Goal: Transaction & Acquisition: Purchase product/service

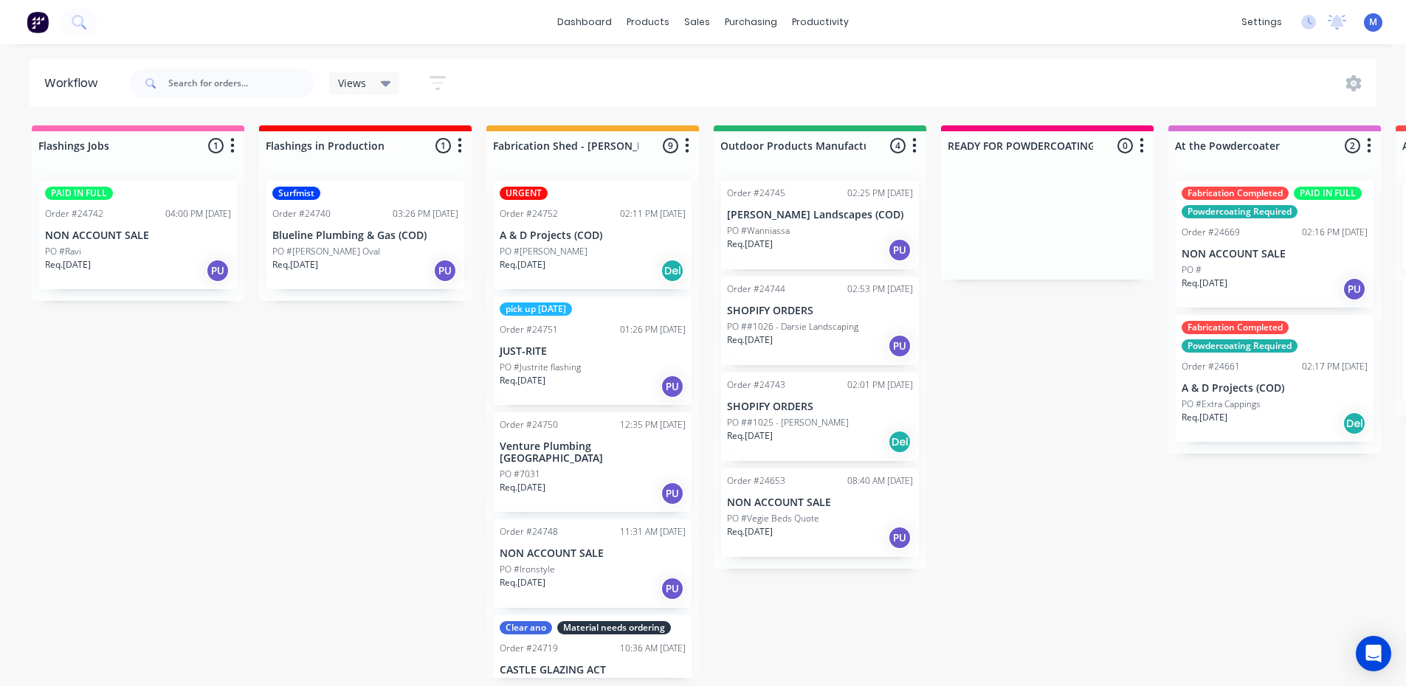
click at [562, 232] on p "A & D Projects (COD)" at bounding box center [593, 236] width 186 height 13
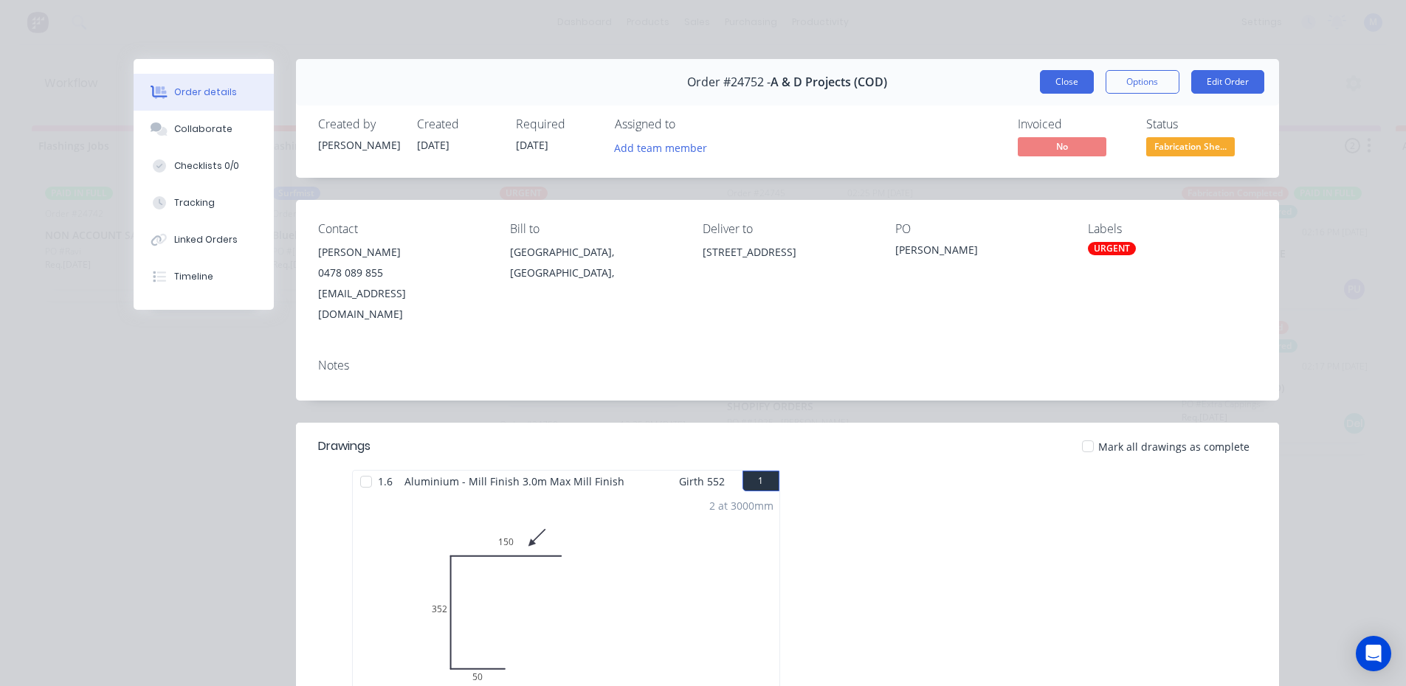
click at [1050, 82] on button "Close" at bounding box center [1067, 82] width 54 height 24
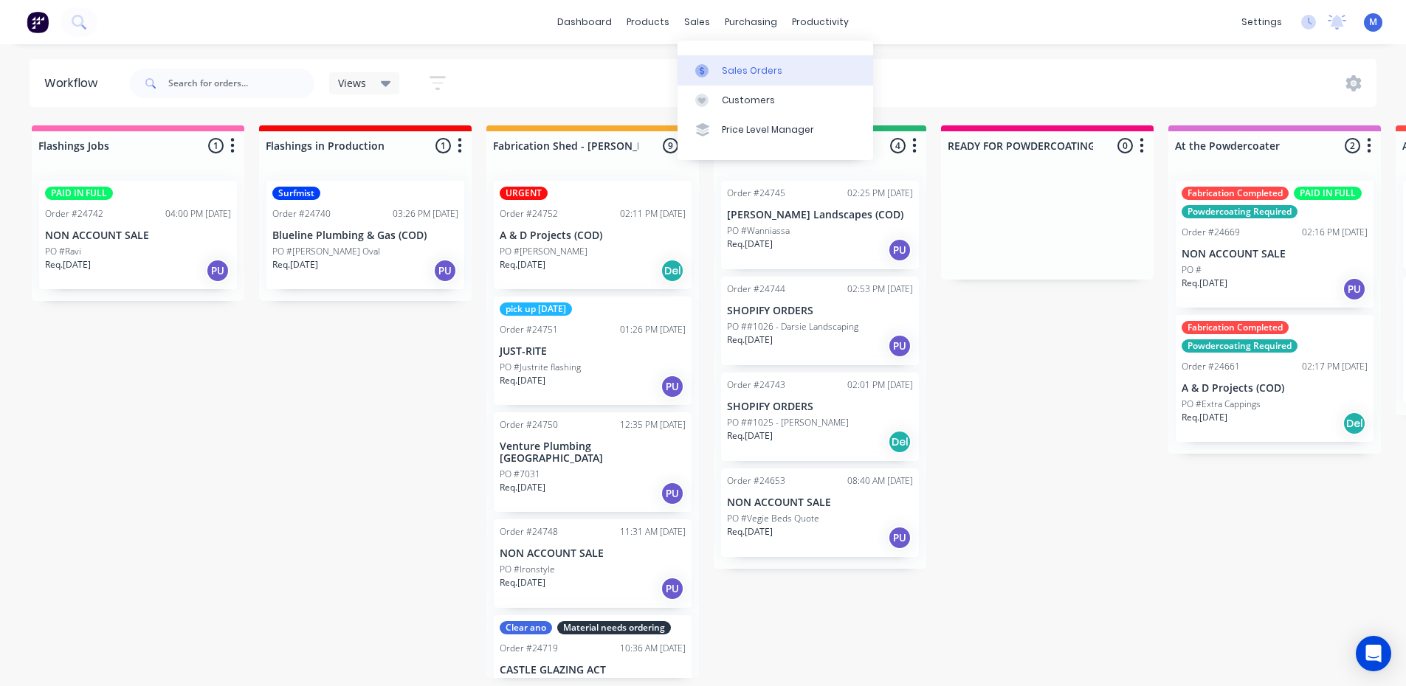
click at [742, 71] on div "Sales Orders" at bounding box center [752, 70] width 61 height 13
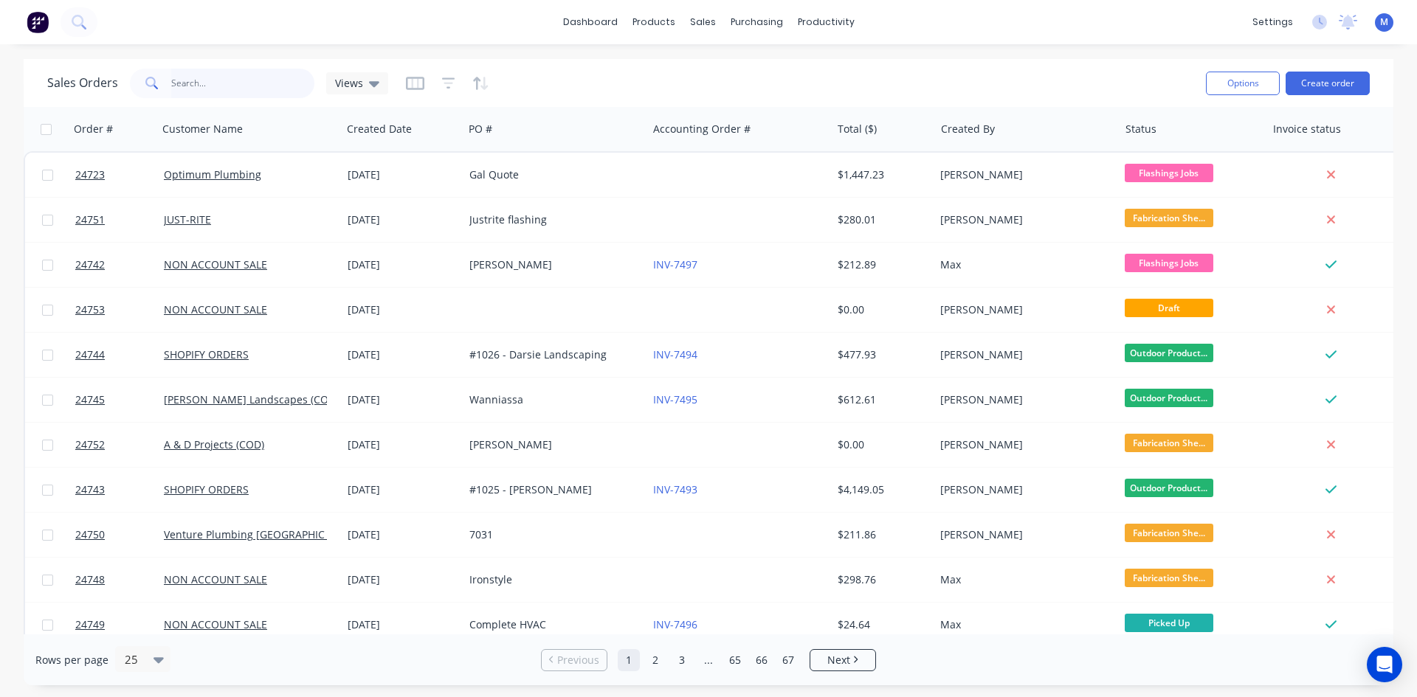
click at [238, 80] on input "text" at bounding box center [243, 84] width 144 height 30
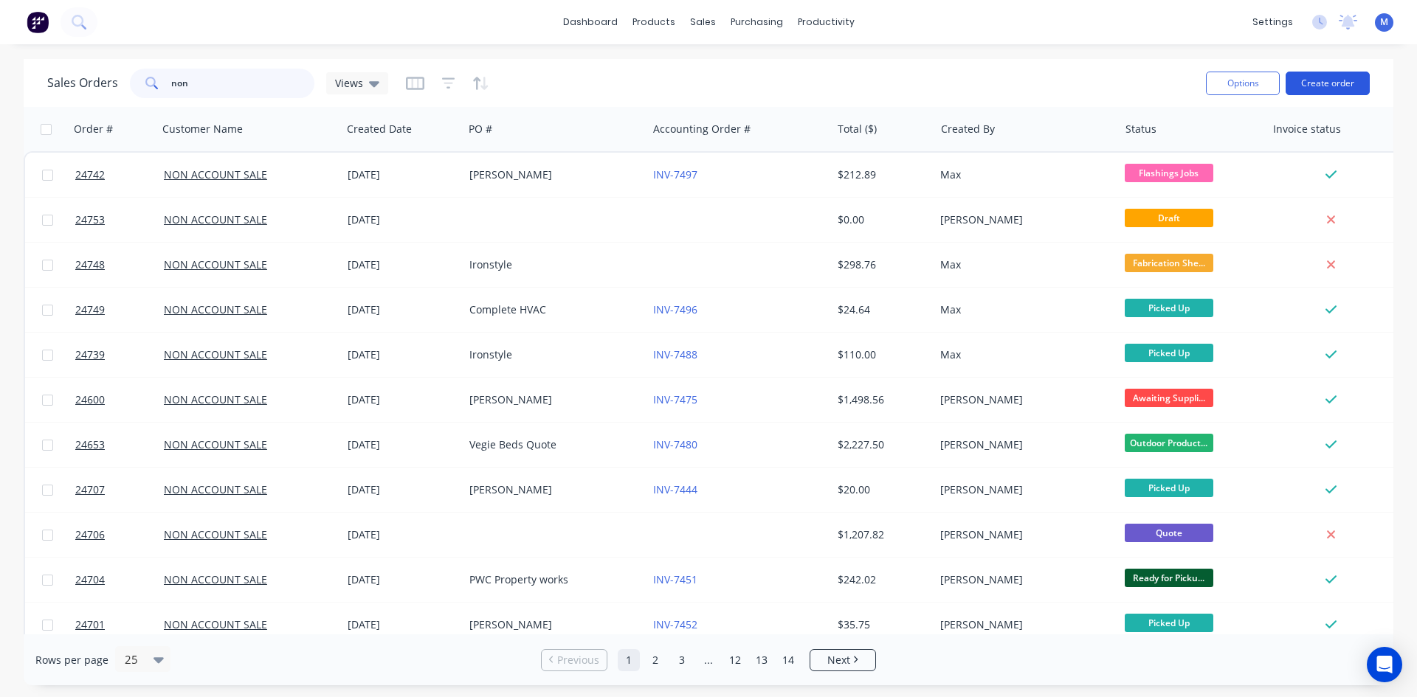
type input "non"
click at [1312, 81] on button "Create order" at bounding box center [1328, 84] width 84 height 24
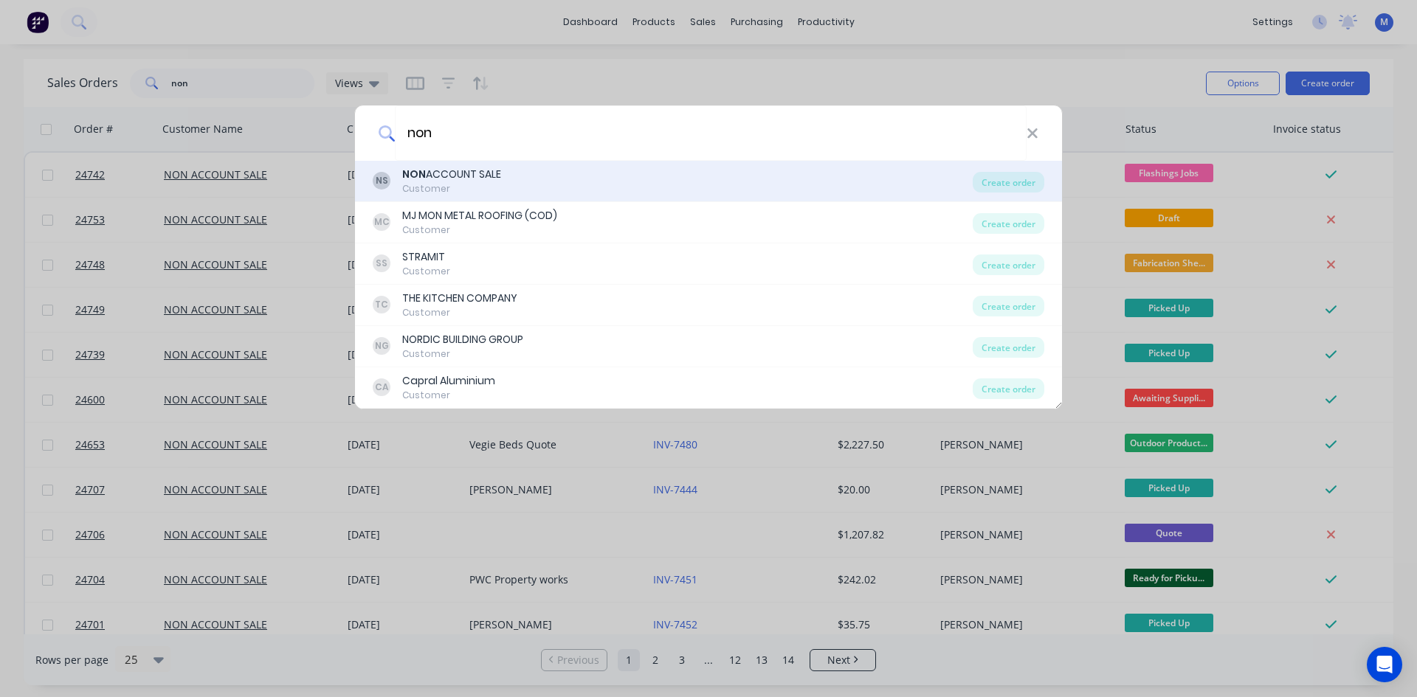
type input "non"
click at [528, 181] on div "NS NON ACCOUNT SALE Customer" at bounding box center [673, 181] width 600 height 29
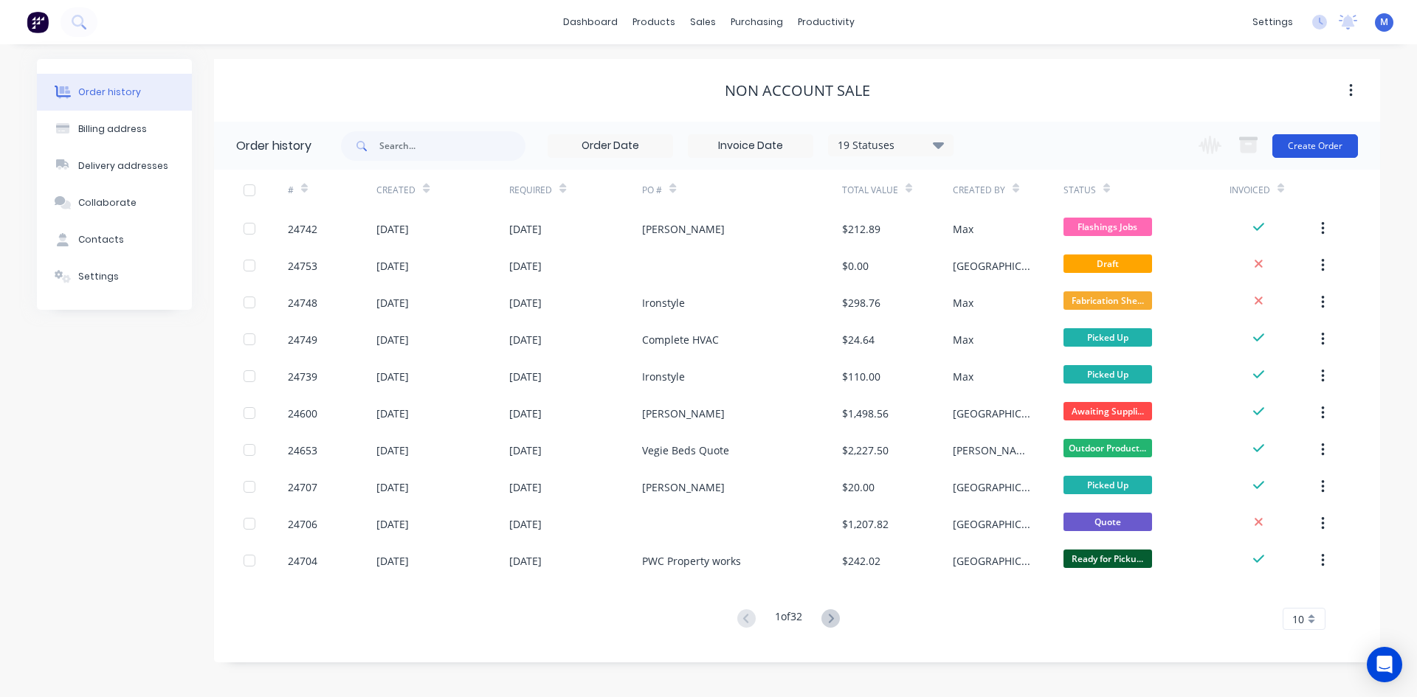
click at [1312, 142] on button "Create Order" at bounding box center [1315, 146] width 86 height 24
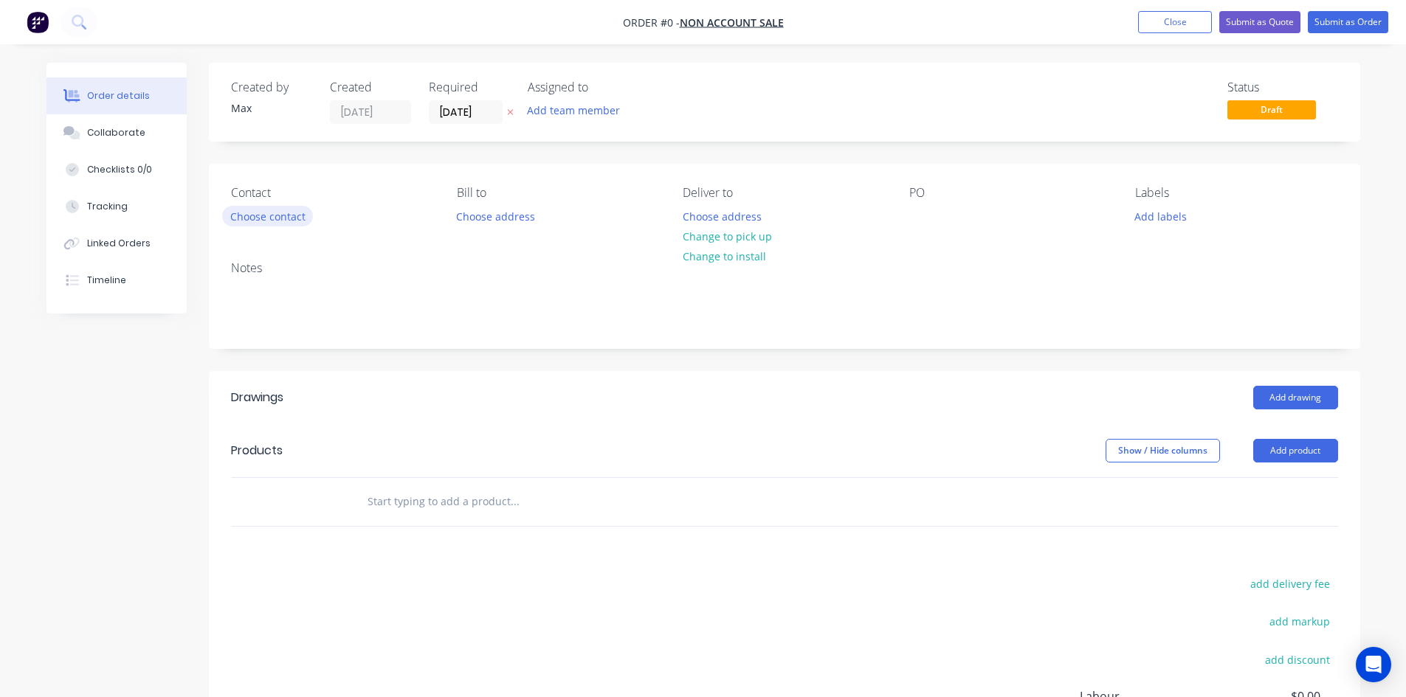
click at [272, 218] on button "Choose contact" at bounding box center [267, 216] width 91 height 20
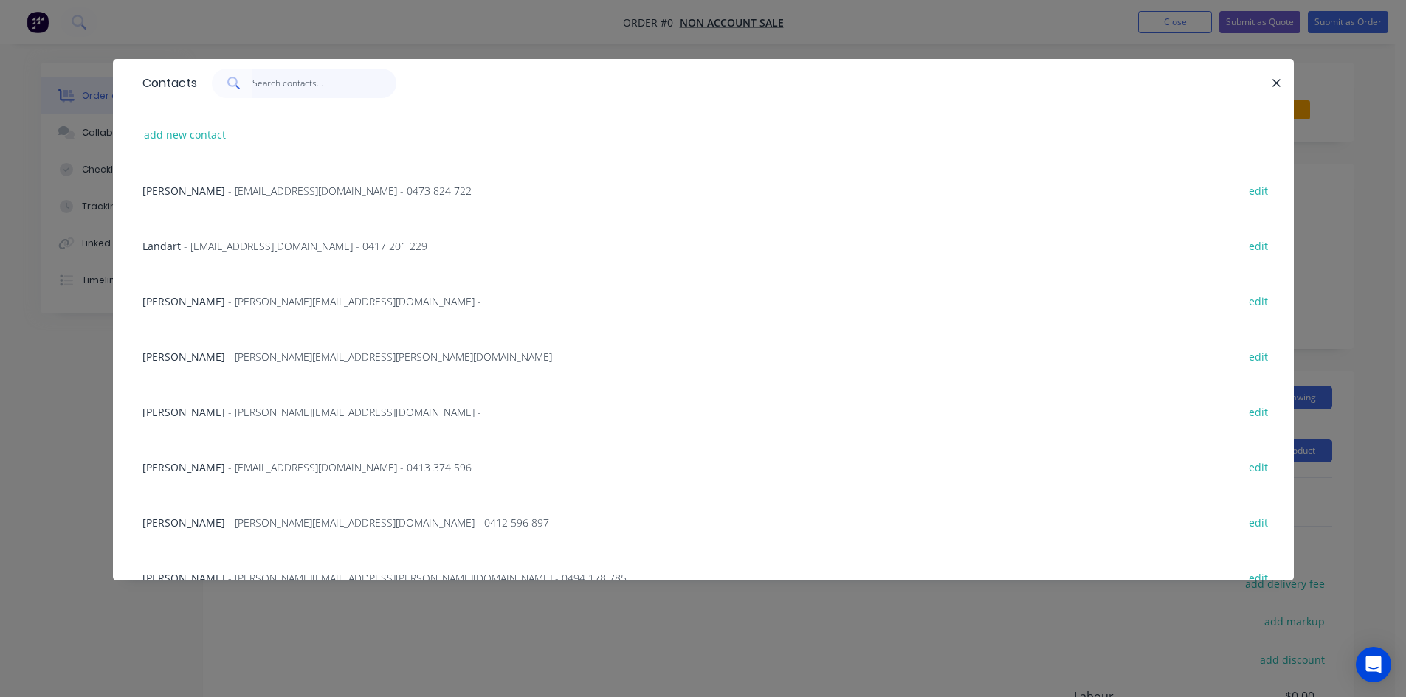
click at [287, 86] on input "text" at bounding box center [324, 84] width 144 height 30
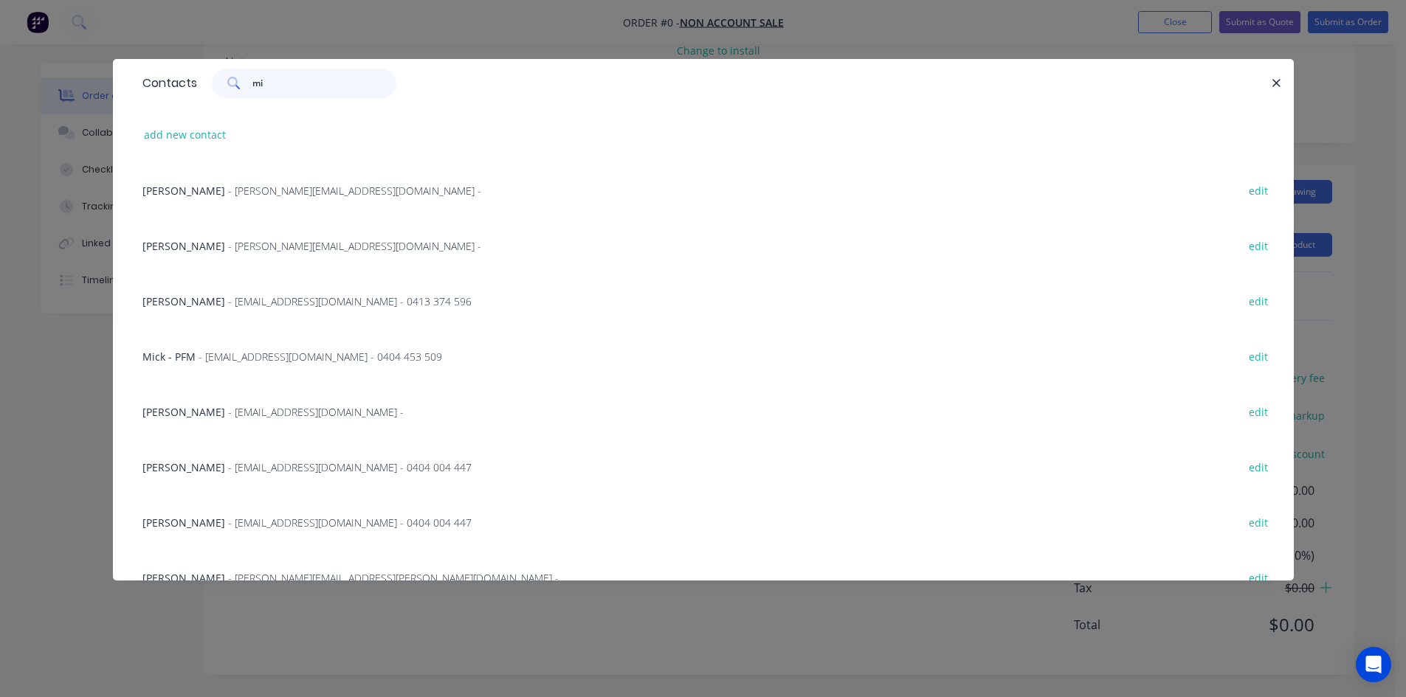
type input "m"
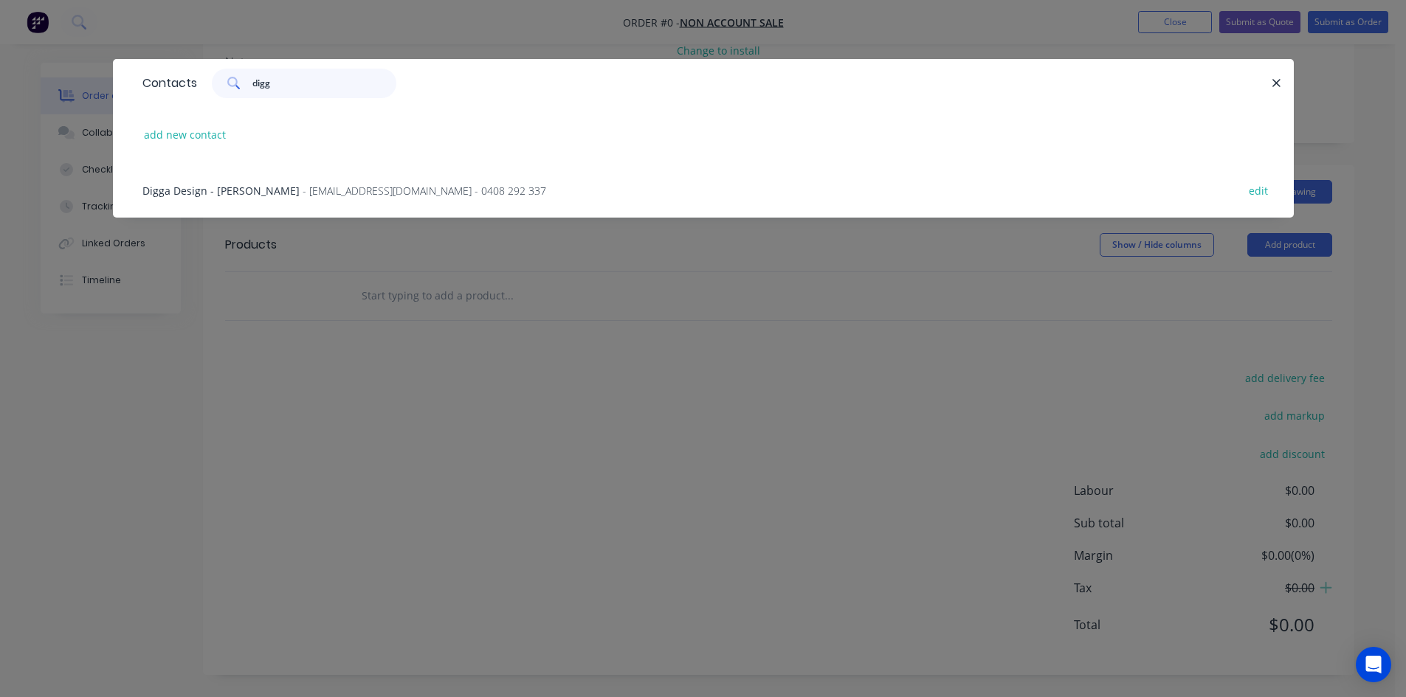
type input "digg"
click at [291, 189] on span "Digga Design - [PERSON_NAME]" at bounding box center [220, 191] width 157 height 14
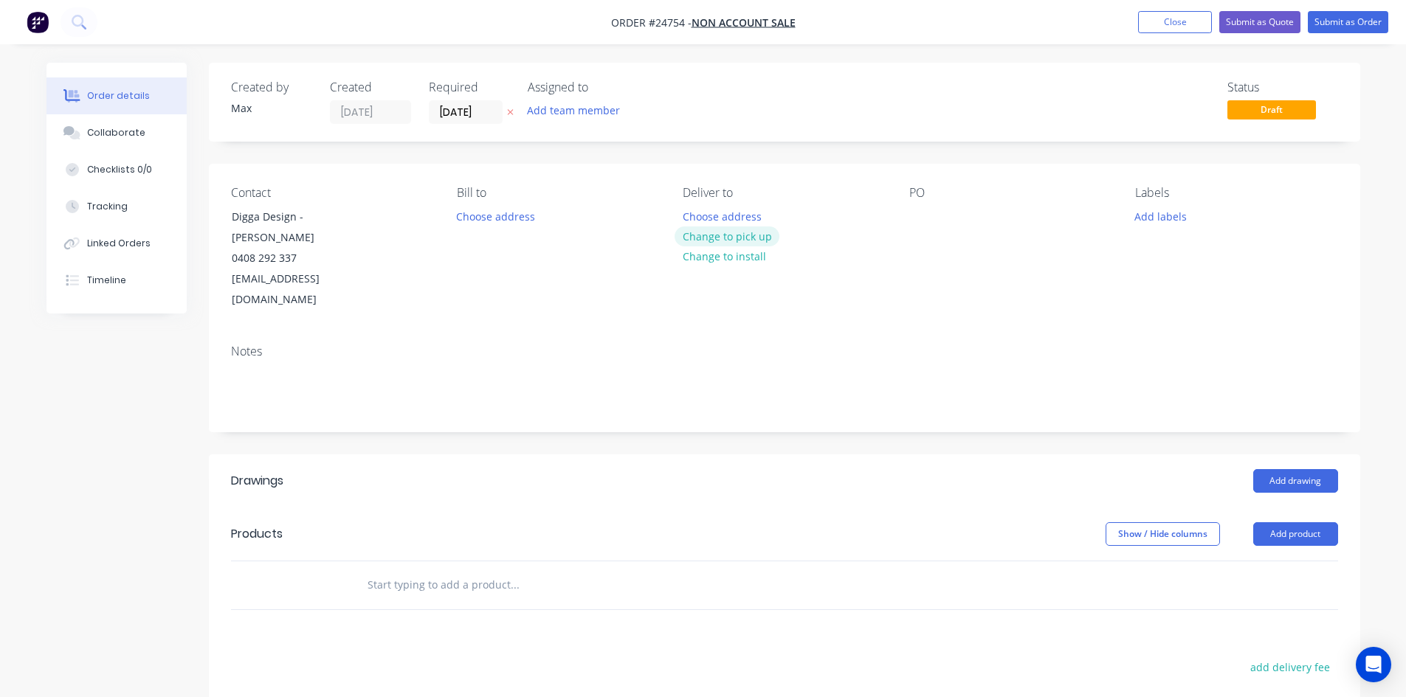
click at [717, 233] on button "Change to pick up" at bounding box center [727, 237] width 105 height 20
click at [927, 213] on div at bounding box center [921, 216] width 24 height 21
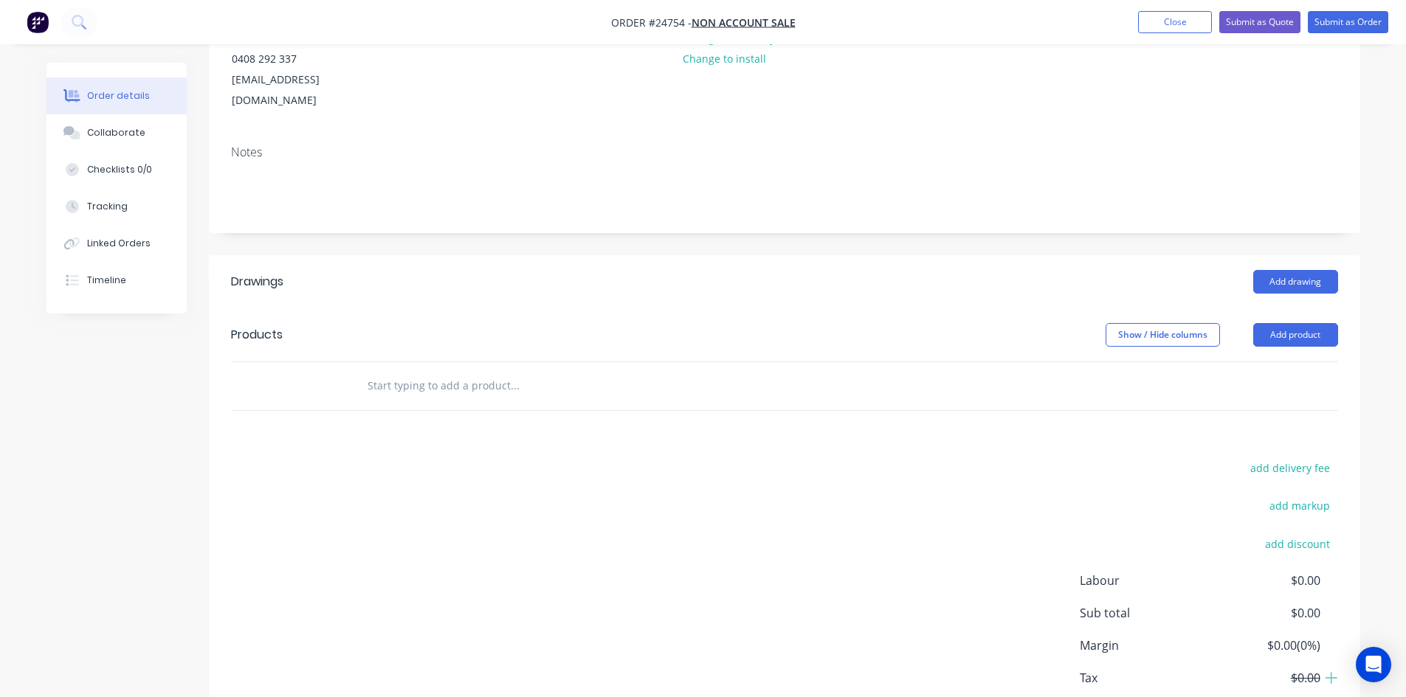
scroll to position [221, 0]
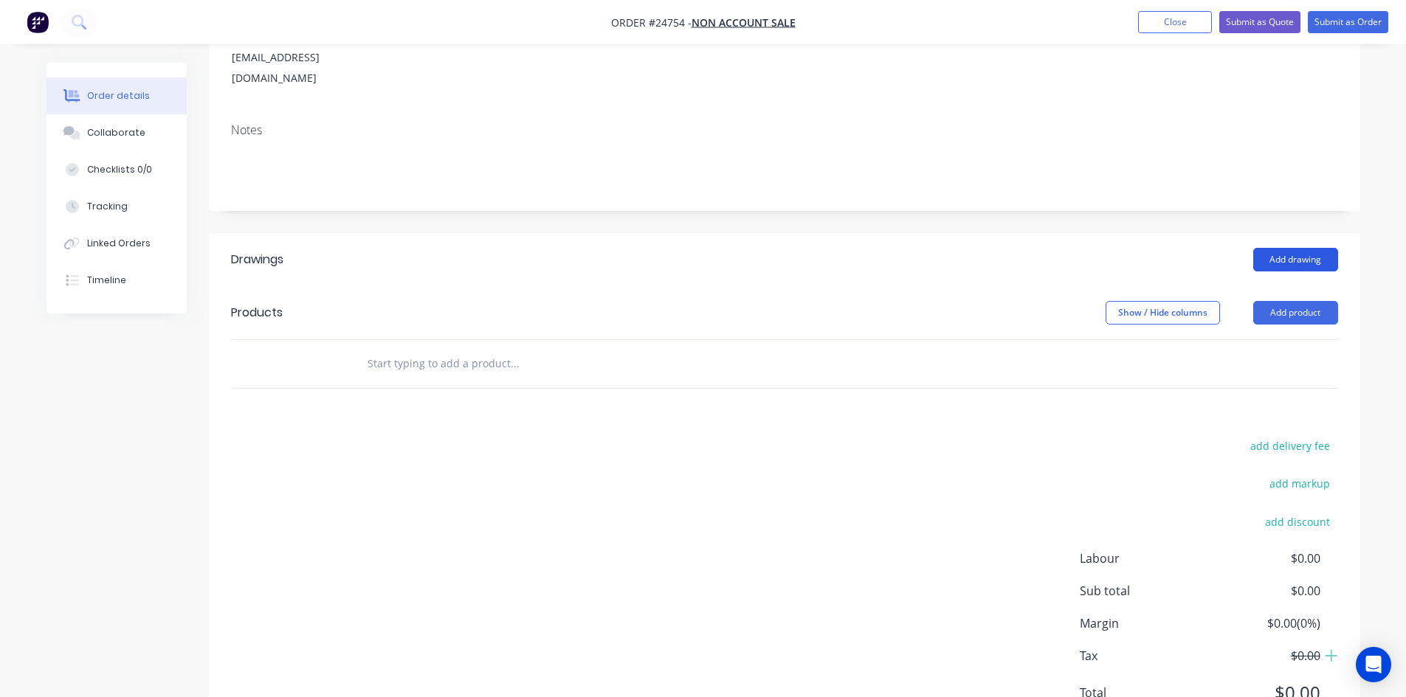
click at [1283, 248] on button "Add drawing" at bounding box center [1295, 260] width 85 height 24
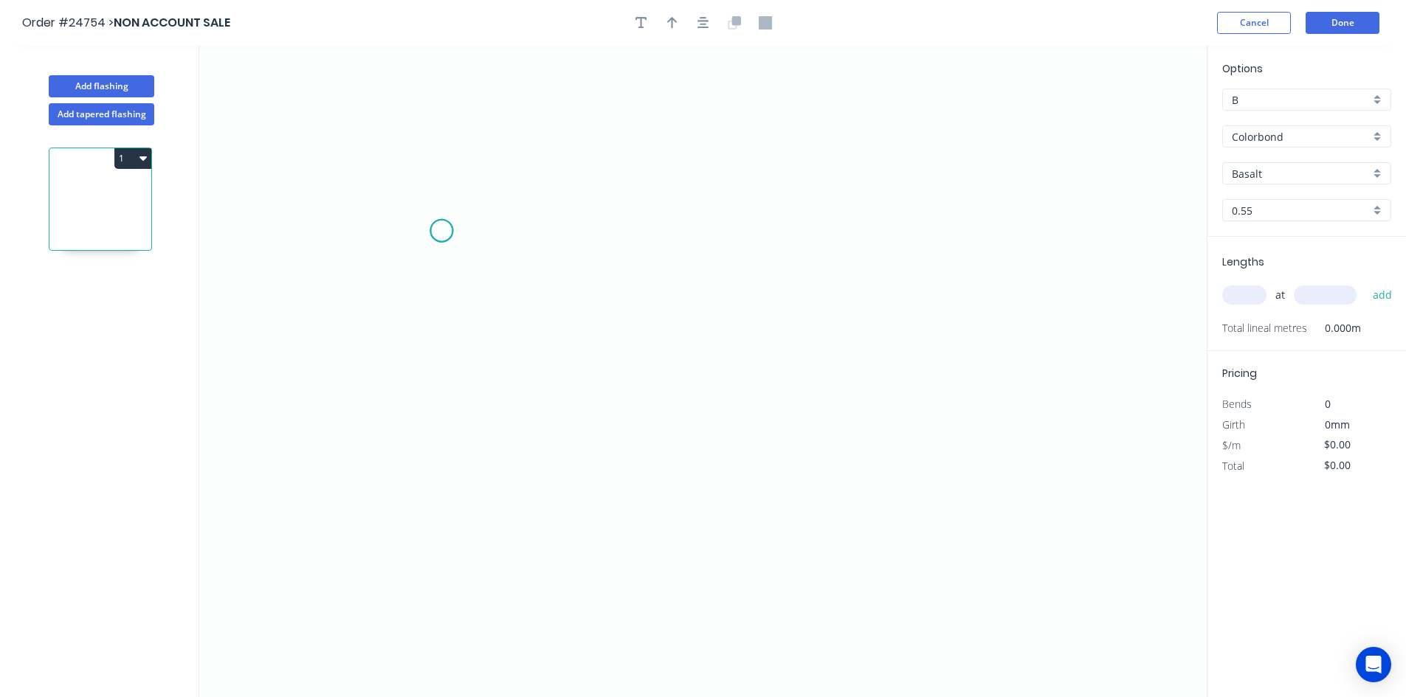
click at [441, 231] on icon "0" at bounding box center [702, 372] width 1007 height 652
click at [551, 234] on icon "0" at bounding box center [702, 372] width 1007 height 652
click at [550, 476] on icon "0 ?" at bounding box center [702, 372] width 1007 height 652
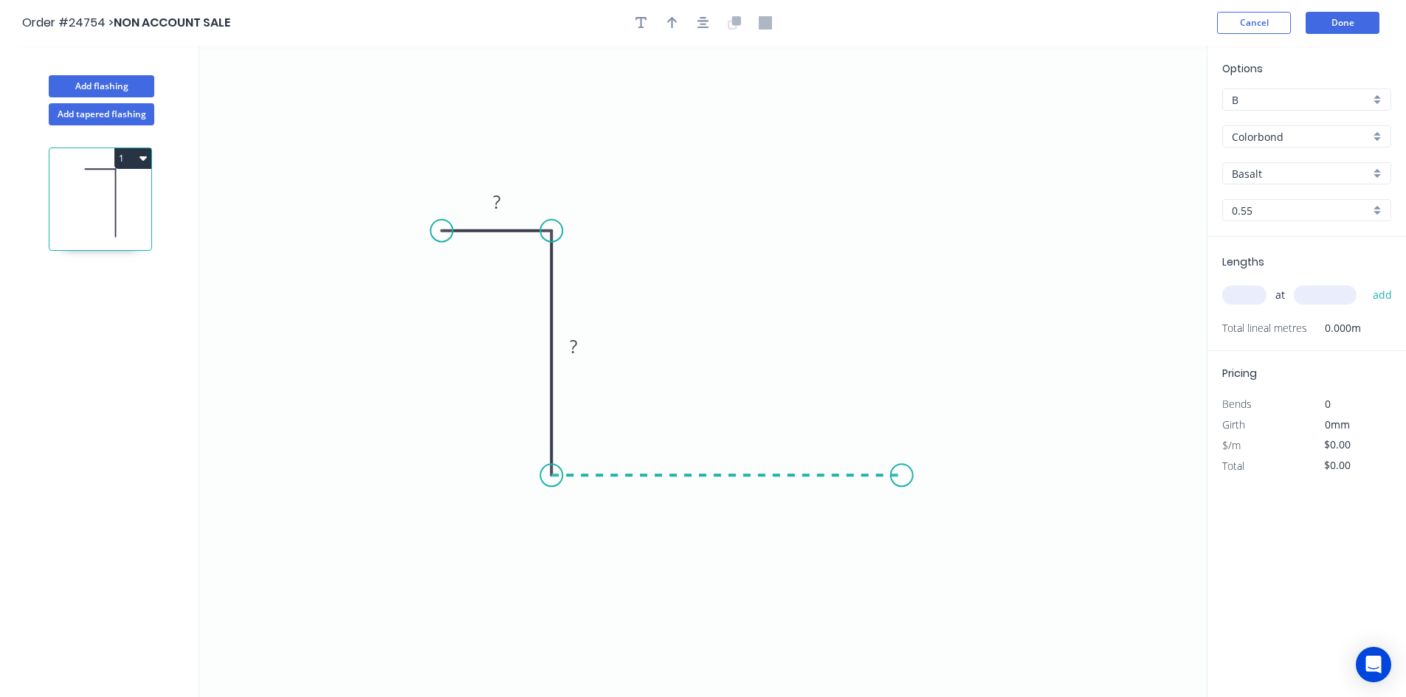
click at [902, 503] on icon "0 ? ?" at bounding box center [702, 372] width 1007 height 652
click at [503, 204] on rect at bounding box center [497, 203] width 30 height 21
click at [510, 205] on rect at bounding box center [497, 203] width 30 height 21
click at [940, 320] on icon "0 ? ?" at bounding box center [702, 372] width 1007 height 652
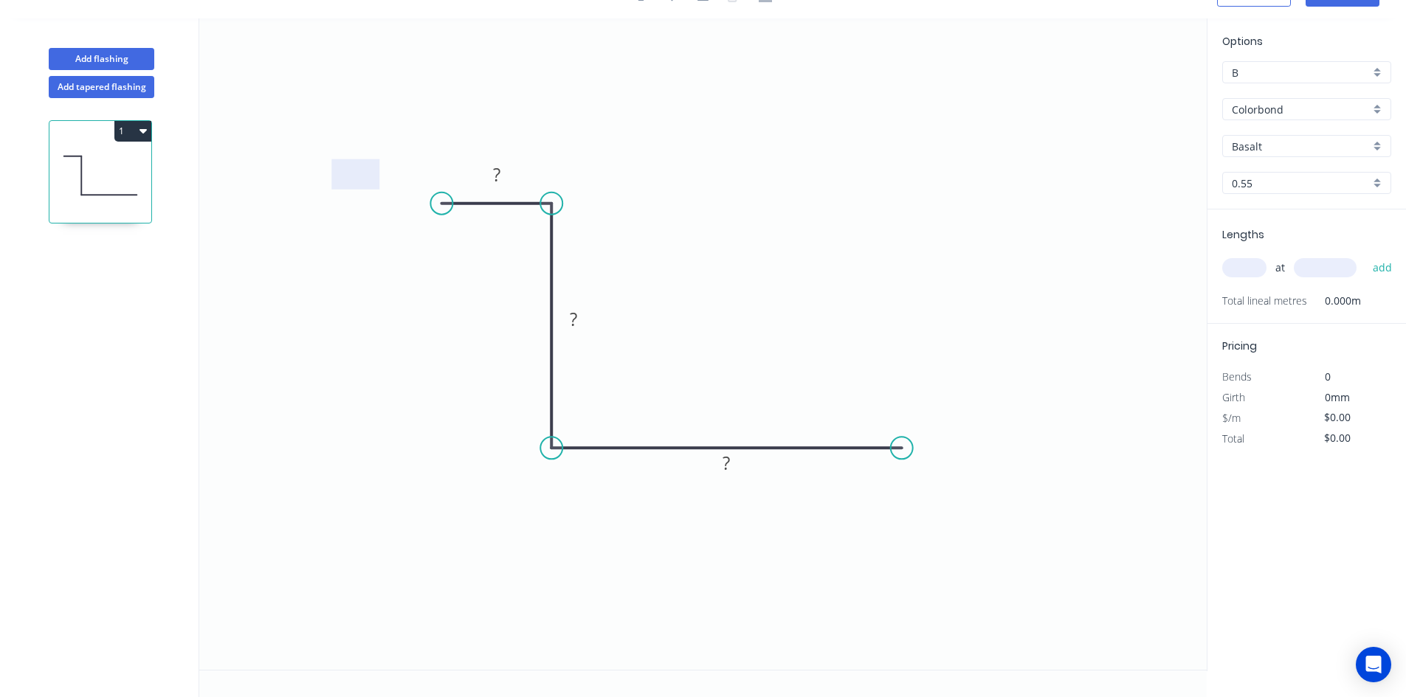
click at [489, 170] on rect at bounding box center [497, 175] width 30 height 21
click at [489, 173] on tspan "?20" at bounding box center [497, 174] width 28 height 24
click at [579, 328] on rect at bounding box center [574, 320] width 30 height 21
type input "$16.25"
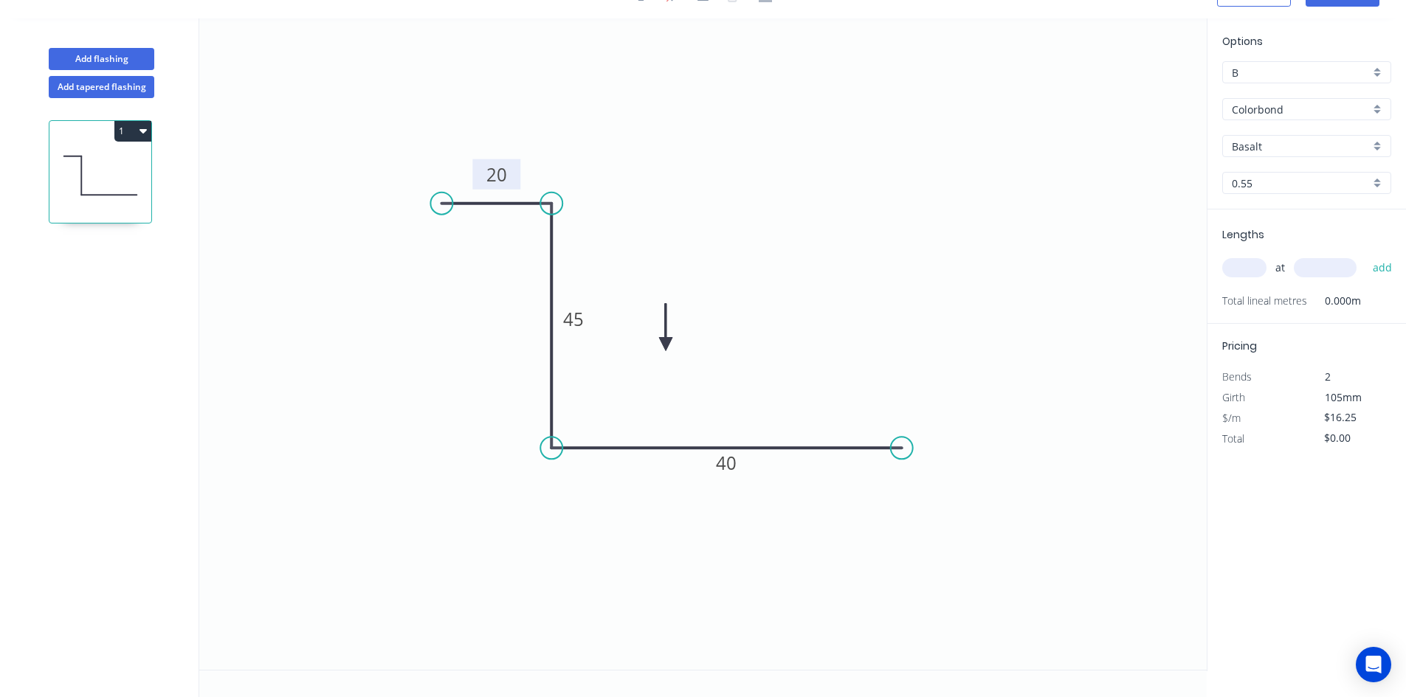
drag, startPoint x: 1133, startPoint y: 89, endPoint x: 666, endPoint y: 345, distance: 532.4
click at [666, 345] on icon at bounding box center [665, 327] width 13 height 47
click at [1381, 71] on div "B" at bounding box center [1306, 72] width 169 height 22
click at [1295, 227] on div "F" at bounding box center [1307, 230] width 168 height 26
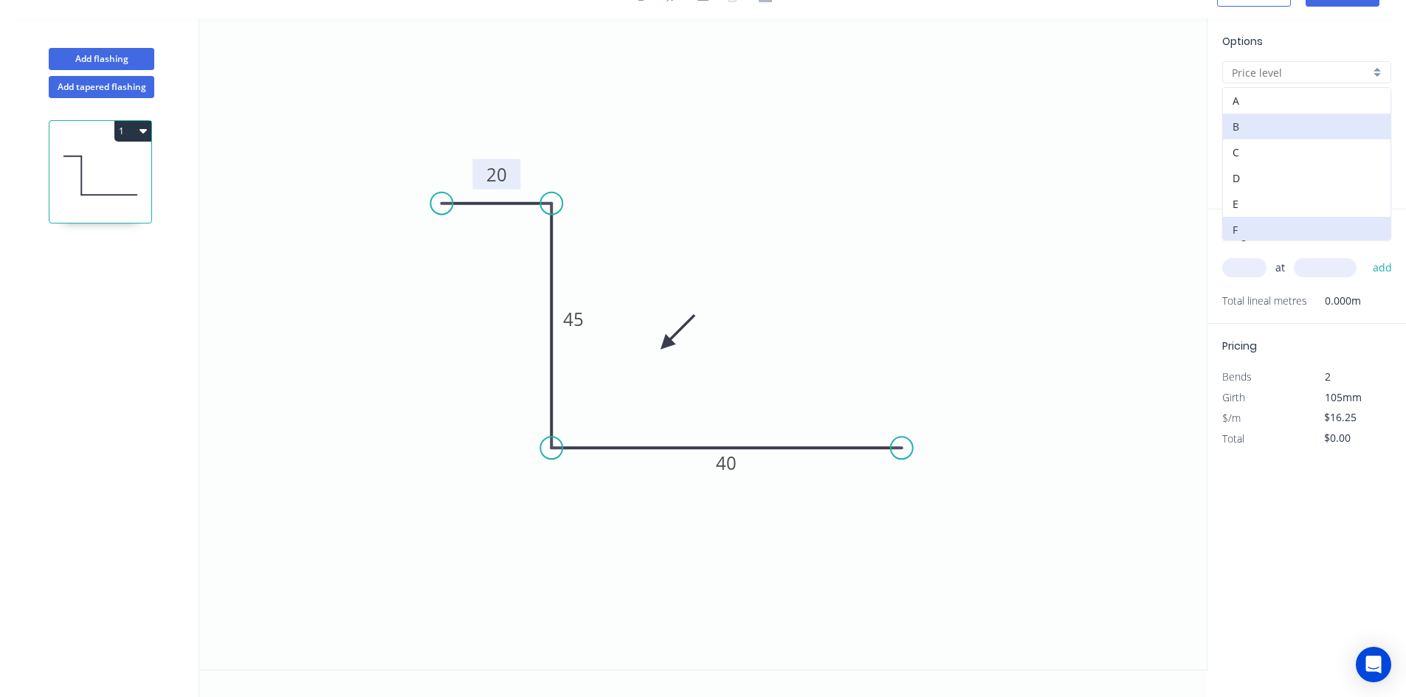
type input "F"
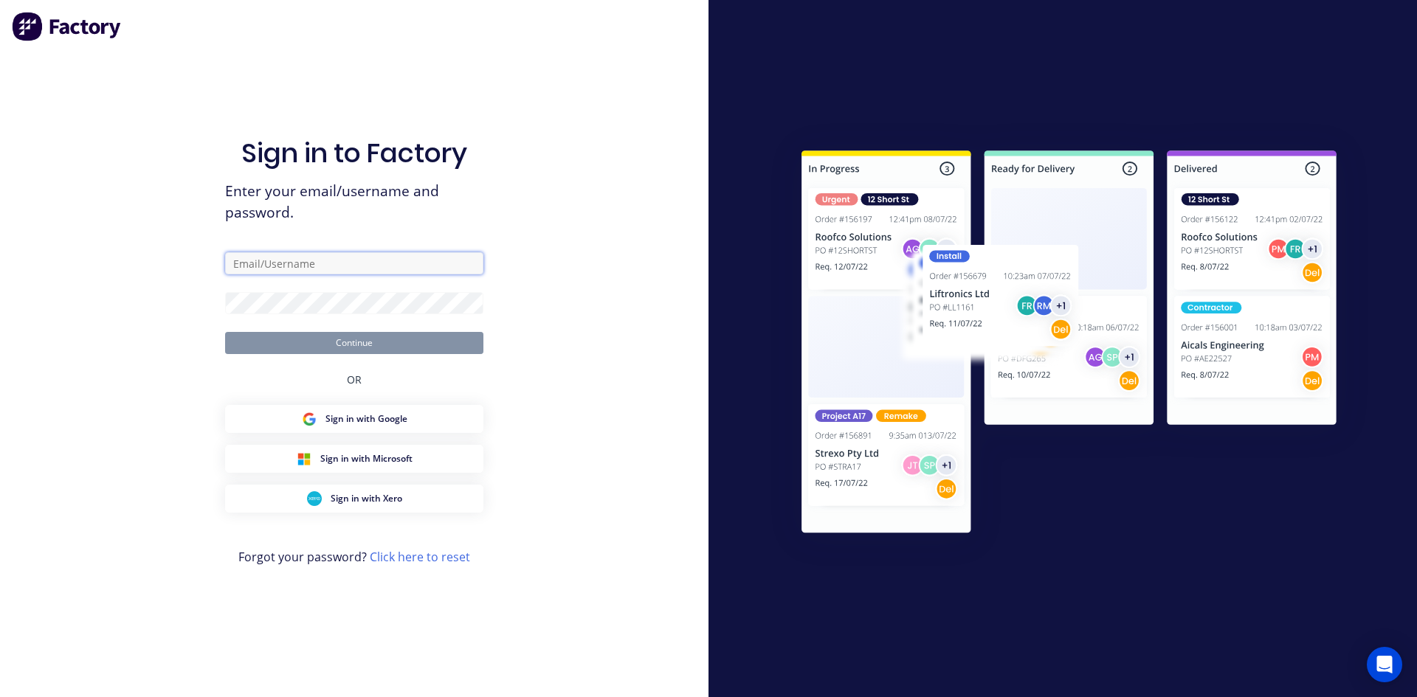
type input "[EMAIL_ADDRESS][DOMAIN_NAME]"
click at [451, 349] on button "Continue" at bounding box center [354, 343] width 258 height 22
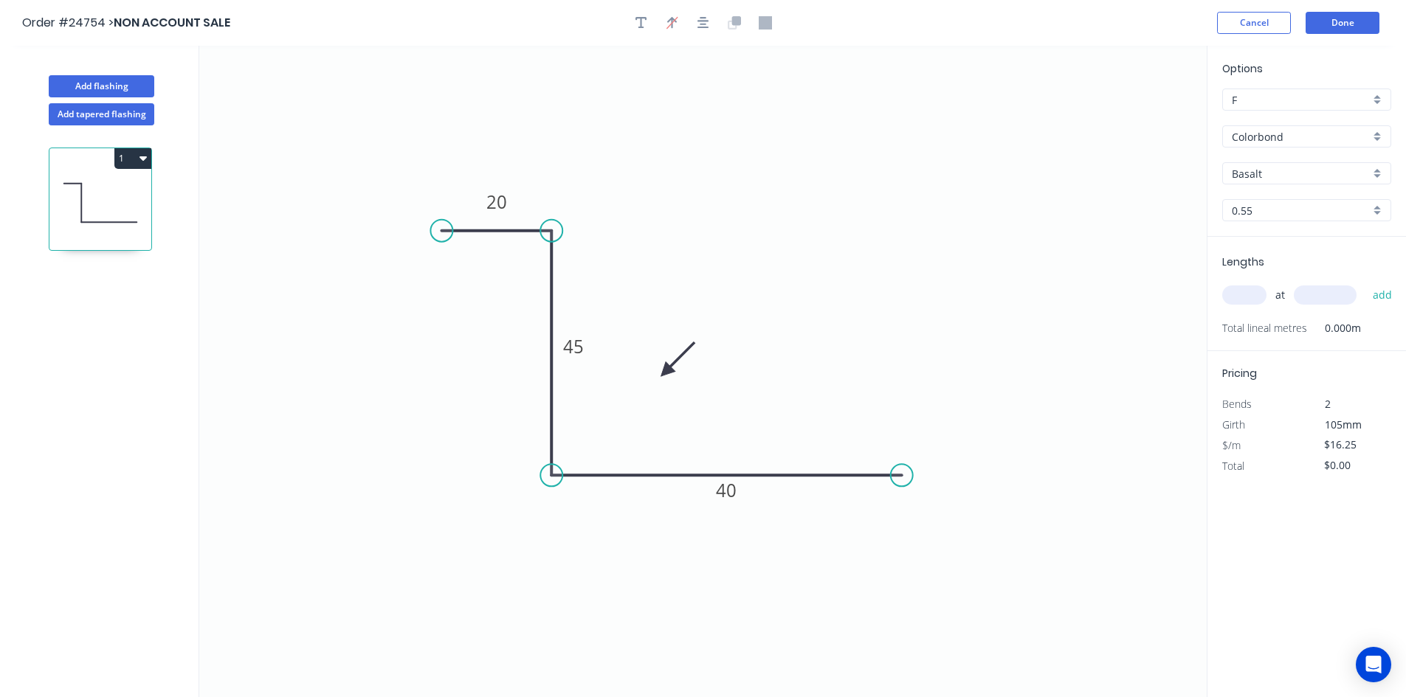
click at [1376, 171] on div "Basalt" at bounding box center [1306, 173] width 169 height 22
click at [1298, 255] on div "Classic Cream" at bounding box center [1307, 254] width 168 height 26
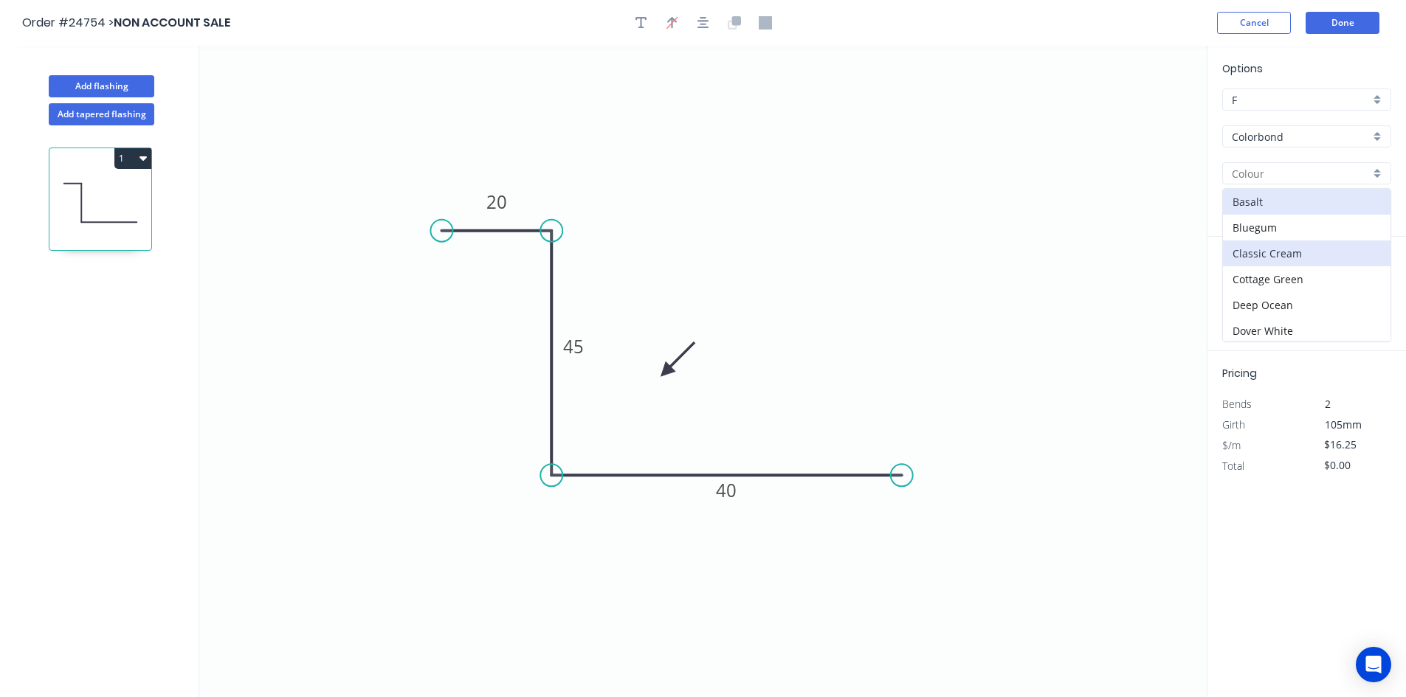
type input "Classic Cream"
type input "$8.31"
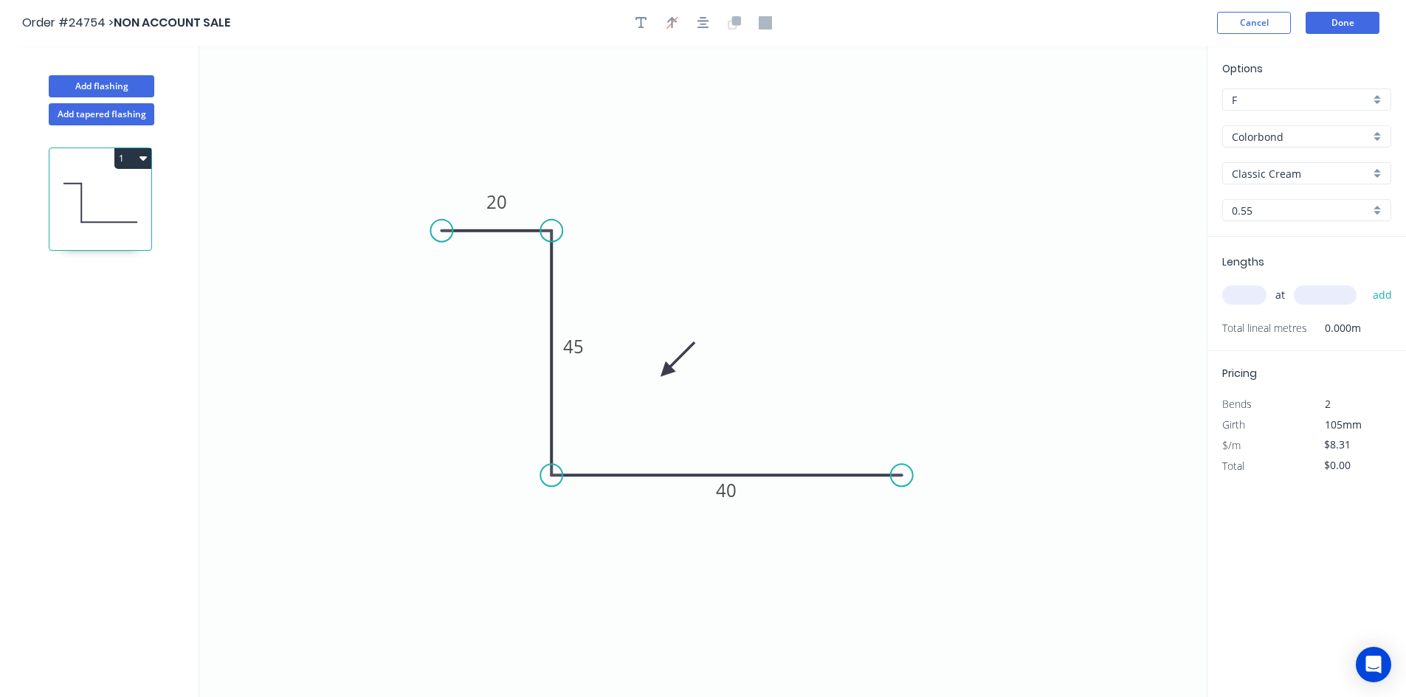
click at [1240, 302] on input "text" at bounding box center [1244, 295] width 44 height 19
type input "1"
type input "2200"
click at [1365, 283] on button "add" at bounding box center [1382, 295] width 35 height 25
type input "$18.28"
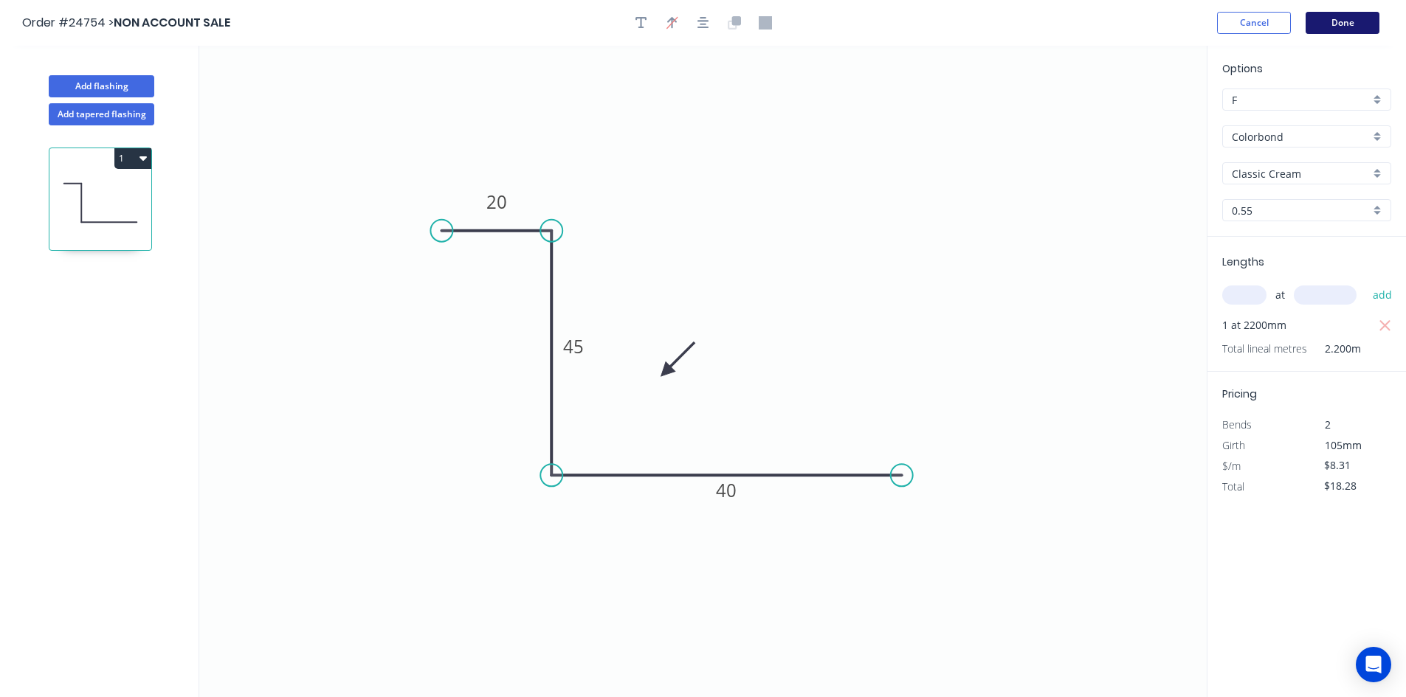
click at [1320, 27] on button "Done" at bounding box center [1343, 23] width 74 height 22
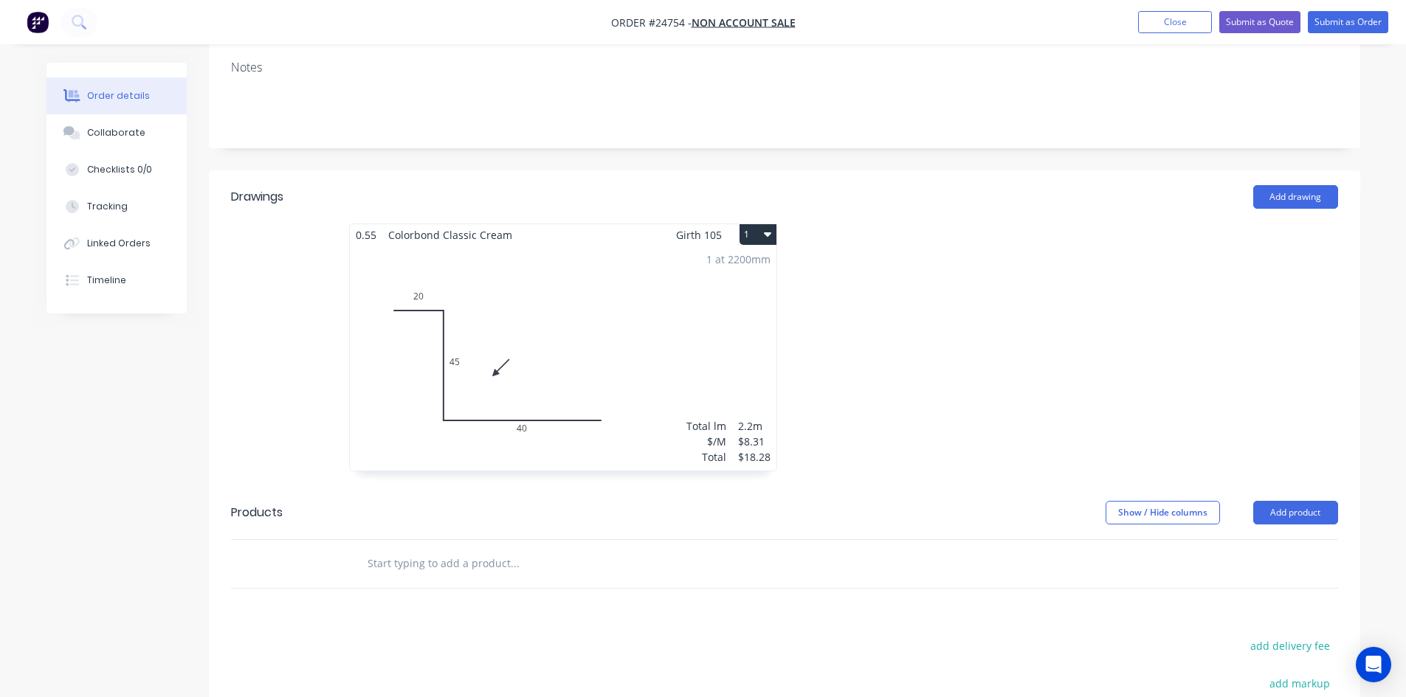
scroll to position [295, 0]
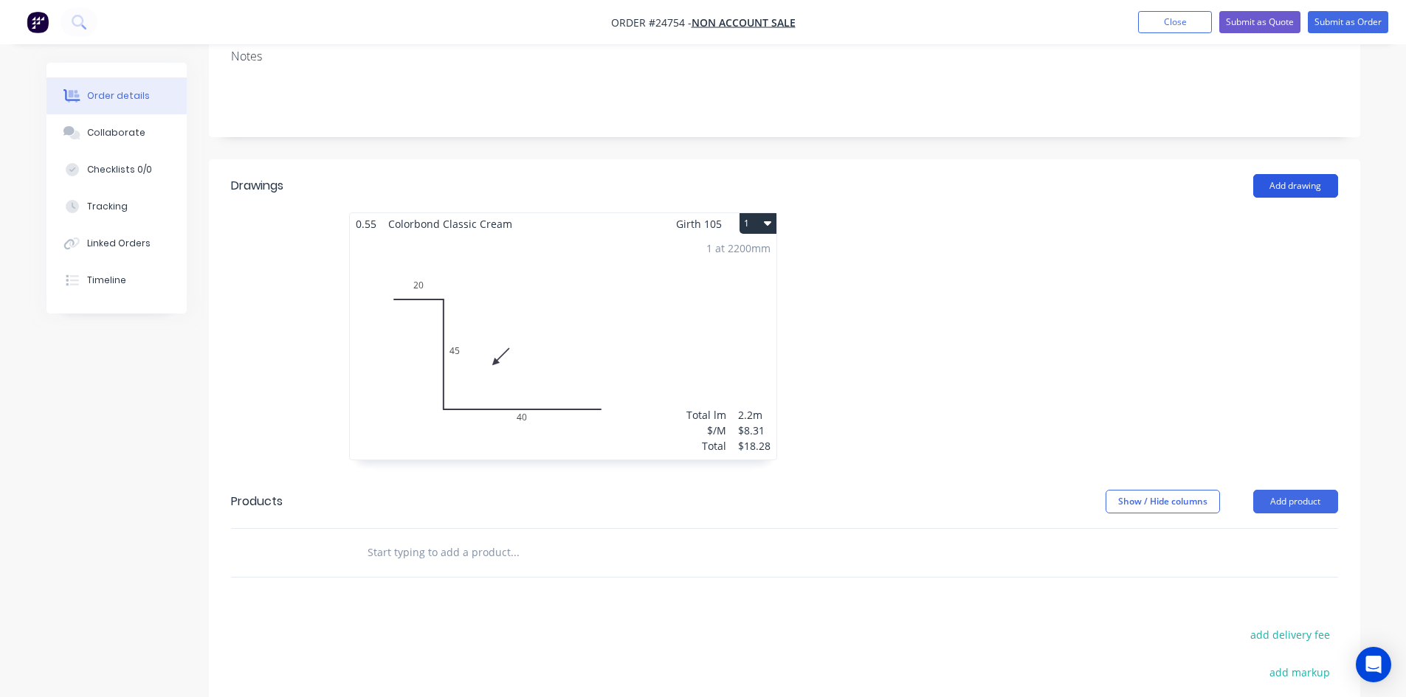
click at [1283, 174] on button "Add drawing" at bounding box center [1295, 186] width 85 height 24
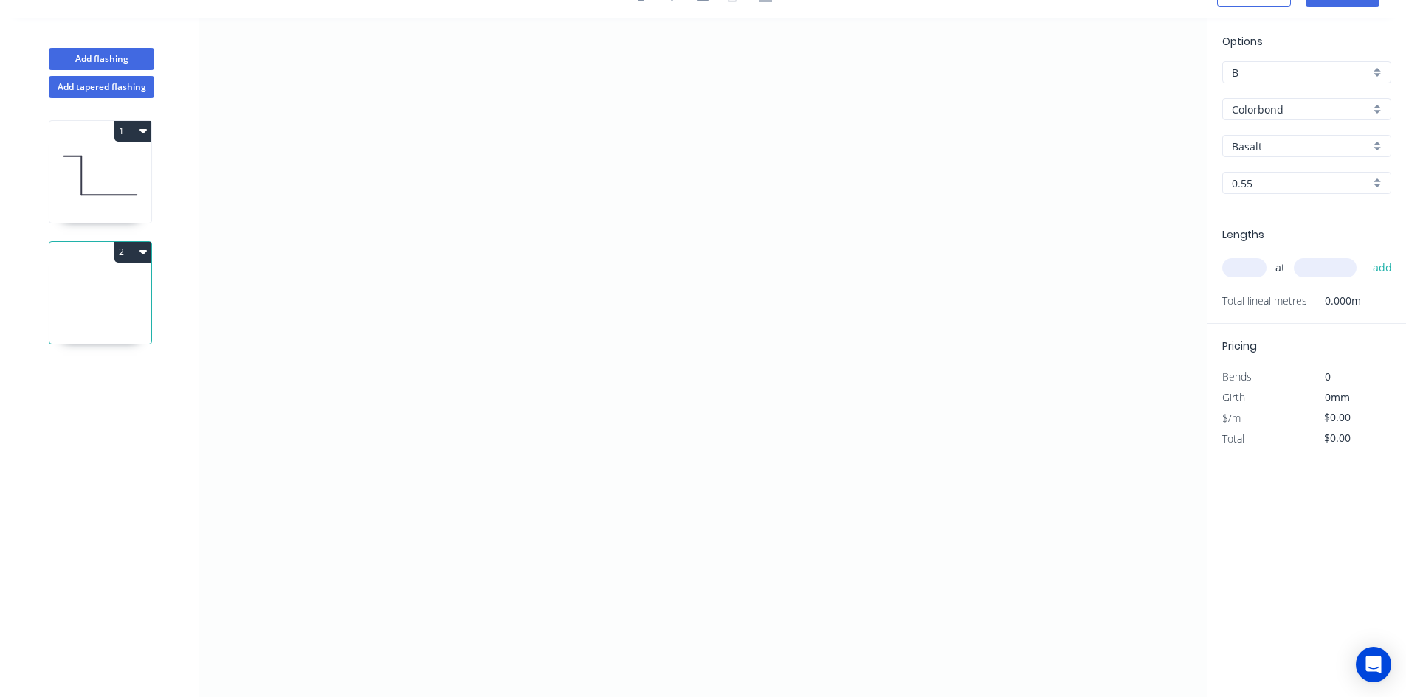
scroll to position [27, 0]
click at [465, 185] on icon "0" at bounding box center [702, 344] width 1007 height 652
click at [461, 362] on icon "0" at bounding box center [702, 344] width 1007 height 652
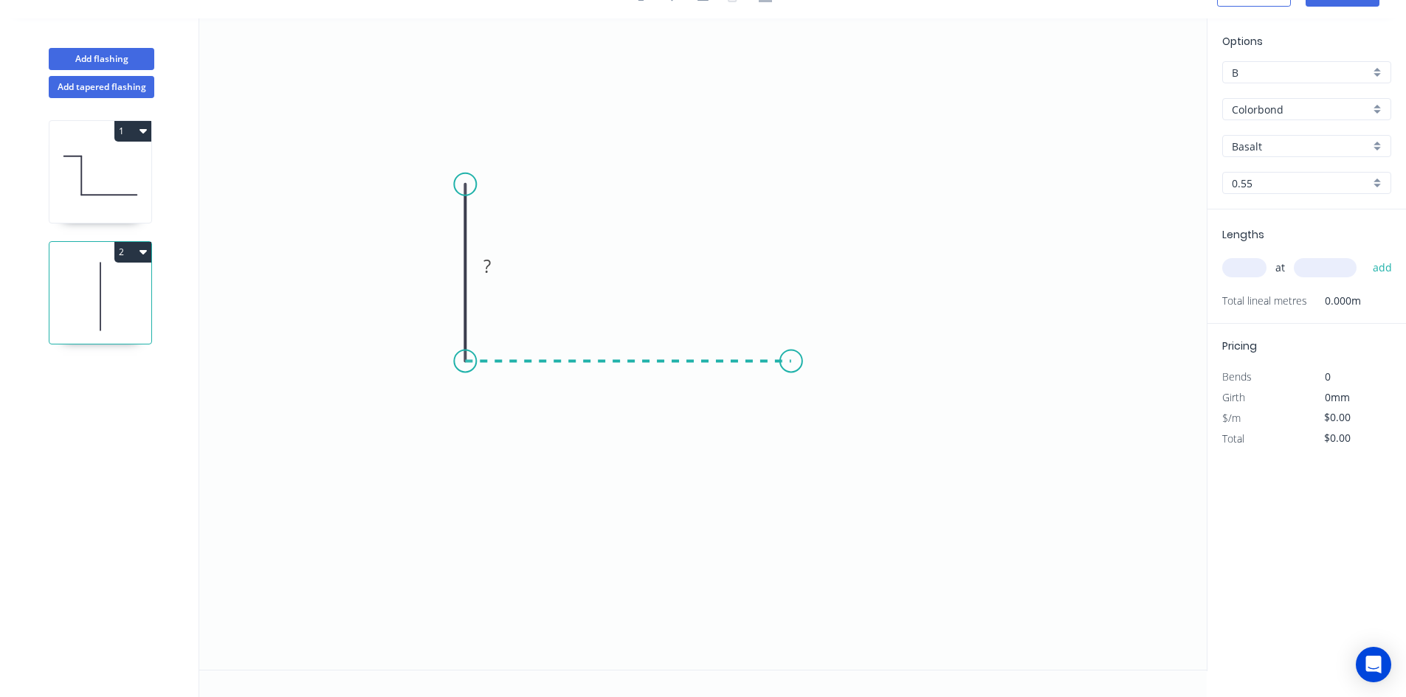
click at [791, 365] on icon "0 ?" at bounding box center [702, 344] width 1007 height 652
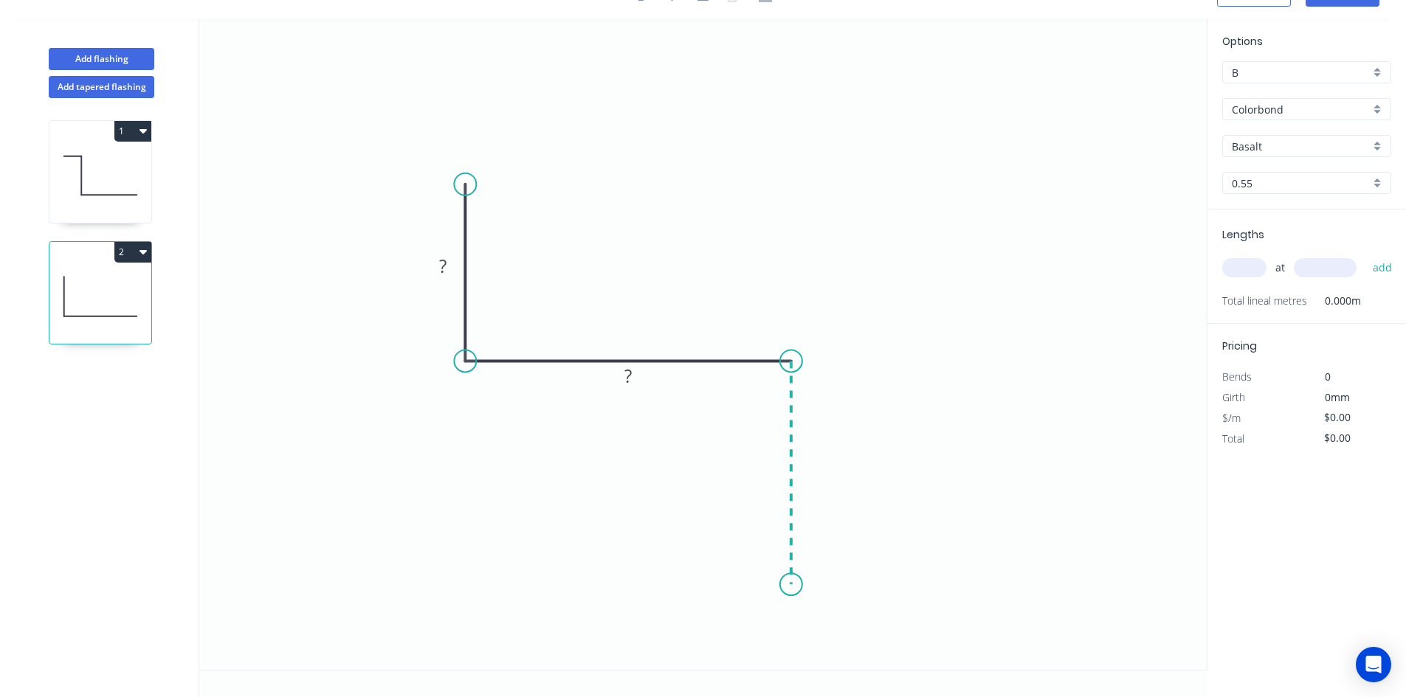
click at [793, 585] on icon "0 ? ?" at bounding box center [702, 344] width 1007 height 652
click at [445, 270] on tspan "?" at bounding box center [442, 266] width 7 height 24
type input "$16.25"
click at [1282, 72] on input "B" at bounding box center [1301, 72] width 138 height 15
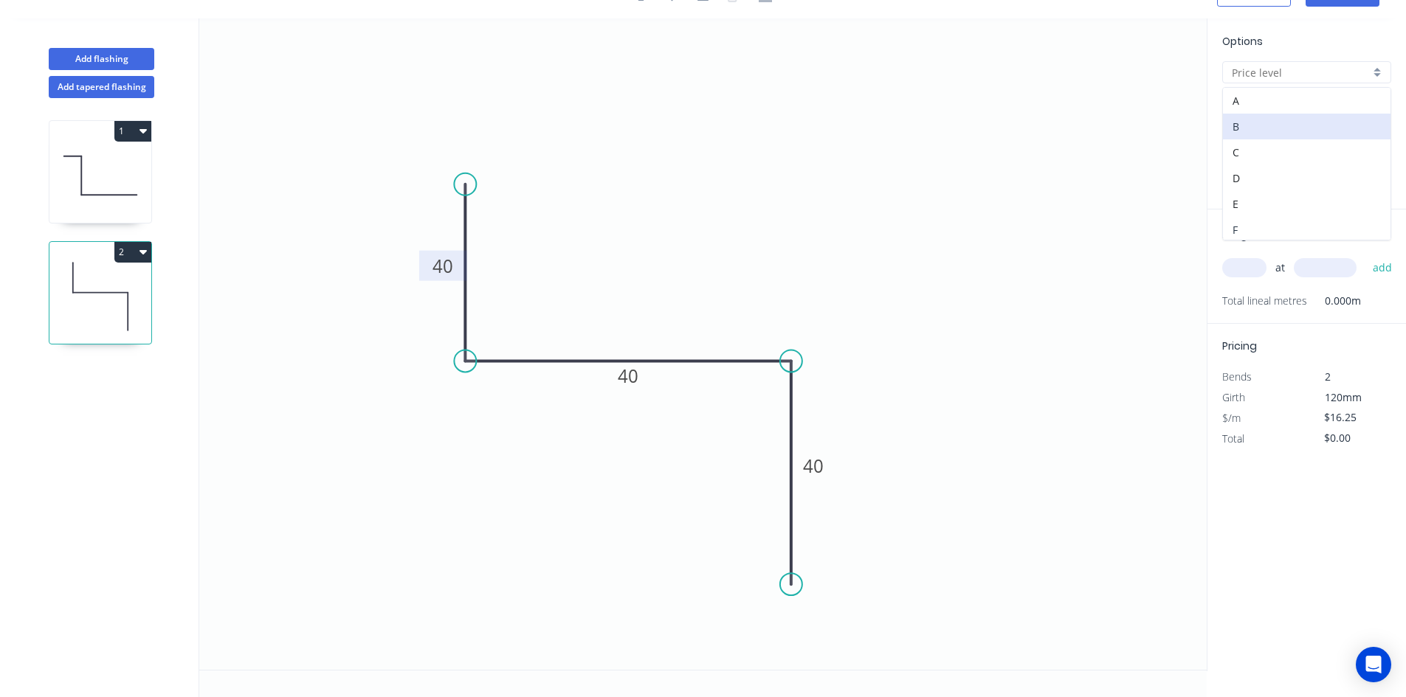
click at [1265, 228] on div "F" at bounding box center [1307, 230] width 168 height 26
type input "F"
type input "$8.31"
click at [1277, 142] on input "Basalt" at bounding box center [1301, 146] width 138 height 15
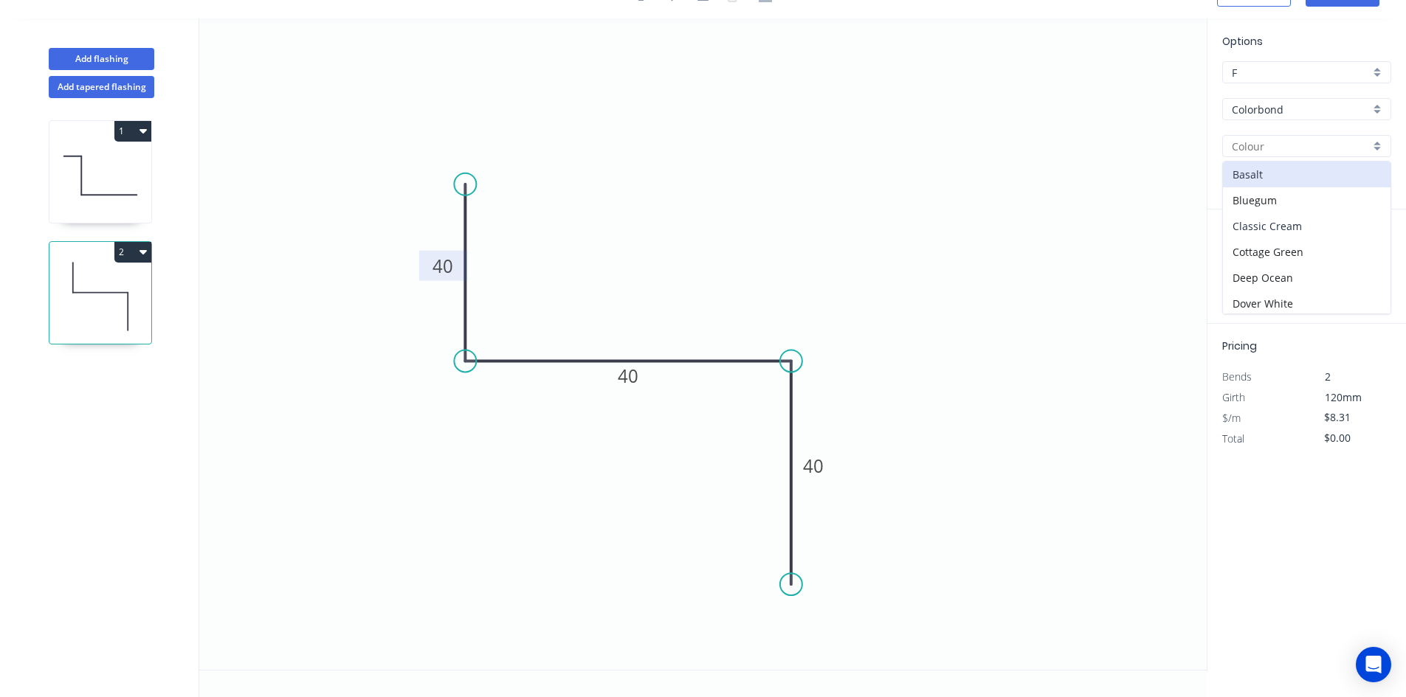
click at [1289, 219] on div "Classic Cream" at bounding box center [1307, 226] width 168 height 26
type input "Classic Cream"
click at [1238, 269] on input "text" at bounding box center [1244, 267] width 44 height 19
type input "1"
type input "1900"
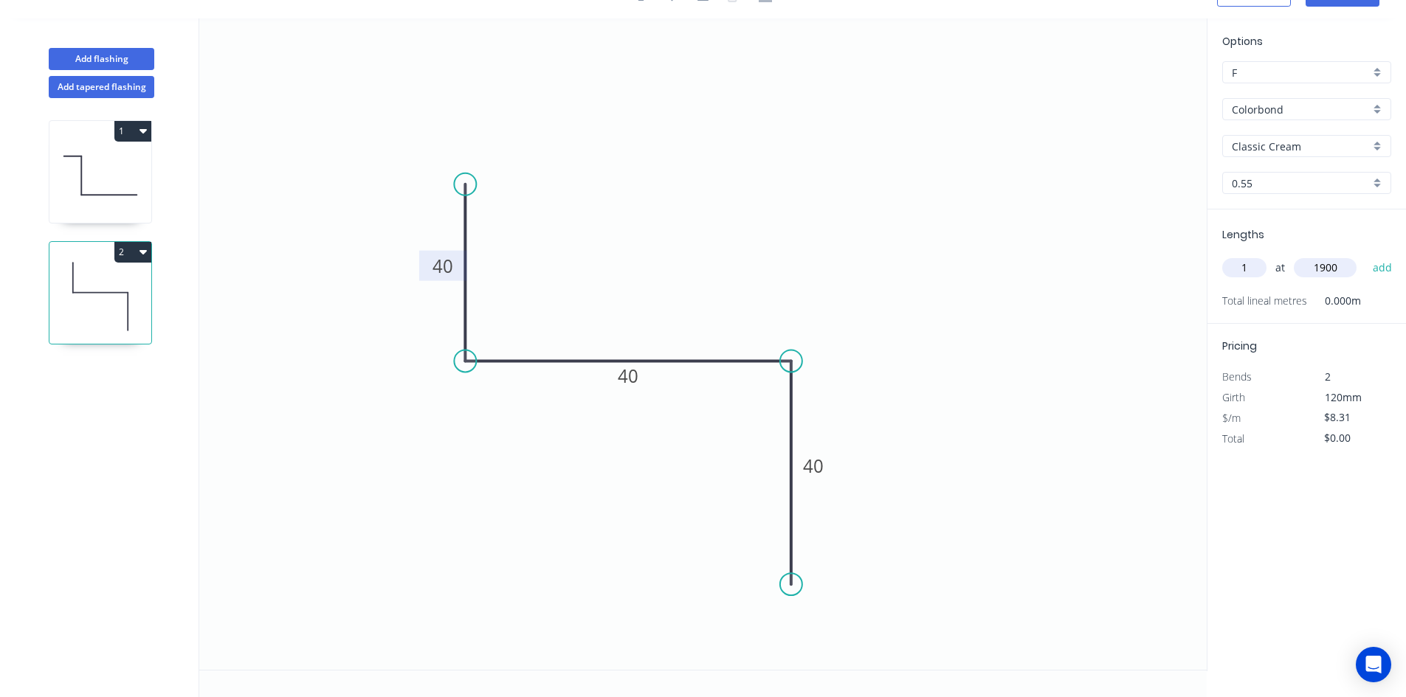
click at [1365, 255] on button "add" at bounding box center [1382, 267] width 35 height 25
type input "$15.79"
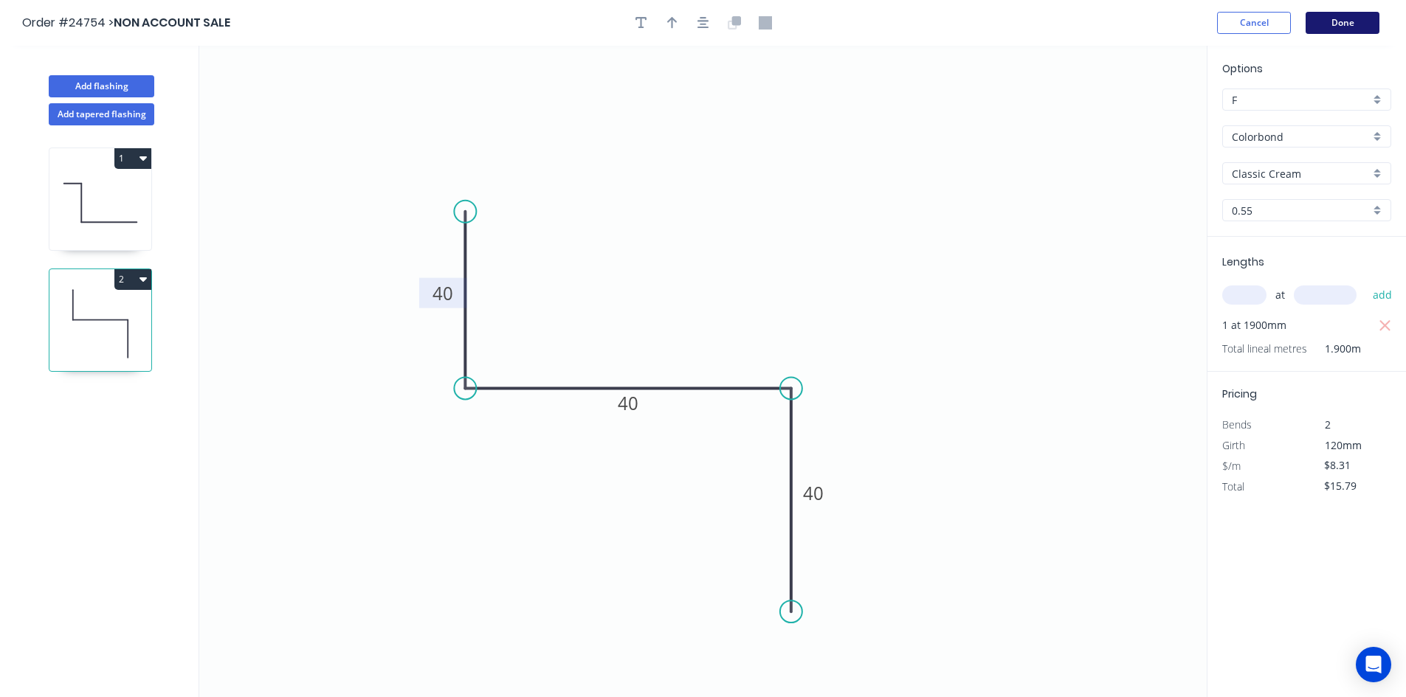
click at [1341, 25] on button "Done" at bounding box center [1343, 23] width 74 height 22
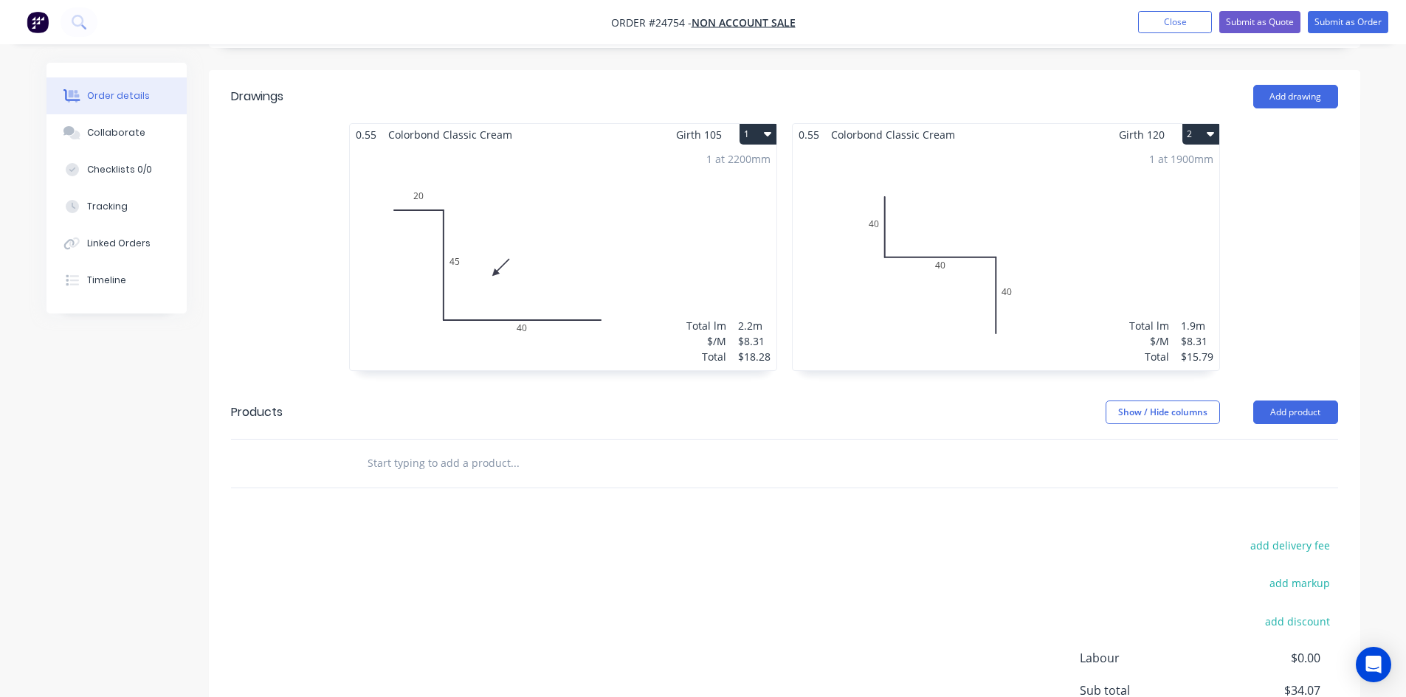
scroll to position [384, 0]
click at [1199, 125] on button "2" at bounding box center [1200, 135] width 37 height 21
click at [1147, 190] on div "Duplicate" at bounding box center [1149, 200] width 114 height 21
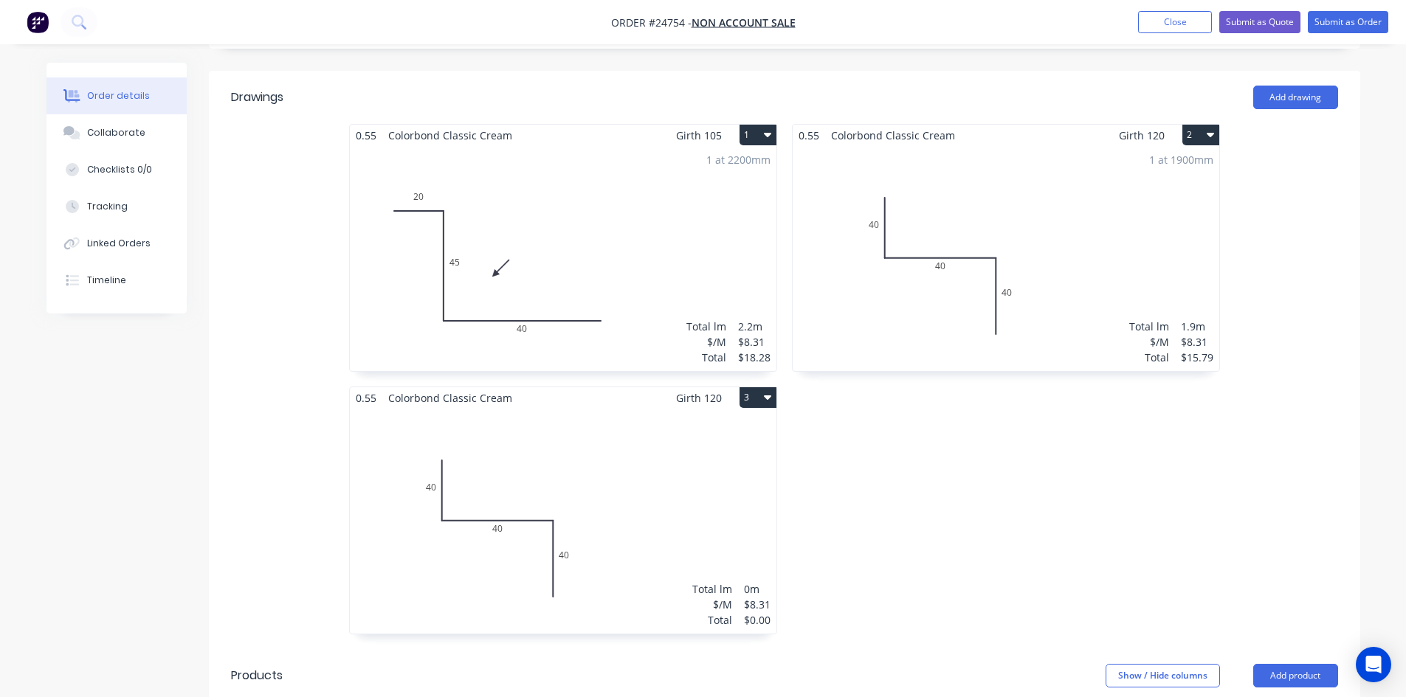
click at [585, 450] on div "Total lm $/M Total 0m $8.31 $0.00" at bounding box center [563, 521] width 427 height 225
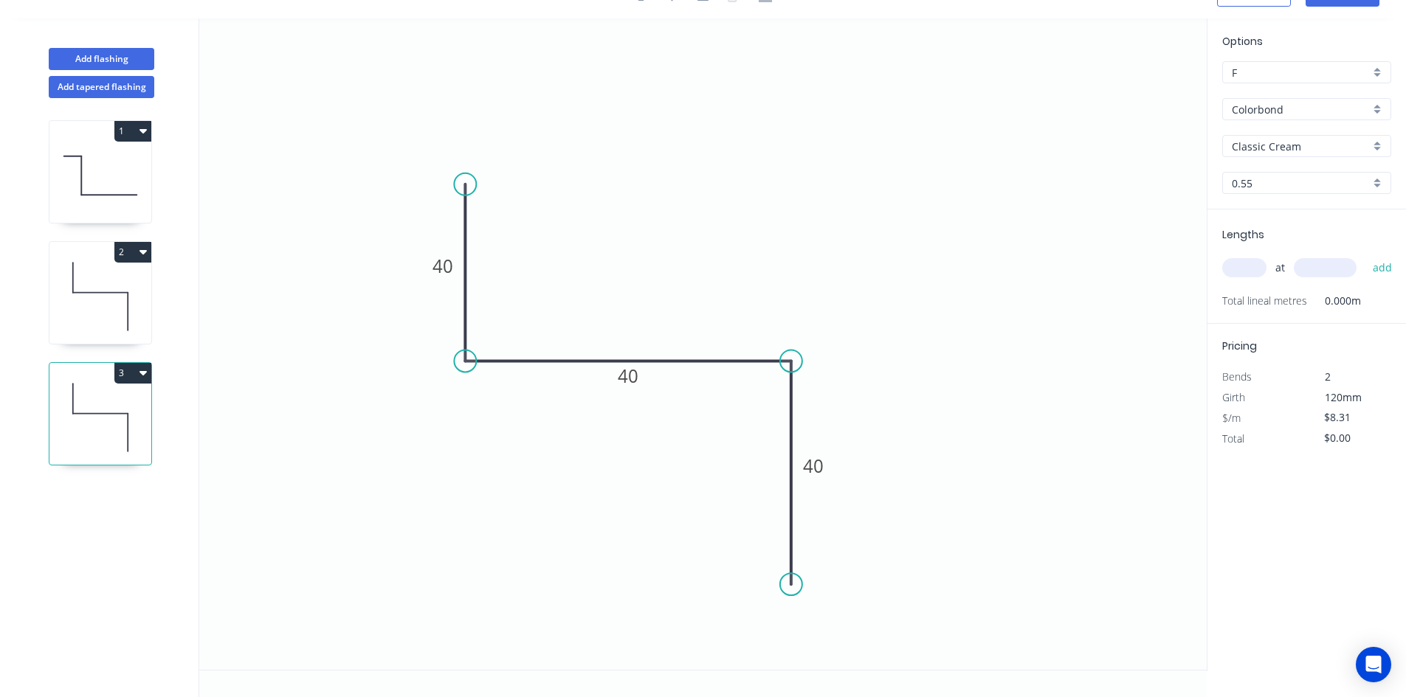
scroll to position [27, 0]
click at [791, 584] on circle at bounding box center [791, 584] width 22 height 22
click at [861, 561] on div "Delete point" at bounding box center [868, 566] width 148 height 30
click at [434, 275] on tspan "40" at bounding box center [443, 266] width 21 height 24
type input "$5.67"
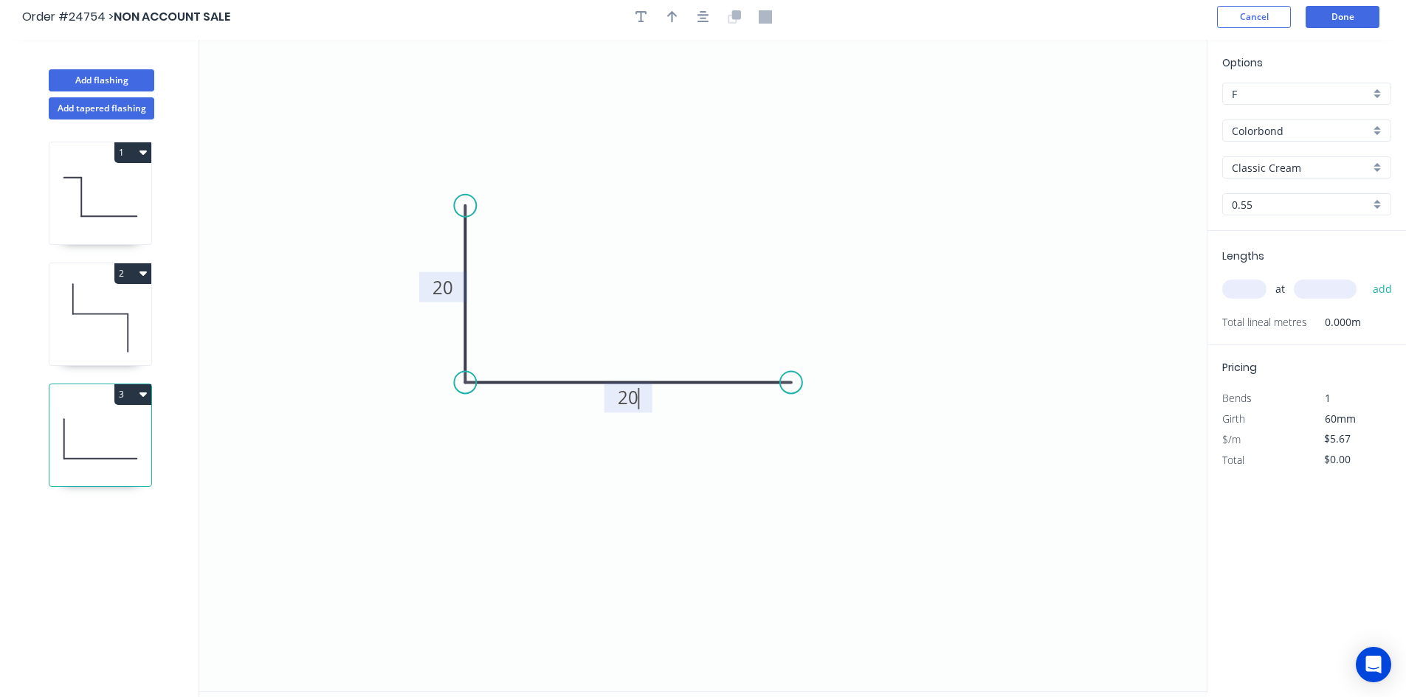
scroll to position [0, 0]
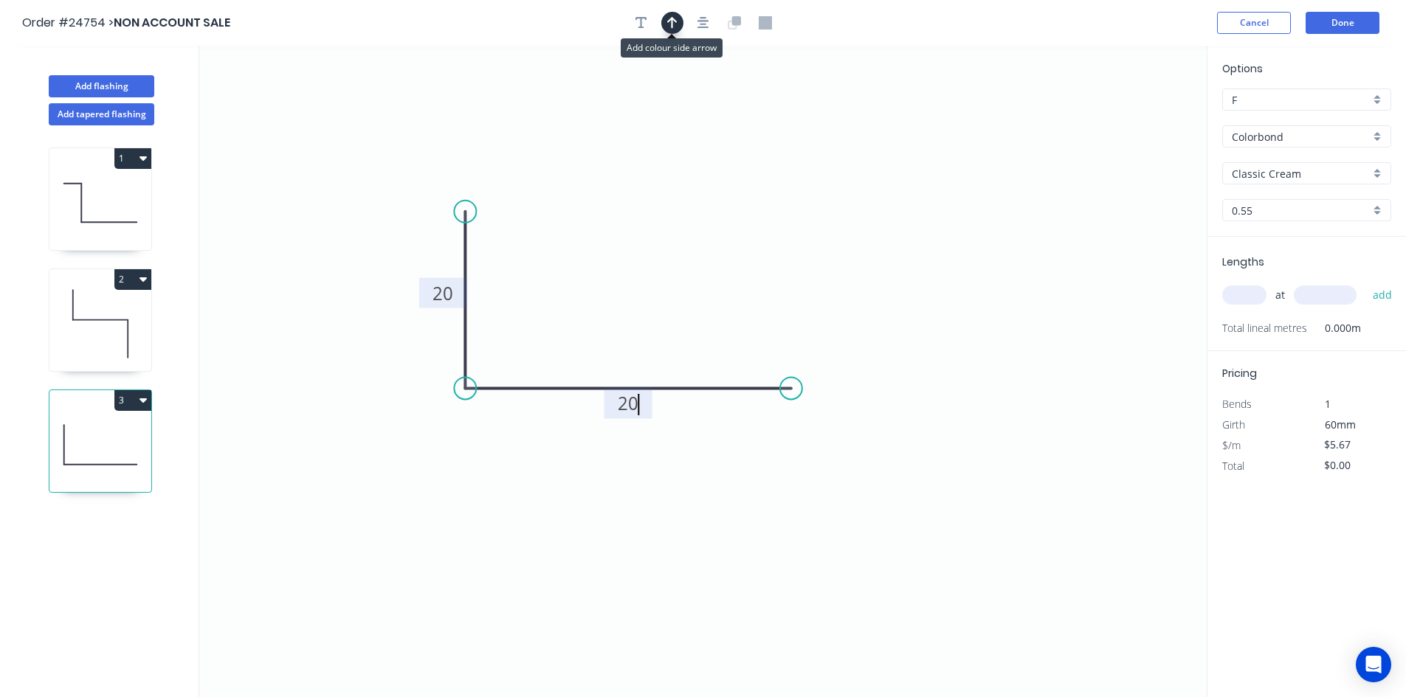
click at [668, 23] on icon "button" at bounding box center [672, 22] width 10 height 13
drag, startPoint x: 1134, startPoint y: 115, endPoint x: 574, endPoint y: 323, distance: 597.3
click at [574, 323] on icon at bounding box center [574, 305] width 13 height 47
click at [574, 322] on icon at bounding box center [574, 305] width 13 height 47
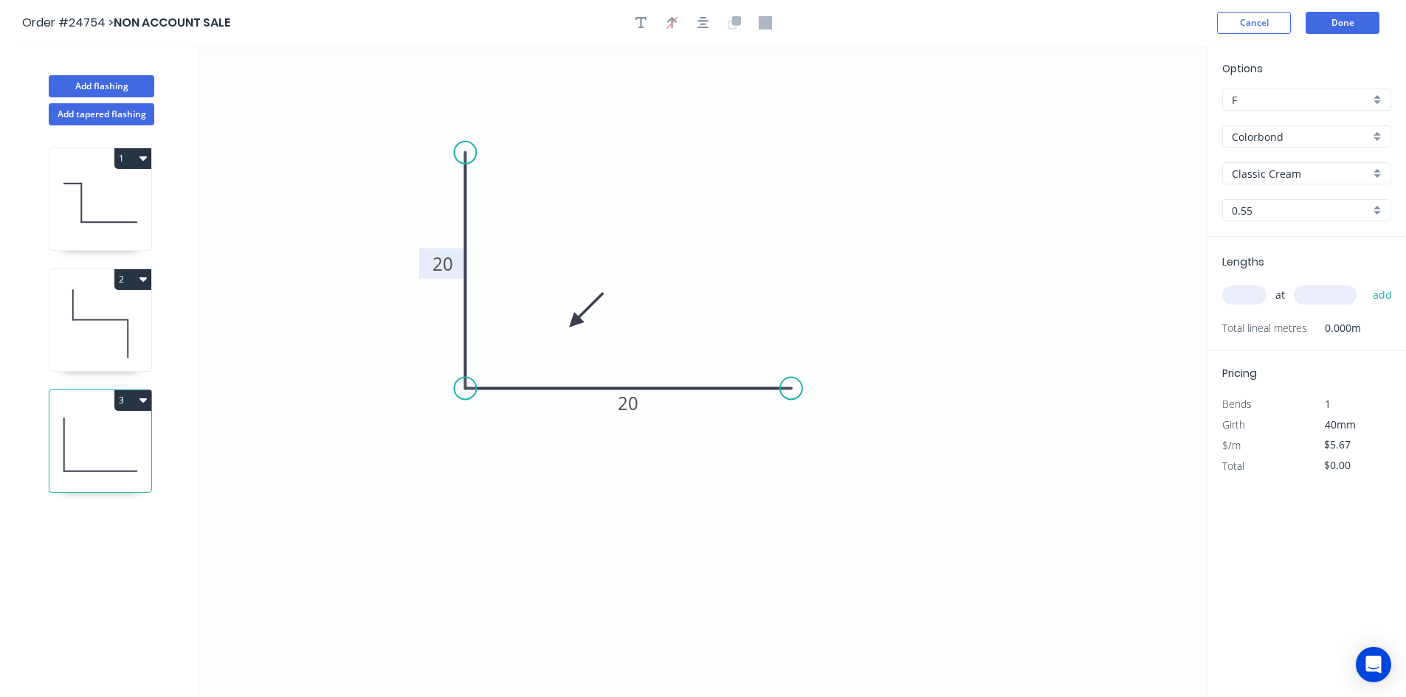
drag, startPoint x: 462, startPoint y: 217, endPoint x: 469, endPoint y: 153, distance: 64.6
click at [469, 153] on circle at bounding box center [465, 153] width 22 height 22
click at [1244, 296] on input "text" at bounding box center [1244, 295] width 44 height 19
type input "1"
type input "1900"
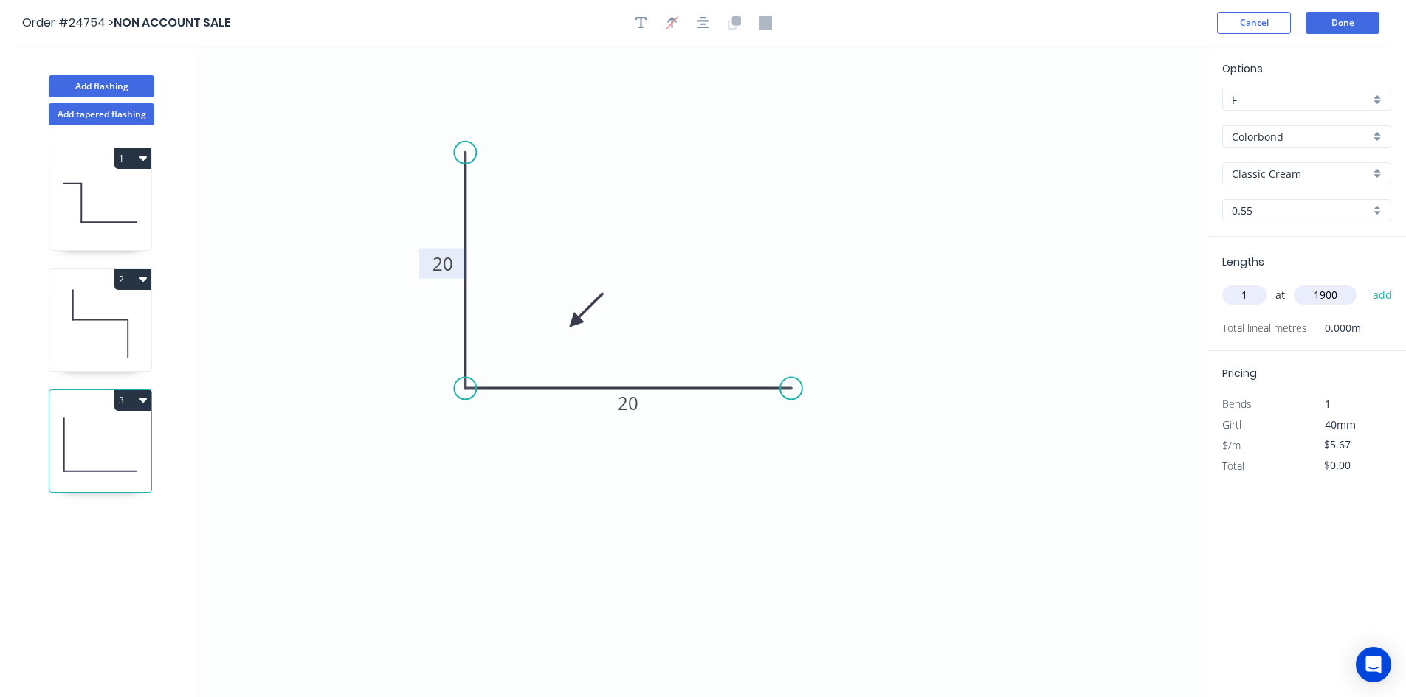
click at [1365, 283] on button "add" at bounding box center [1382, 295] width 35 height 25
type input "$10.77"
click at [93, 311] on icon at bounding box center [100, 324] width 102 height 94
type input "$8.31"
type input "$15.79"
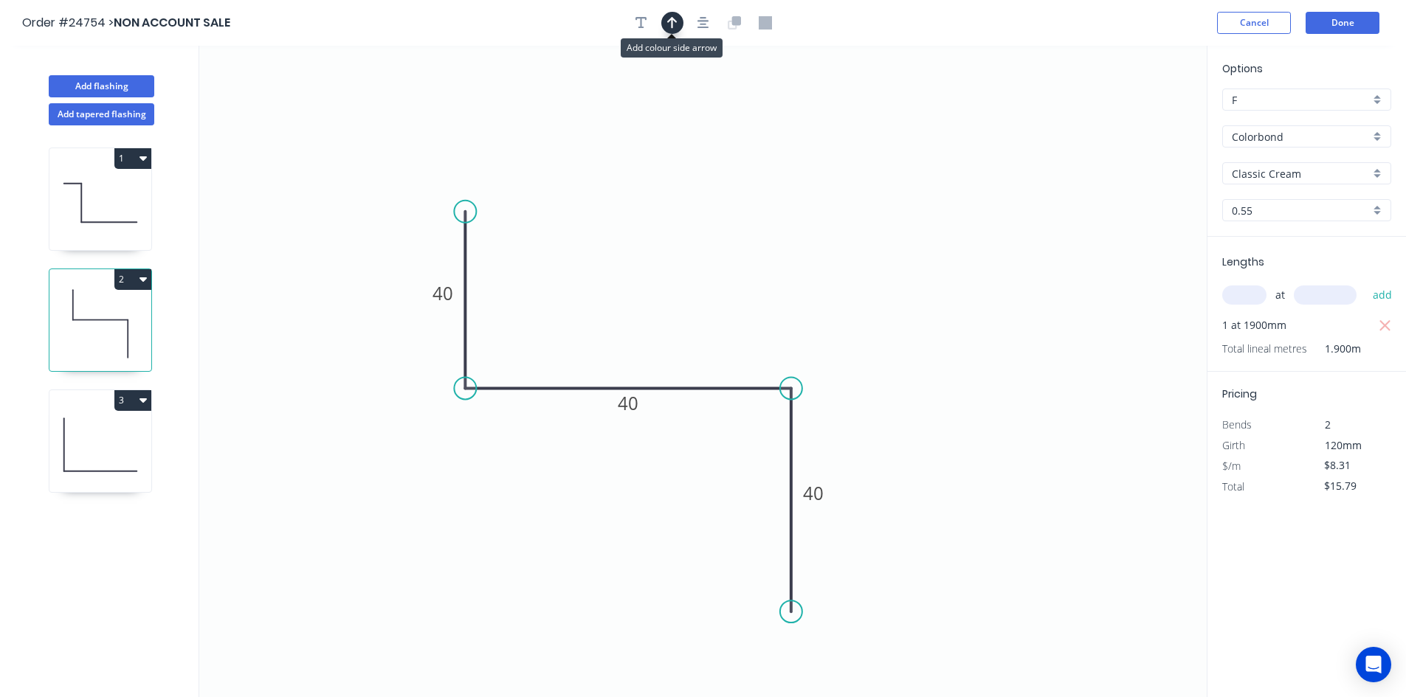
click at [671, 30] on button "button" at bounding box center [672, 23] width 22 height 22
drag, startPoint x: 1136, startPoint y: 116, endPoint x: 598, endPoint y: 336, distance: 581.3
click at [598, 336] on icon at bounding box center [597, 318] width 13 height 47
click at [1341, 20] on button "Done" at bounding box center [1343, 23] width 74 height 22
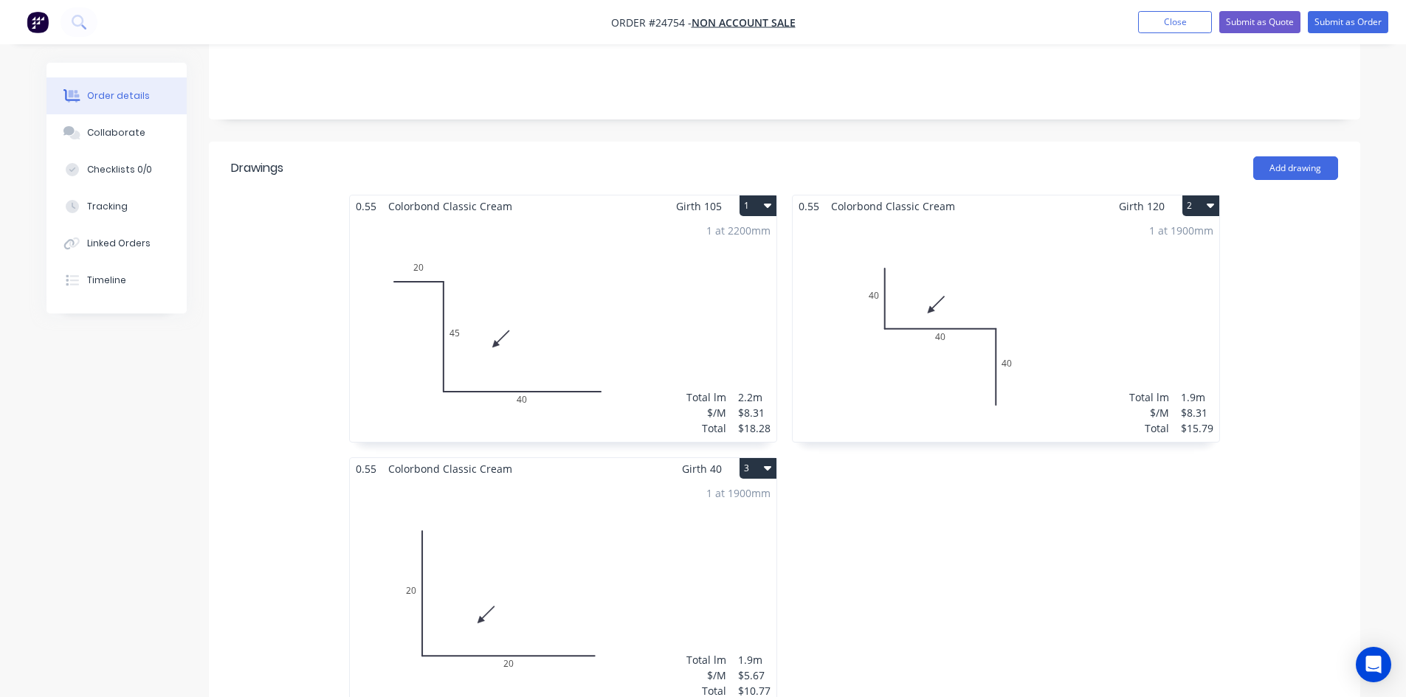
scroll to position [369, 0]
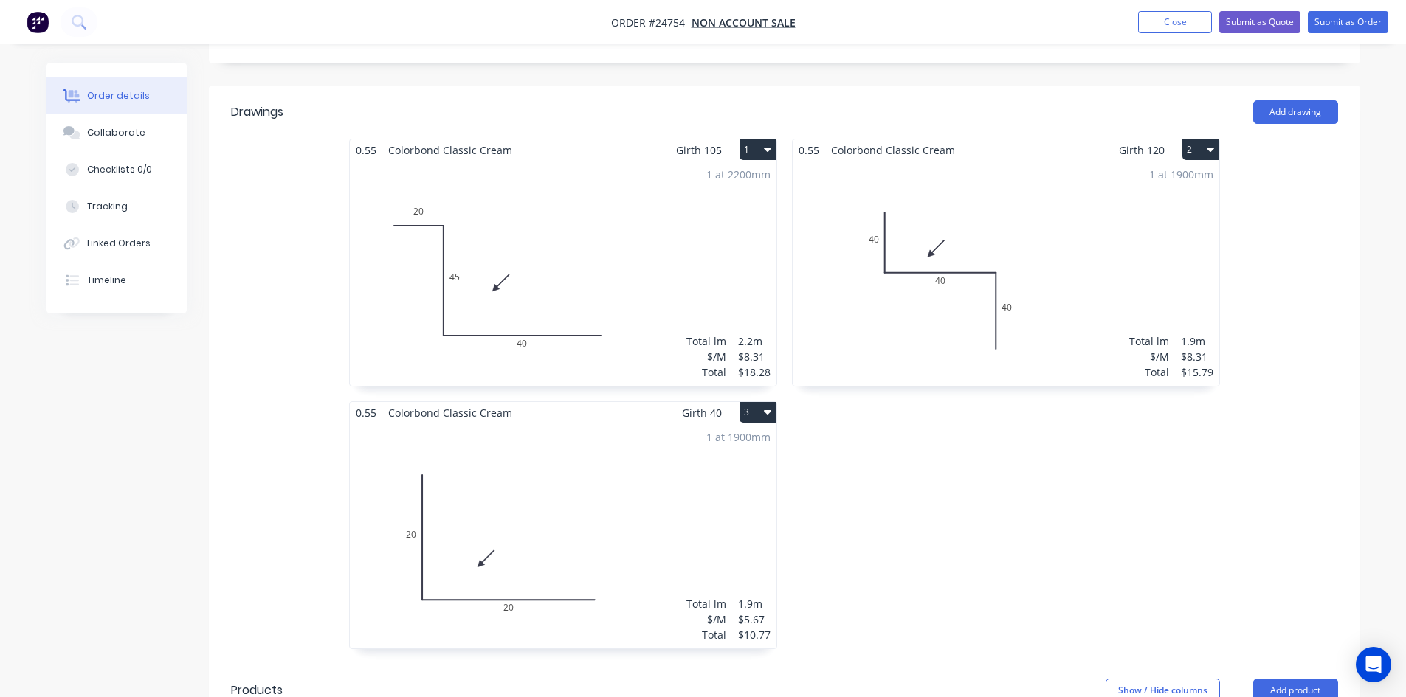
click at [750, 402] on button "3" at bounding box center [758, 412] width 37 height 21
click at [731, 467] on div "Duplicate" at bounding box center [706, 477] width 114 height 21
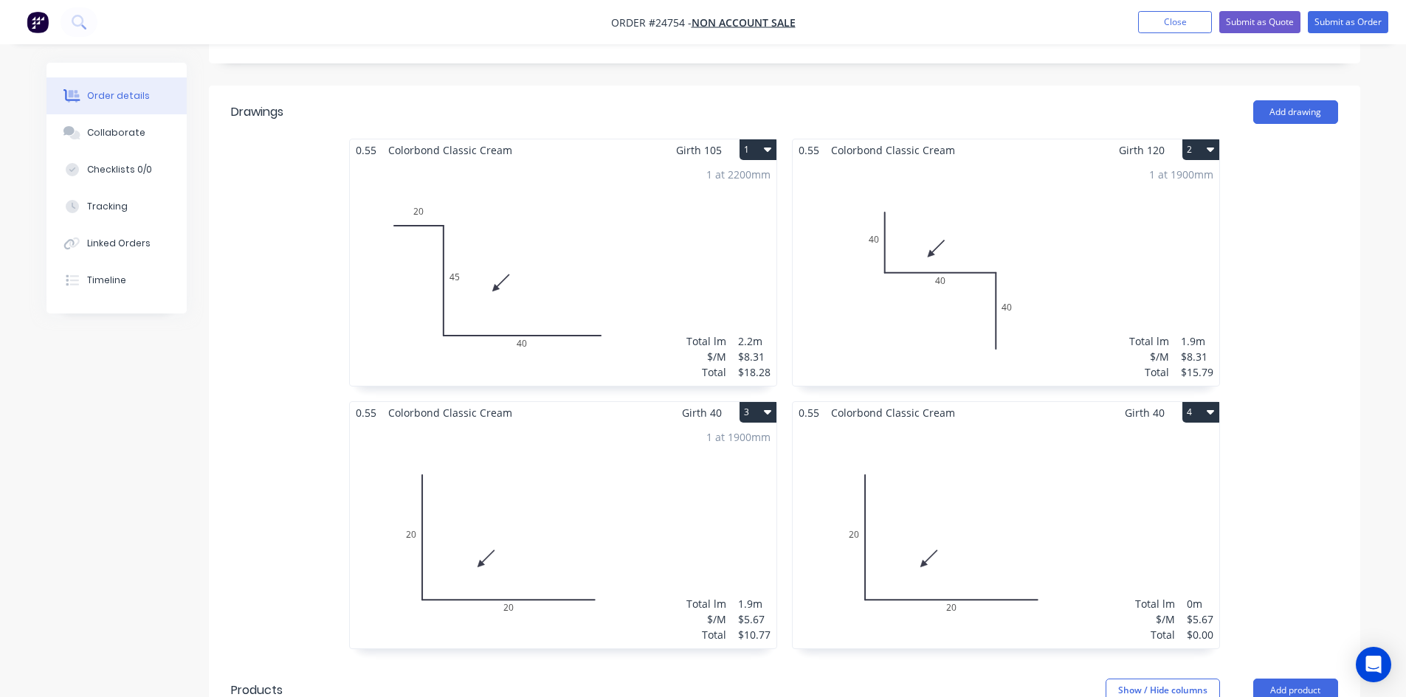
click at [961, 493] on div "Total lm $/M Total 0m $5.67 $0.00" at bounding box center [1006, 536] width 427 height 225
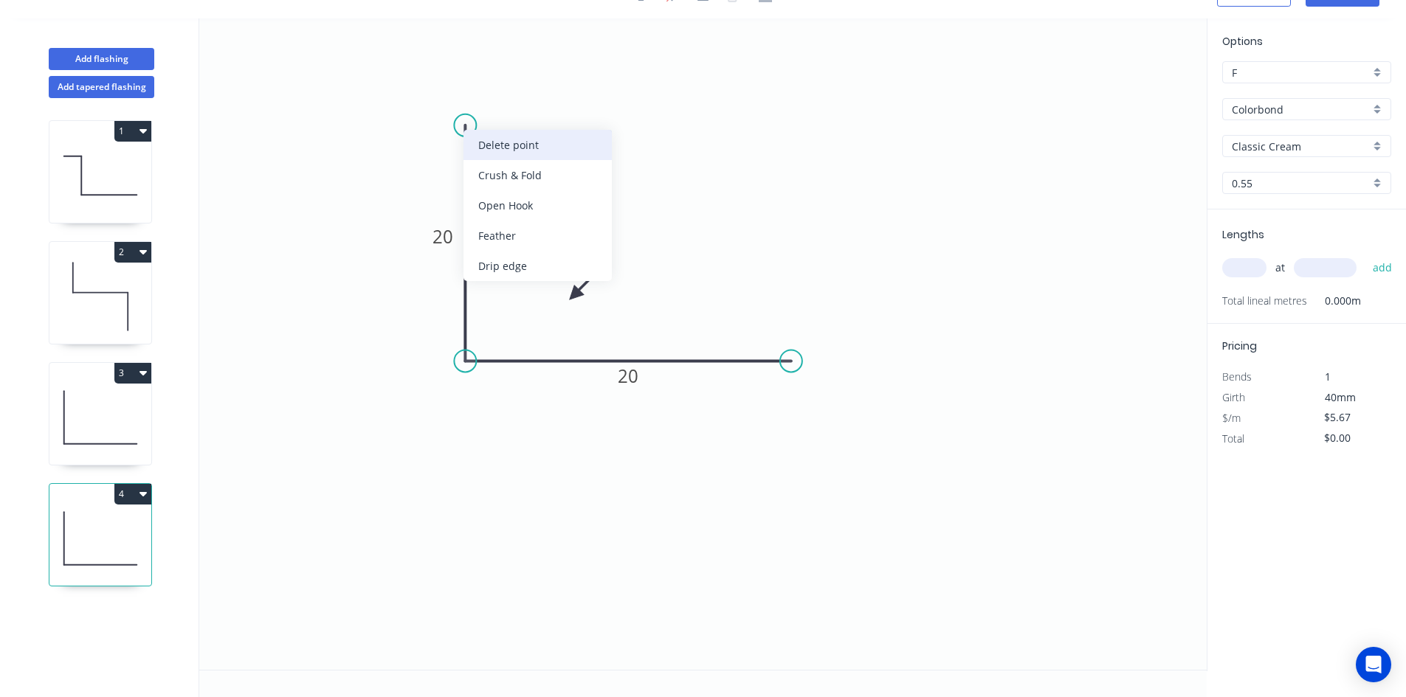
click at [553, 148] on div "Delete point" at bounding box center [538, 145] width 148 height 30
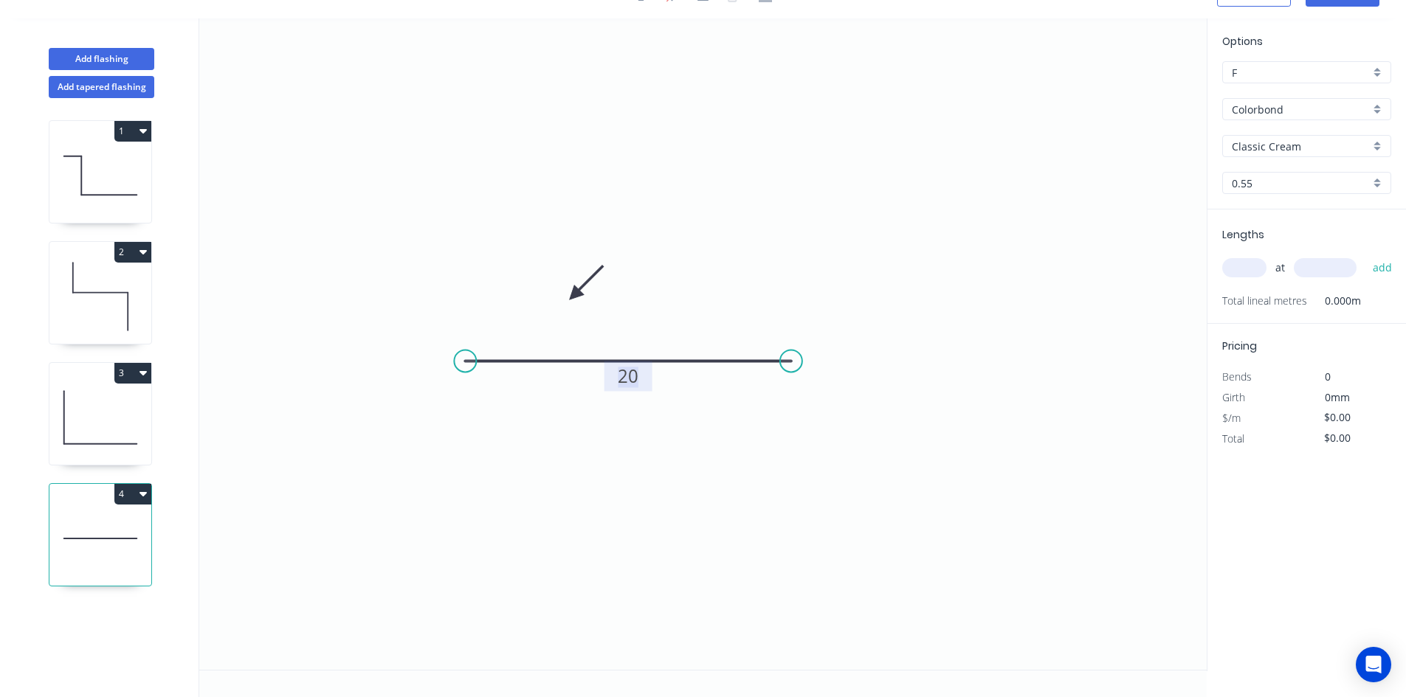
click at [636, 376] on tspan "20" at bounding box center [628, 376] width 21 height 24
type input "$5.67"
drag, startPoint x: 575, startPoint y: 292, endPoint x: 680, endPoint y: 334, distance: 112.9
click at [680, 334] on icon at bounding box center [691, 321] width 43 height 43
drag, startPoint x: 793, startPoint y: 362, endPoint x: 881, endPoint y: 376, distance: 88.8
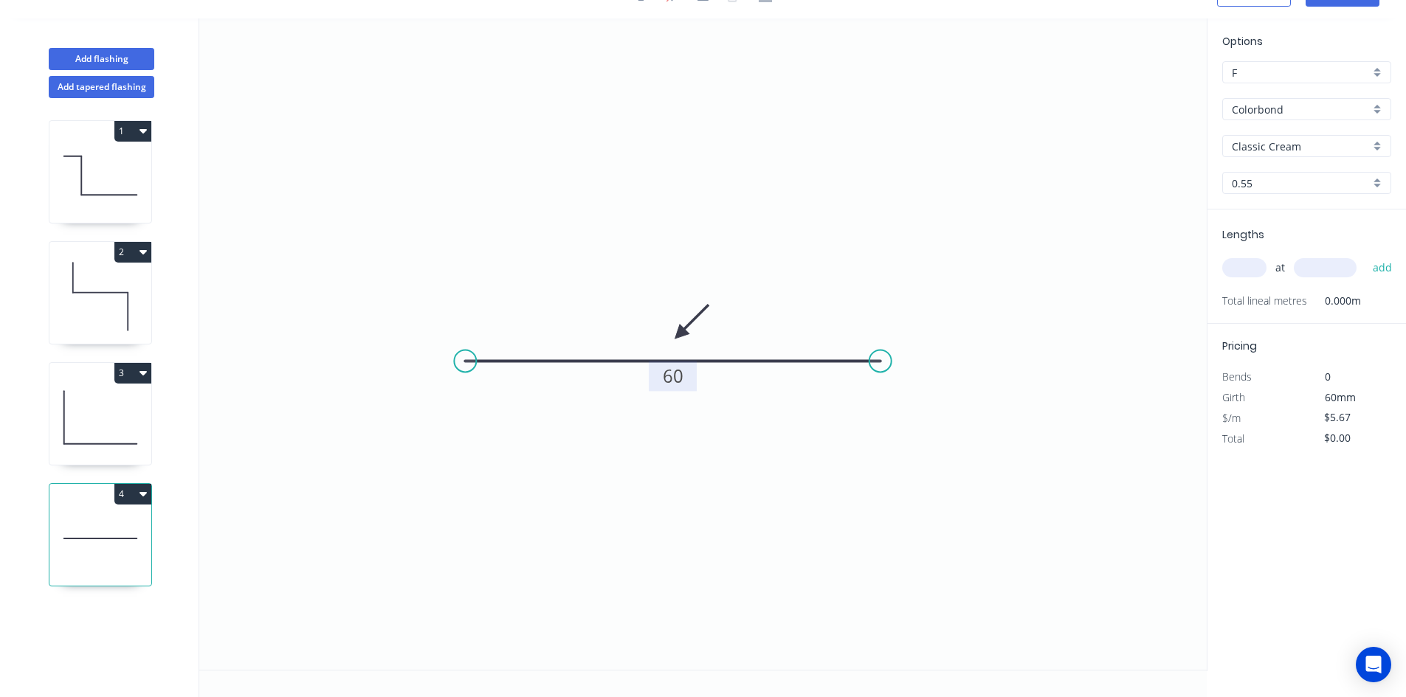
click at [881, 376] on icon "0 60" at bounding box center [702, 344] width 1007 height 652
click at [1242, 268] on input "text" at bounding box center [1244, 267] width 44 height 19
type input "2"
type input "2200"
click at [1365, 255] on button "add" at bounding box center [1382, 267] width 35 height 25
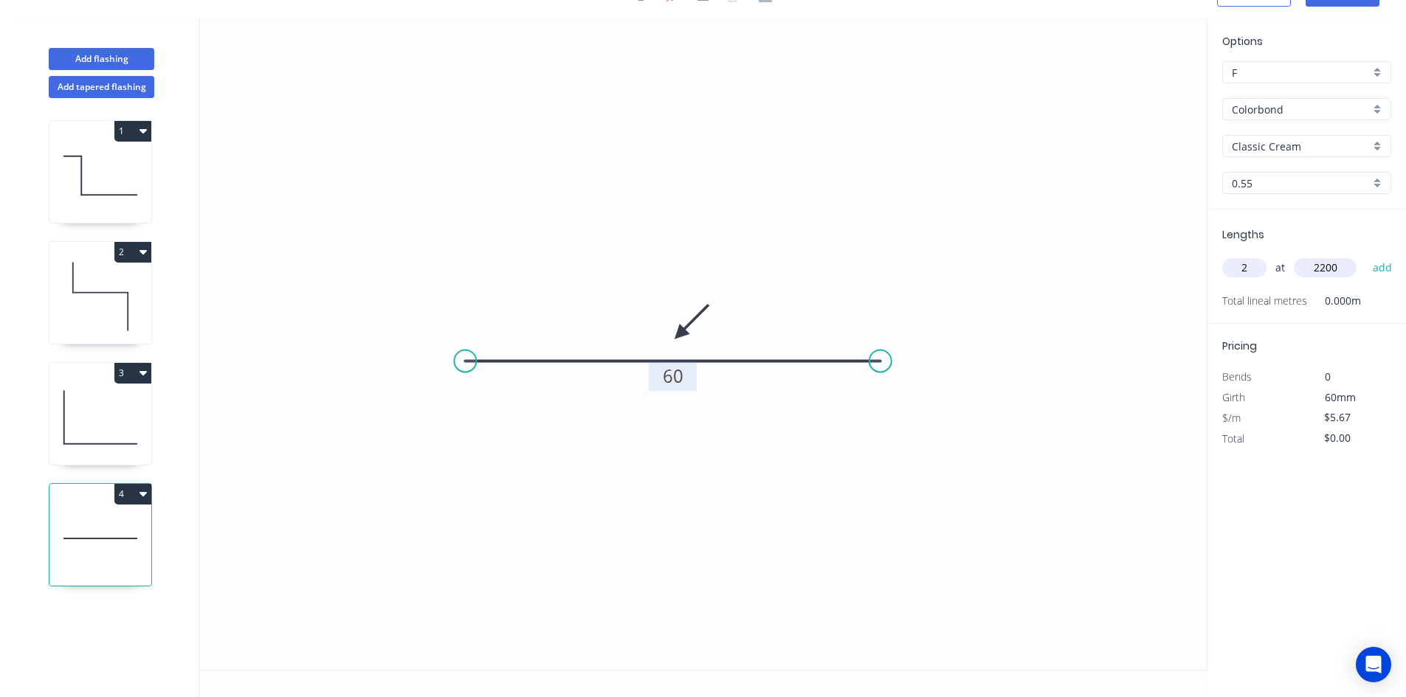
type input "$24.95"
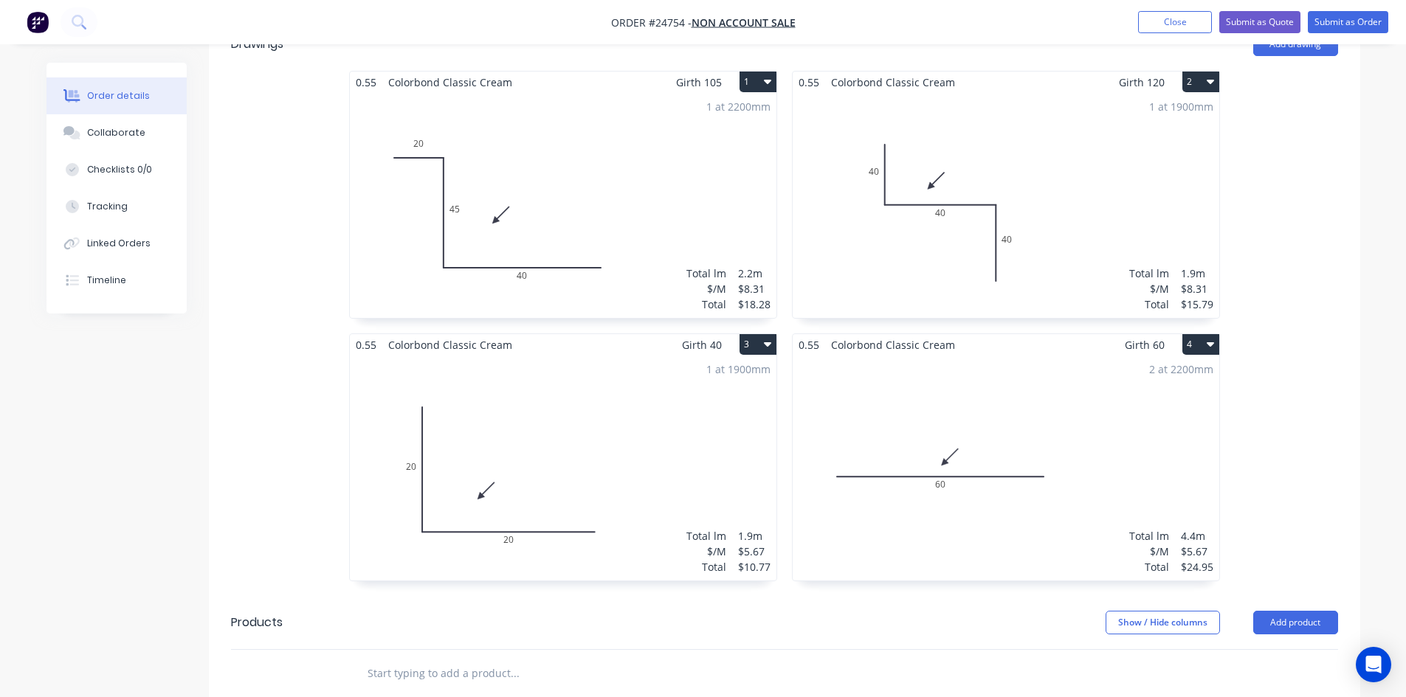
scroll to position [443, 0]
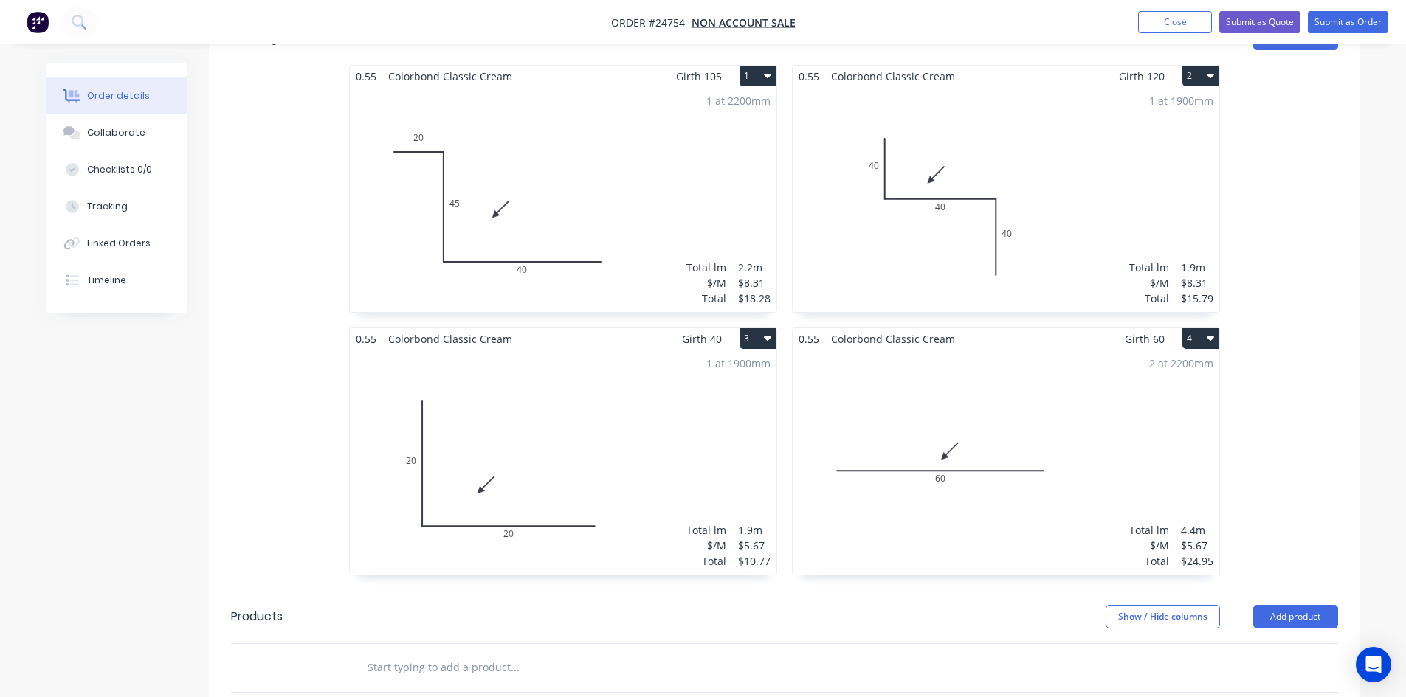
click at [1209, 337] on icon "button" at bounding box center [1210, 339] width 7 height 4
click at [562, 189] on div "1 at 2200mm Total lm $/M Total 2.2m $8.31 $18.28" at bounding box center [563, 199] width 427 height 225
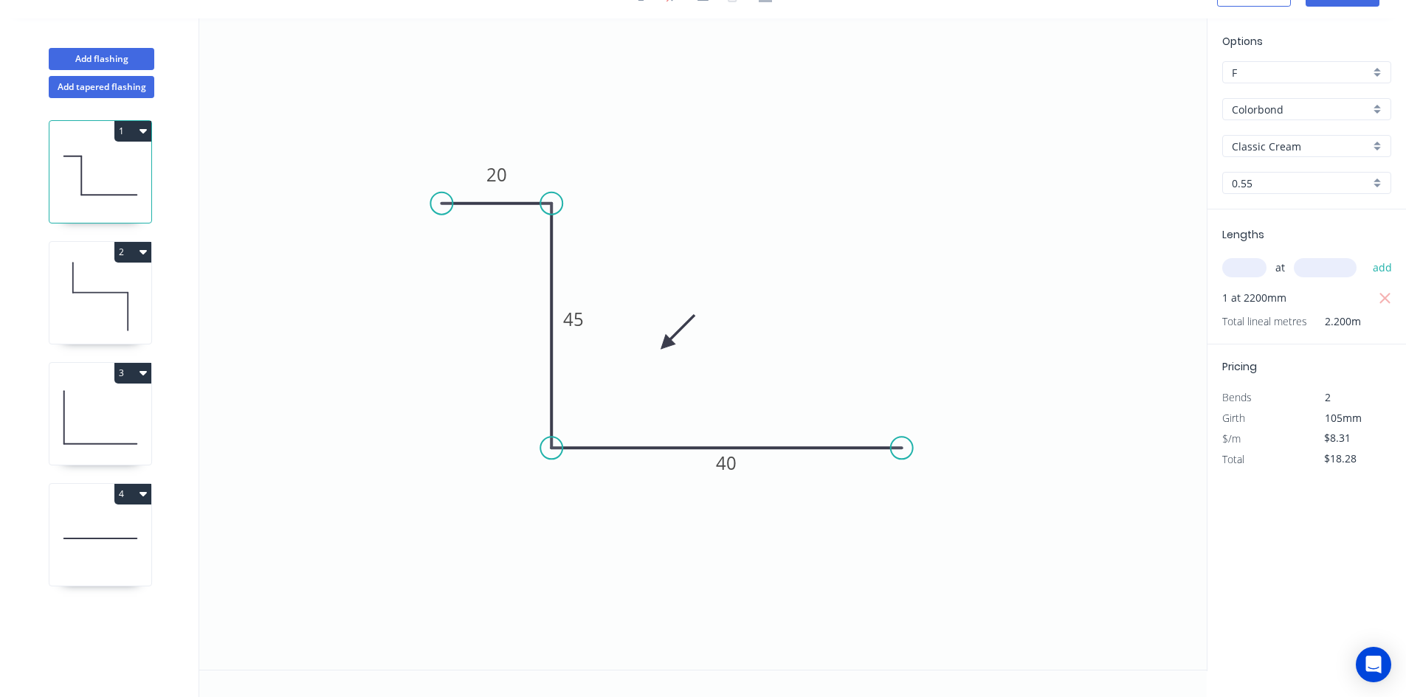
scroll to position [27, 0]
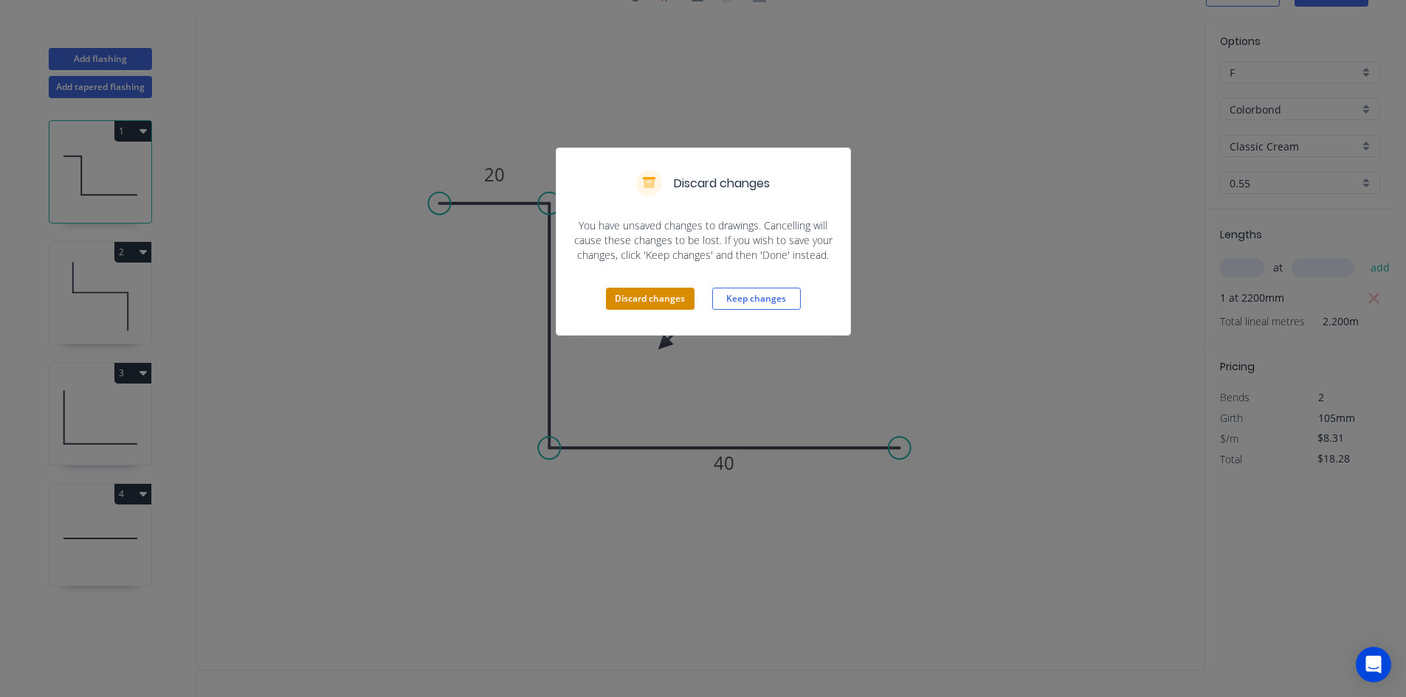
click at [626, 303] on button "Discard changes" at bounding box center [650, 299] width 89 height 22
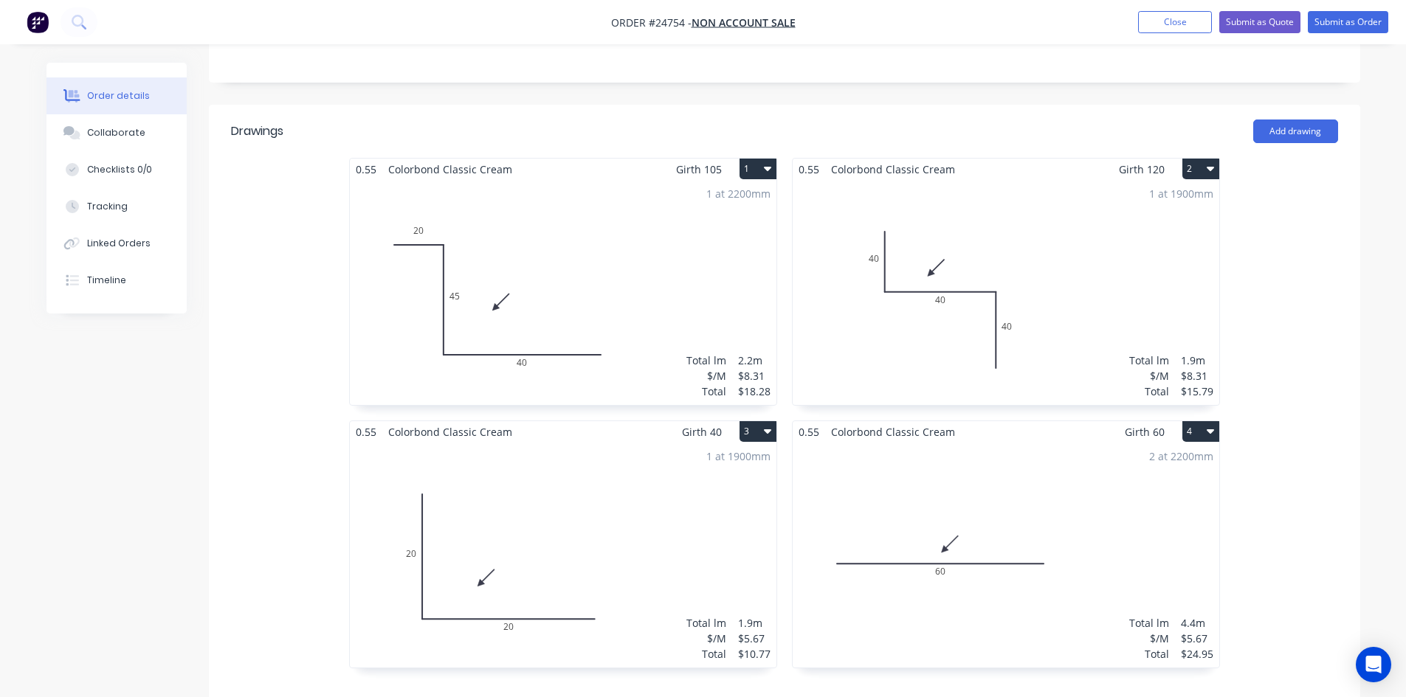
scroll to position [295, 0]
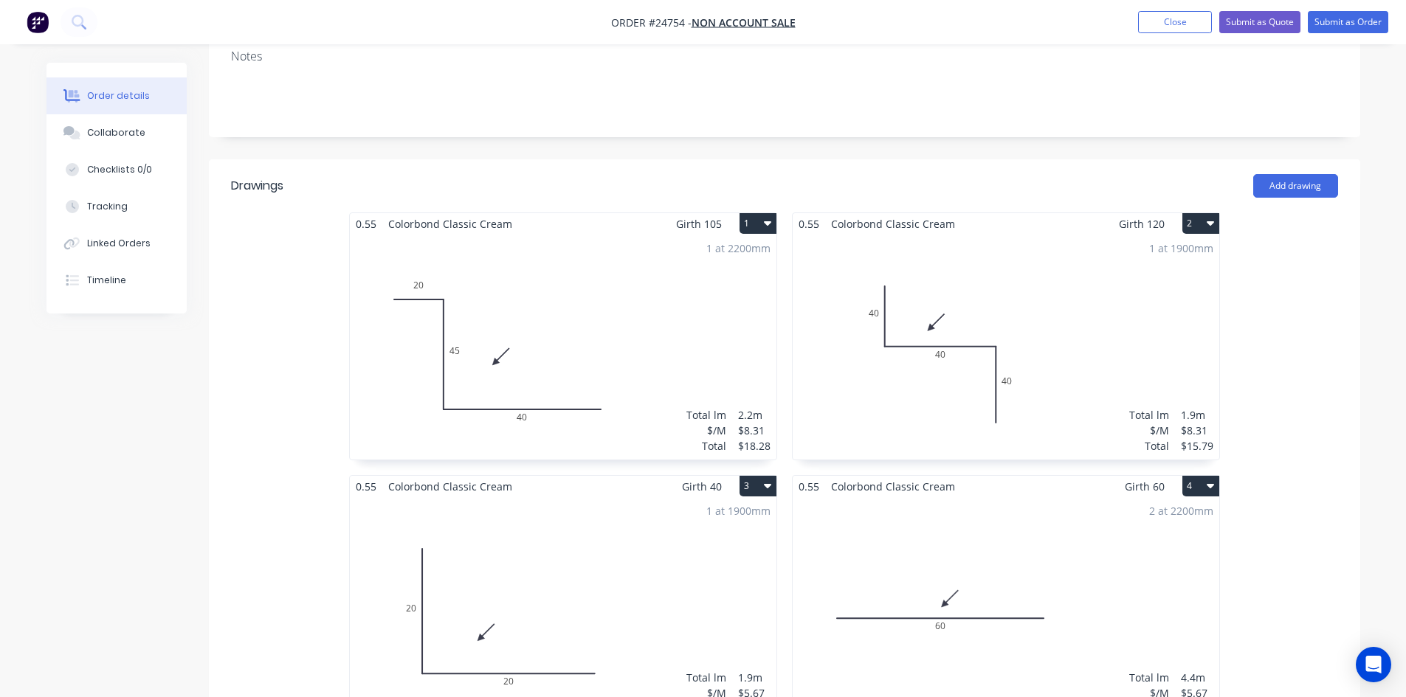
click at [758, 213] on button "1" at bounding box center [758, 223] width 37 height 21
click at [724, 278] on div "Duplicate" at bounding box center [706, 288] width 114 height 21
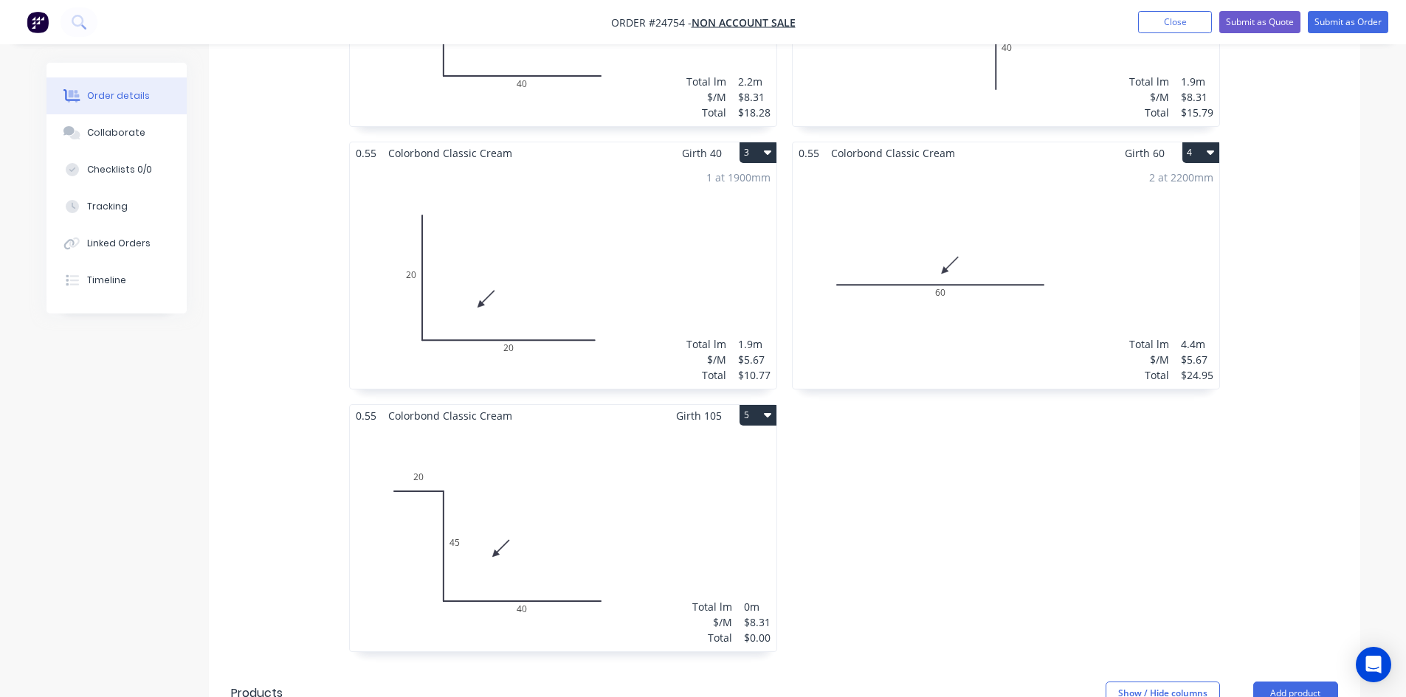
scroll to position [664, 0]
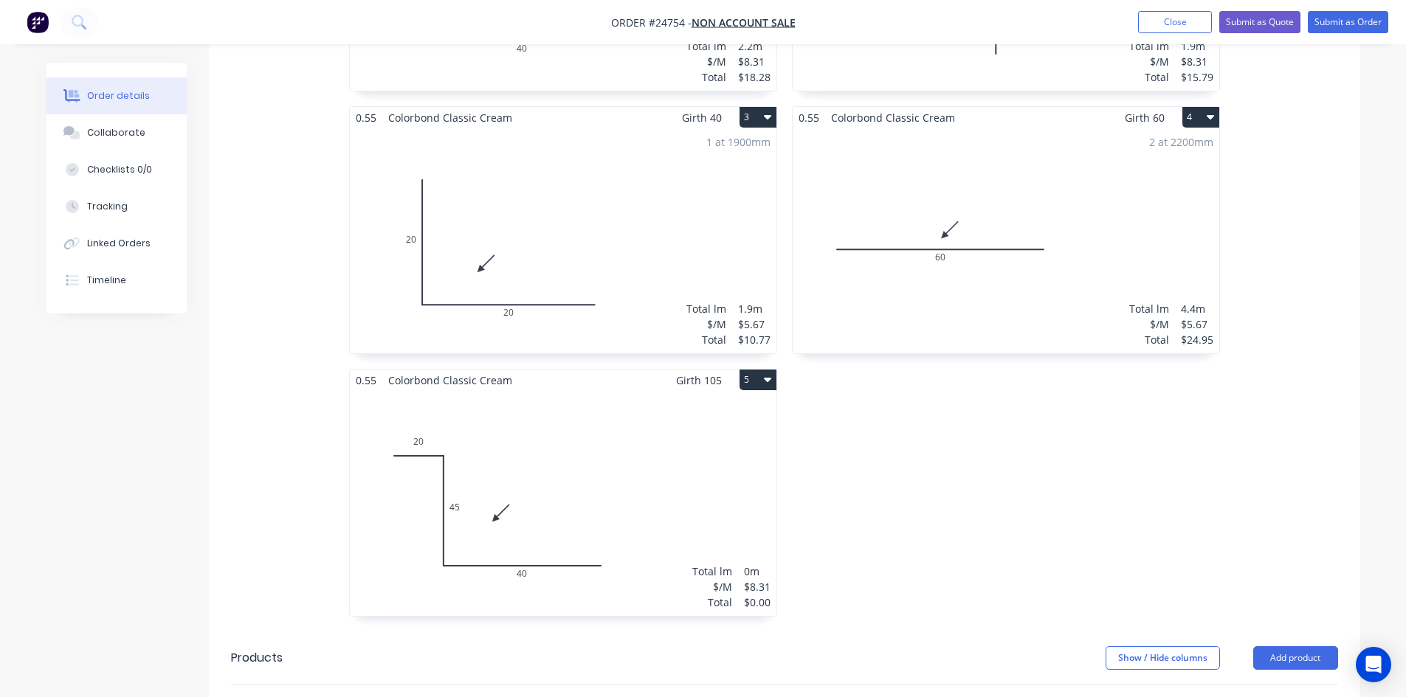
click at [489, 448] on div "Total lm $/M Total 0m $8.31 $0.00" at bounding box center [563, 503] width 427 height 225
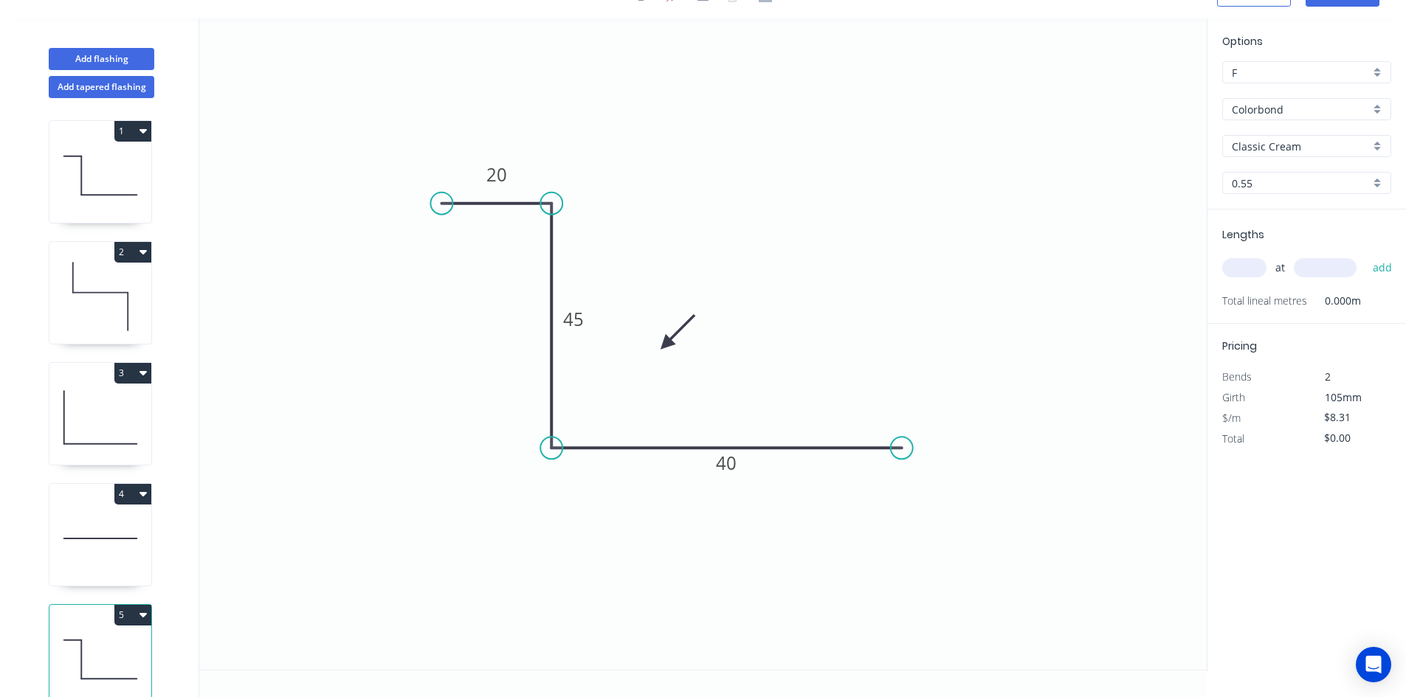
scroll to position [27, 0]
click at [492, 173] on tspan "20" at bounding box center [496, 174] width 21 height 24
type input "$5.67"
drag, startPoint x: 900, startPoint y: 452, endPoint x: 730, endPoint y: 460, distance: 169.9
click at [730, 459] on circle at bounding box center [730, 448] width 22 height 22
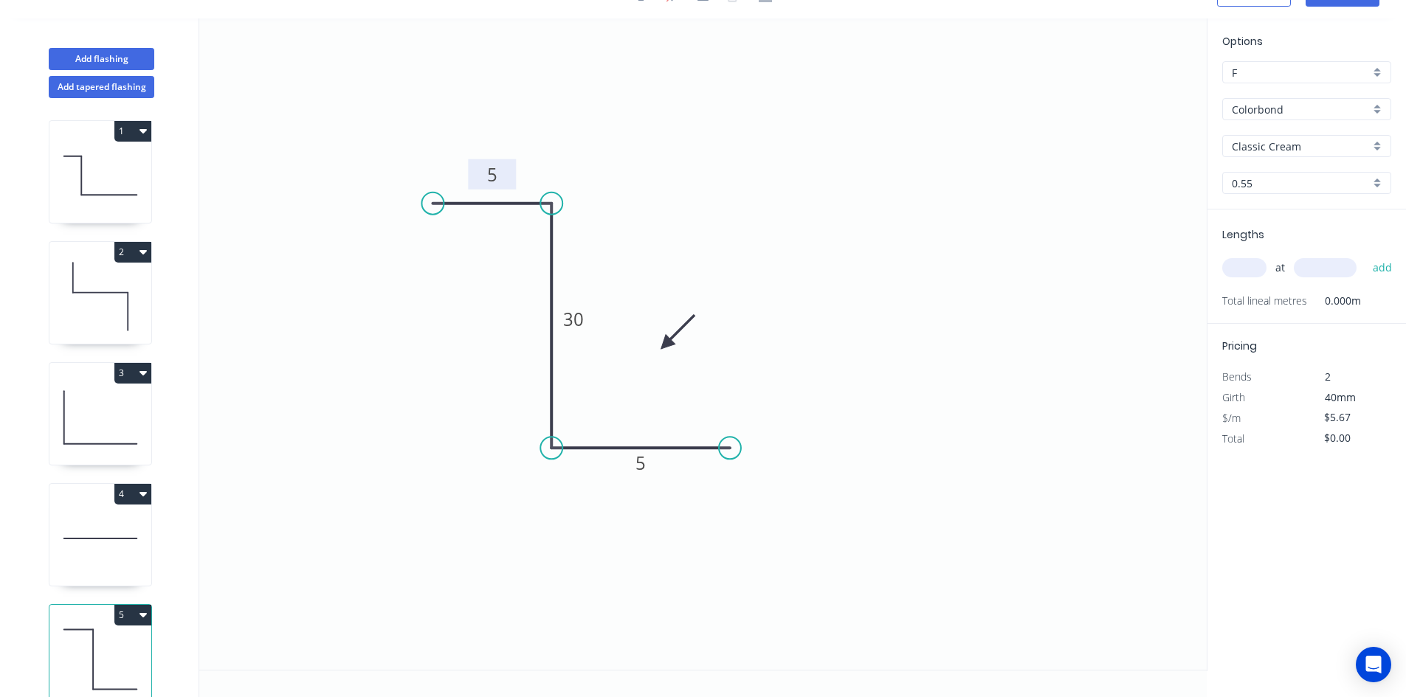
drag, startPoint x: 438, startPoint y: 204, endPoint x: 433, endPoint y: 199, distance: 7.8
click at [433, 199] on circle at bounding box center [432, 204] width 22 height 22
drag, startPoint x: 666, startPoint y: 345, endPoint x: 624, endPoint y: 373, distance: 50.6
click at [624, 373] on icon at bounding box center [636, 360] width 43 height 43
click at [1244, 272] on input "text" at bounding box center [1244, 267] width 44 height 19
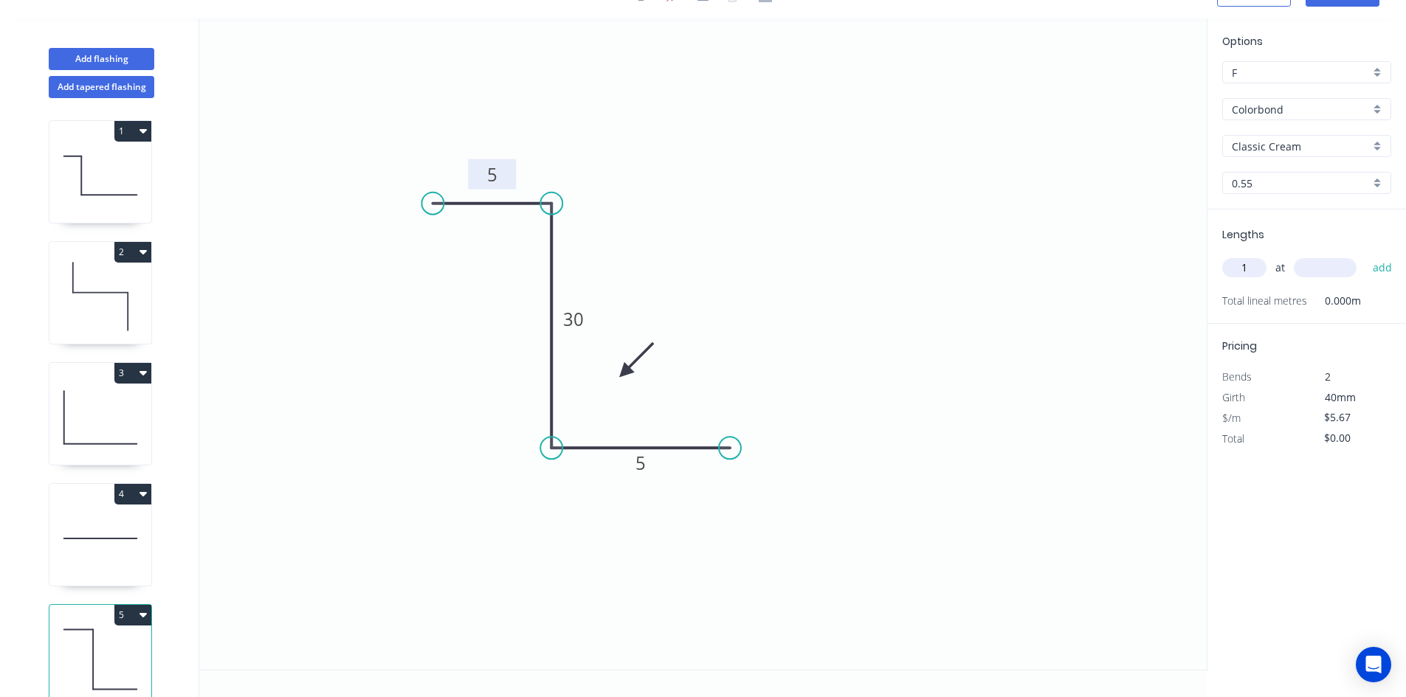
type input "1"
type input "2200"
click at [1365, 255] on button "add" at bounding box center [1382, 267] width 35 height 25
type input "$12.47"
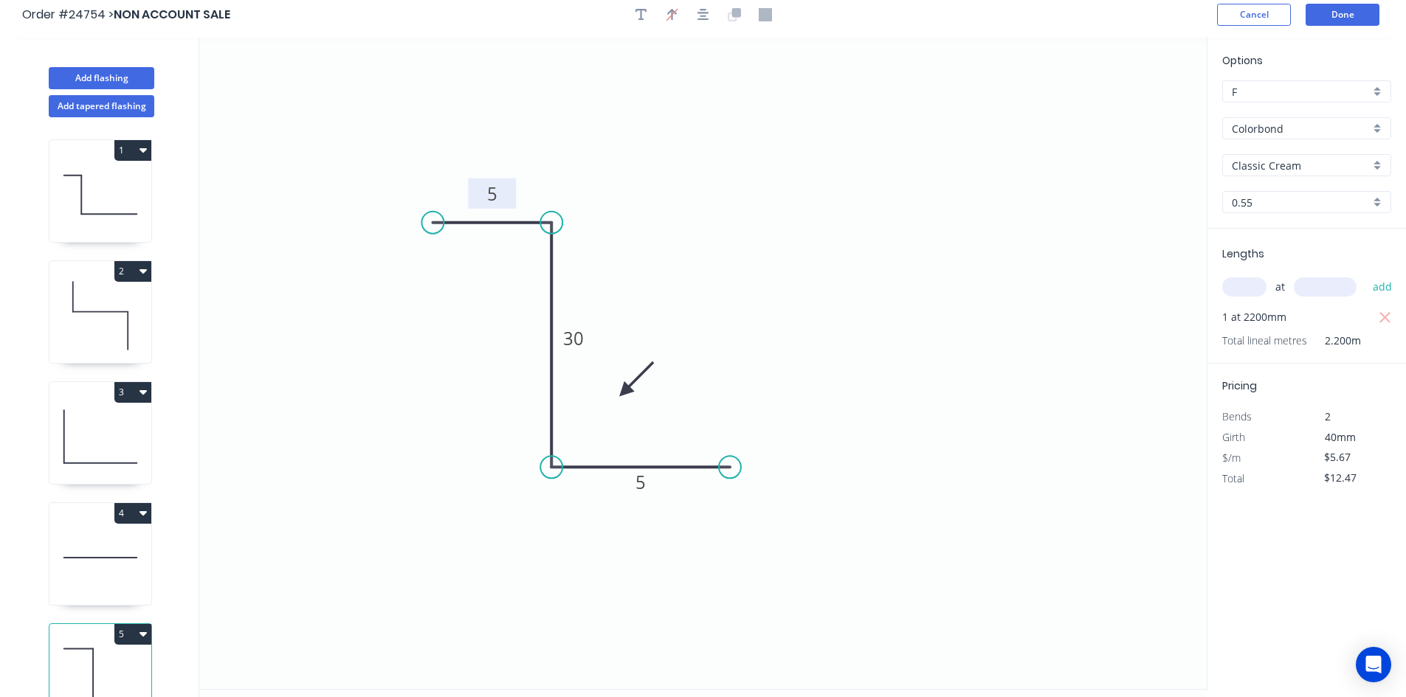
scroll to position [0, 0]
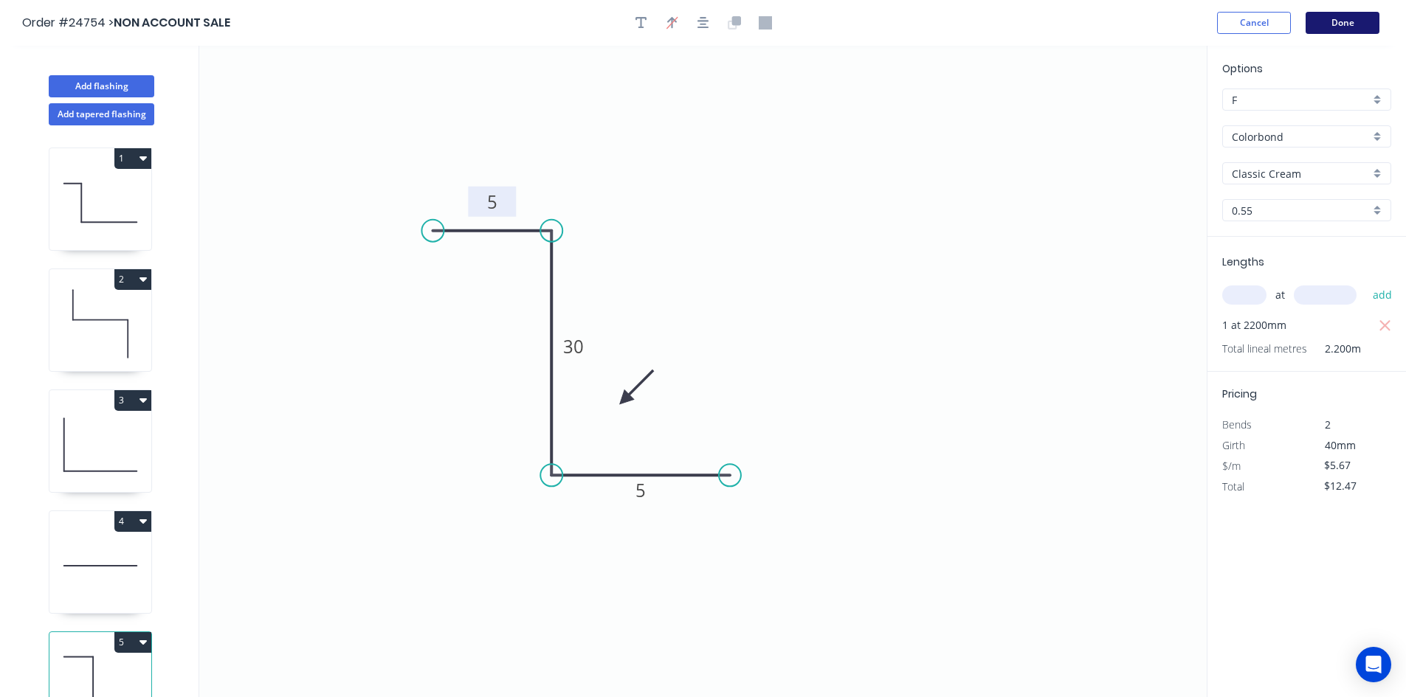
click at [1337, 16] on button "Done" at bounding box center [1343, 23] width 74 height 22
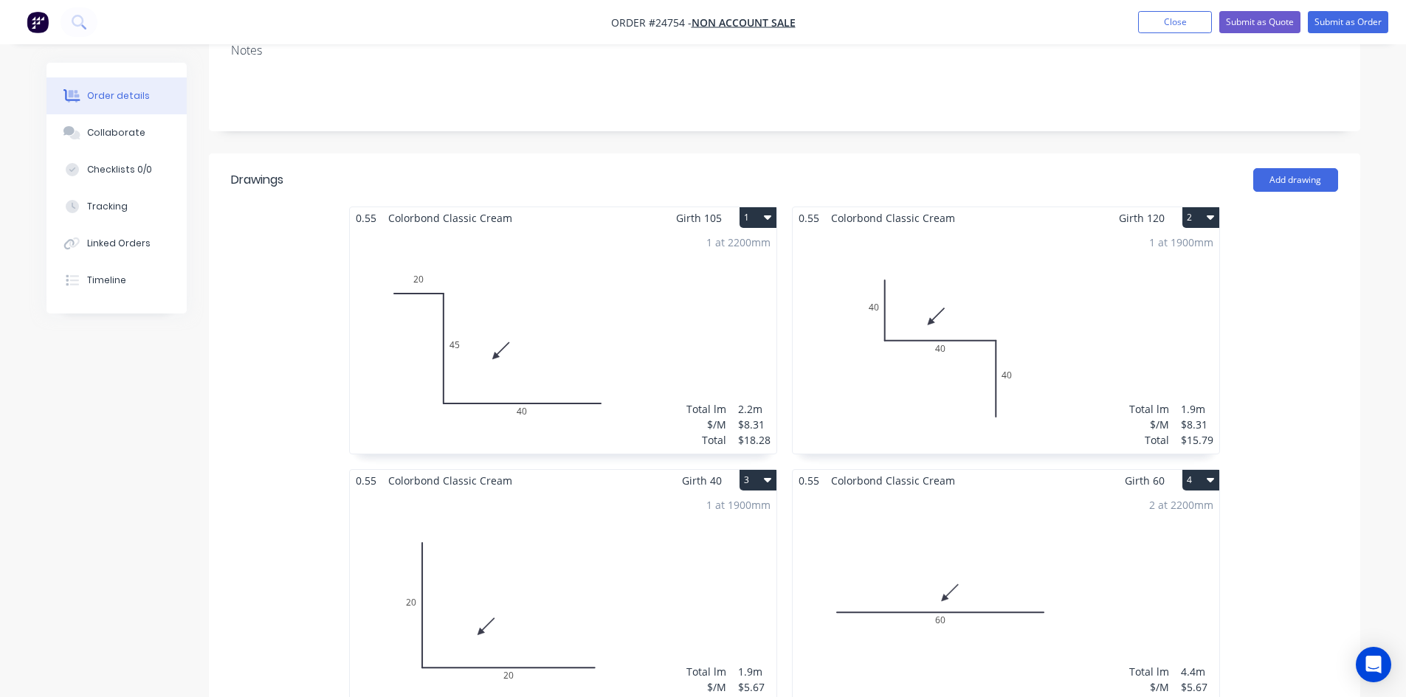
scroll to position [295, 0]
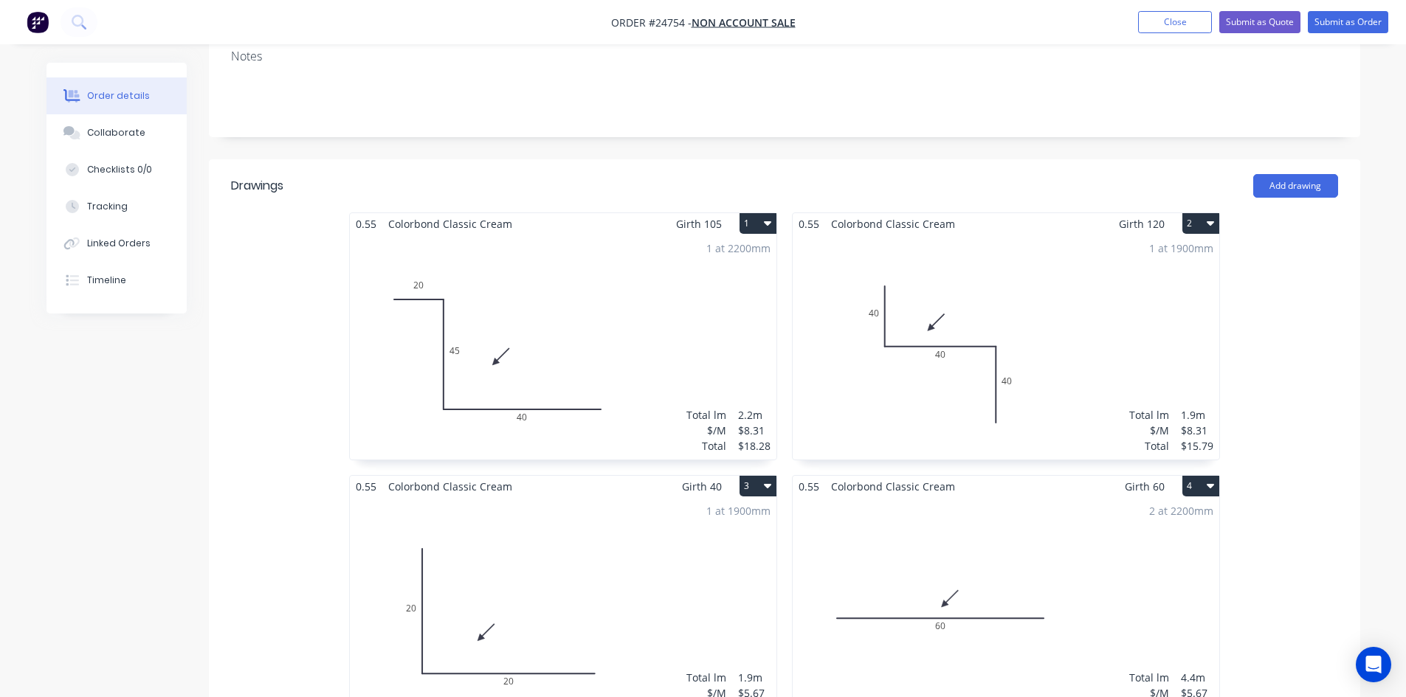
click at [706, 310] on div "1 at 2200mm Total lm $/M Total 2.2m $8.31 $18.28" at bounding box center [563, 347] width 427 height 225
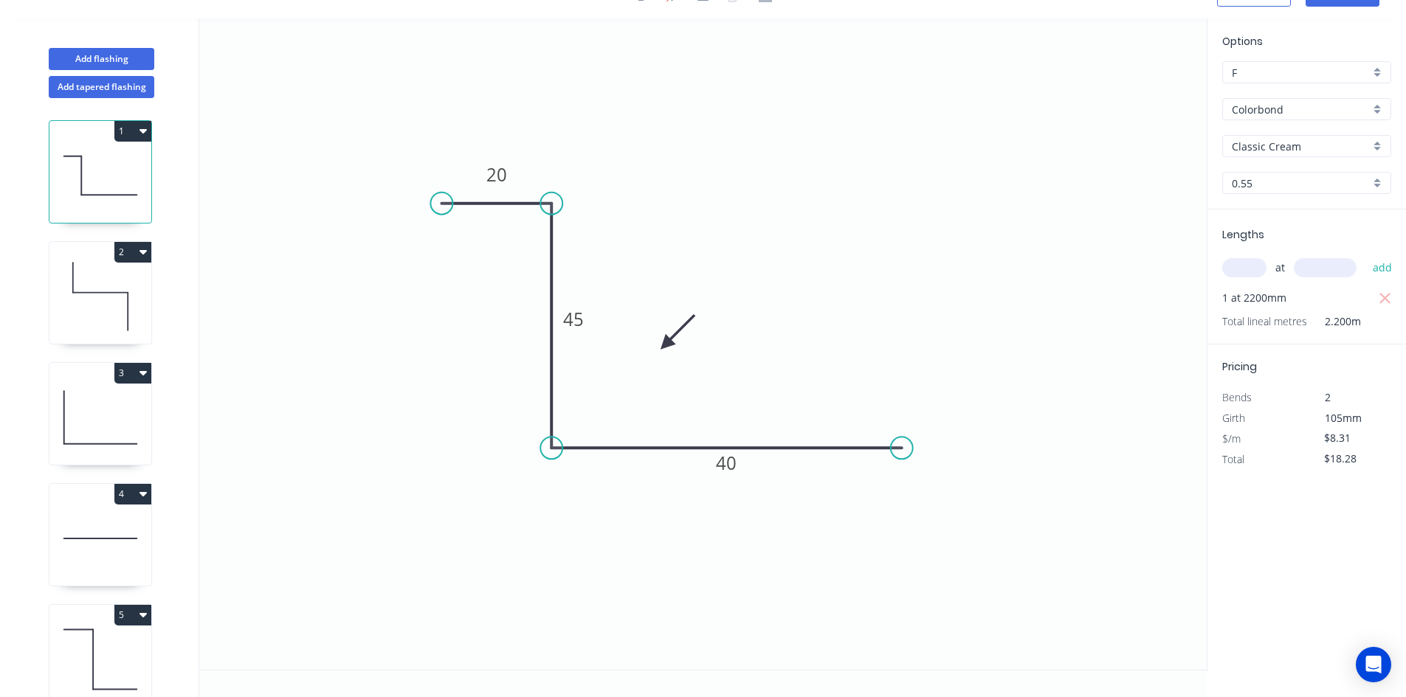
scroll to position [27, 0]
click at [1392, 300] on button "button" at bounding box center [1385, 298] width 18 height 21
type input "$0.00"
click at [1254, 270] on input "text" at bounding box center [1244, 267] width 44 height 19
type input "2"
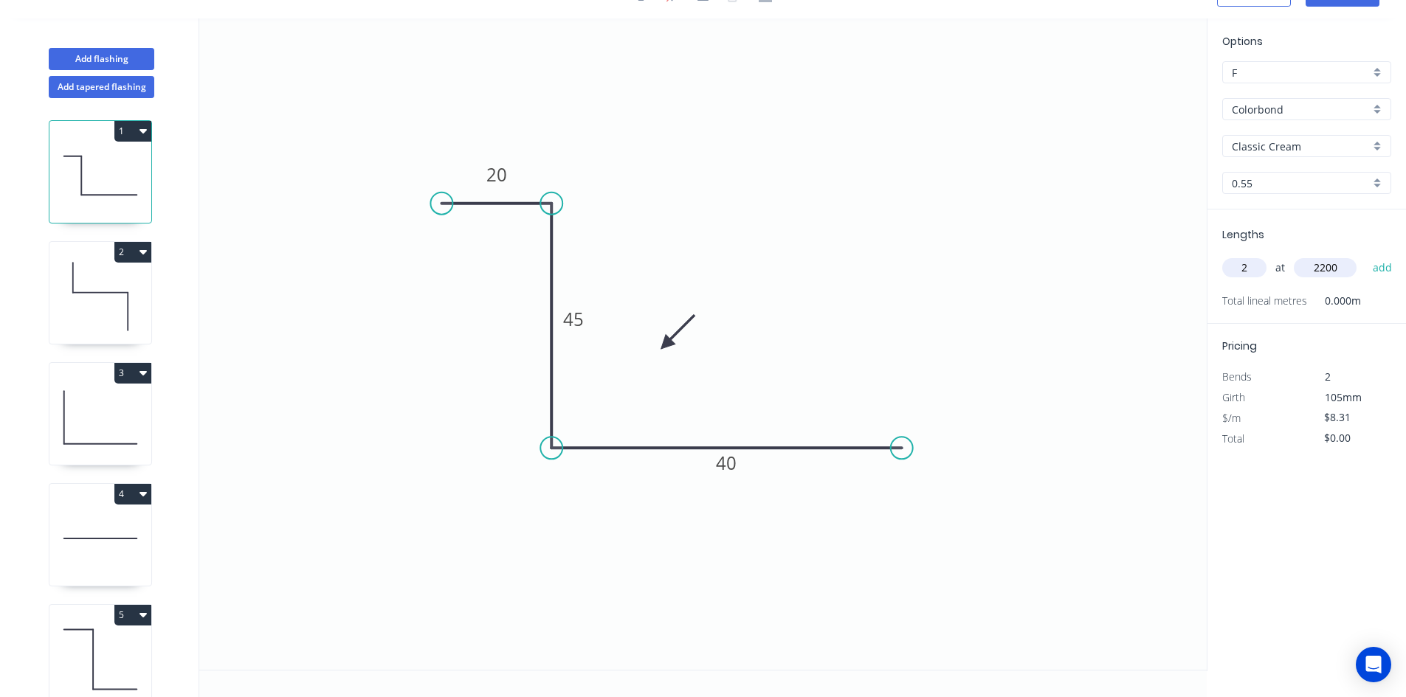
type input "2200"
click at [1365, 255] on button "add" at bounding box center [1382, 267] width 35 height 25
type input "$36.56"
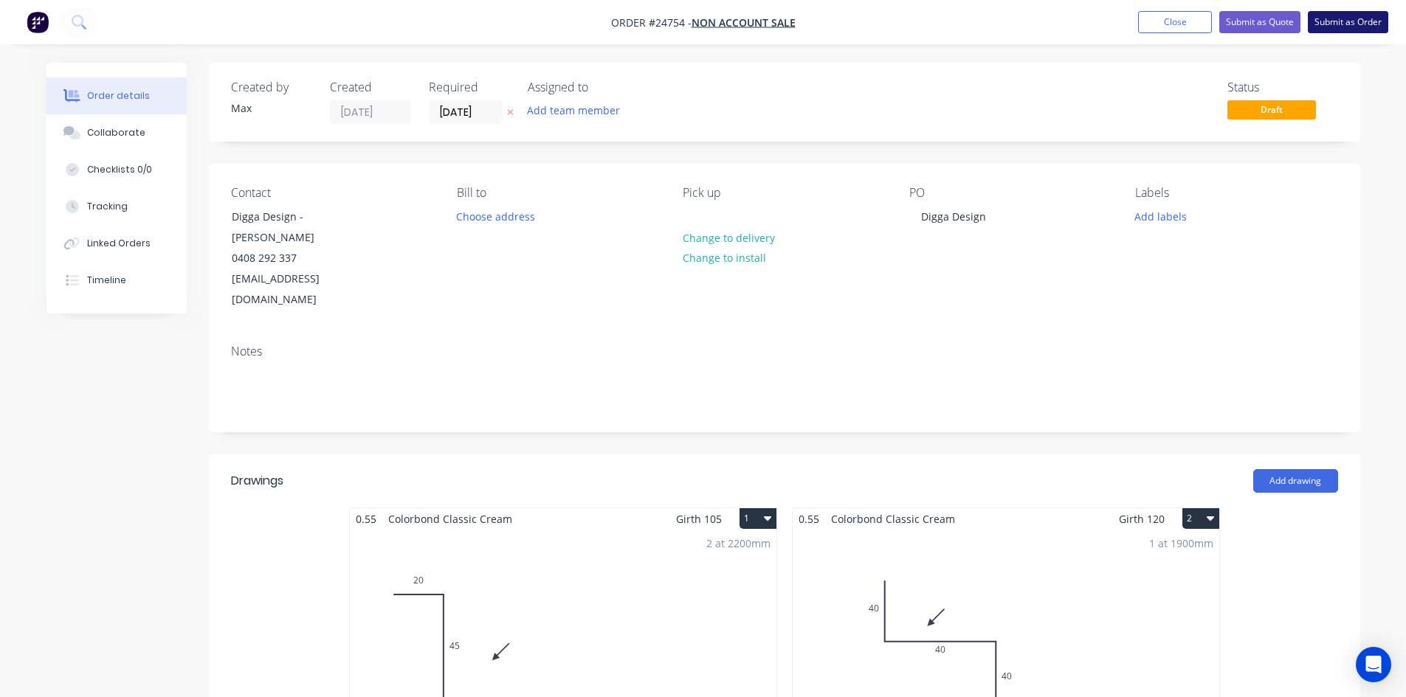
click at [1362, 27] on button "Submit as Order" at bounding box center [1348, 22] width 80 height 22
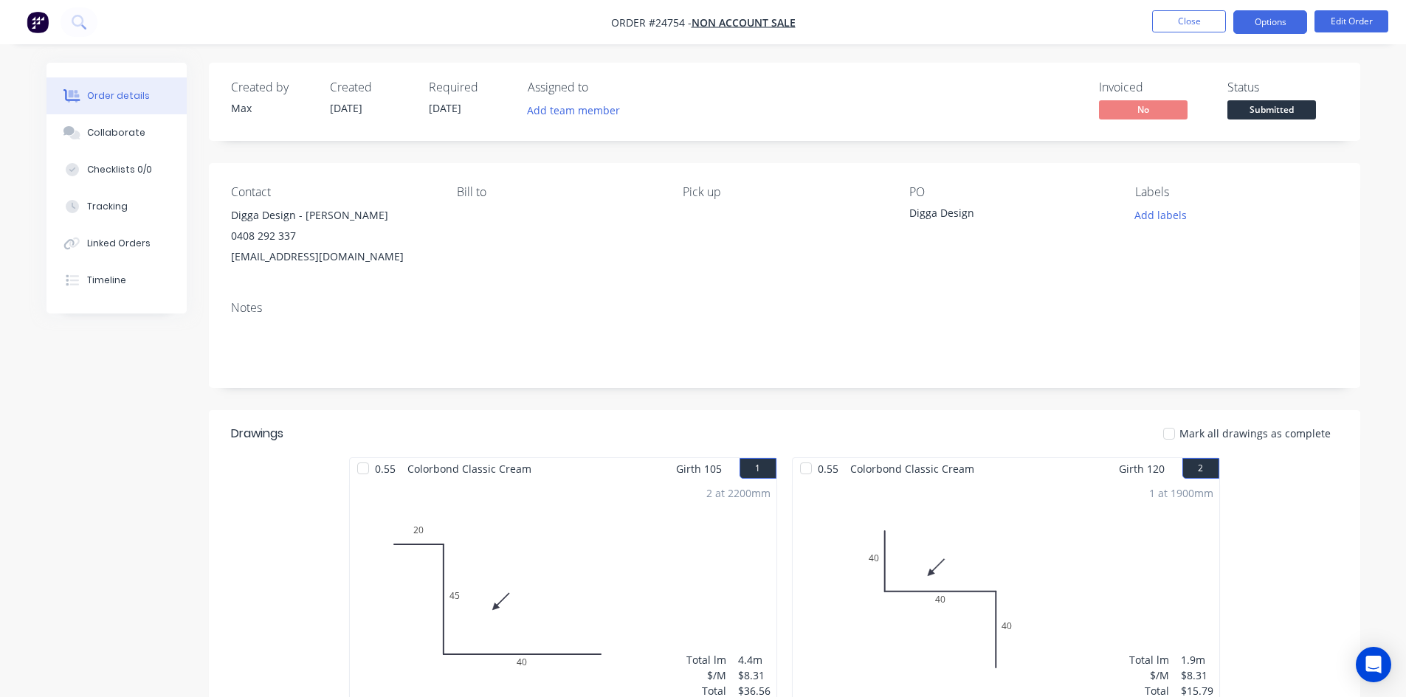
click at [1287, 27] on button "Options" at bounding box center [1270, 22] width 74 height 24
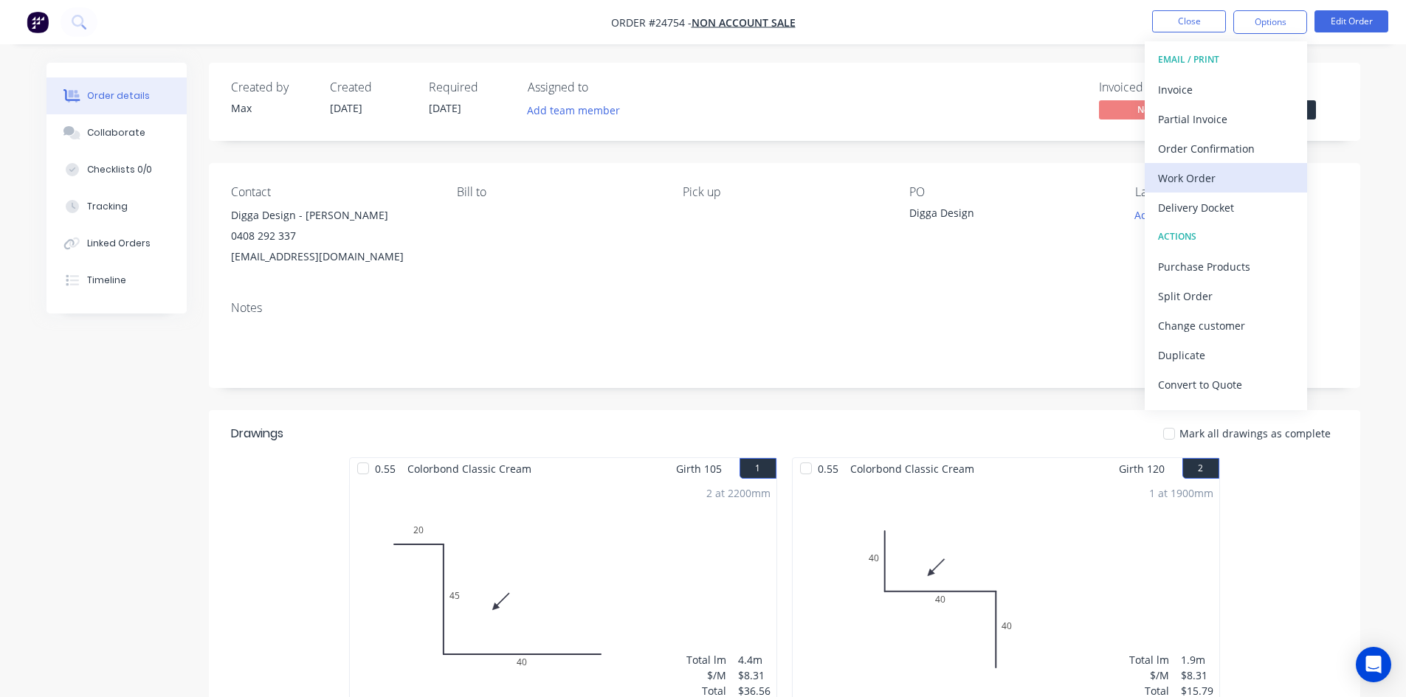
click at [1221, 171] on div "Work Order" at bounding box center [1226, 178] width 136 height 21
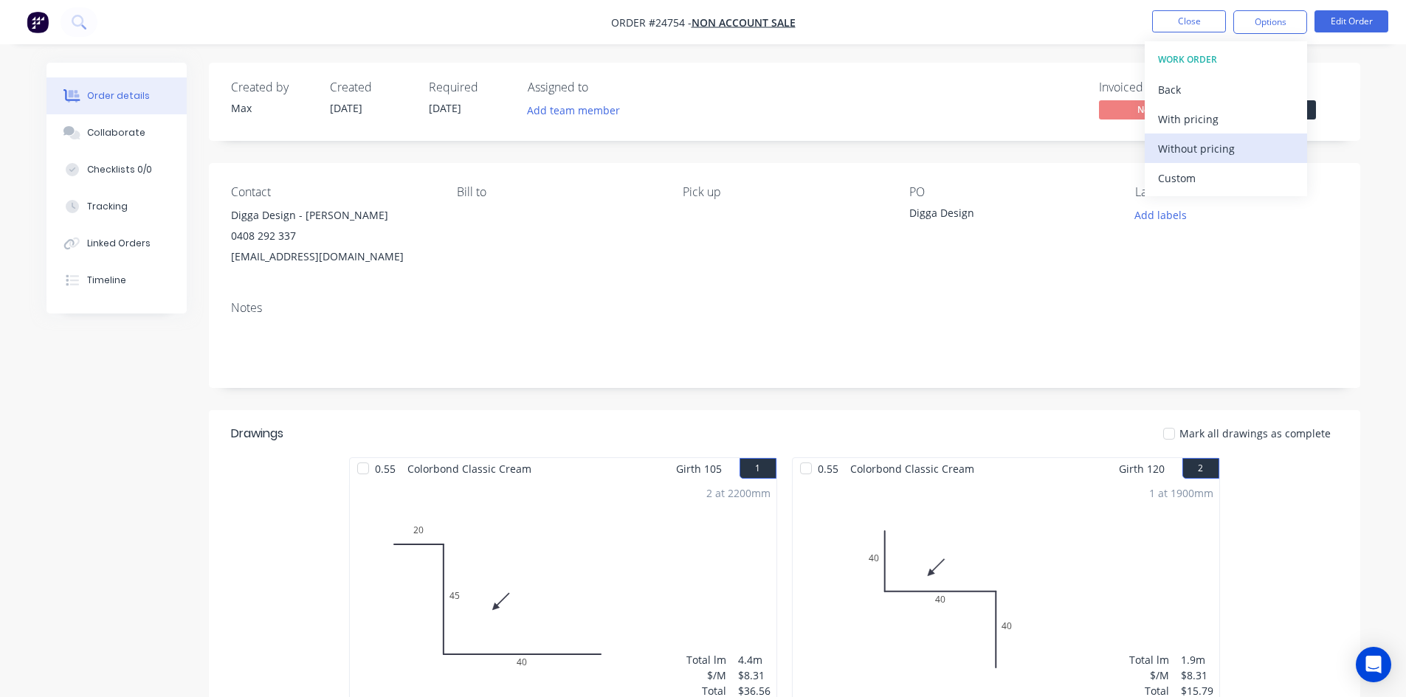
click at [1232, 147] on div "Without pricing" at bounding box center [1226, 148] width 136 height 21
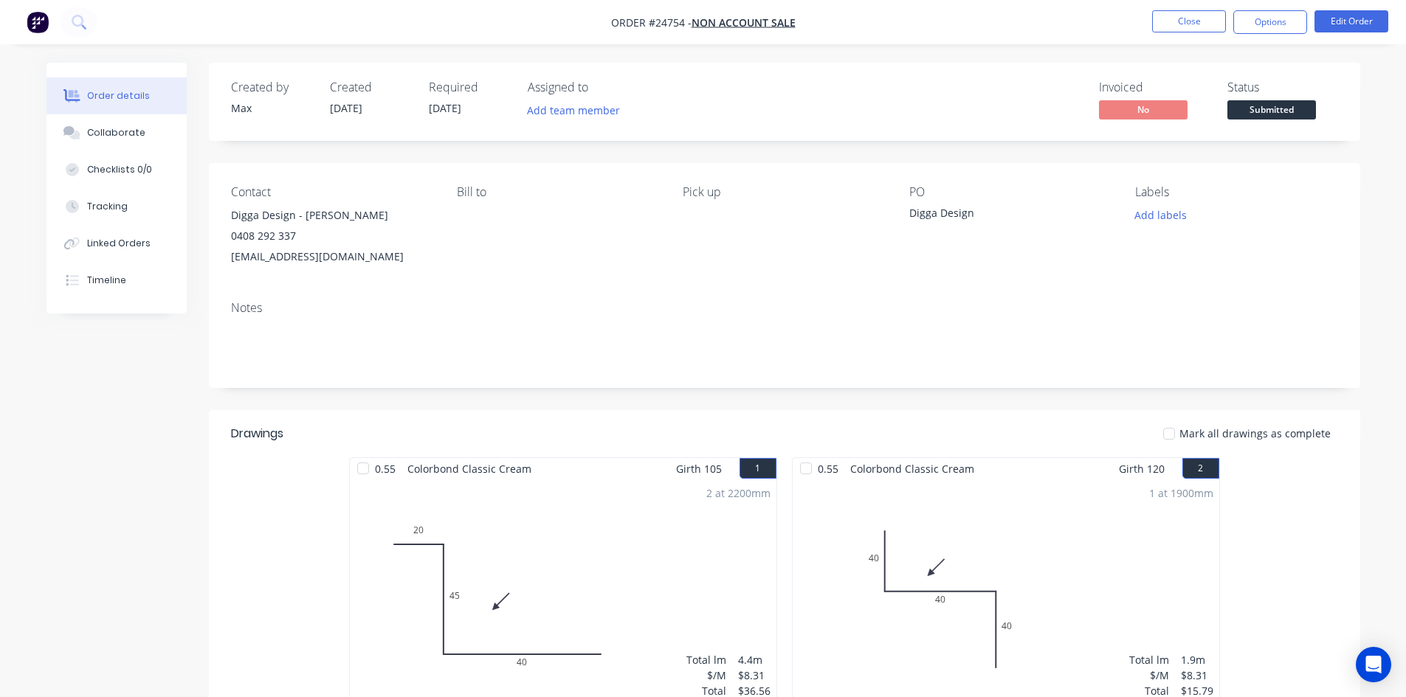
click at [989, 277] on div "Contact Digga Design - [PERSON_NAME] 0408 292 337 [EMAIL_ADDRESS][DOMAIN_NAME] …" at bounding box center [784, 226] width 1151 height 126
click at [1250, 113] on span "Submitted" at bounding box center [1271, 109] width 89 height 18
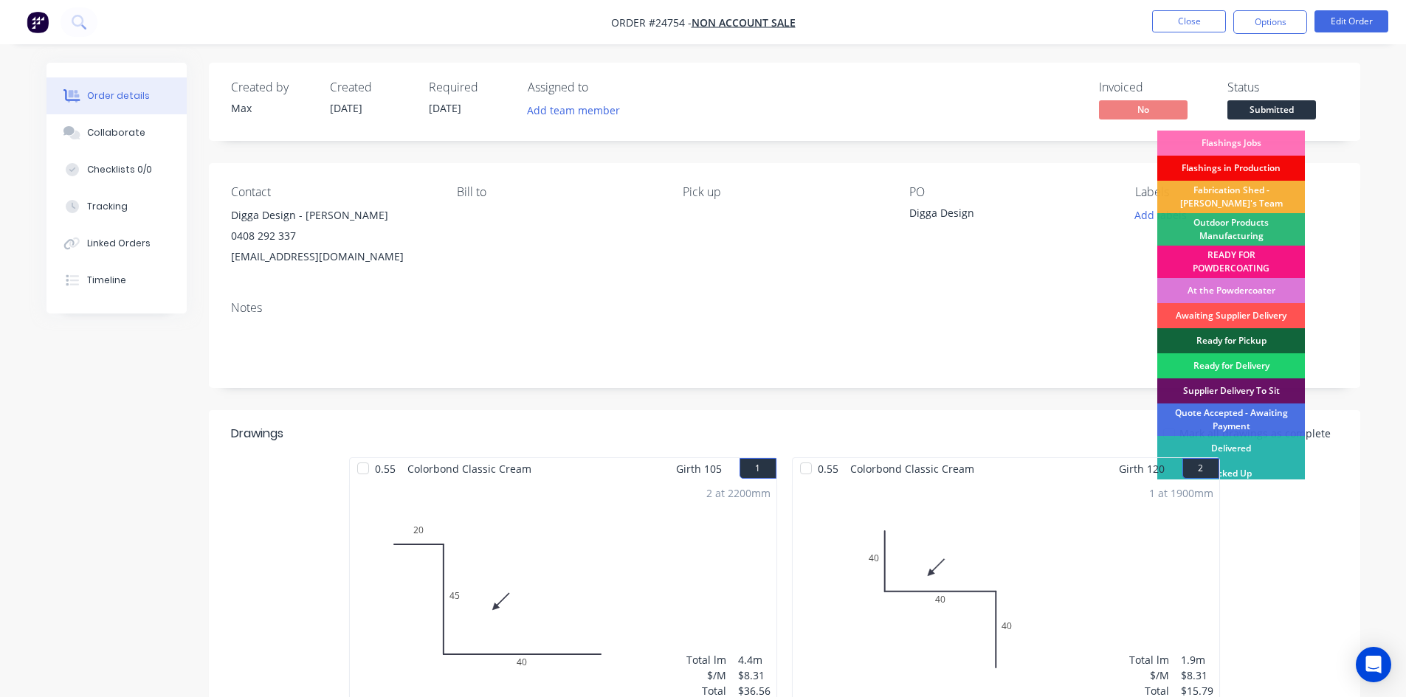
click at [1216, 159] on div "Flashings in Production" at bounding box center [1231, 168] width 148 height 25
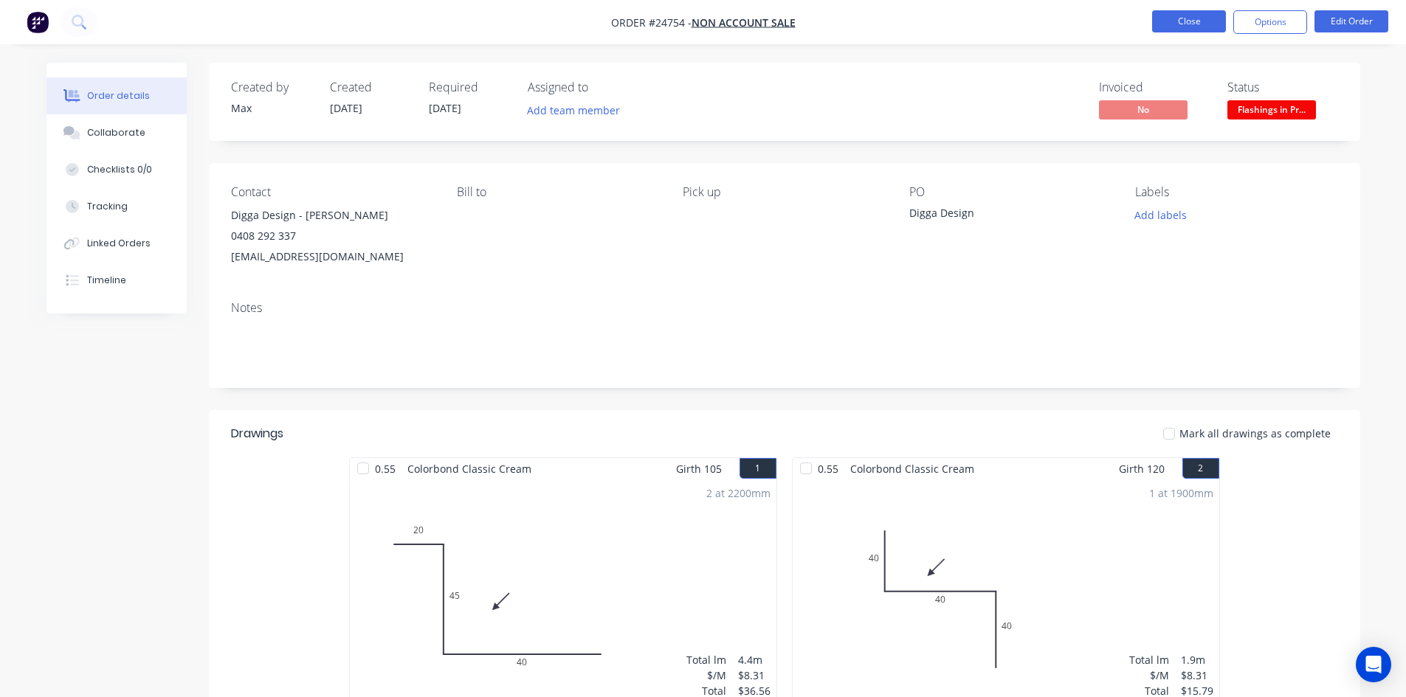
click at [1202, 27] on button "Close" at bounding box center [1189, 21] width 74 height 22
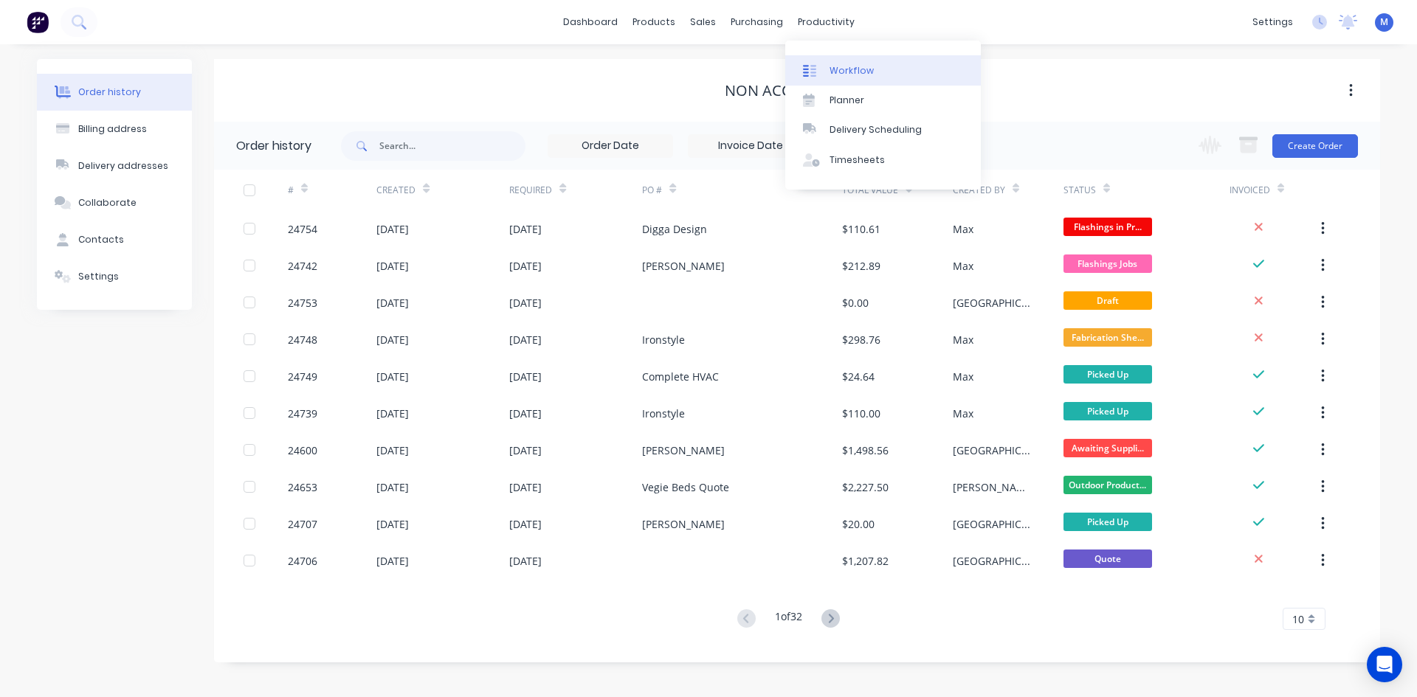
click at [869, 70] on div "Workflow" at bounding box center [852, 70] width 44 height 13
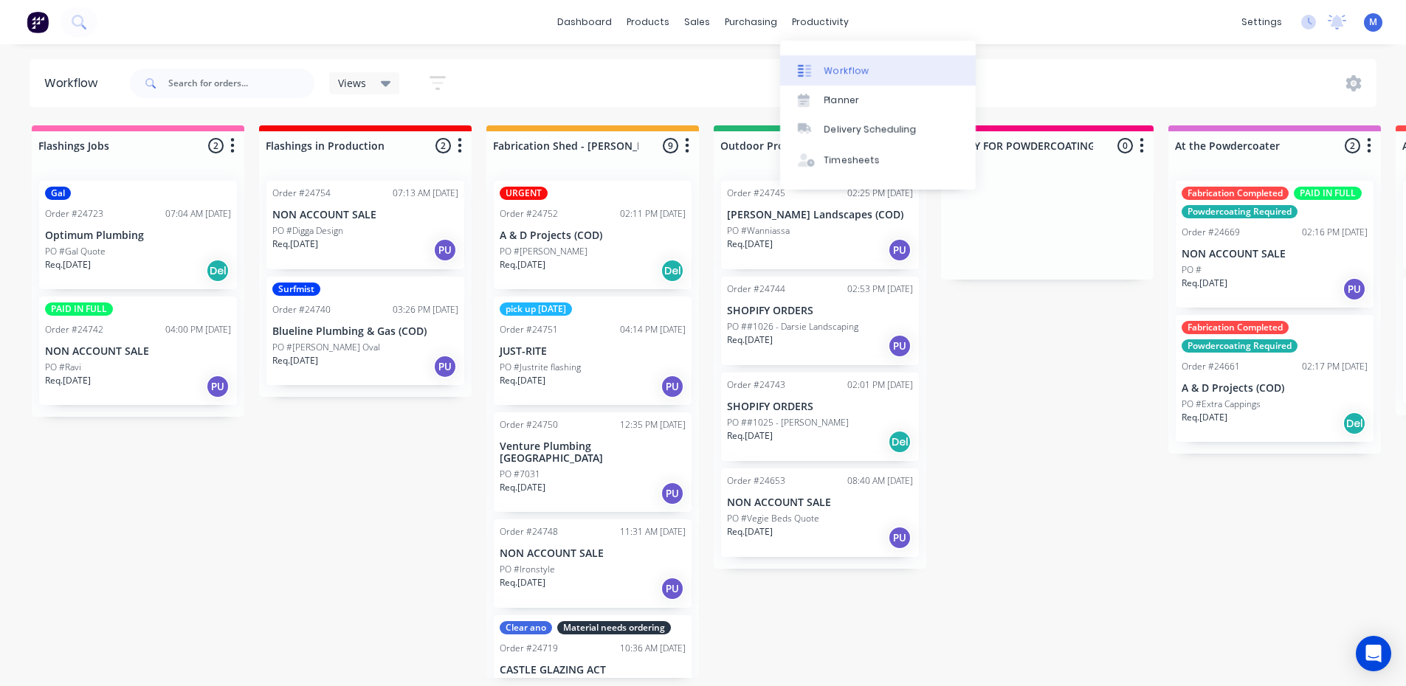
click at [879, 72] on link "Workflow" at bounding box center [878, 70] width 196 height 30
click at [873, 125] on div "Delivery Scheduling" at bounding box center [870, 129] width 92 height 13
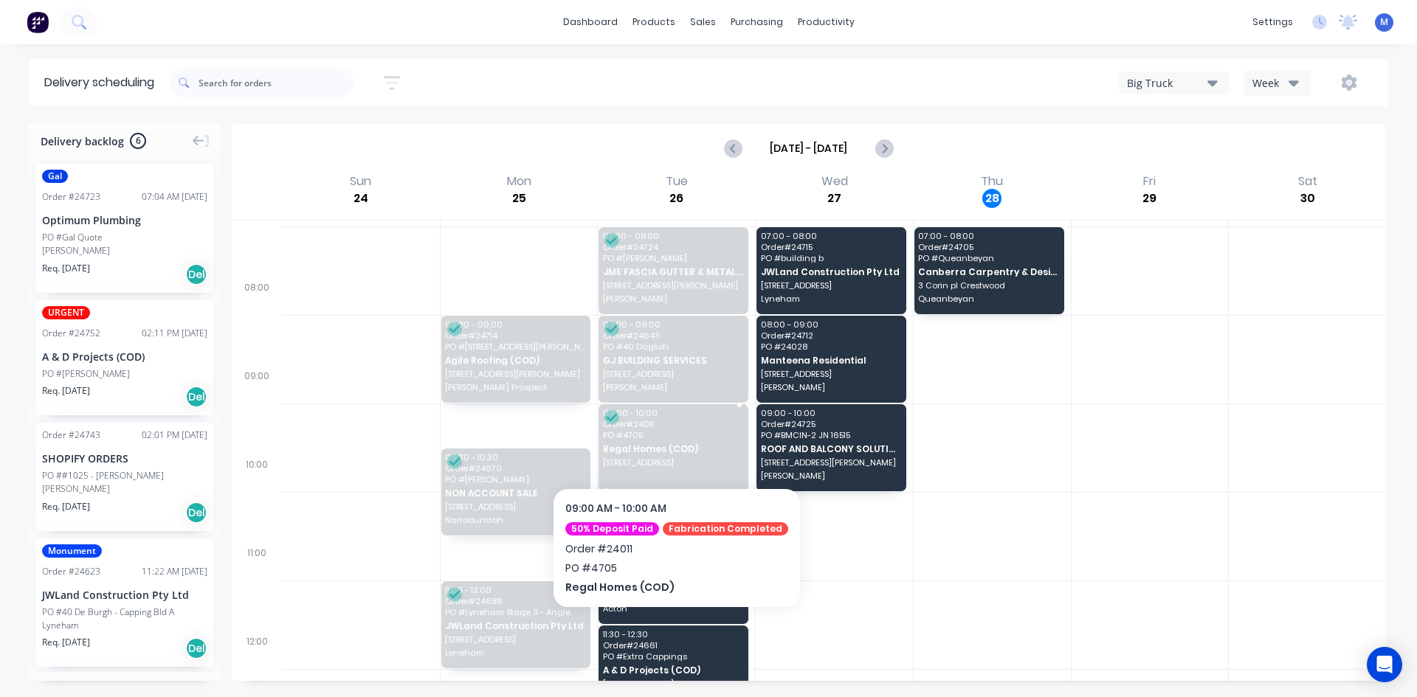
scroll to position [148, 0]
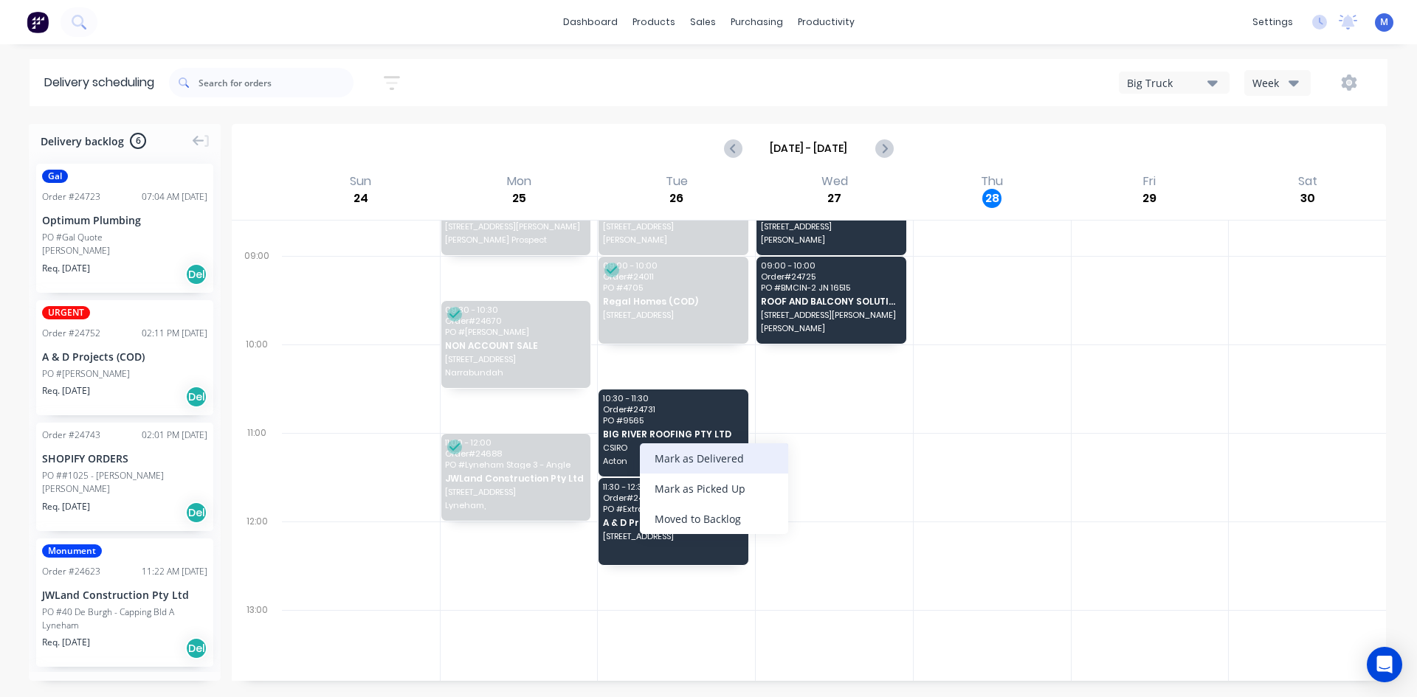
click at [692, 446] on div "Mark as Delivered" at bounding box center [714, 459] width 148 height 30
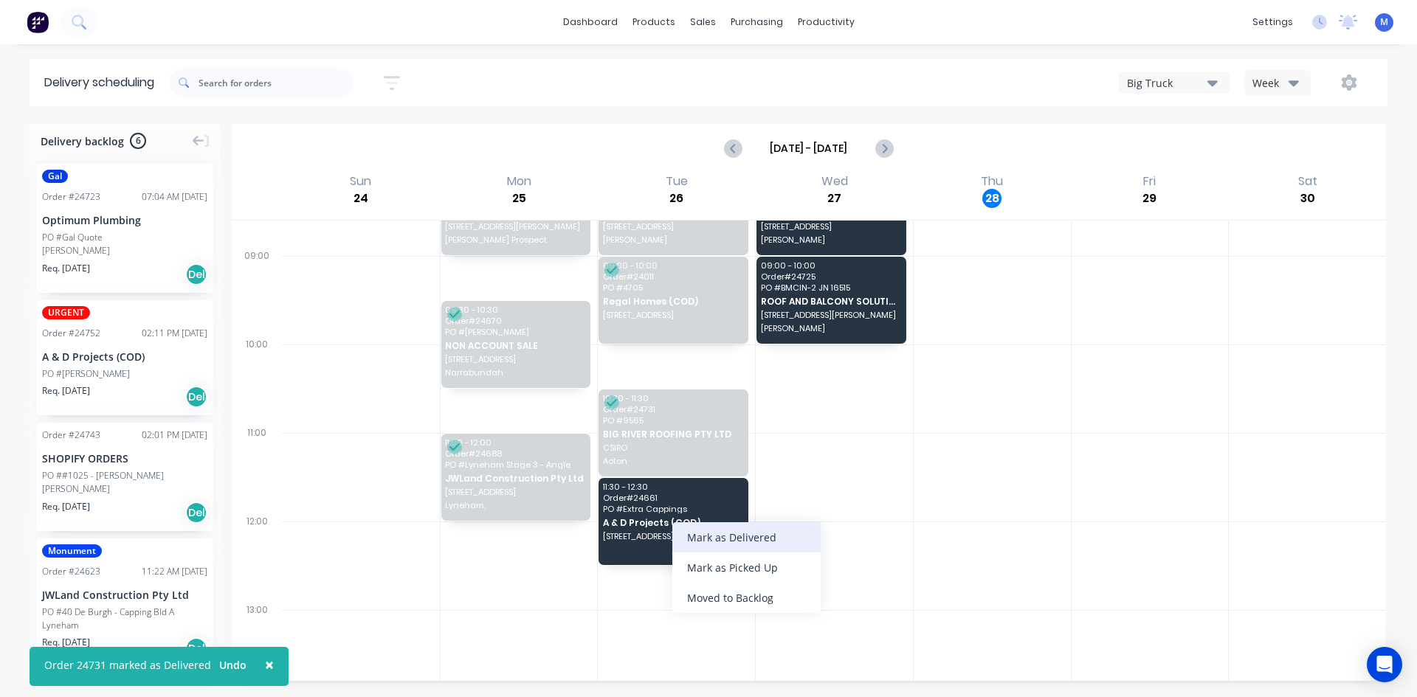
click at [712, 534] on div "Mark as Delivered" at bounding box center [746, 538] width 148 height 30
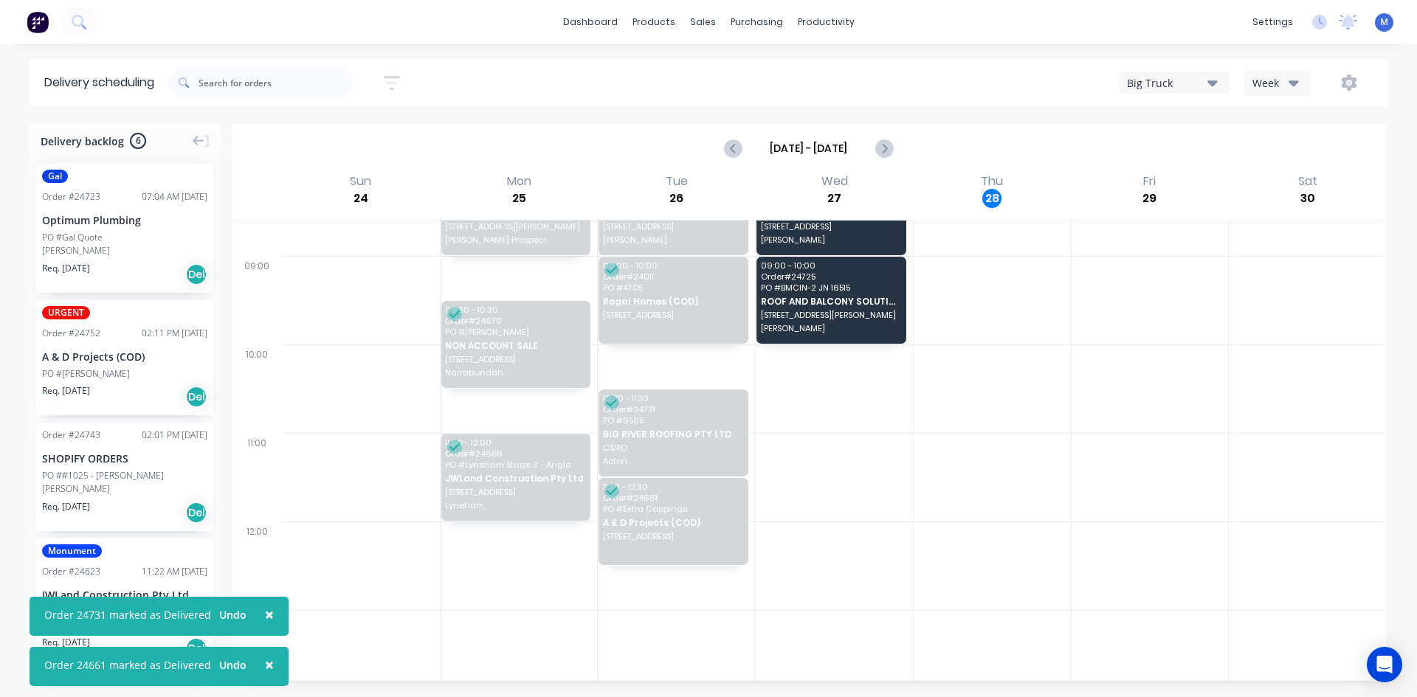
scroll to position [0, 0]
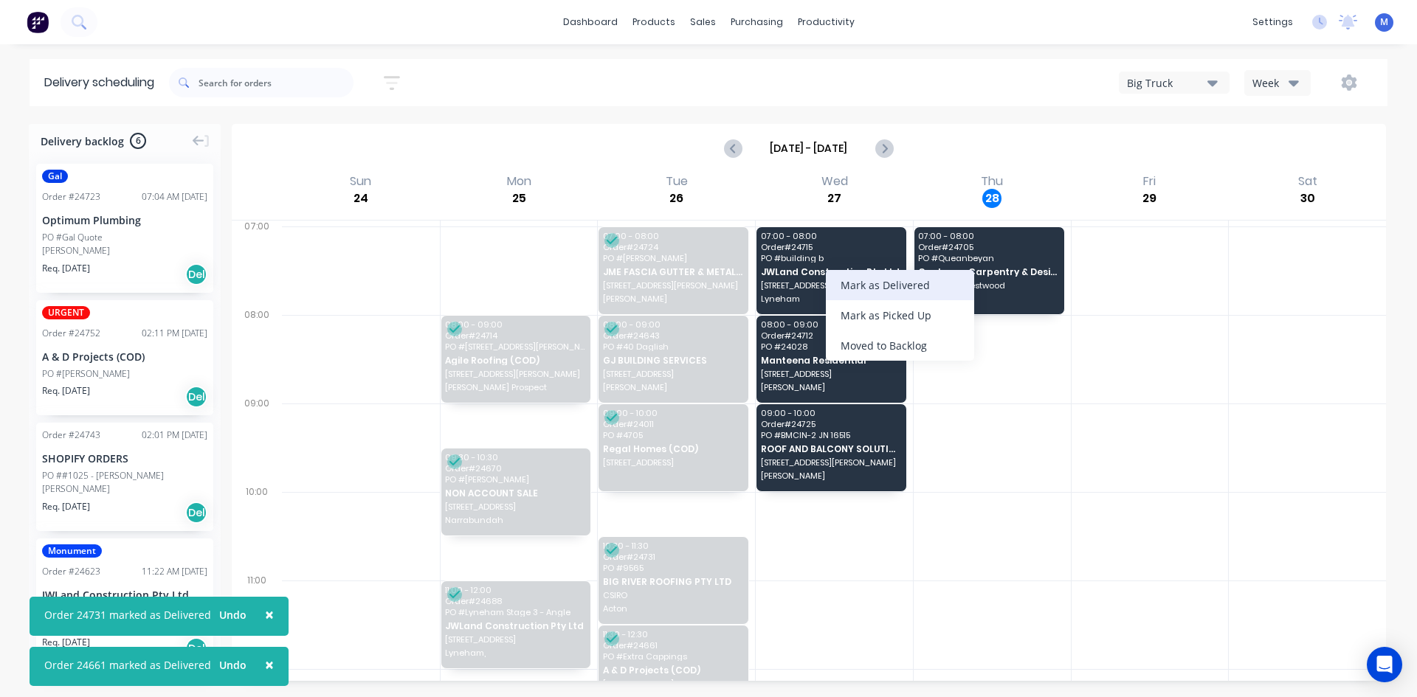
click at [855, 283] on div "Mark as Delivered" at bounding box center [900, 285] width 148 height 30
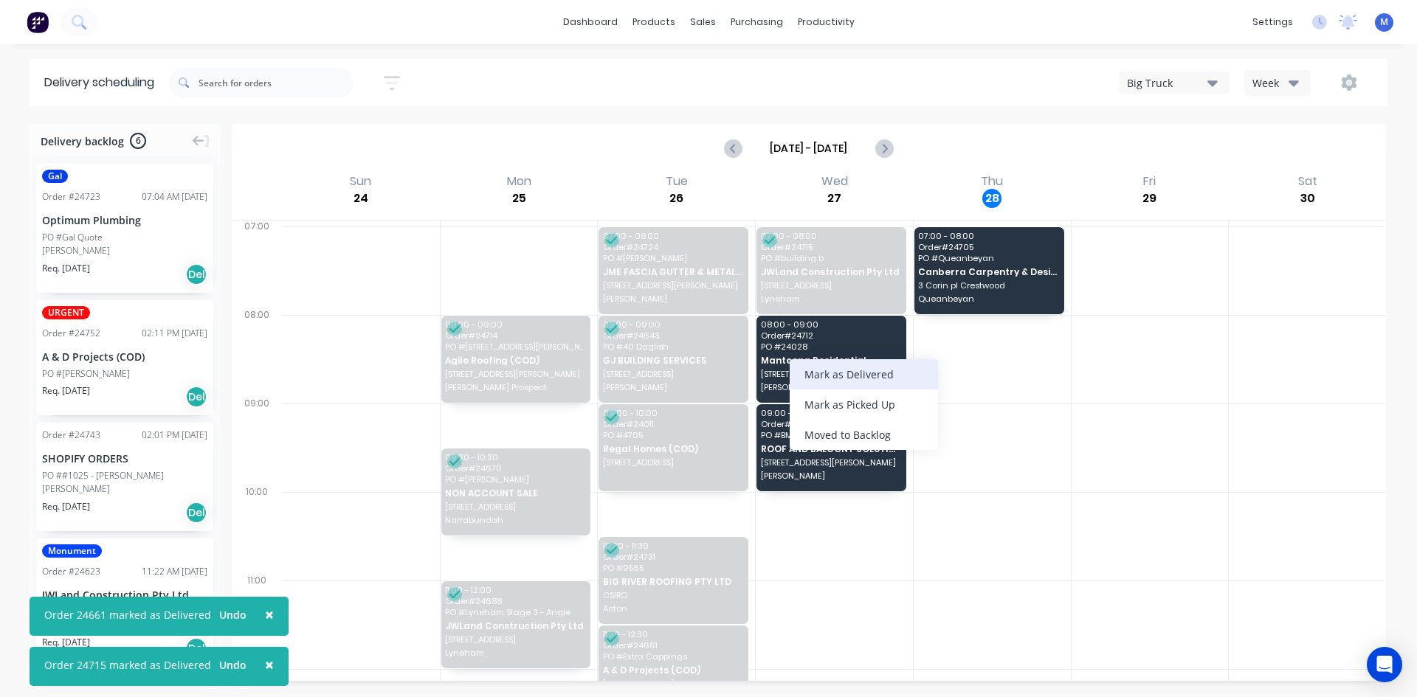
click at [846, 376] on div "Mark as Delivered" at bounding box center [864, 374] width 148 height 30
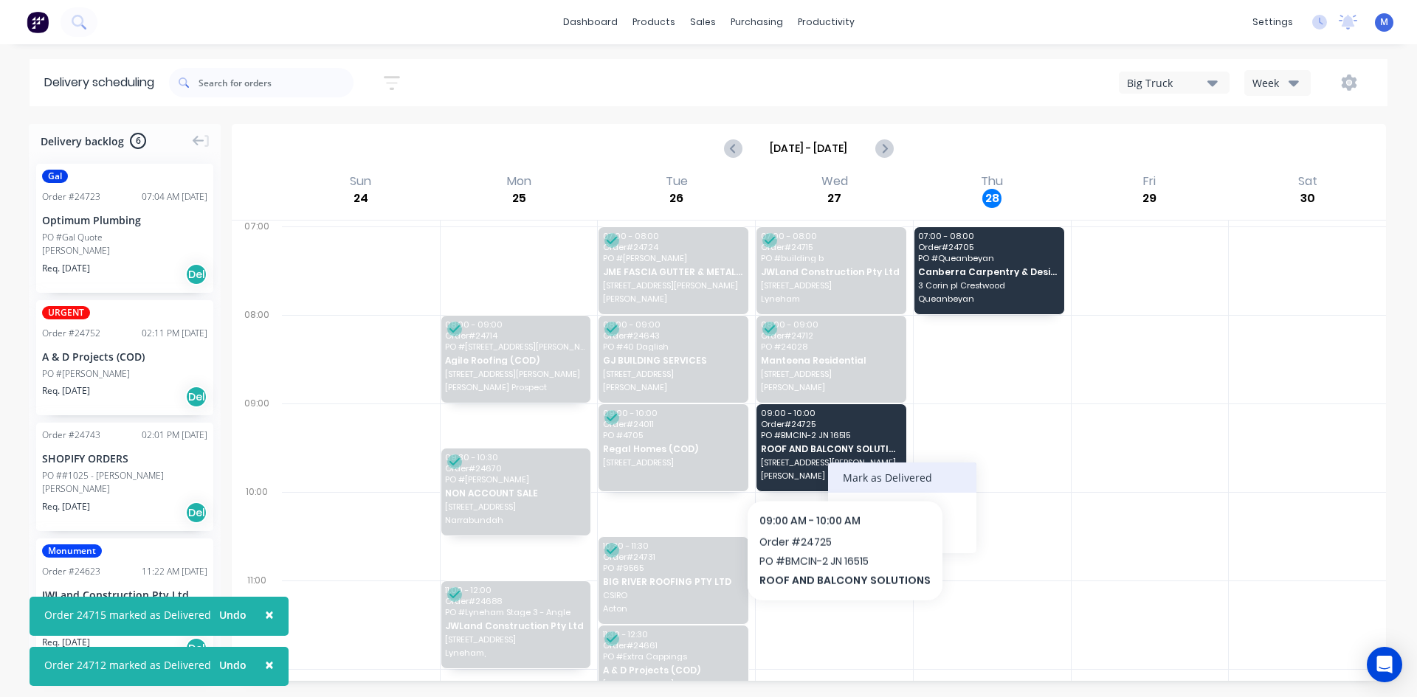
click at [857, 470] on div "Mark as Delivered" at bounding box center [902, 478] width 148 height 30
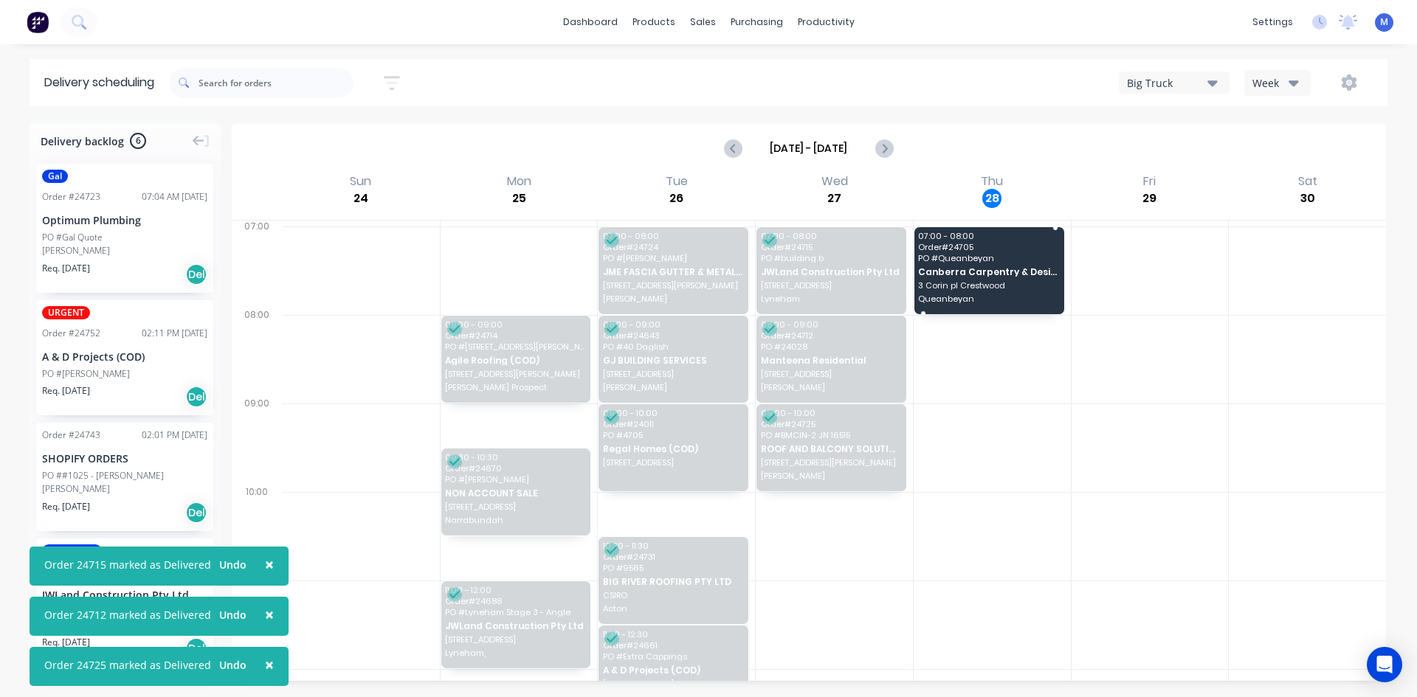
click at [971, 261] on span "PO # Queanbeyan" at bounding box center [988, 258] width 140 height 9
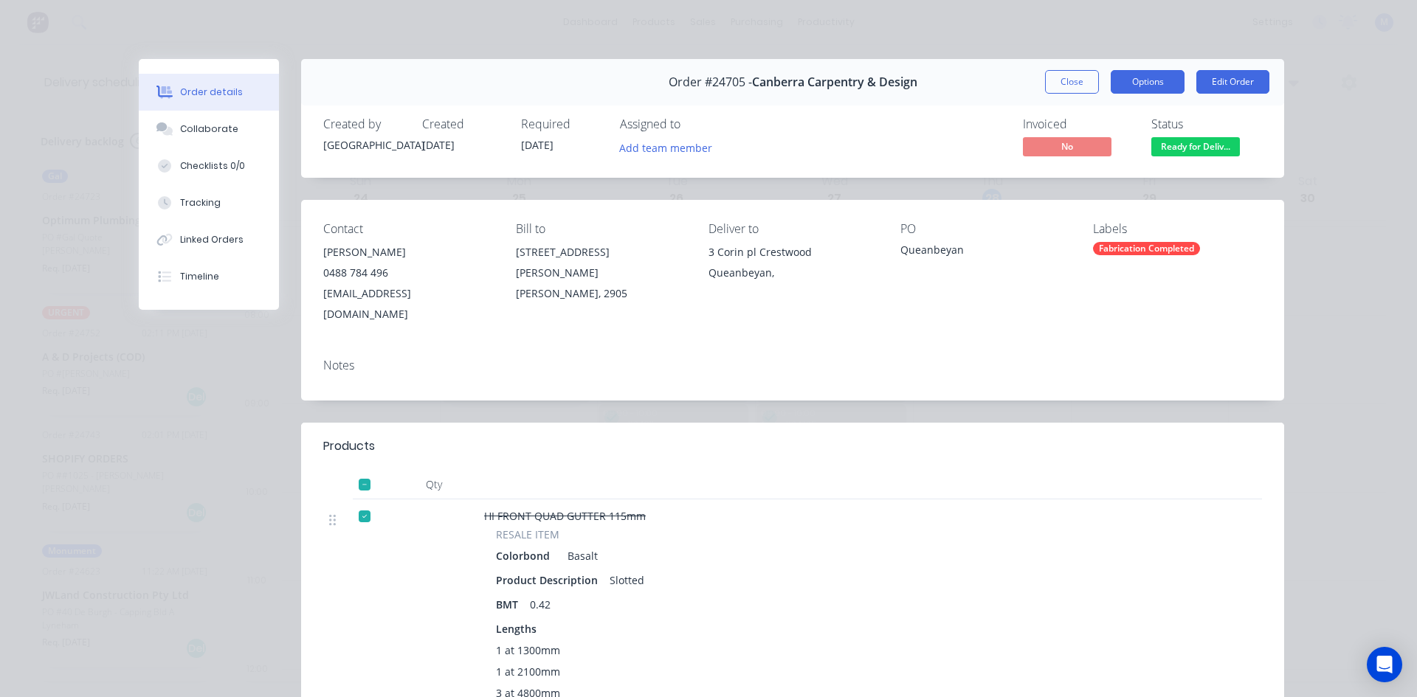
click at [1127, 87] on button "Options" at bounding box center [1148, 82] width 74 height 24
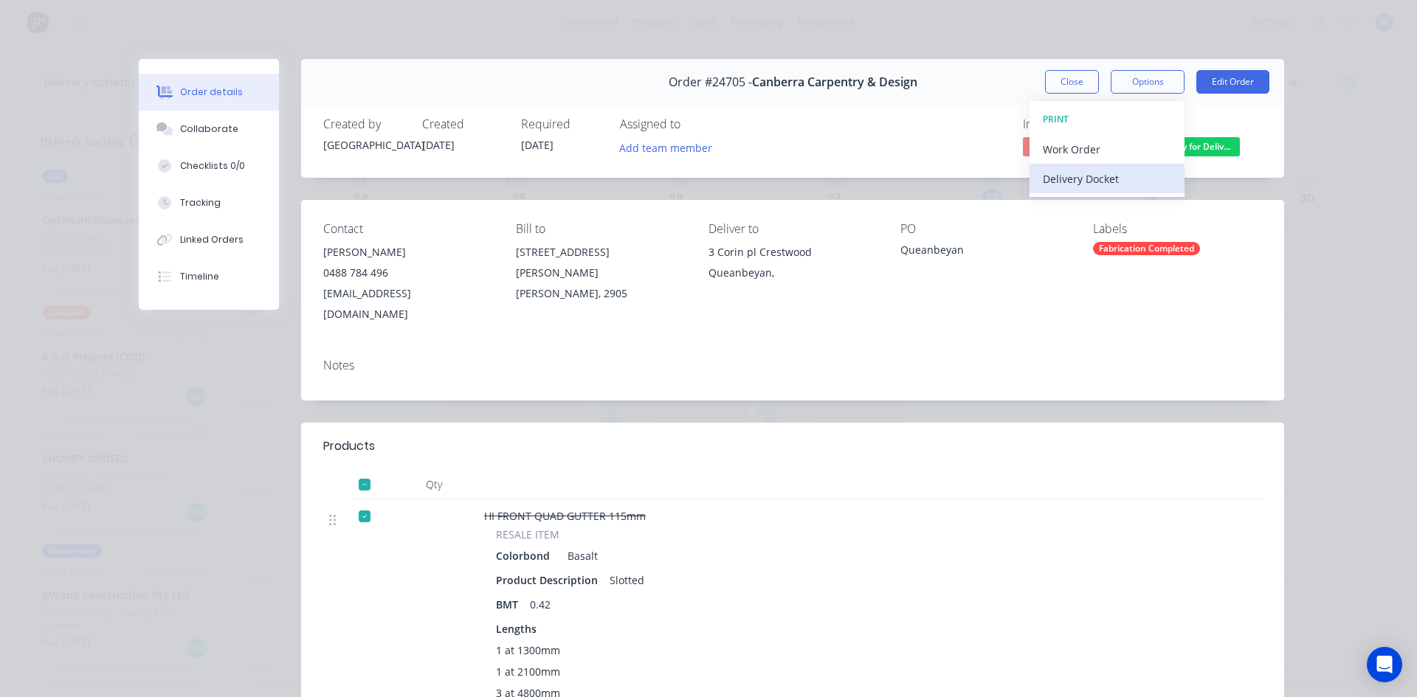
click at [1123, 179] on div "Delivery Docket" at bounding box center [1107, 178] width 128 height 21
click at [1123, 179] on div "Standard" at bounding box center [1107, 178] width 128 height 21
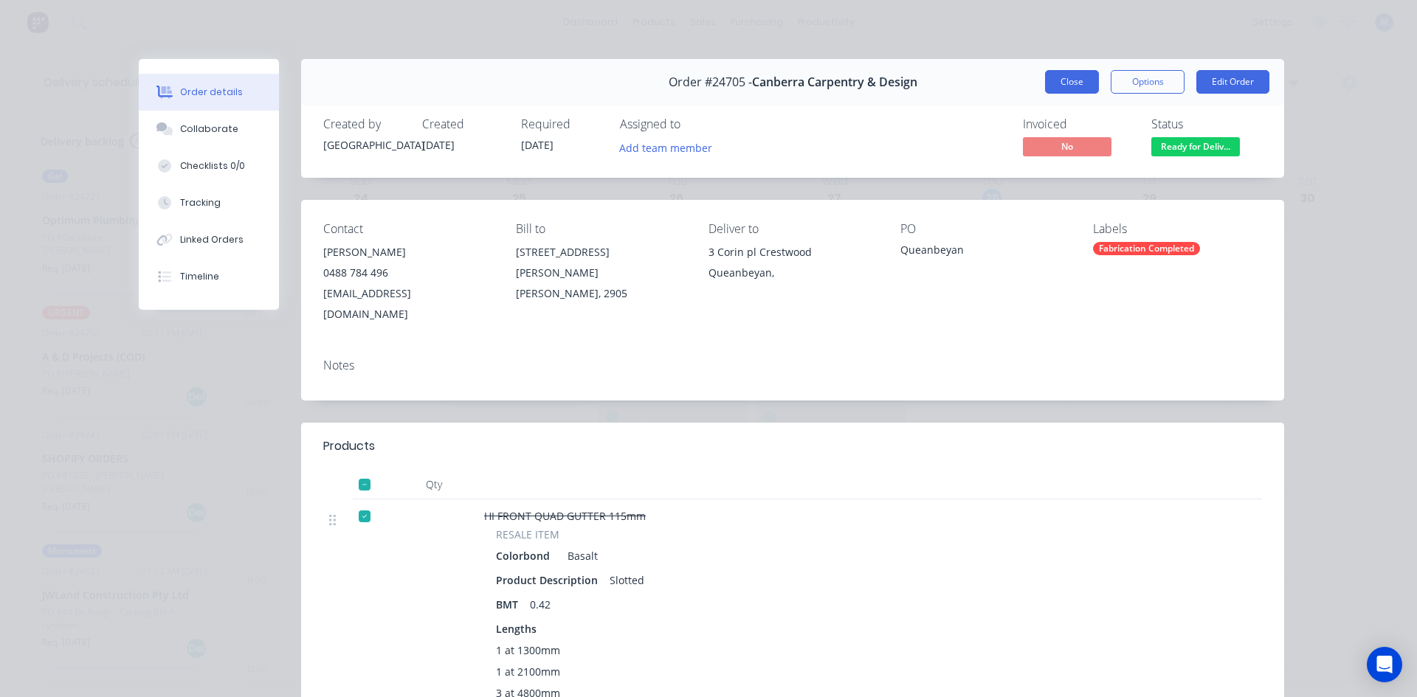
click at [1058, 75] on button "Close" at bounding box center [1072, 82] width 54 height 24
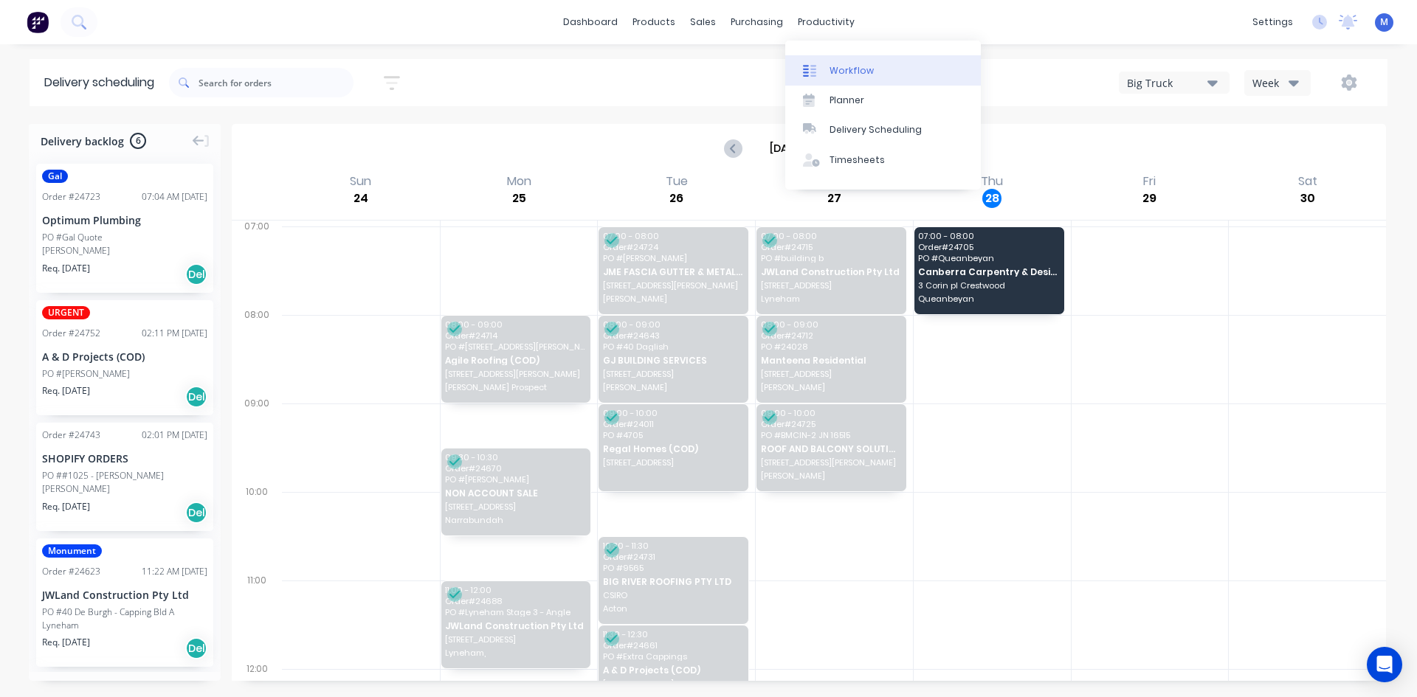
click at [855, 65] on div "Workflow" at bounding box center [852, 70] width 44 height 13
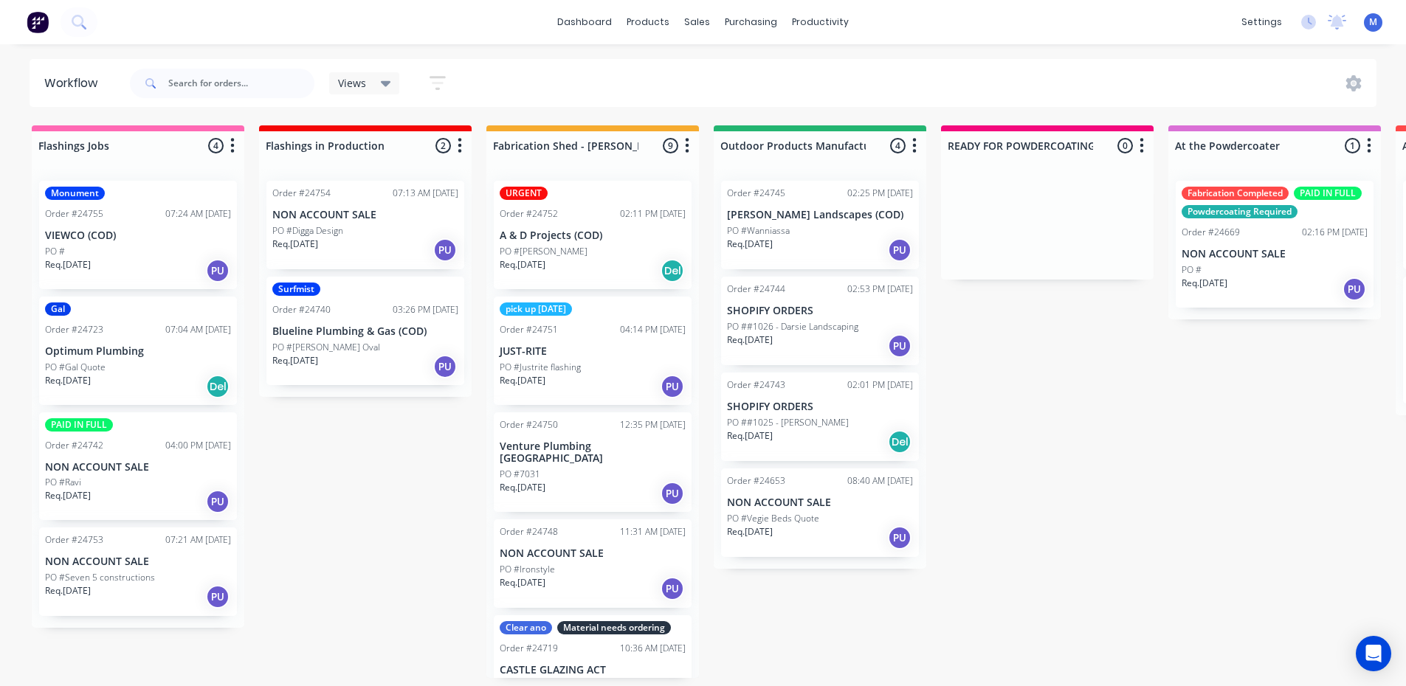
click at [132, 364] on div "PO #Gal Quote" at bounding box center [138, 367] width 186 height 13
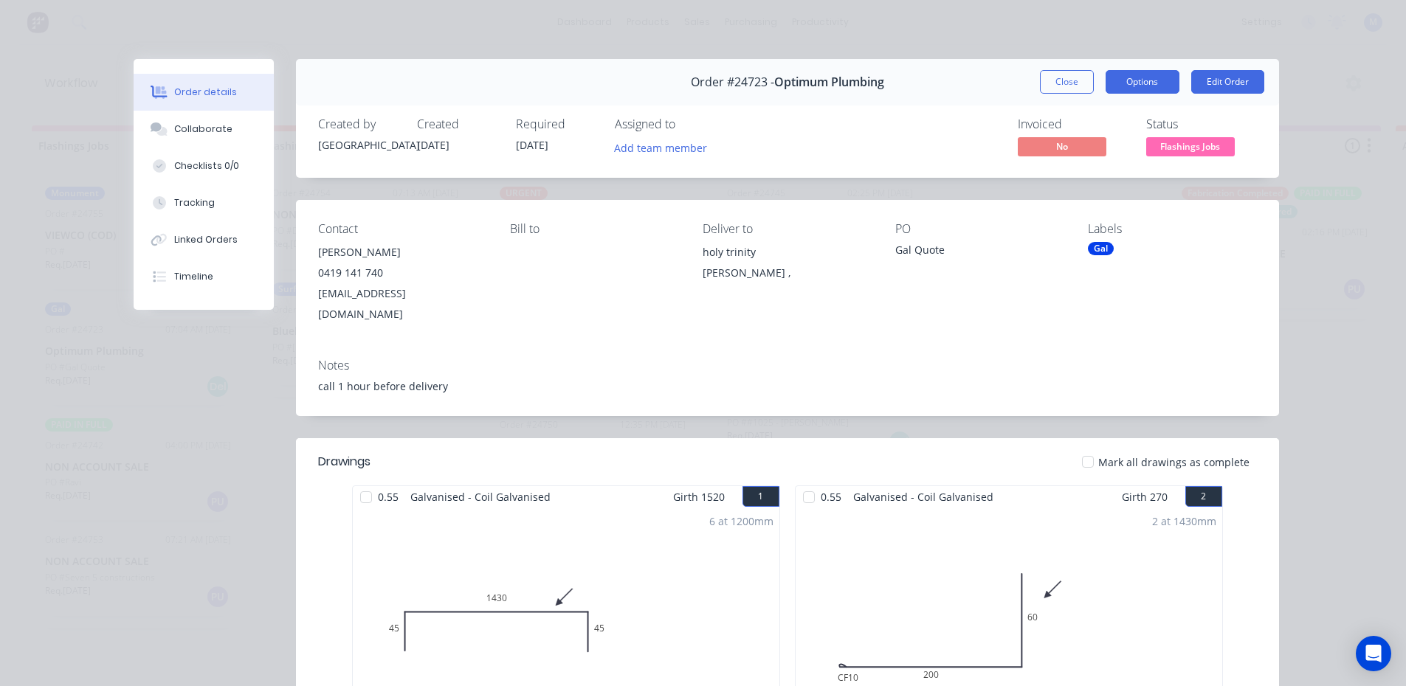
click at [1165, 85] on button "Options" at bounding box center [1143, 82] width 74 height 24
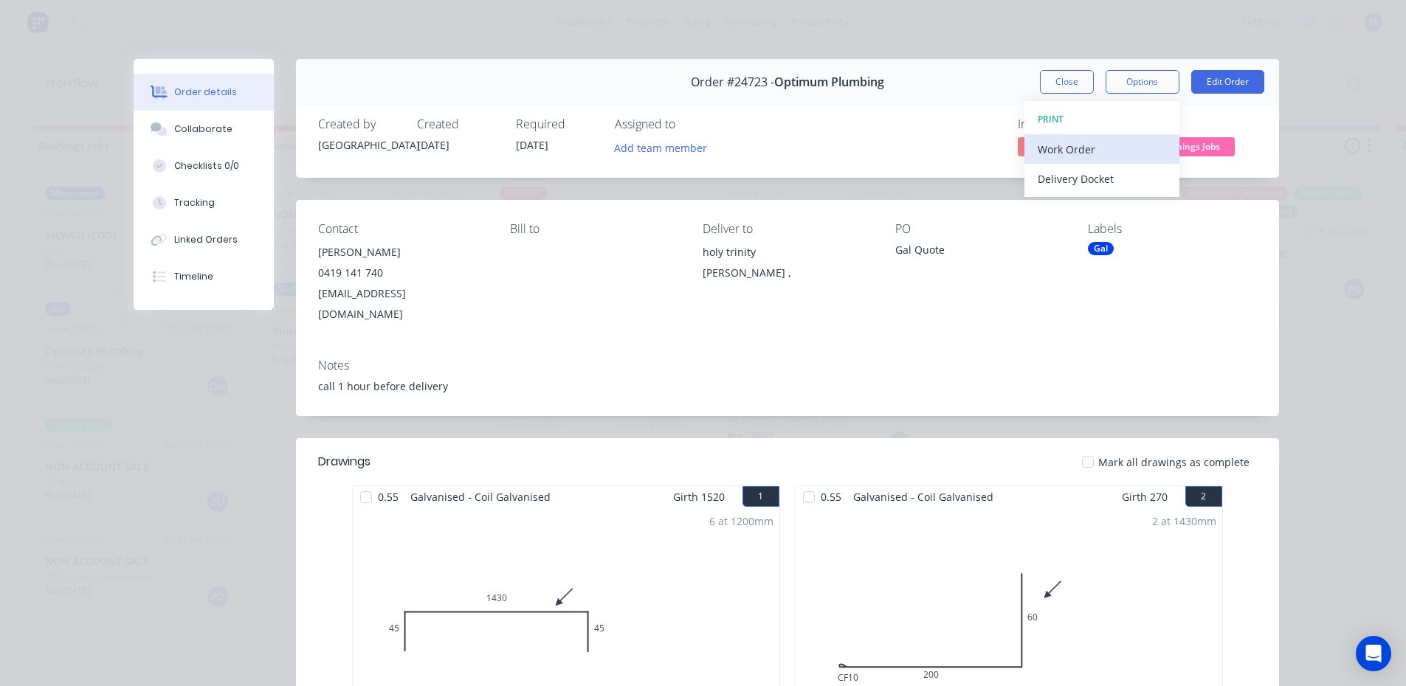
click at [1103, 148] on div "Work Order" at bounding box center [1102, 149] width 128 height 21
click at [1096, 179] on div "Standard" at bounding box center [1102, 178] width 128 height 21
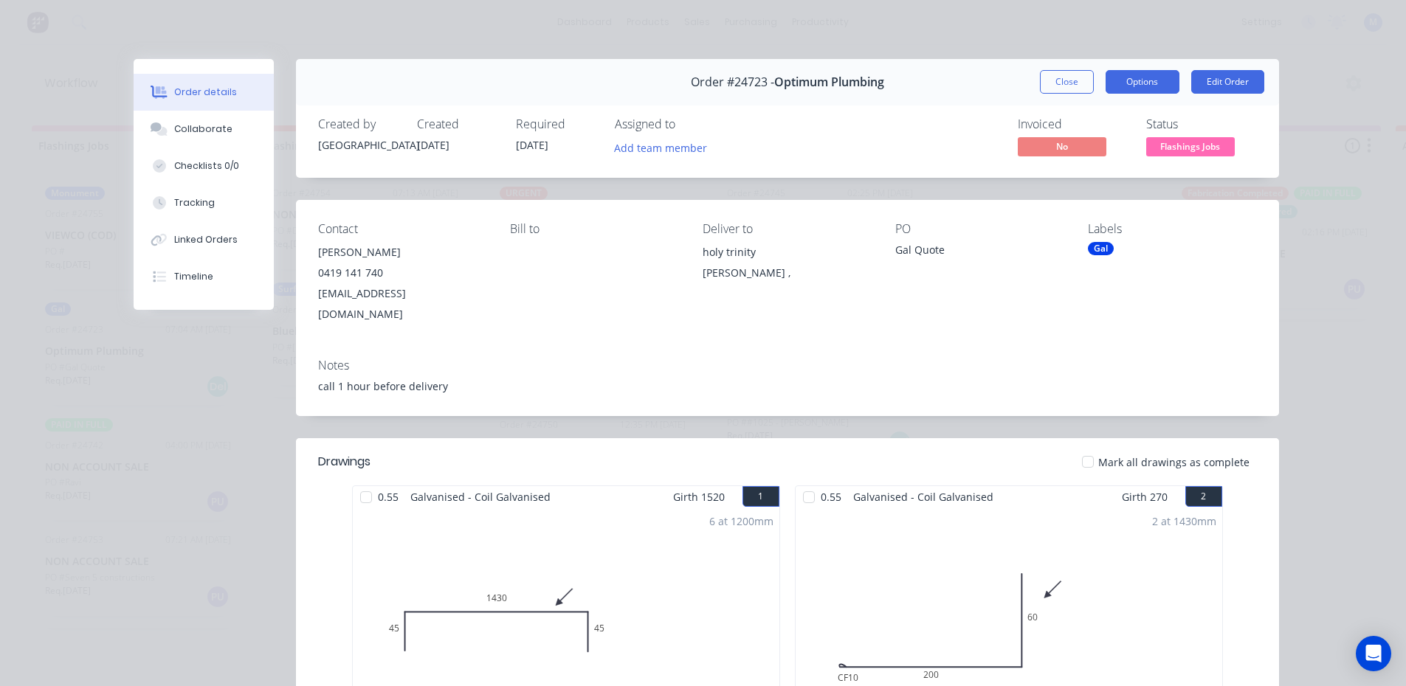
click at [1120, 86] on button "Options" at bounding box center [1143, 82] width 74 height 24
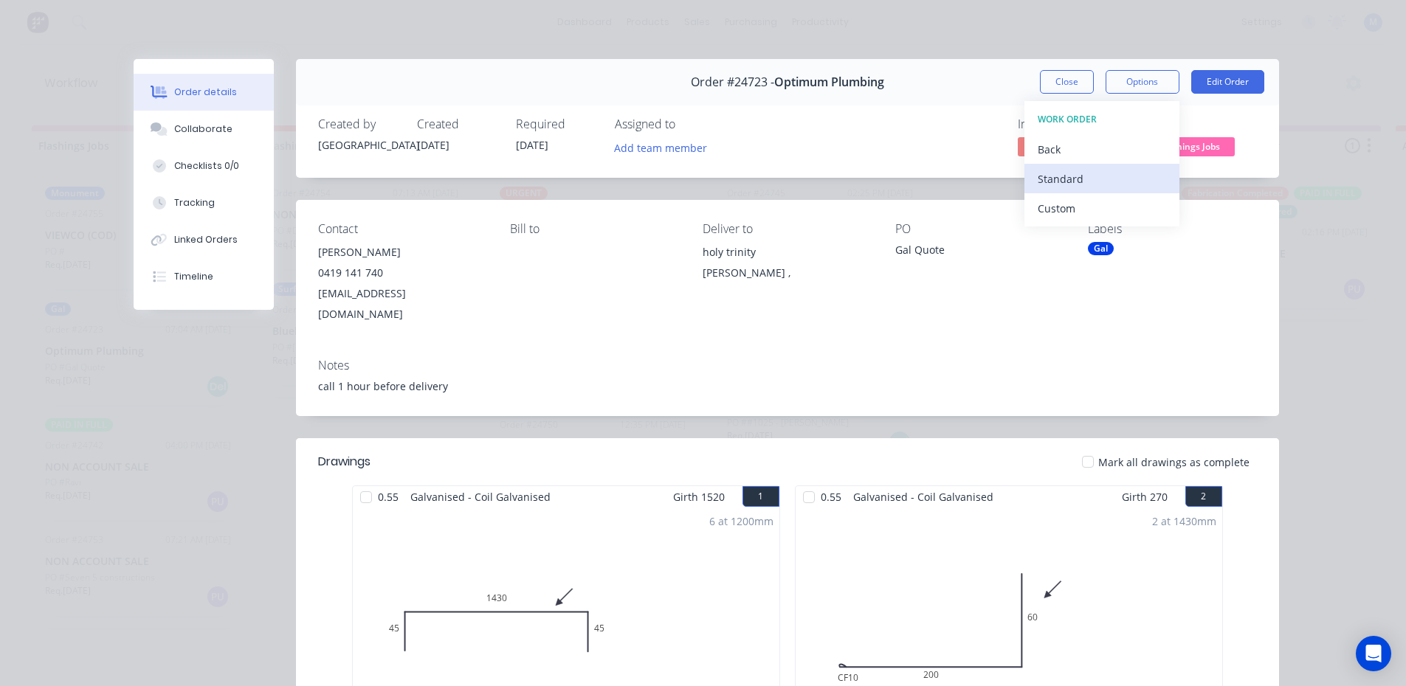
click at [1076, 179] on div "Standard" at bounding box center [1102, 178] width 128 height 21
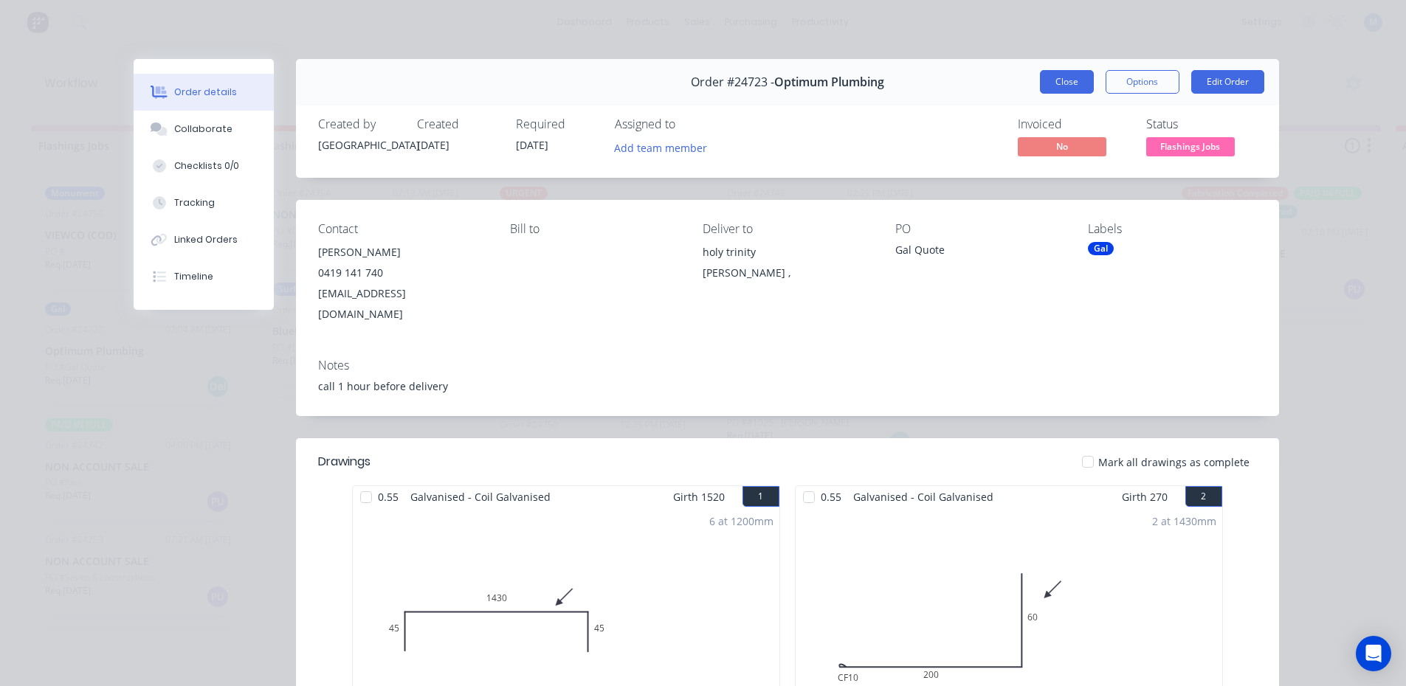
click at [1051, 82] on button "Close" at bounding box center [1067, 82] width 54 height 24
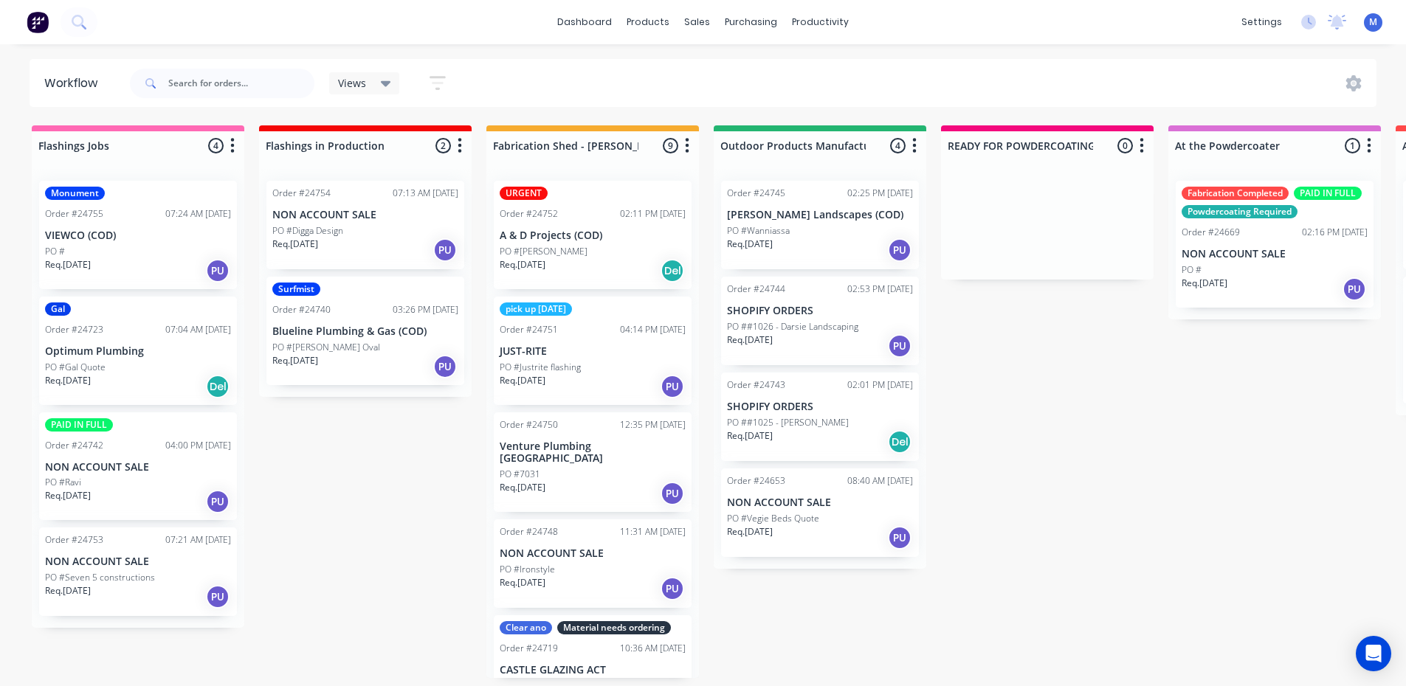
click at [166, 361] on div "PO #Gal Quote" at bounding box center [138, 367] width 186 height 13
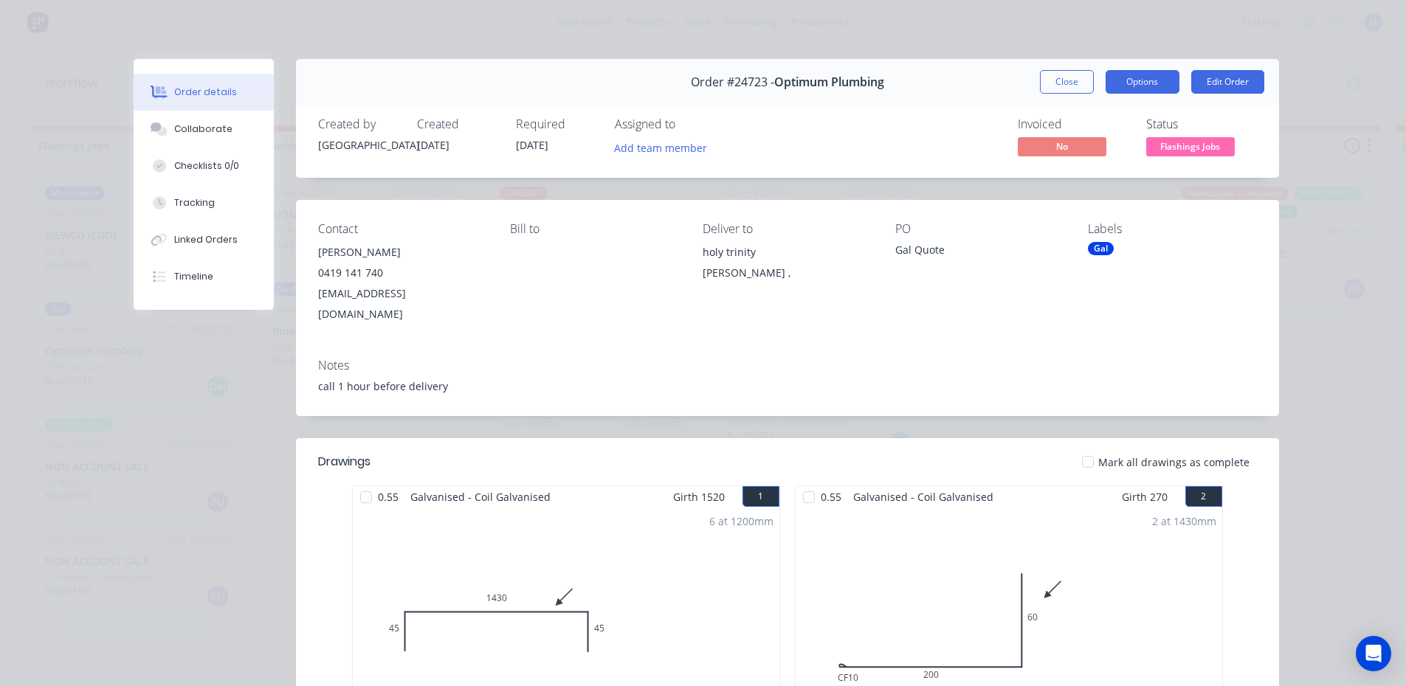
click at [1157, 83] on button "Options" at bounding box center [1143, 82] width 74 height 24
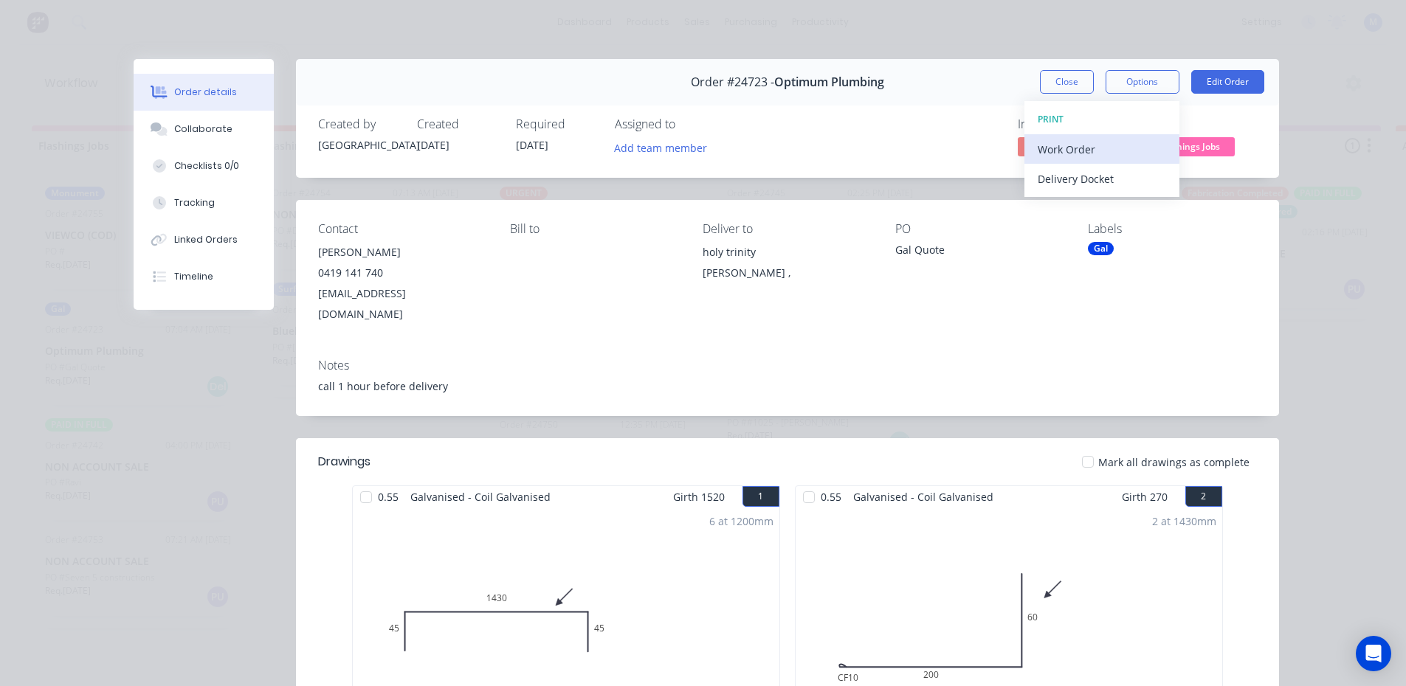
click at [1103, 148] on div "Work Order" at bounding box center [1102, 149] width 128 height 21
click at [1106, 177] on div "Standard" at bounding box center [1102, 178] width 128 height 21
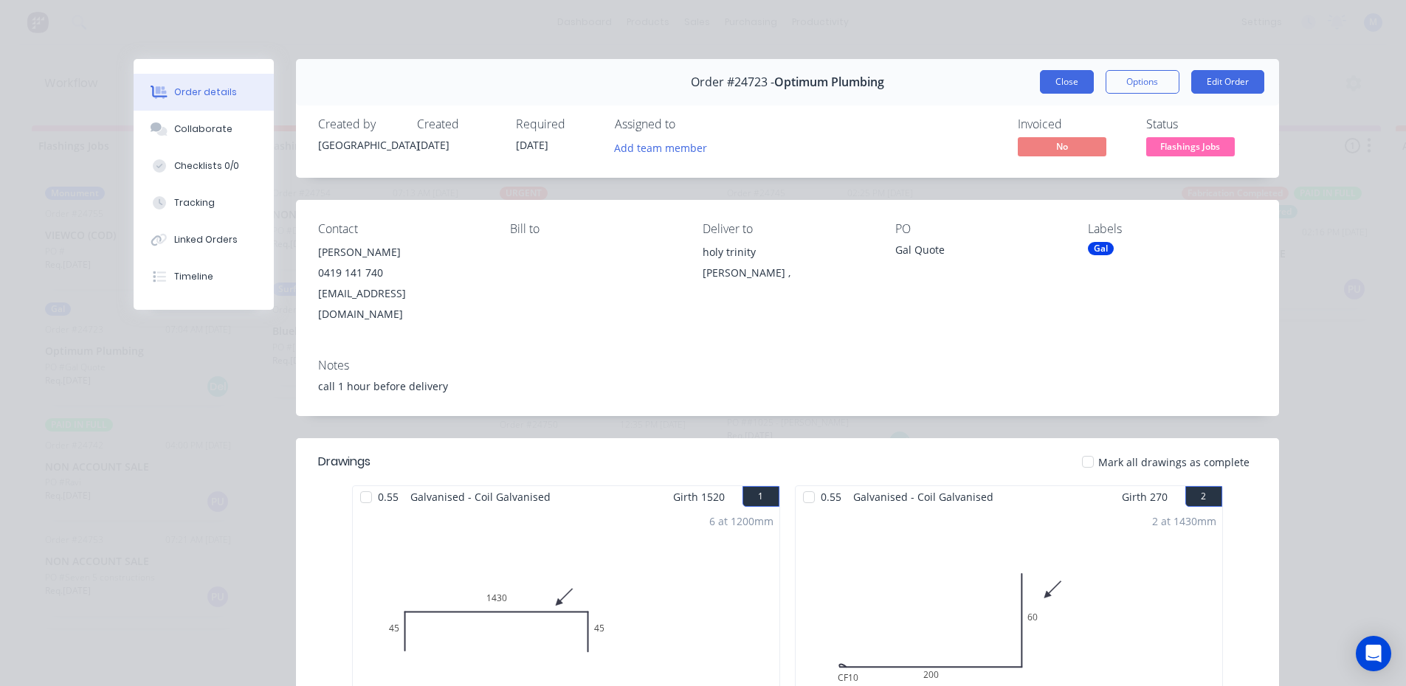
click at [1061, 82] on button "Close" at bounding box center [1067, 82] width 54 height 24
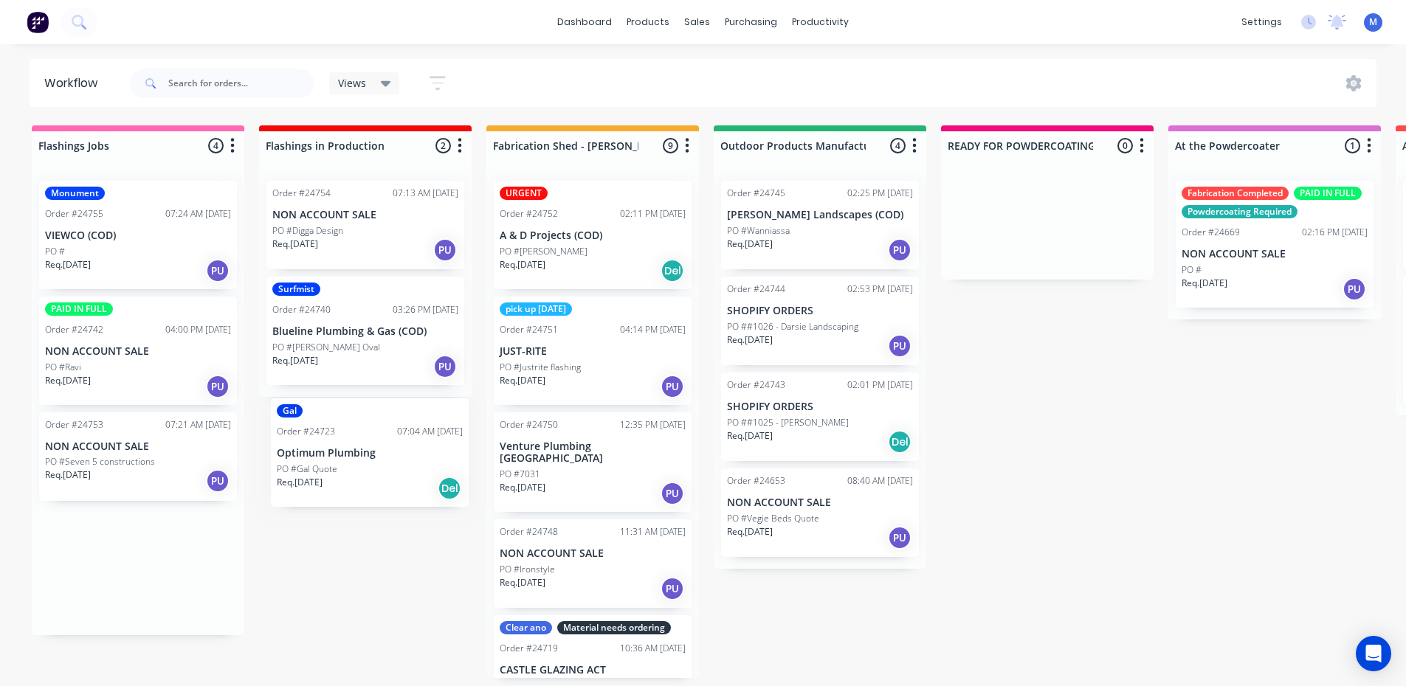
drag, startPoint x: 111, startPoint y: 368, endPoint x: 351, endPoint y: 469, distance: 260.6
drag, startPoint x: 168, startPoint y: 379, endPoint x: 402, endPoint y: 351, distance: 235.6
click at [115, 256] on div "PO #" at bounding box center [138, 251] width 186 height 13
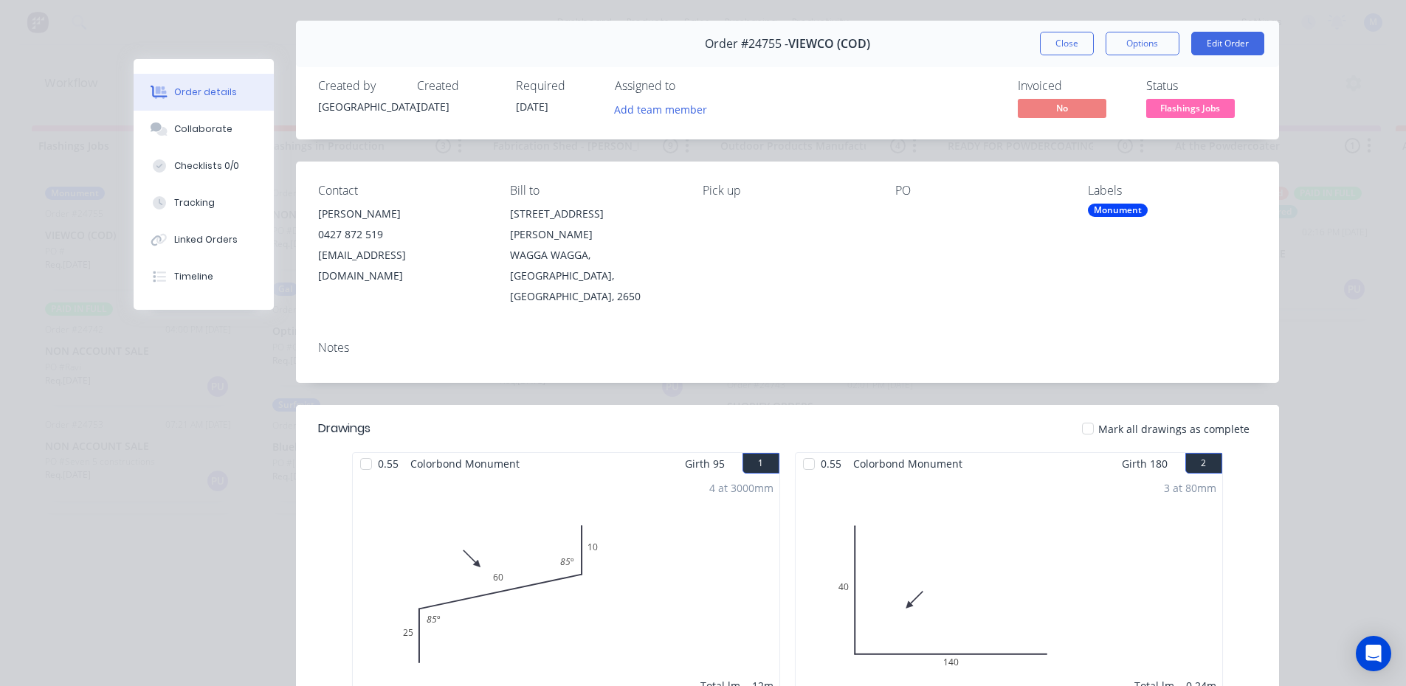
scroll to position [74, 0]
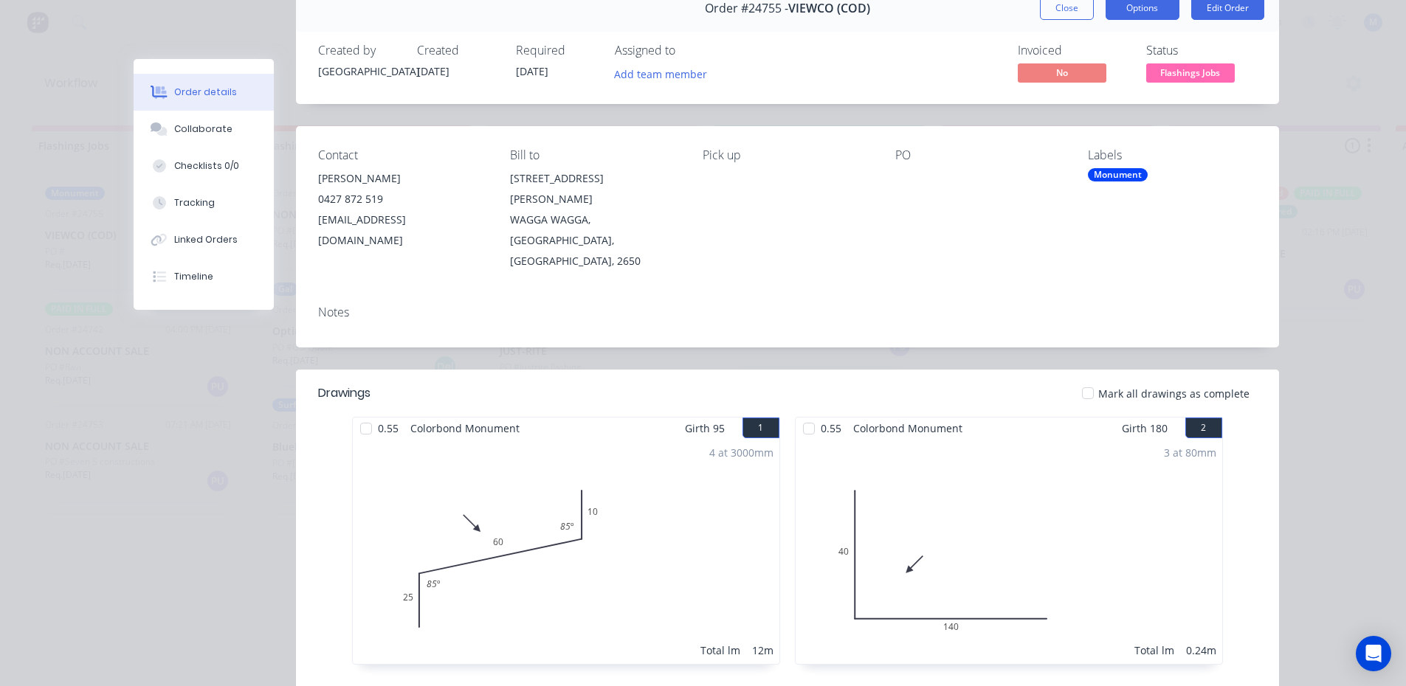
click at [1162, 4] on button "Options" at bounding box center [1143, 8] width 74 height 24
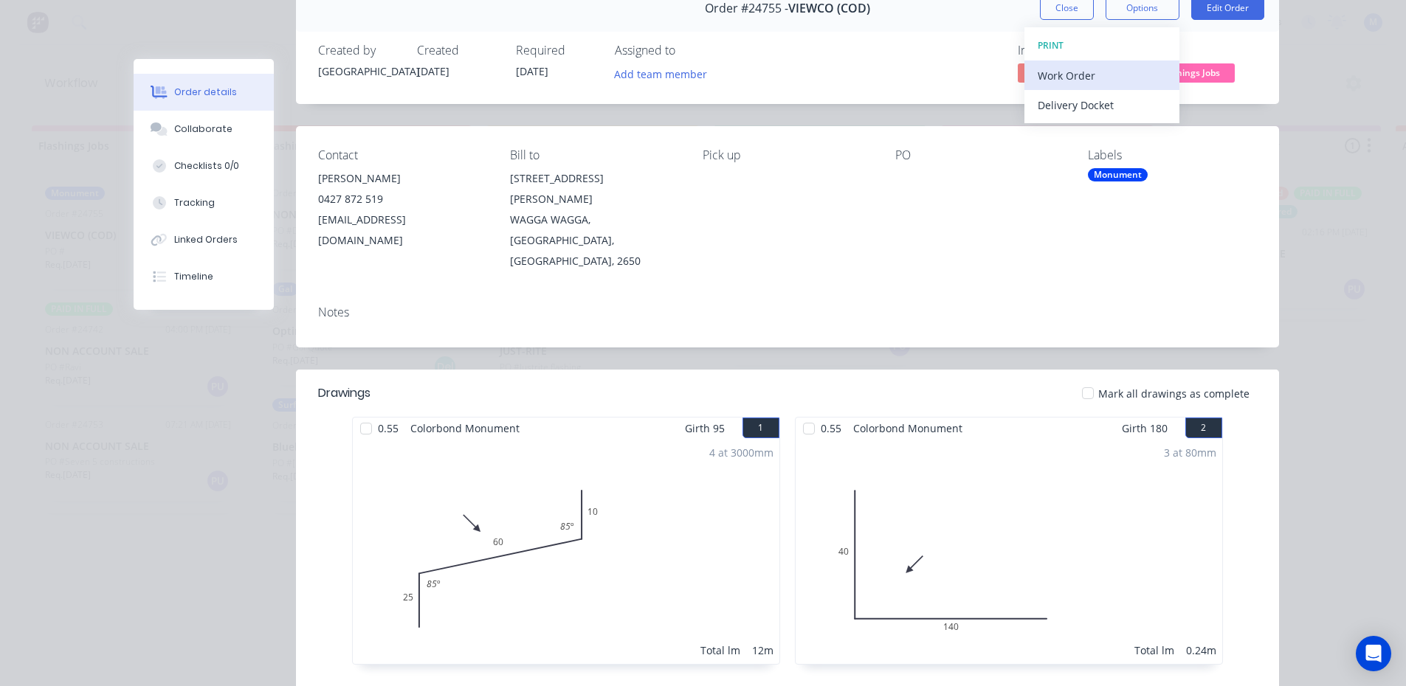
click at [1076, 77] on div "Work Order" at bounding box center [1102, 75] width 128 height 21
click at [1082, 103] on div "Standard" at bounding box center [1102, 104] width 128 height 21
click at [1069, 10] on button "Close" at bounding box center [1067, 8] width 54 height 24
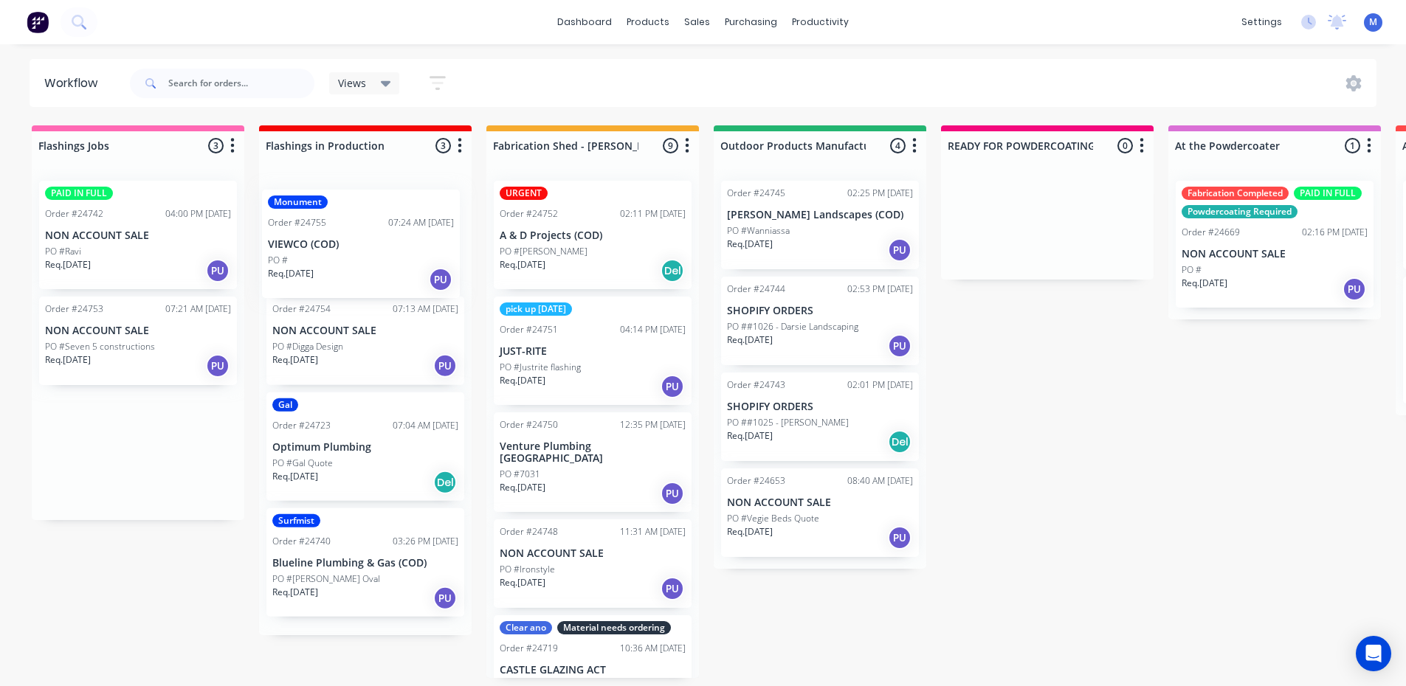
drag, startPoint x: 140, startPoint y: 228, endPoint x: 383, endPoint y: 237, distance: 243.0
click at [362, 349] on div "PO #Digga Design" at bounding box center [365, 346] width 186 height 13
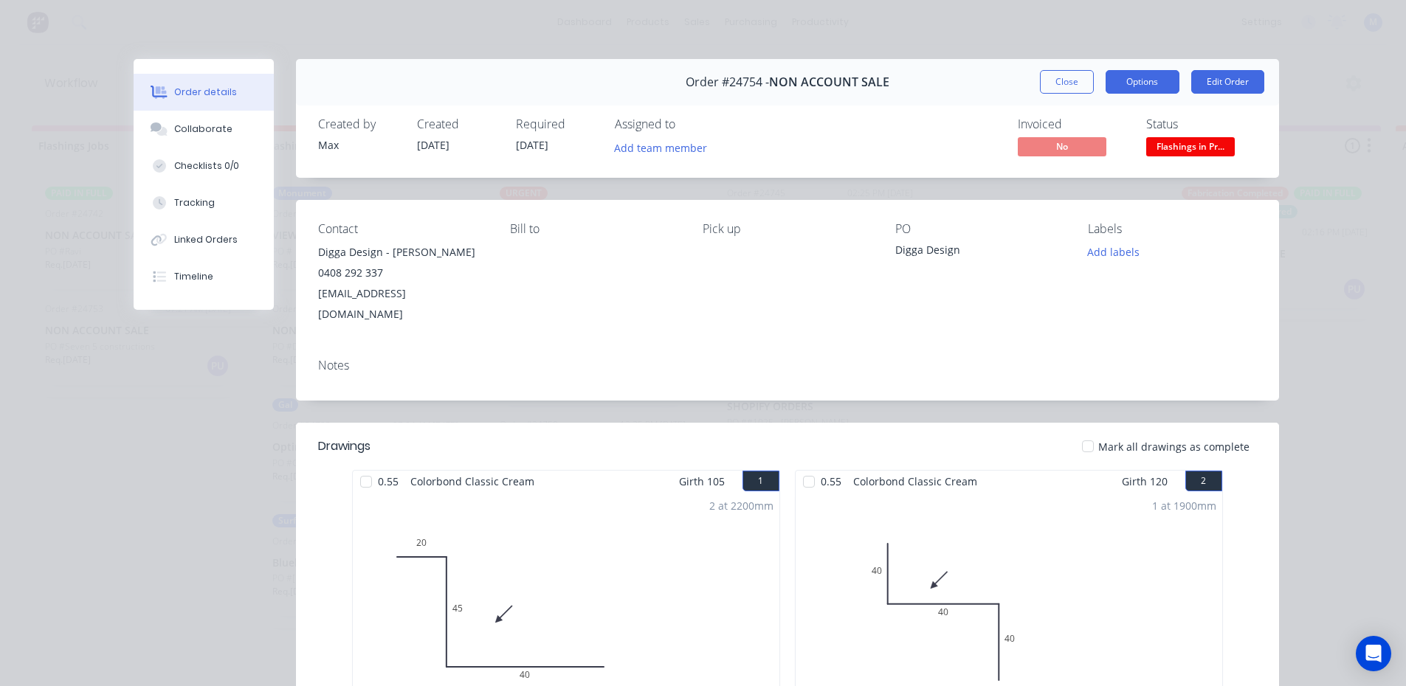
click at [1143, 83] on button "Options" at bounding box center [1143, 82] width 74 height 24
click at [1195, 151] on span "Flashings in Pr..." at bounding box center [1190, 146] width 89 height 18
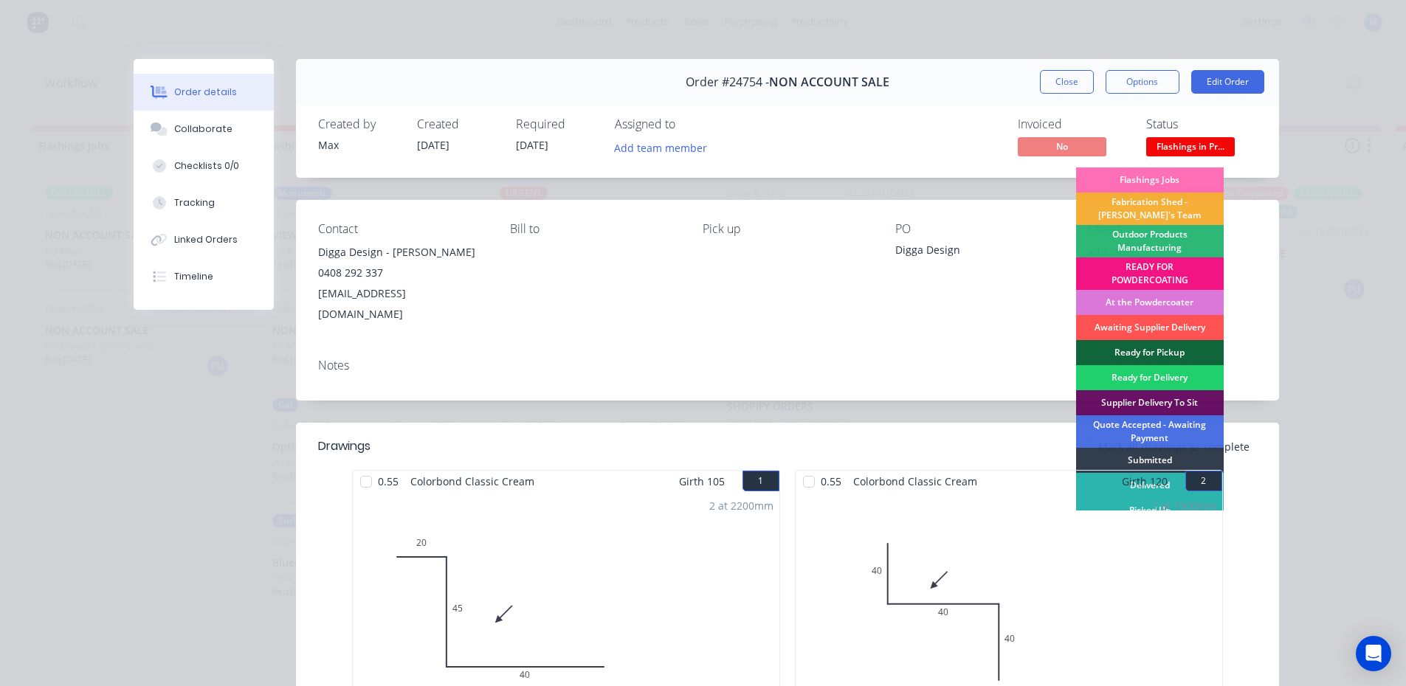
click at [1141, 347] on div "Ready for Pickup" at bounding box center [1150, 352] width 148 height 25
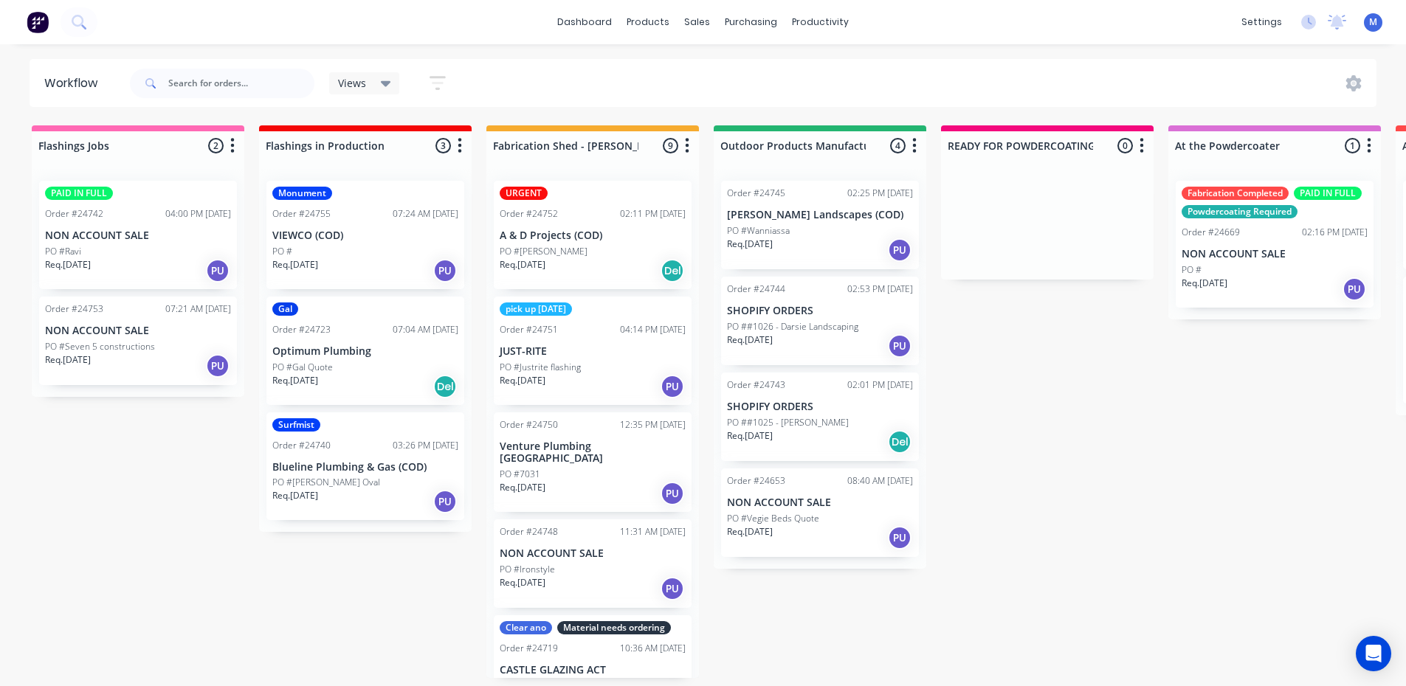
click at [149, 360] on div "Req. [DATE] PU" at bounding box center [138, 366] width 186 height 25
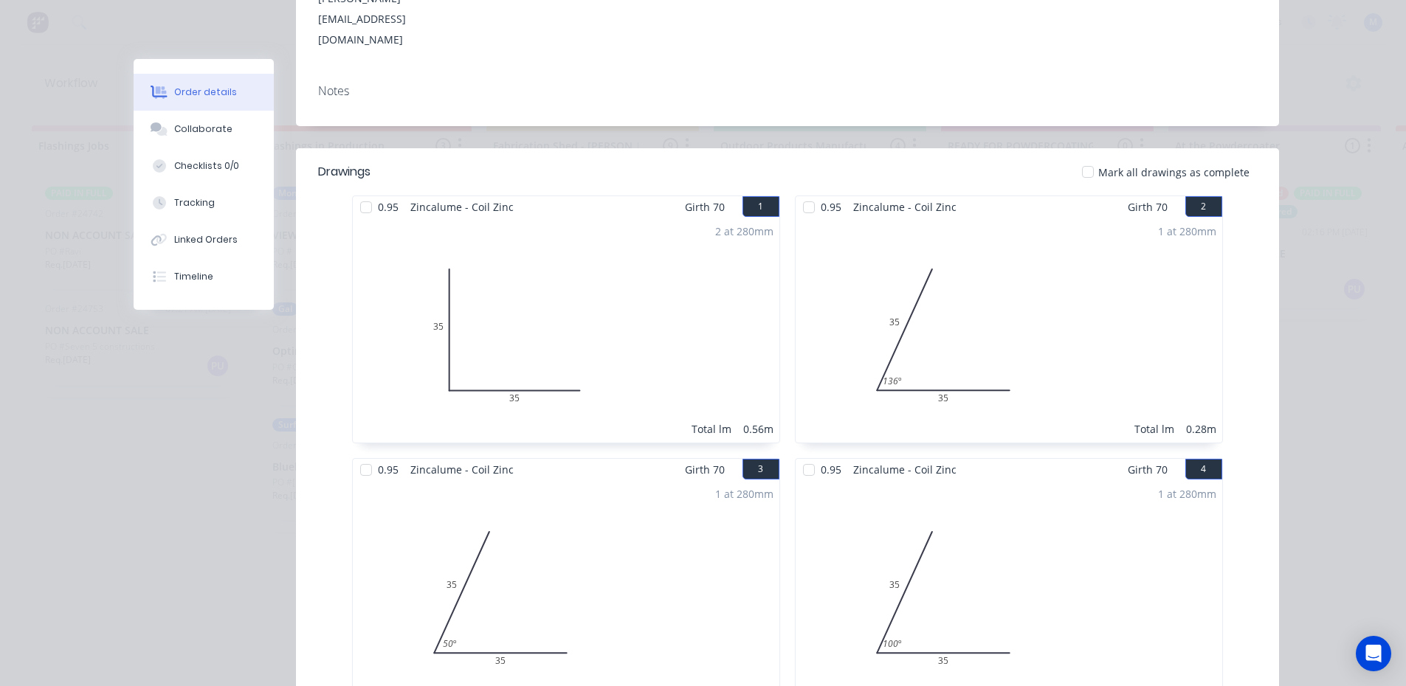
scroll to position [0, 0]
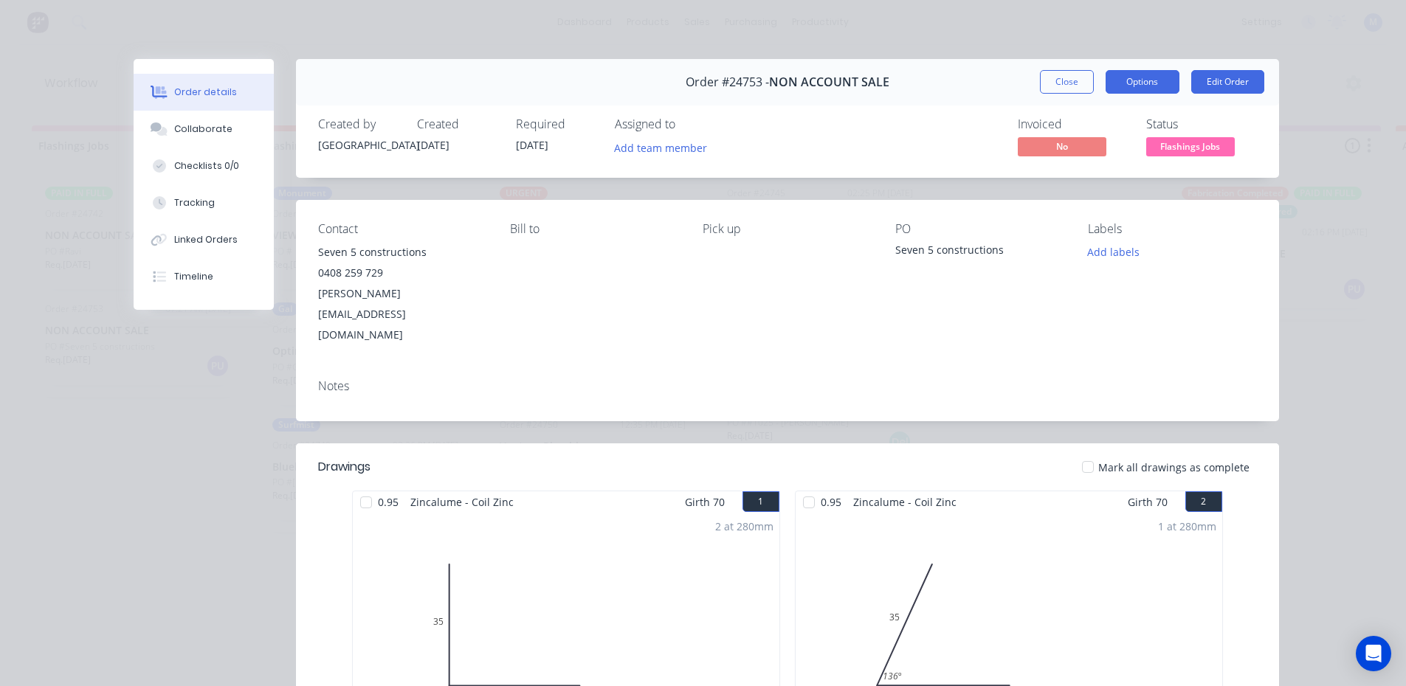
click at [1123, 85] on button "Options" at bounding box center [1143, 82] width 74 height 24
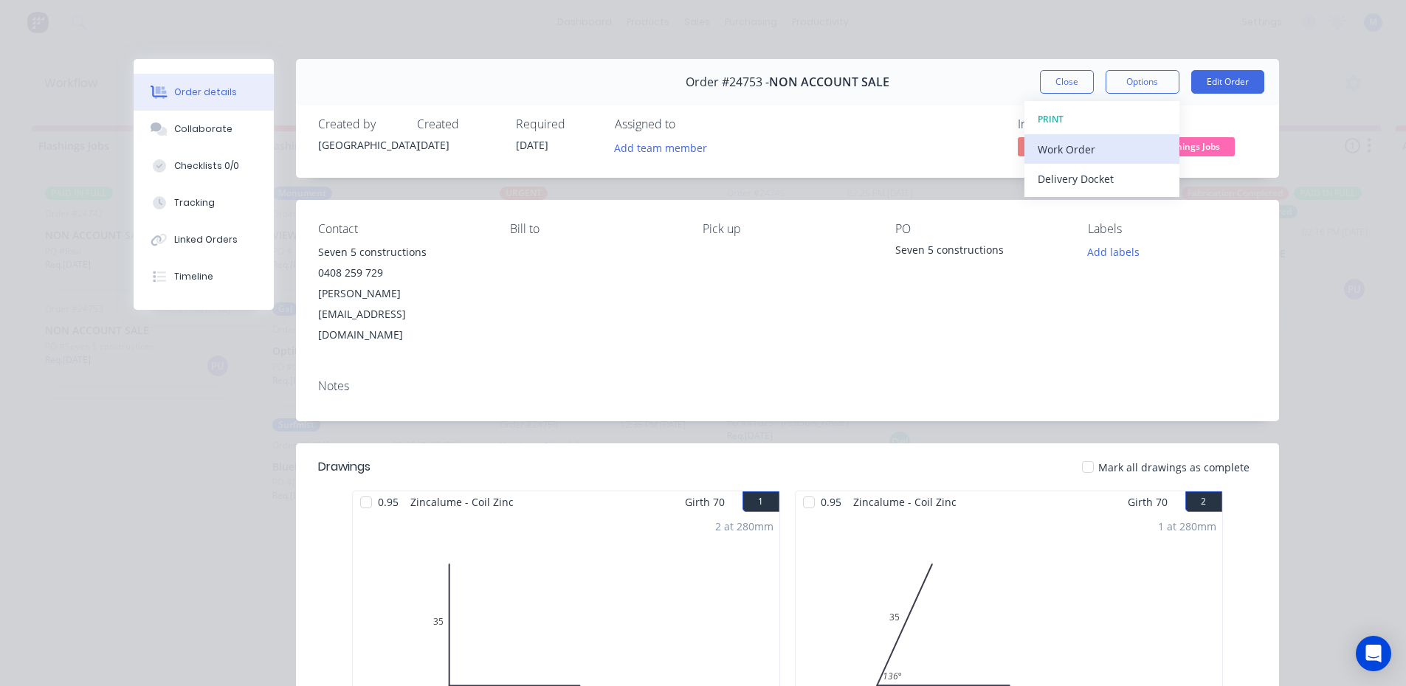
click at [1099, 149] on div "Work Order" at bounding box center [1102, 149] width 128 height 21
click at [1095, 182] on div "Standard" at bounding box center [1102, 178] width 128 height 21
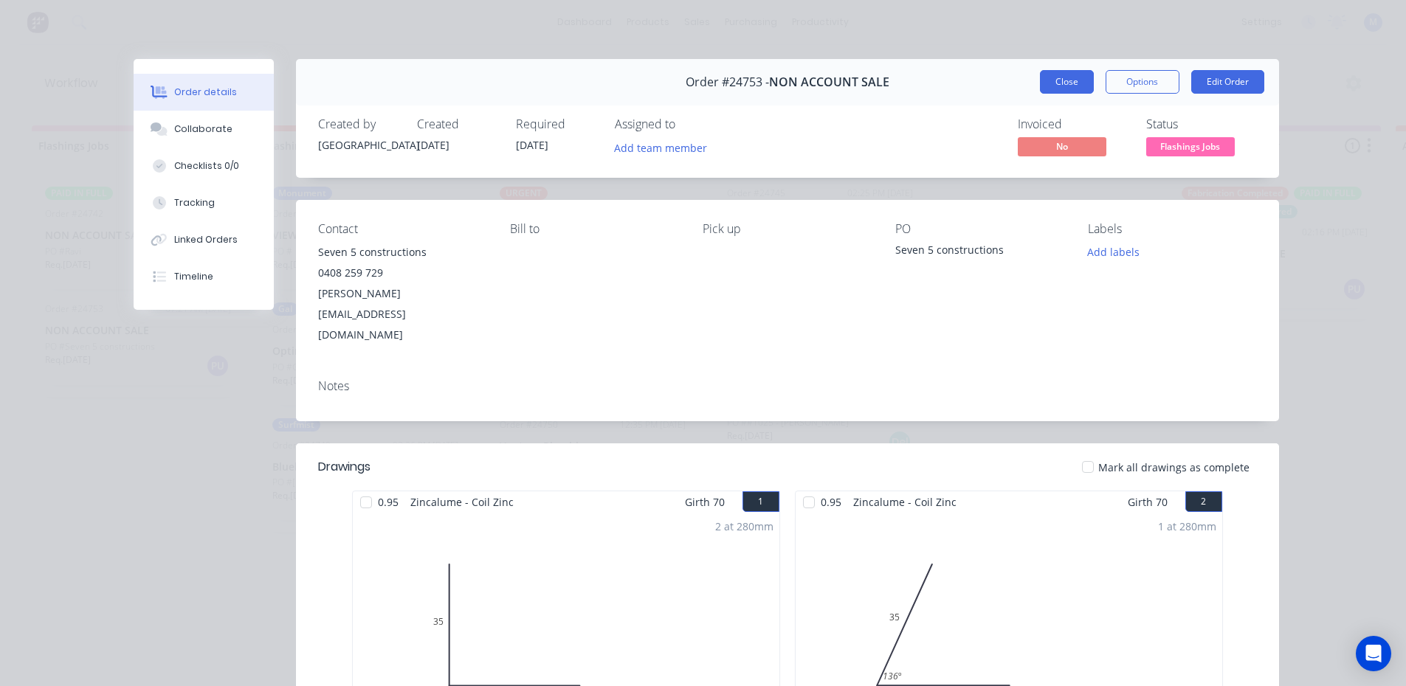
click at [1067, 83] on button "Close" at bounding box center [1067, 82] width 54 height 24
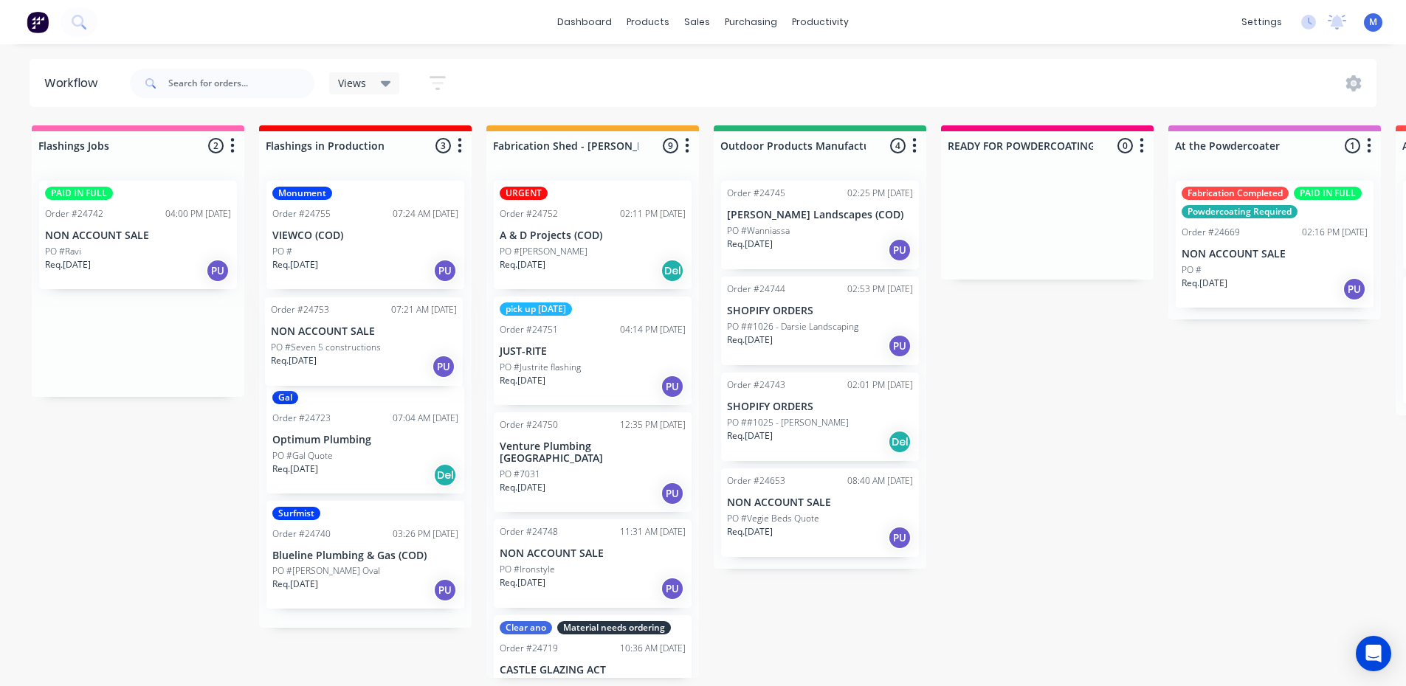
drag, startPoint x: 109, startPoint y: 359, endPoint x: 339, endPoint y: 361, distance: 229.5
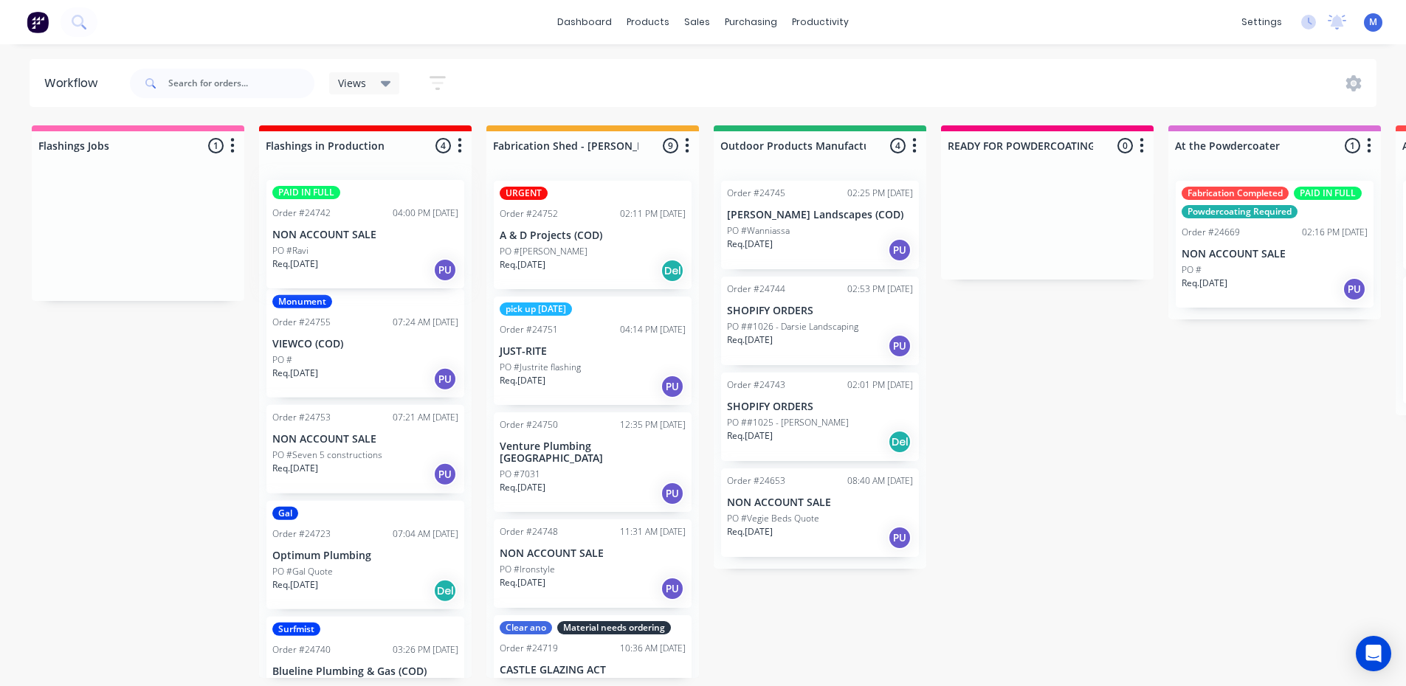
drag, startPoint x: 162, startPoint y: 269, endPoint x: 393, endPoint y: 269, distance: 231.0
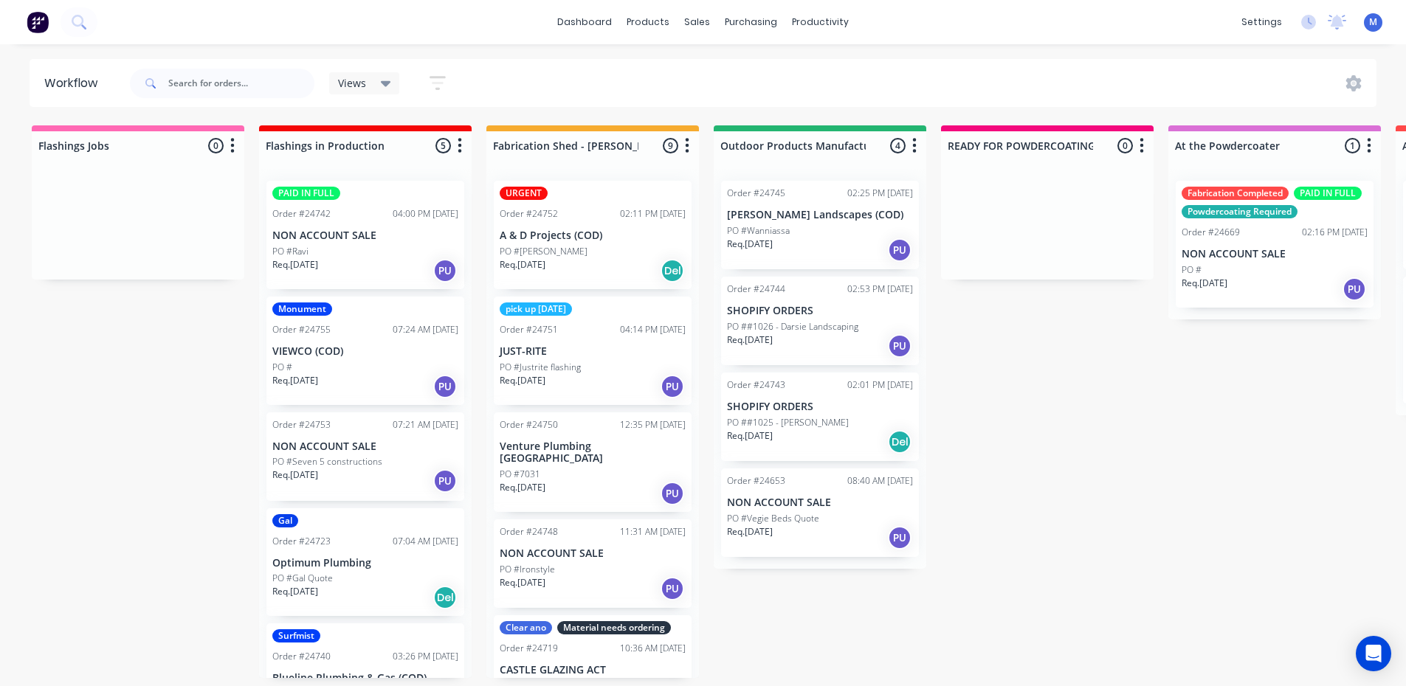
click at [393, 269] on div "Req. [DATE] PU" at bounding box center [365, 270] width 186 height 25
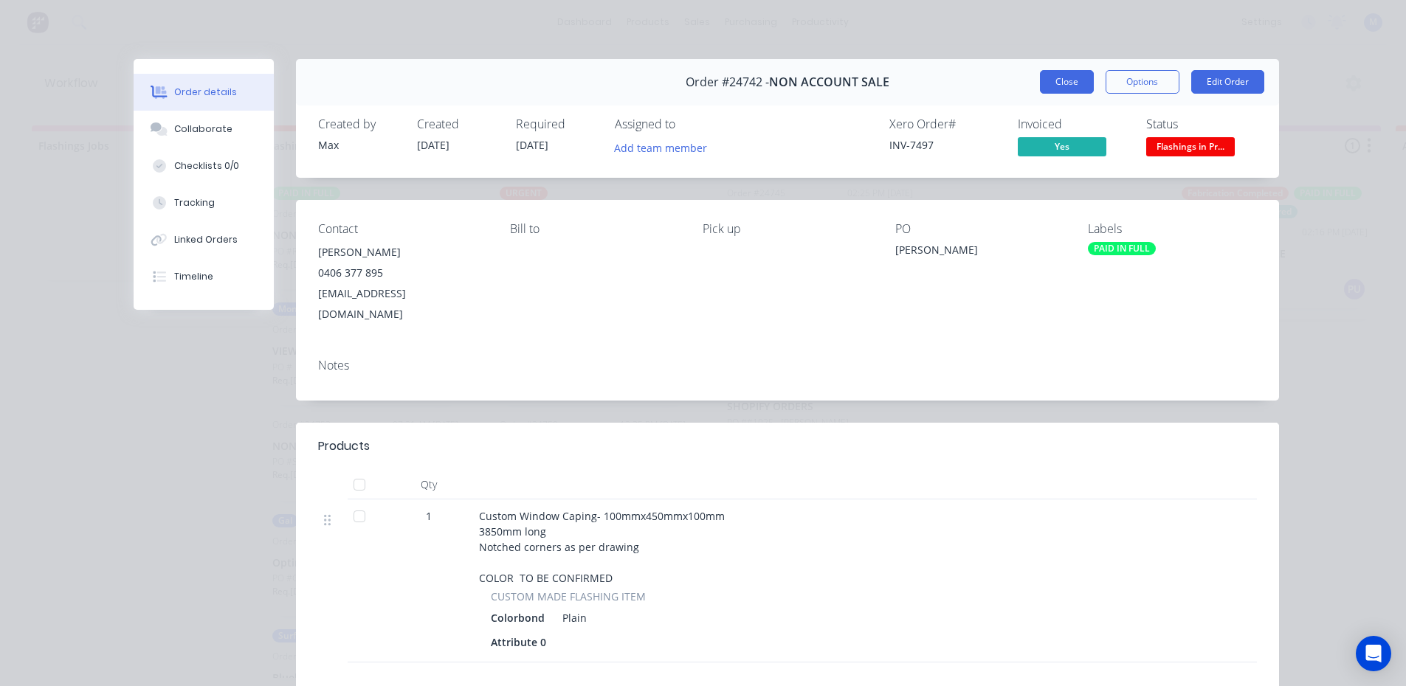
click at [1067, 83] on button "Close" at bounding box center [1067, 82] width 54 height 24
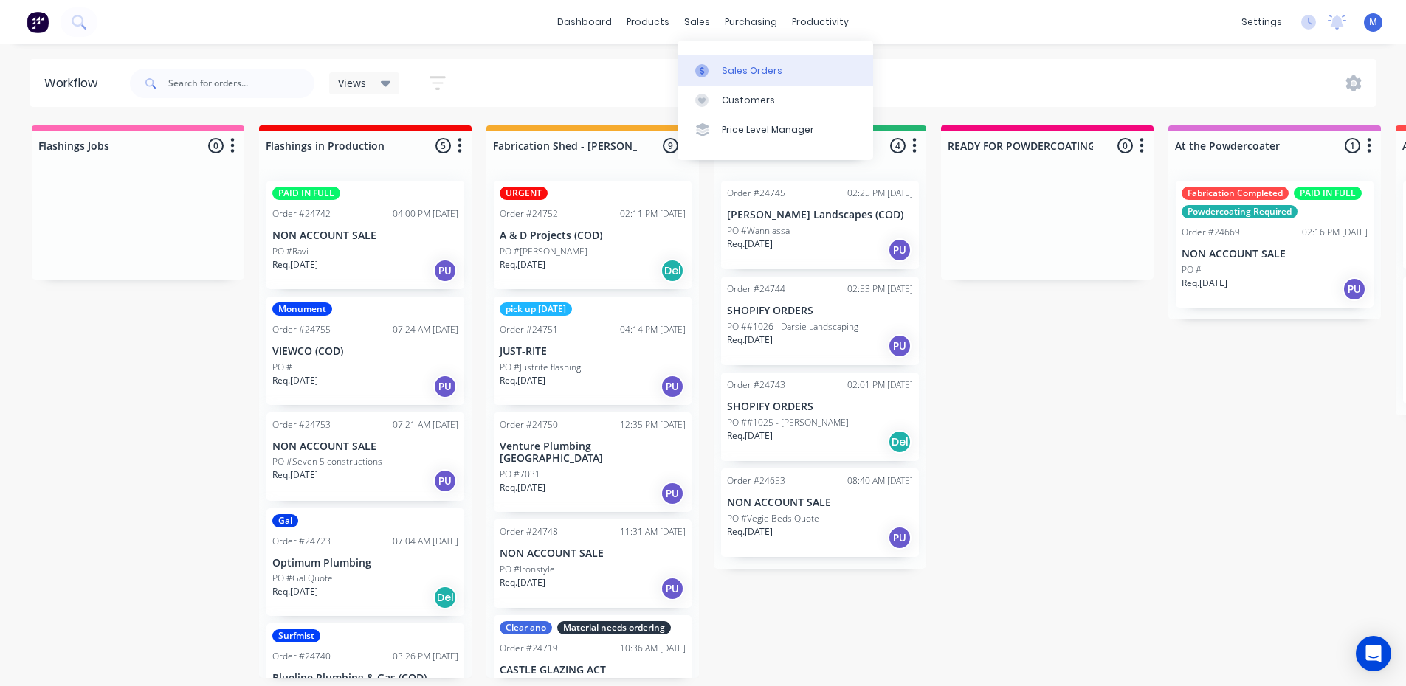
click at [749, 68] on div "Sales Orders" at bounding box center [752, 70] width 61 height 13
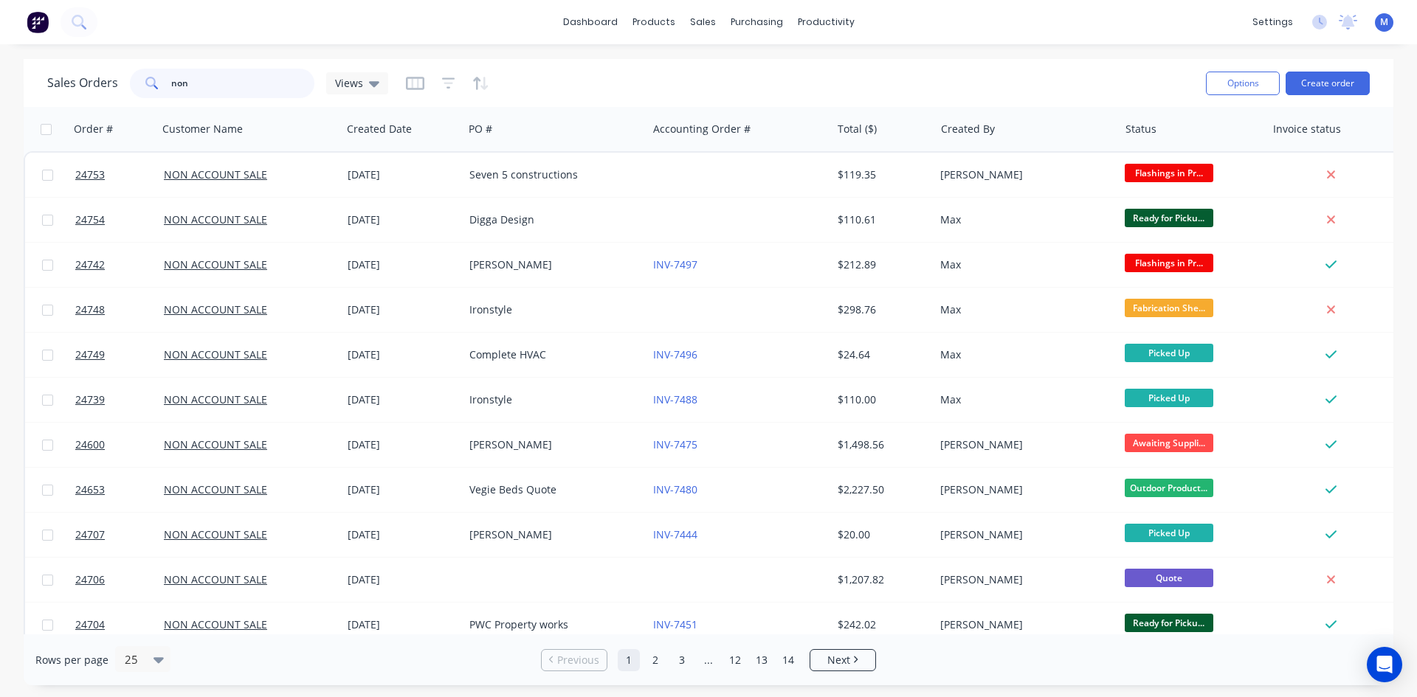
drag, startPoint x: 134, startPoint y: 92, endPoint x: 51, endPoint y: 104, distance: 83.5
click at [51, 104] on div "Sales Orders non Views Options Create order" at bounding box center [709, 83] width 1370 height 48
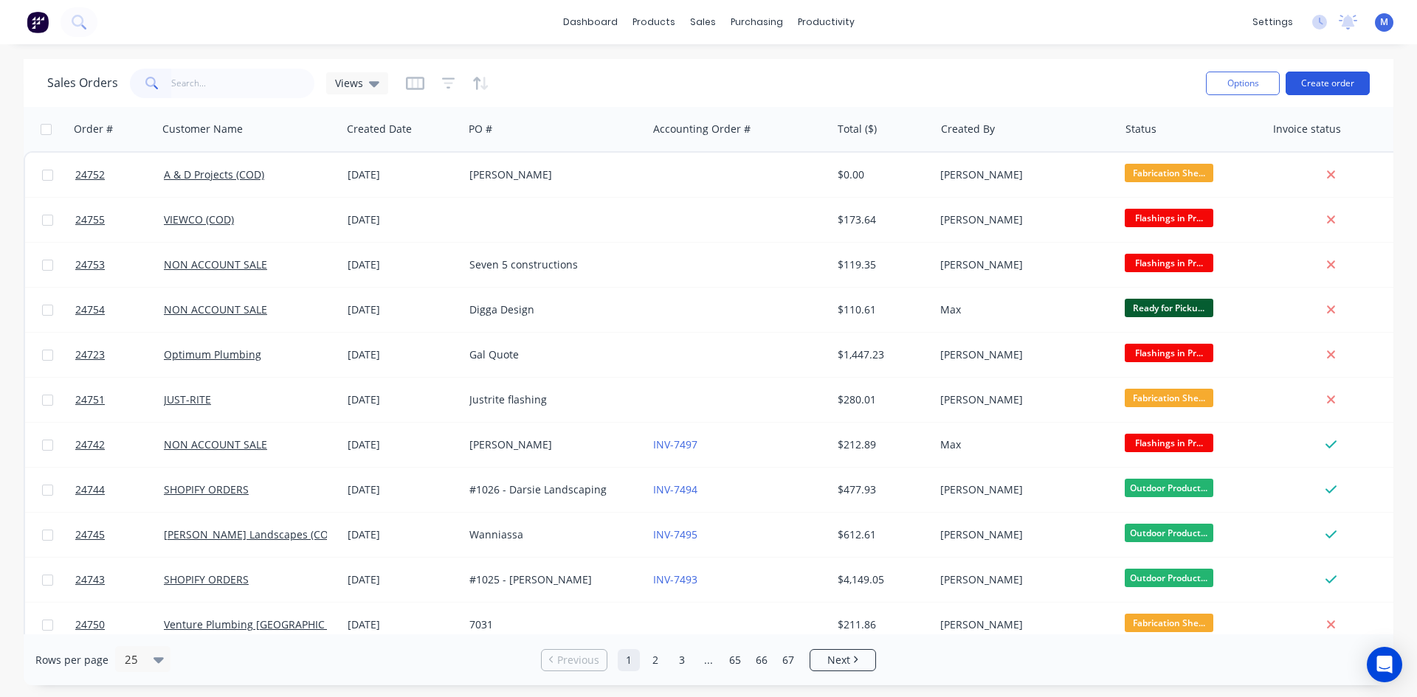
click at [1312, 78] on button "Create order" at bounding box center [1328, 84] width 84 height 24
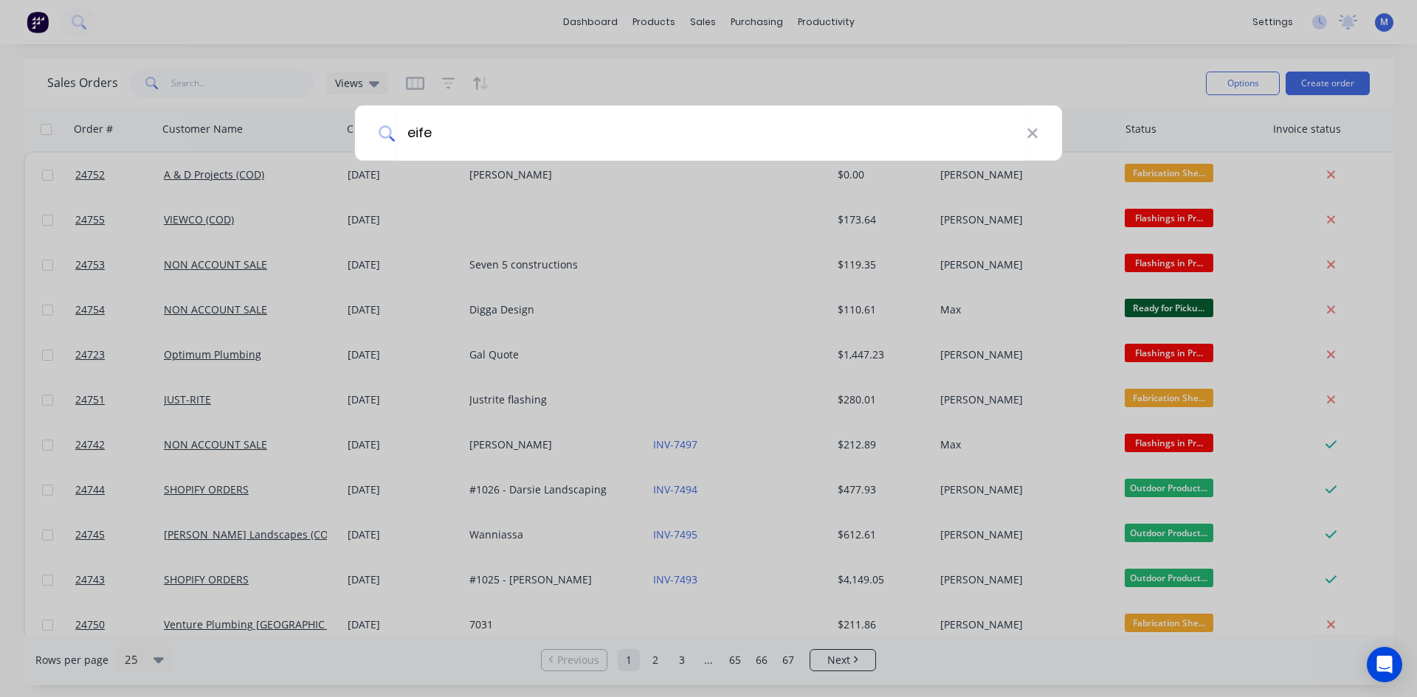
type input "eifer"
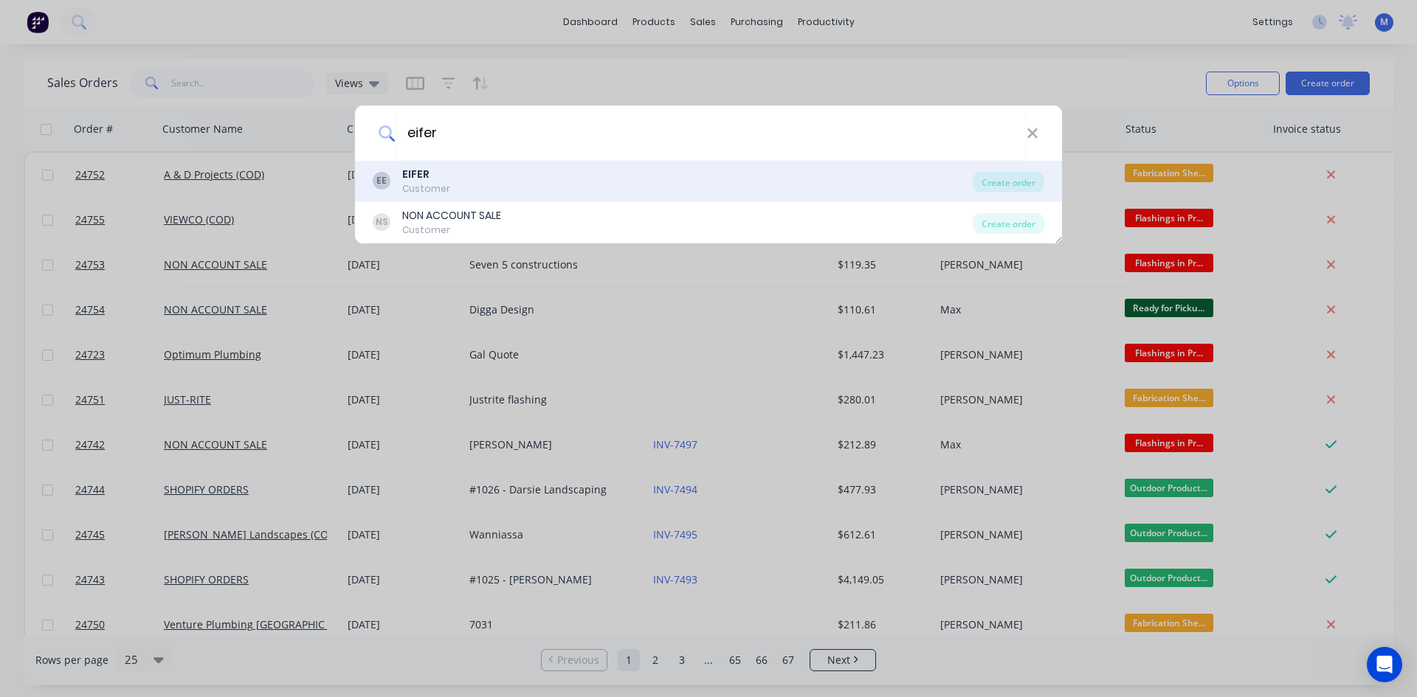
click at [445, 181] on div "EIFER" at bounding box center [426, 174] width 48 height 15
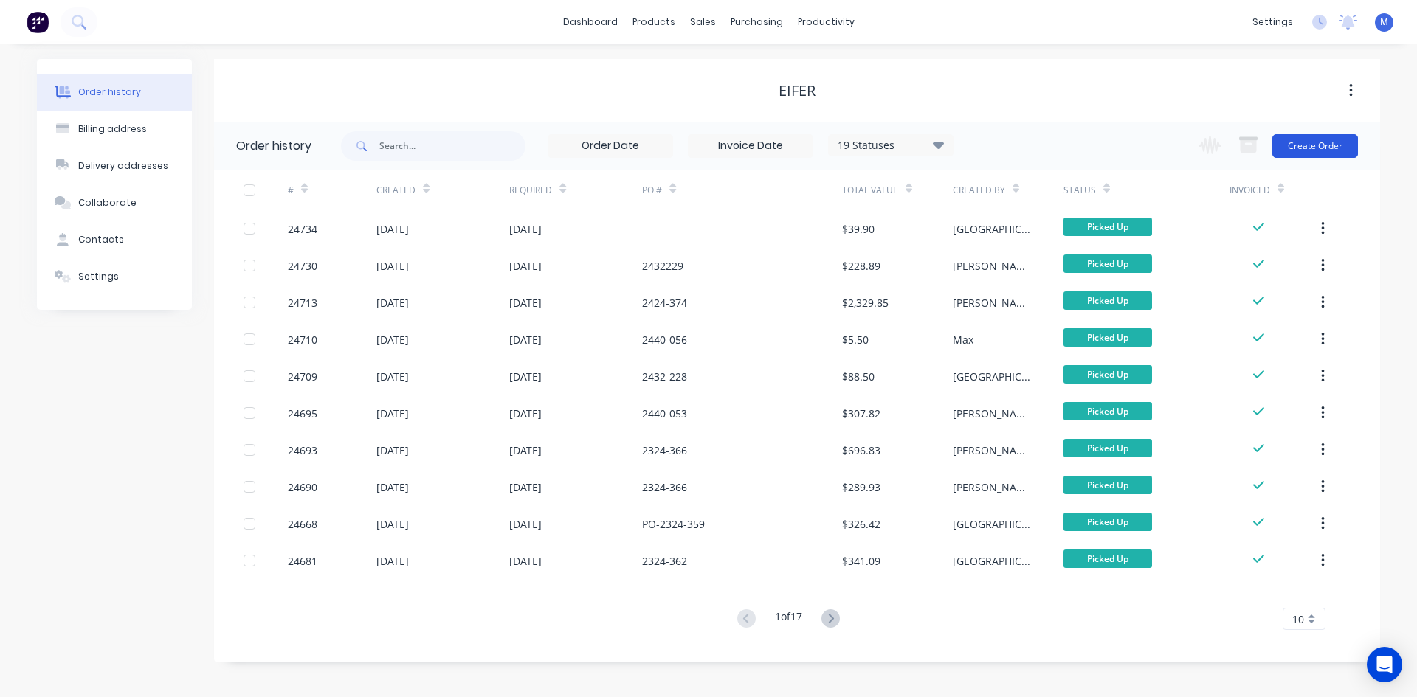
click at [1336, 142] on button "Create Order" at bounding box center [1315, 146] width 86 height 24
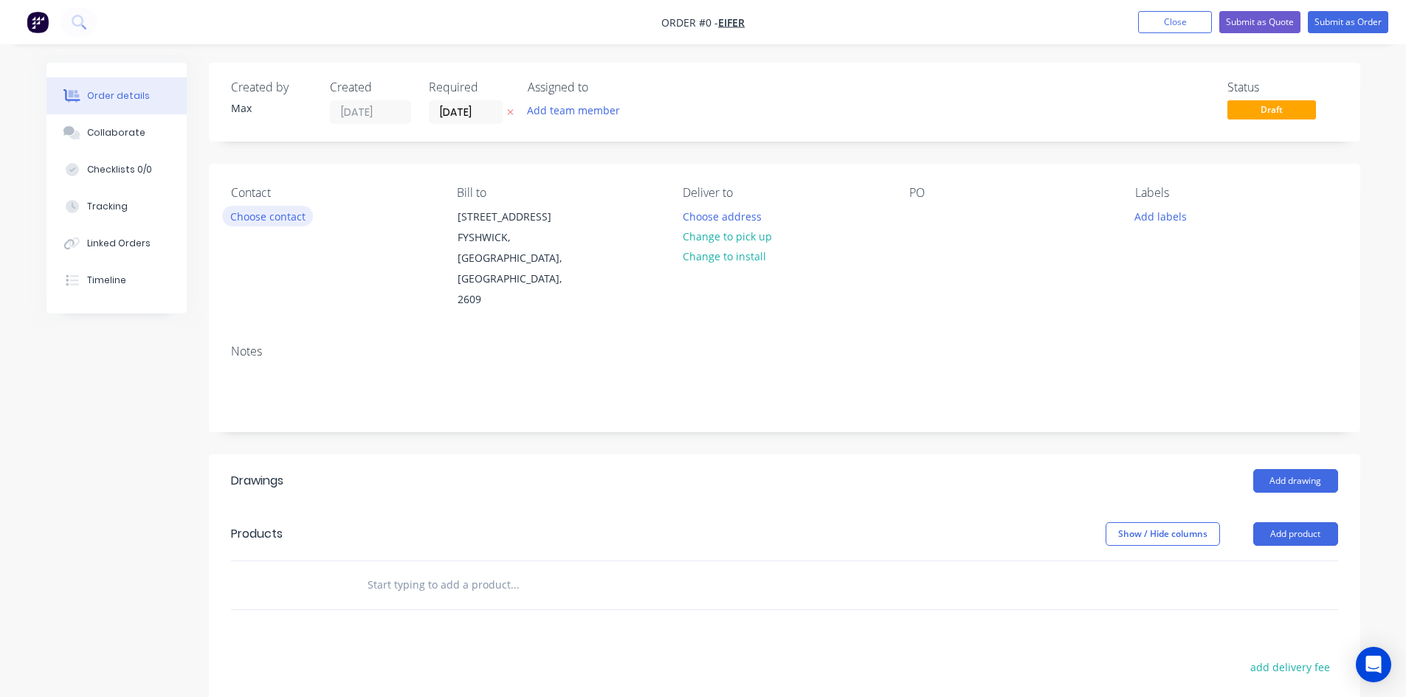
click at [252, 218] on button "Choose contact" at bounding box center [267, 216] width 91 height 20
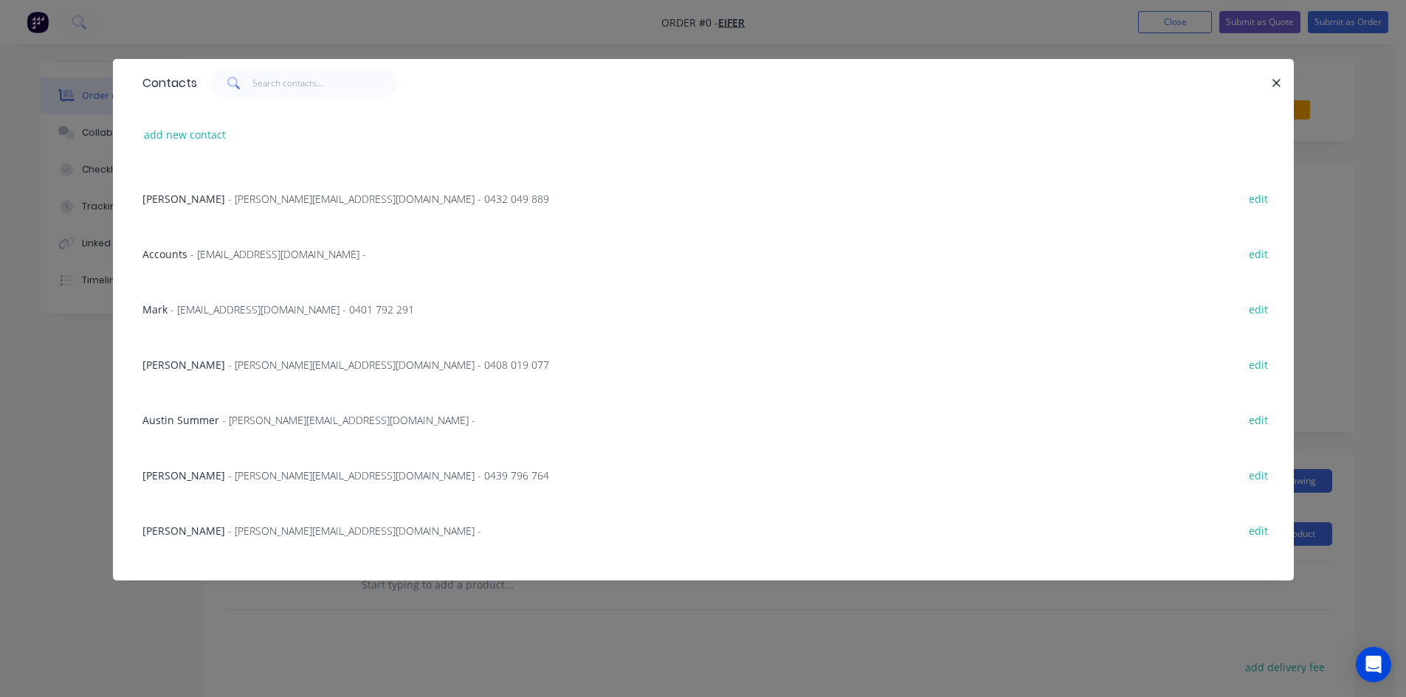
scroll to position [523, 0]
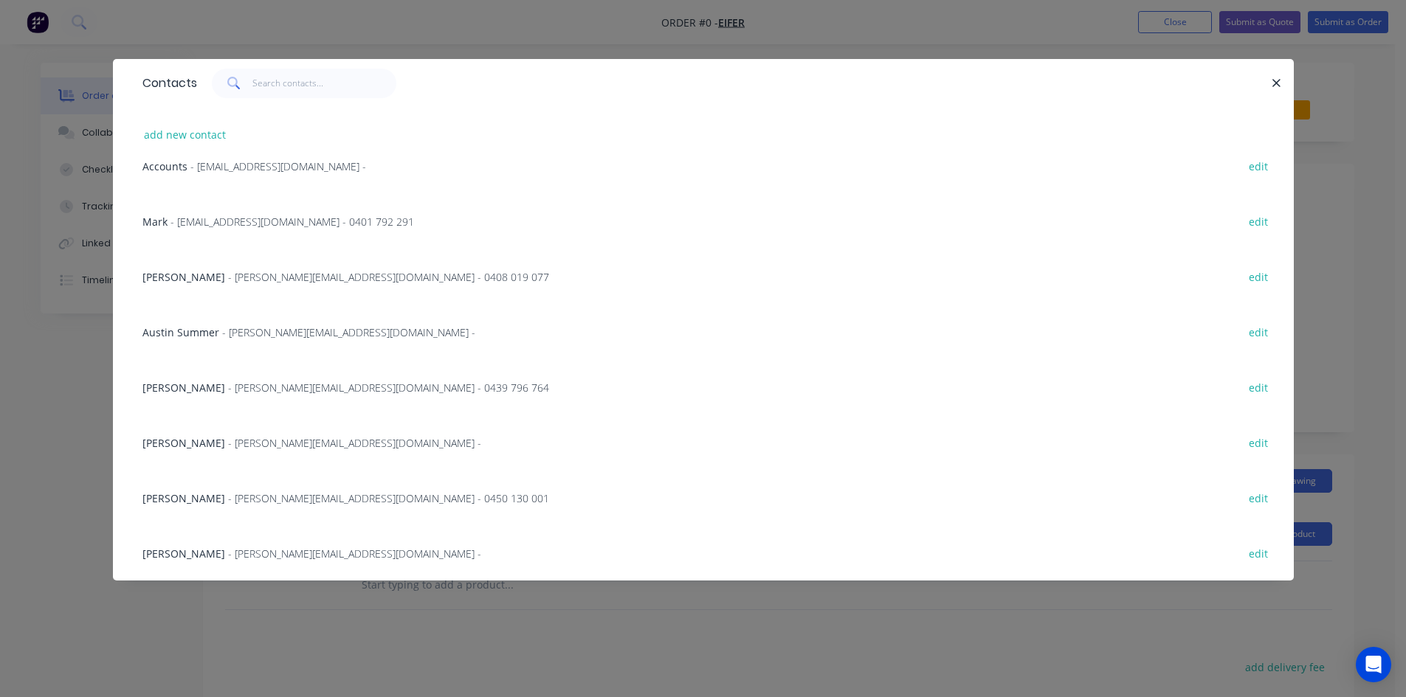
click at [193, 386] on span "[PERSON_NAME]" at bounding box center [183, 388] width 83 height 14
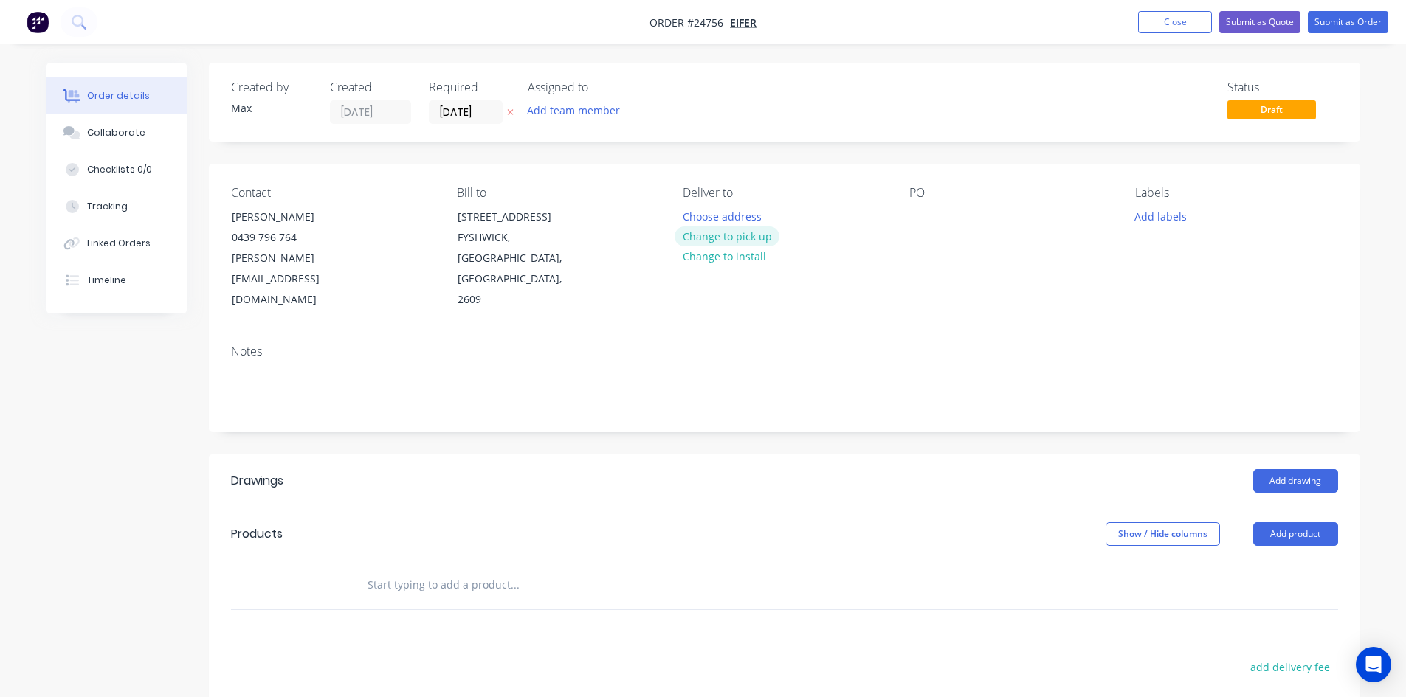
click at [758, 237] on button "Change to pick up" at bounding box center [727, 237] width 105 height 20
click at [917, 206] on div at bounding box center [921, 216] width 24 height 21
click at [780, 282] on div "Pick up Change to delivery Change to install" at bounding box center [784, 248] width 202 height 125
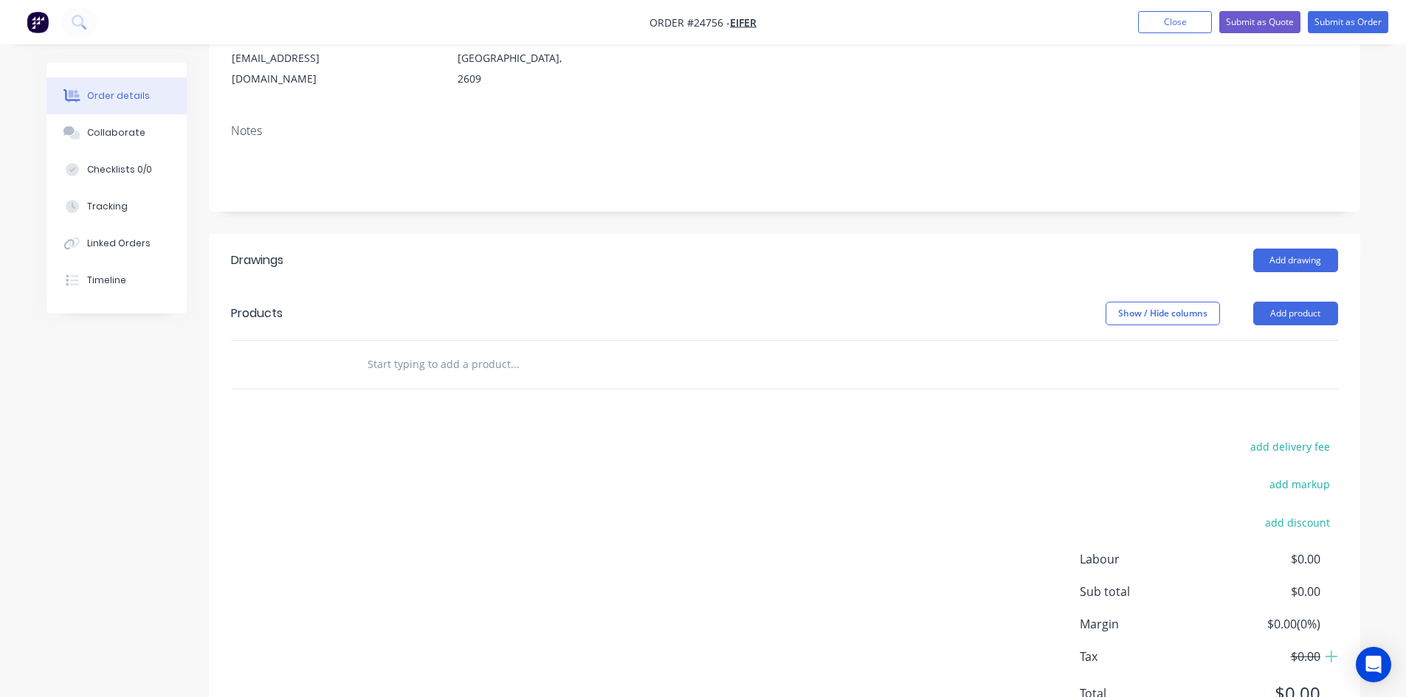
scroll to position [221, 0]
click at [1295, 301] on button "Add product" at bounding box center [1295, 313] width 85 height 24
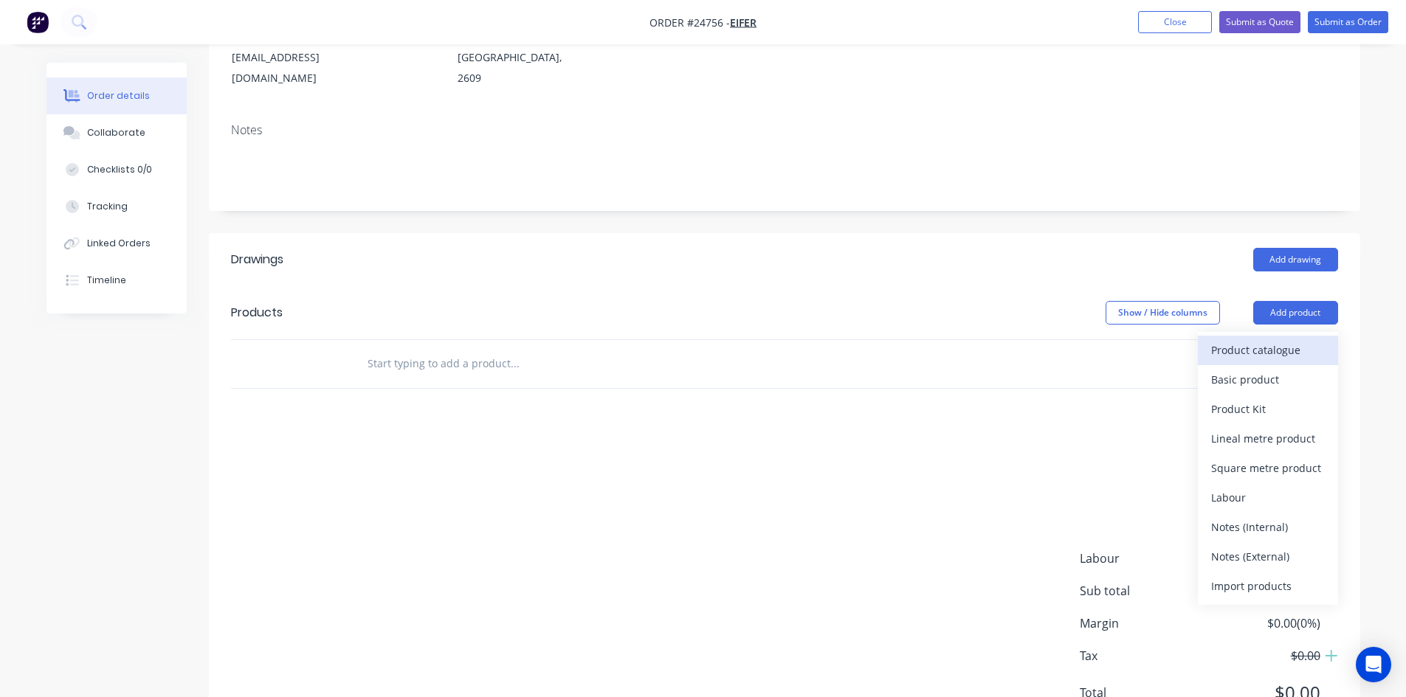
click at [1298, 340] on div "Product catalogue" at bounding box center [1268, 350] width 114 height 21
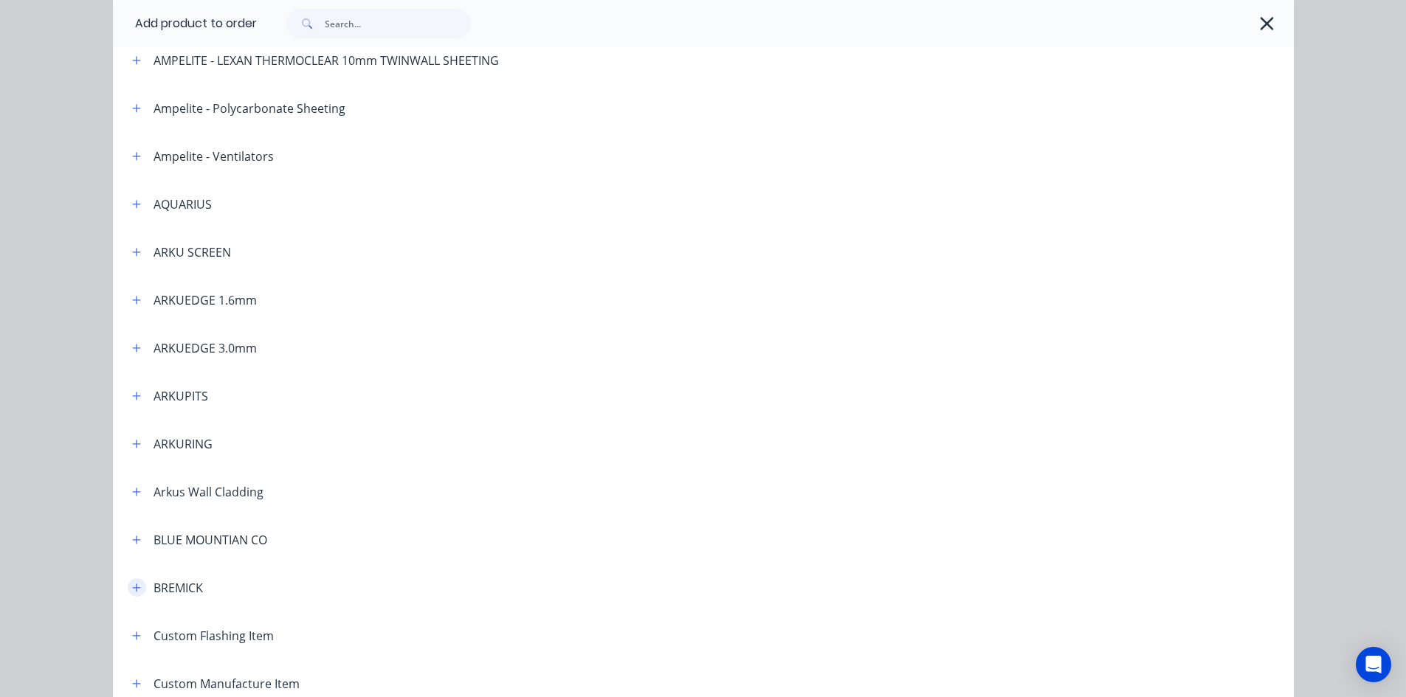
click at [132, 585] on icon "button" at bounding box center [136, 588] width 9 height 10
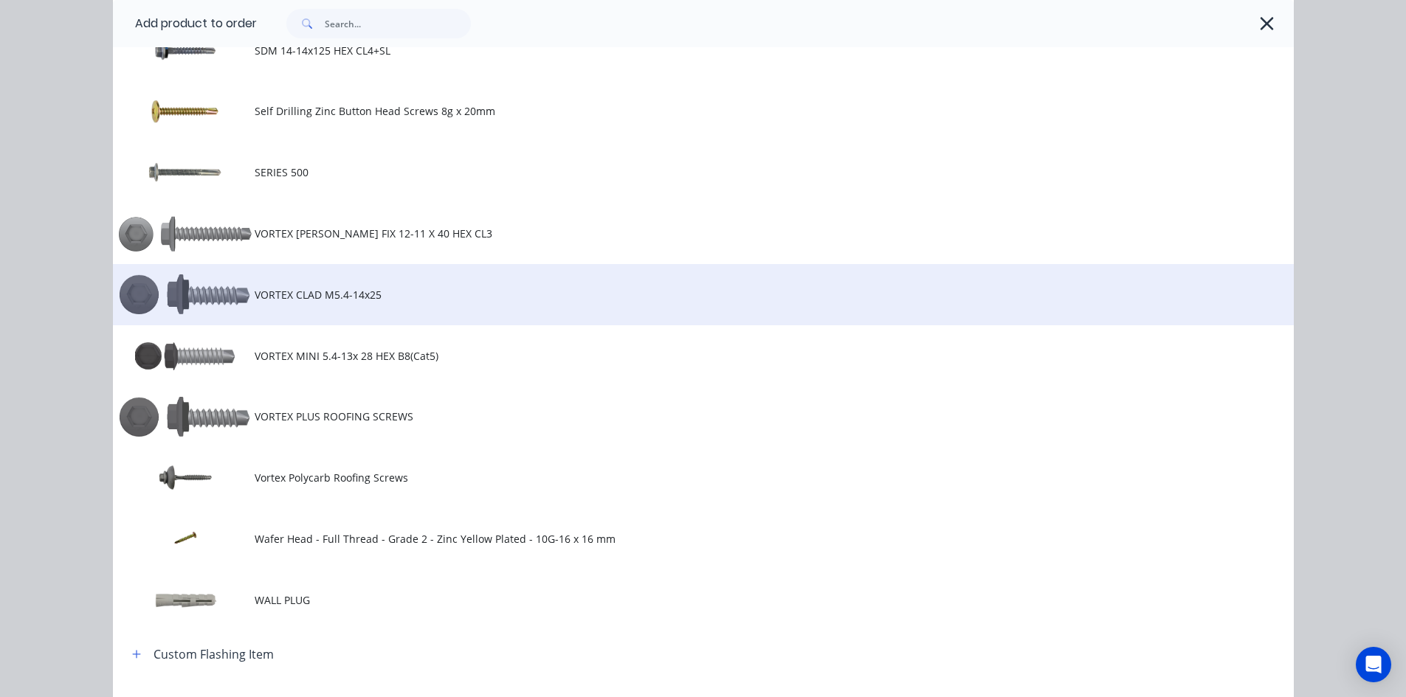
scroll to position [1550, 0]
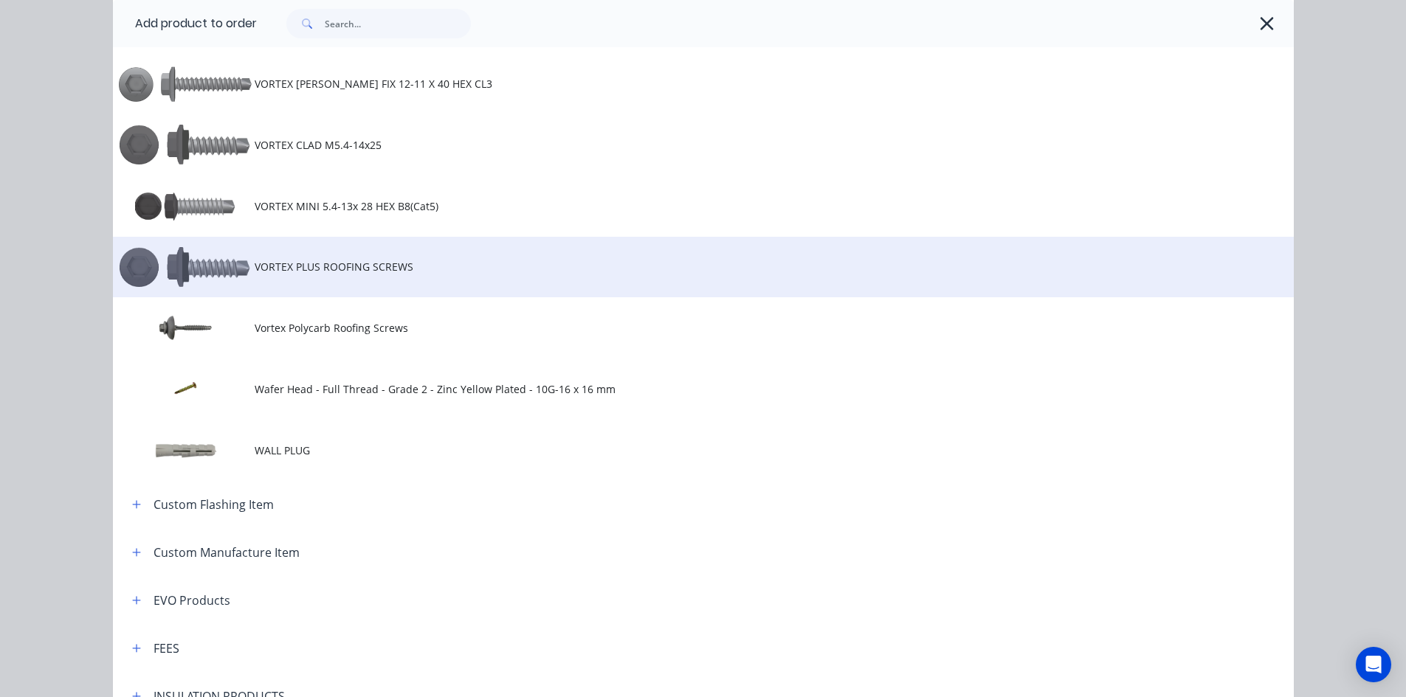
click at [317, 270] on span "VORTEX PLUS ROOFING SCREWS" at bounding box center [670, 266] width 831 height 15
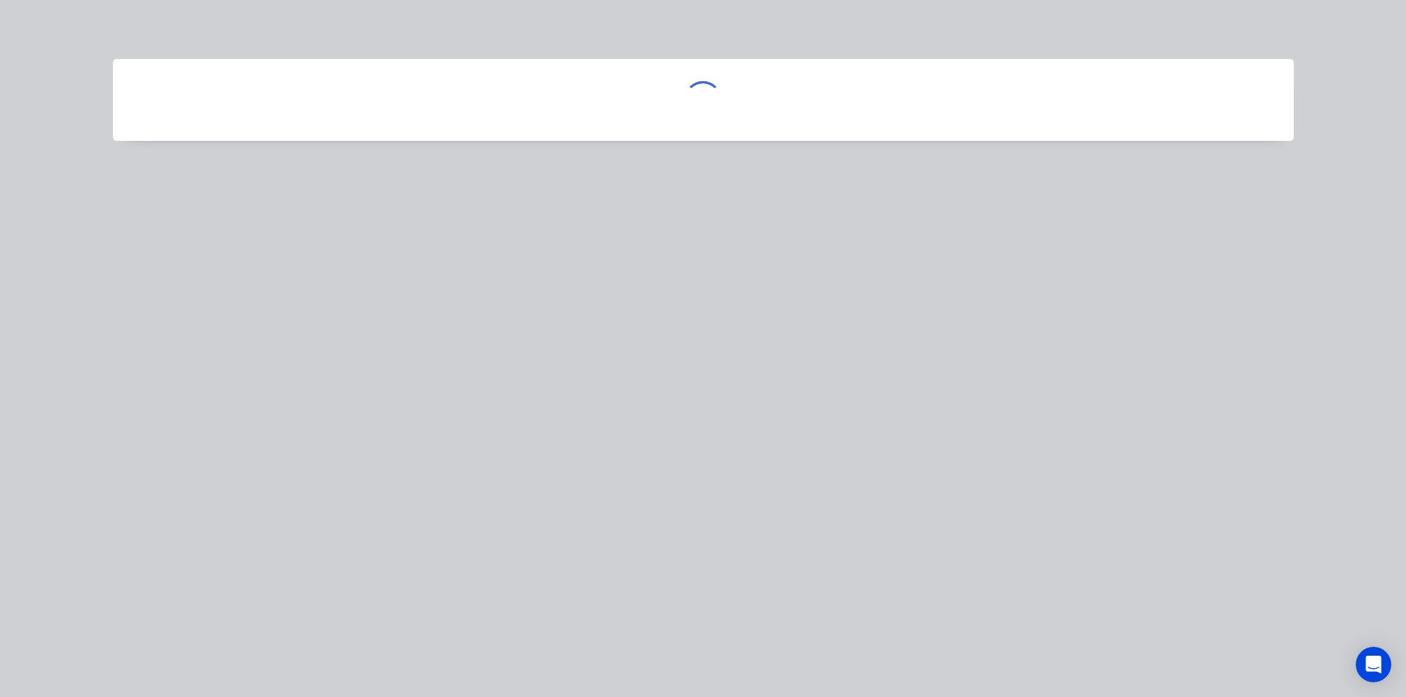
scroll to position [0, 0]
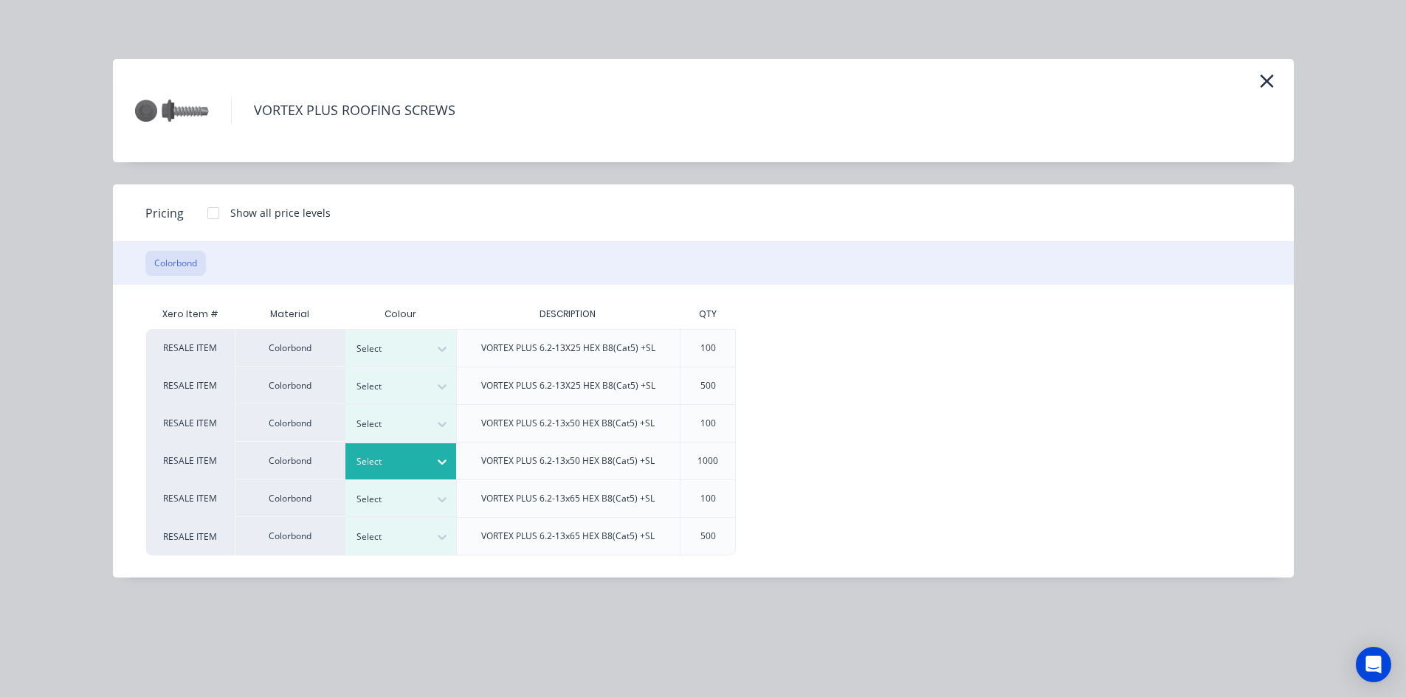
click at [413, 454] on div at bounding box center [389, 462] width 66 height 16
click at [185, 578] on div "Wallaby" at bounding box center [92, 564] width 185 height 27
click at [213, 215] on div at bounding box center [214, 214] width 30 height 30
click at [819, 456] on div "$140.00" at bounding box center [786, 461] width 98 height 37
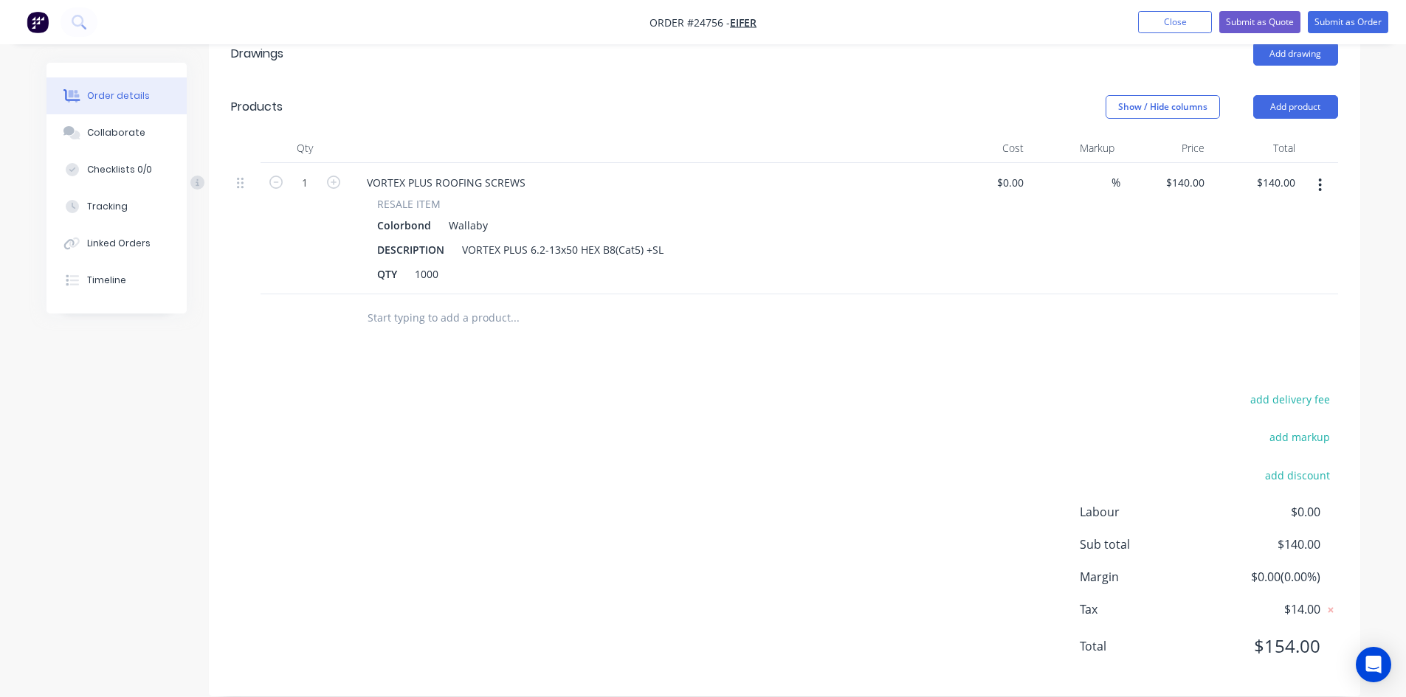
scroll to position [428, 0]
click at [1297, 94] on button "Add product" at bounding box center [1295, 106] width 85 height 24
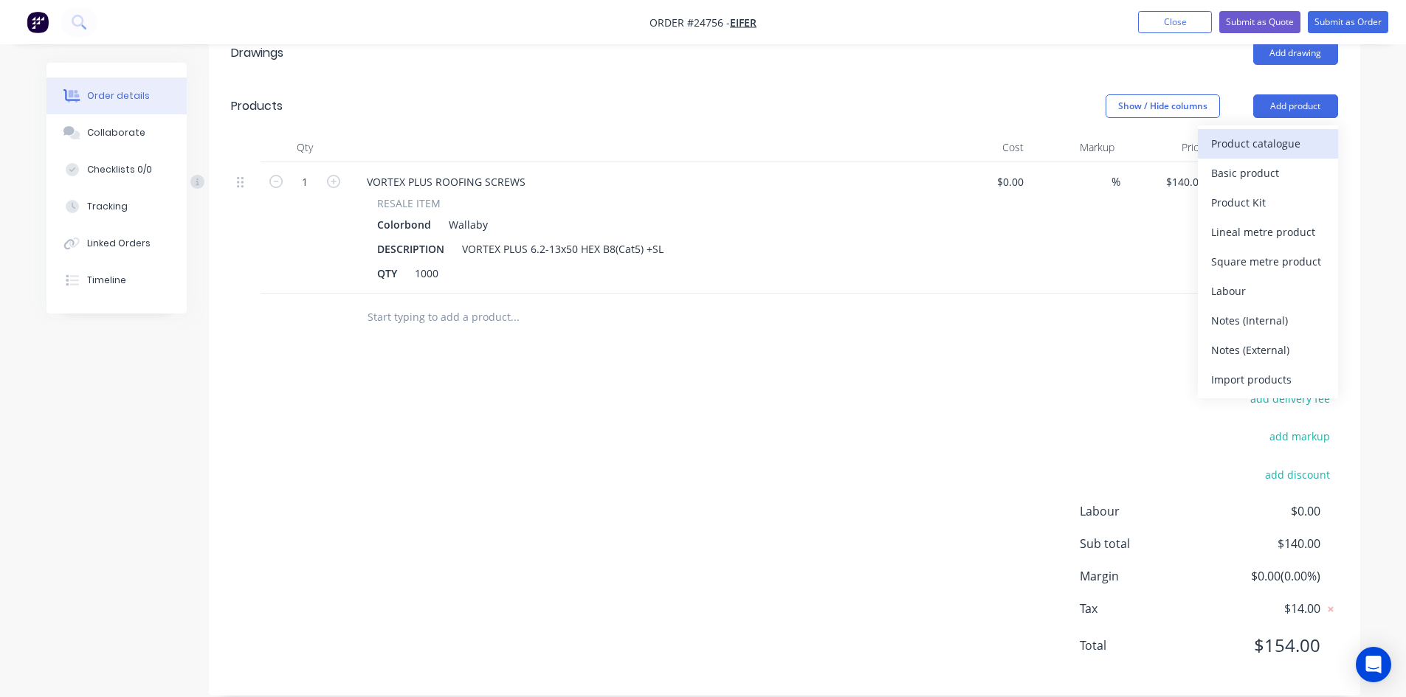
click at [1292, 133] on div "Product catalogue" at bounding box center [1268, 143] width 114 height 21
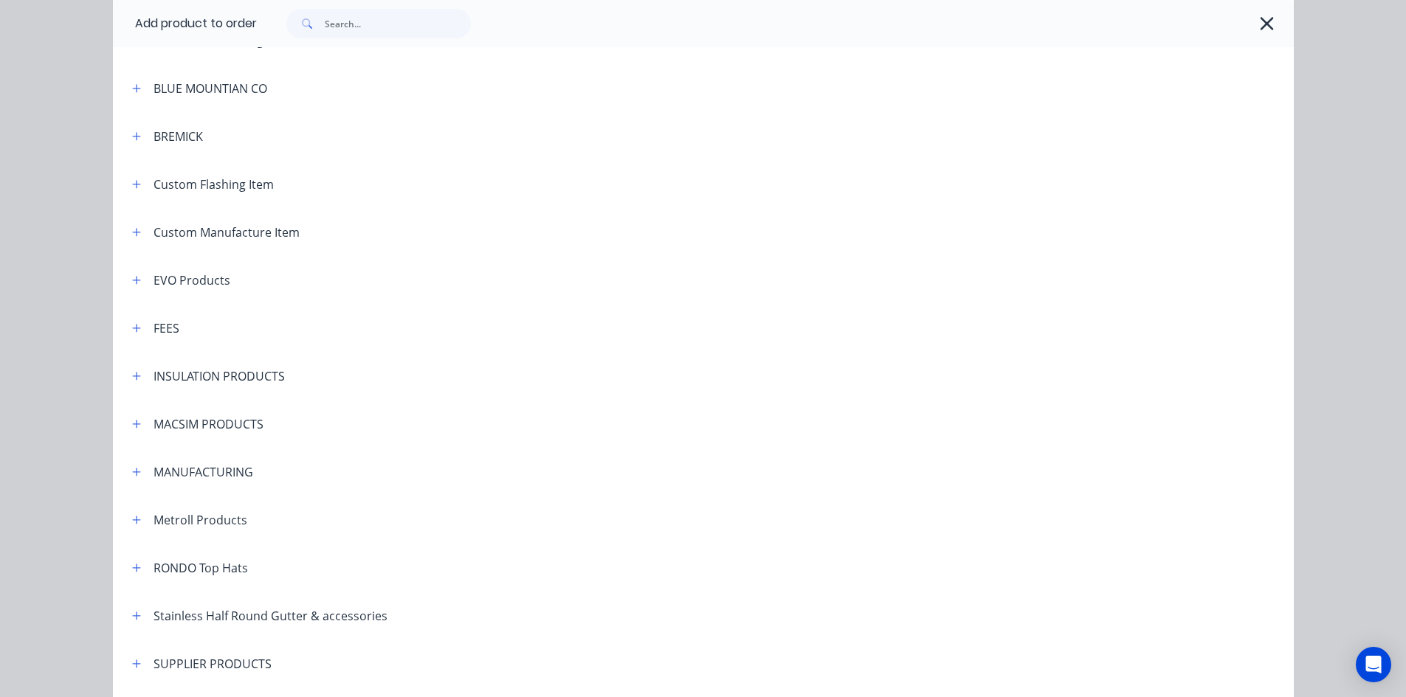
scroll to position [599, 0]
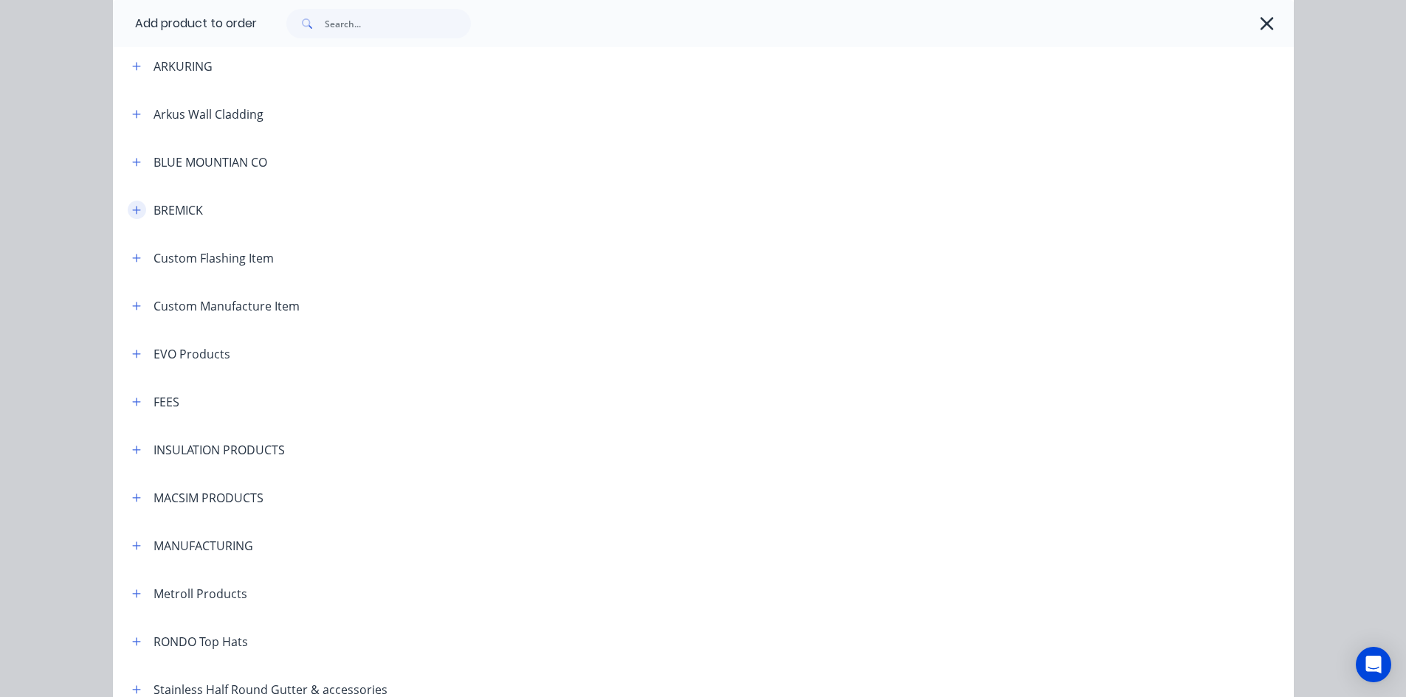
click at [136, 212] on button "button" at bounding box center [137, 210] width 18 height 18
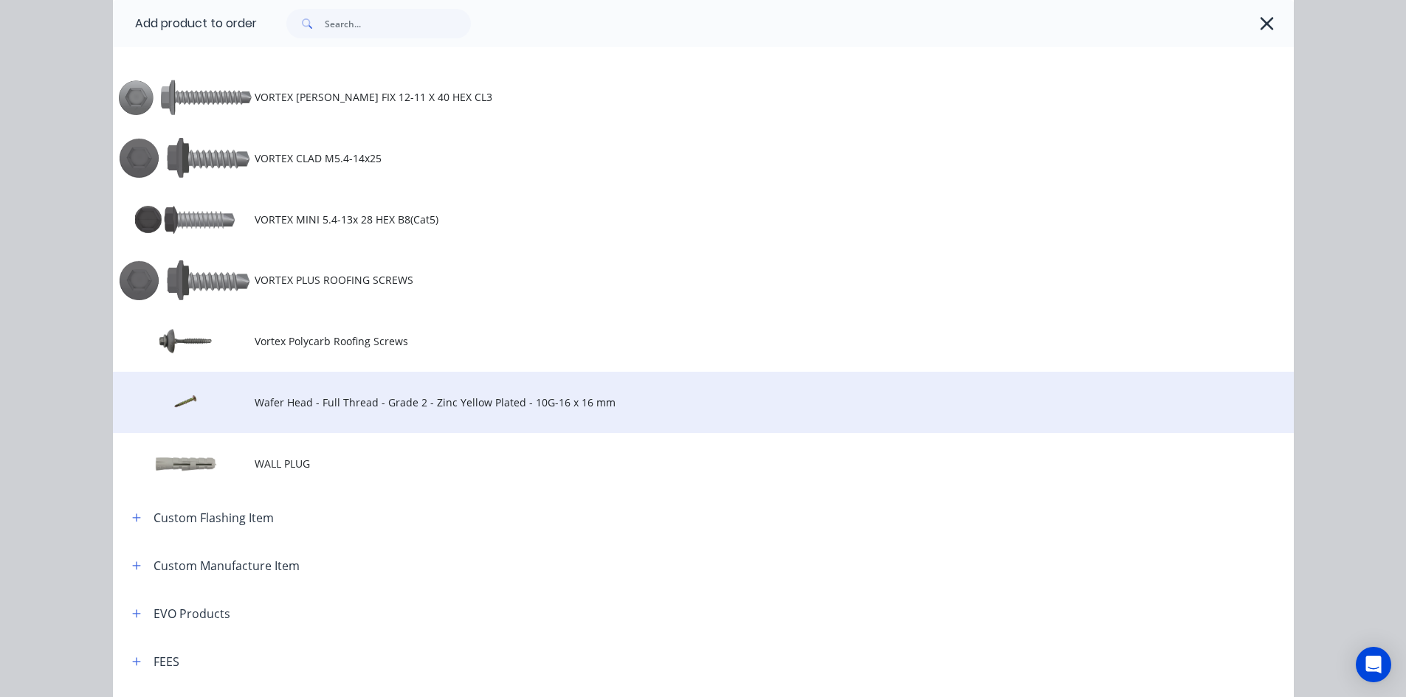
scroll to position [1559, 0]
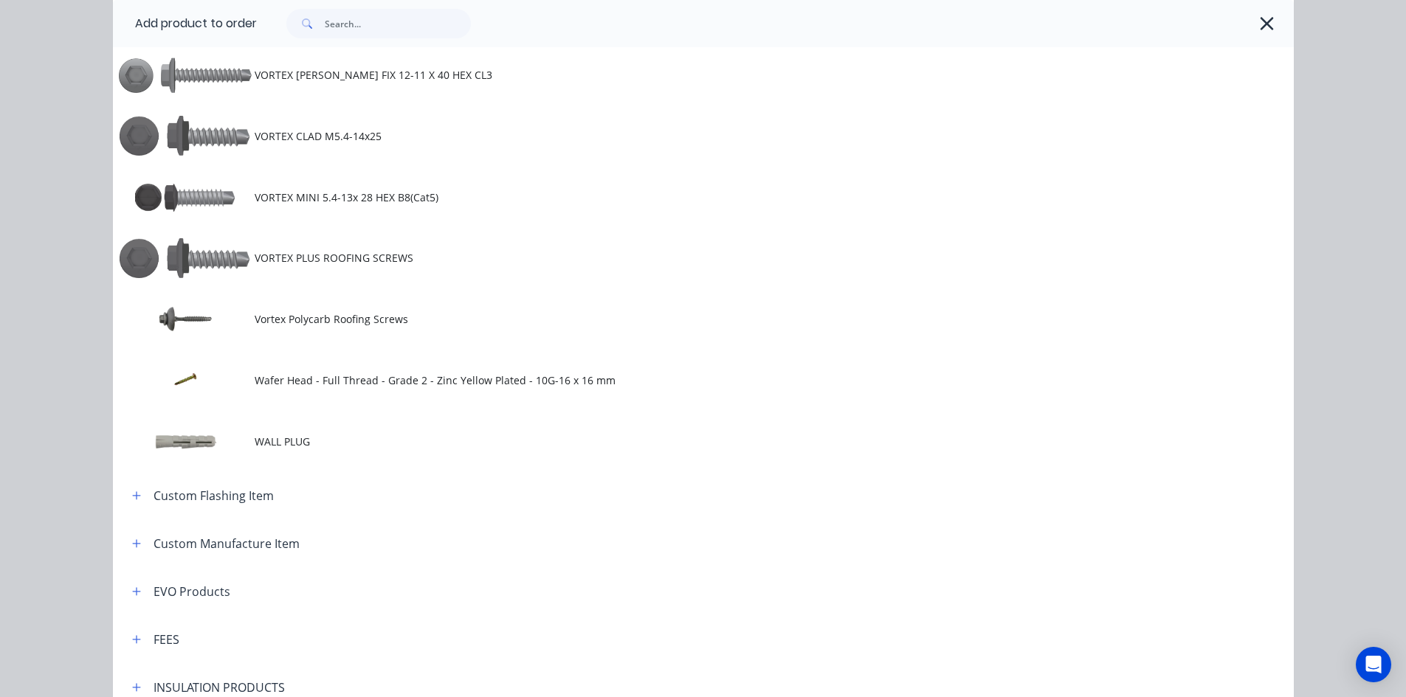
click at [354, 247] on td "VORTEX PLUS ROOFING SCREWS" at bounding box center [774, 258] width 1039 height 61
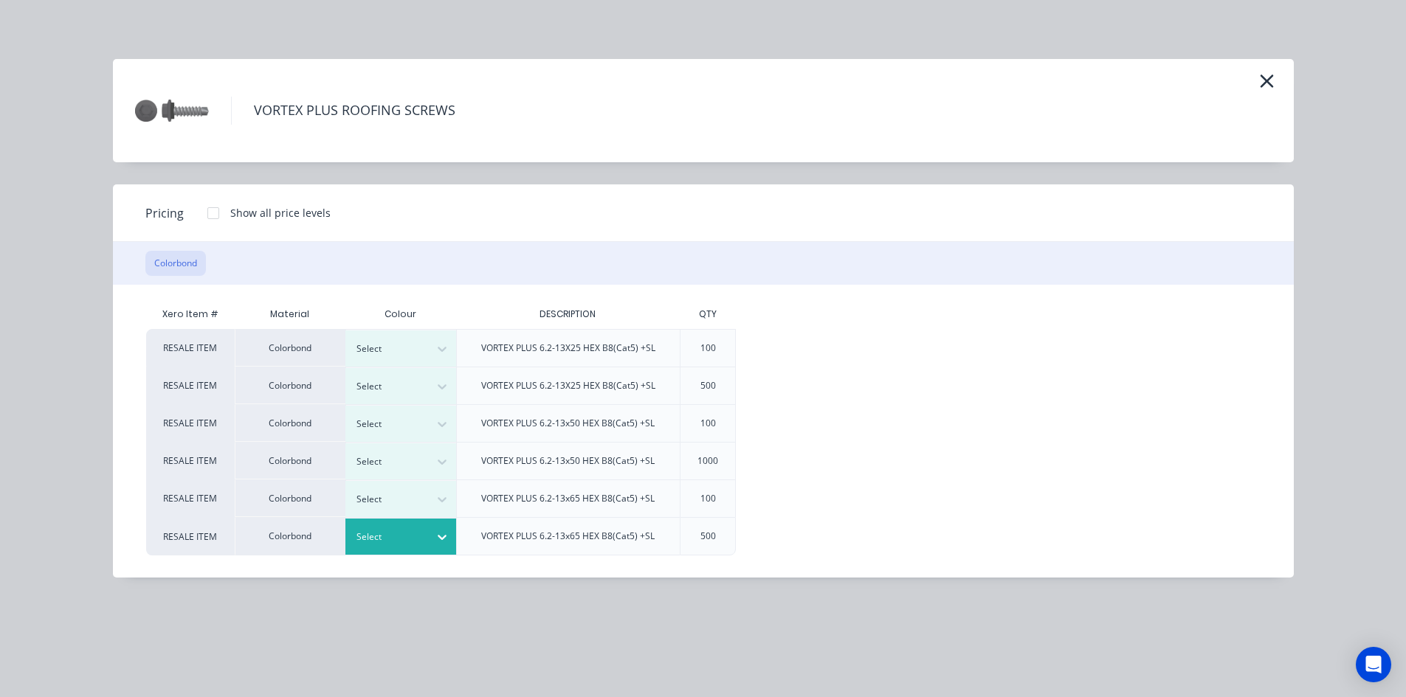
click at [439, 540] on icon at bounding box center [442, 537] width 15 height 15
click at [211, 215] on div at bounding box center [214, 214] width 30 height 30
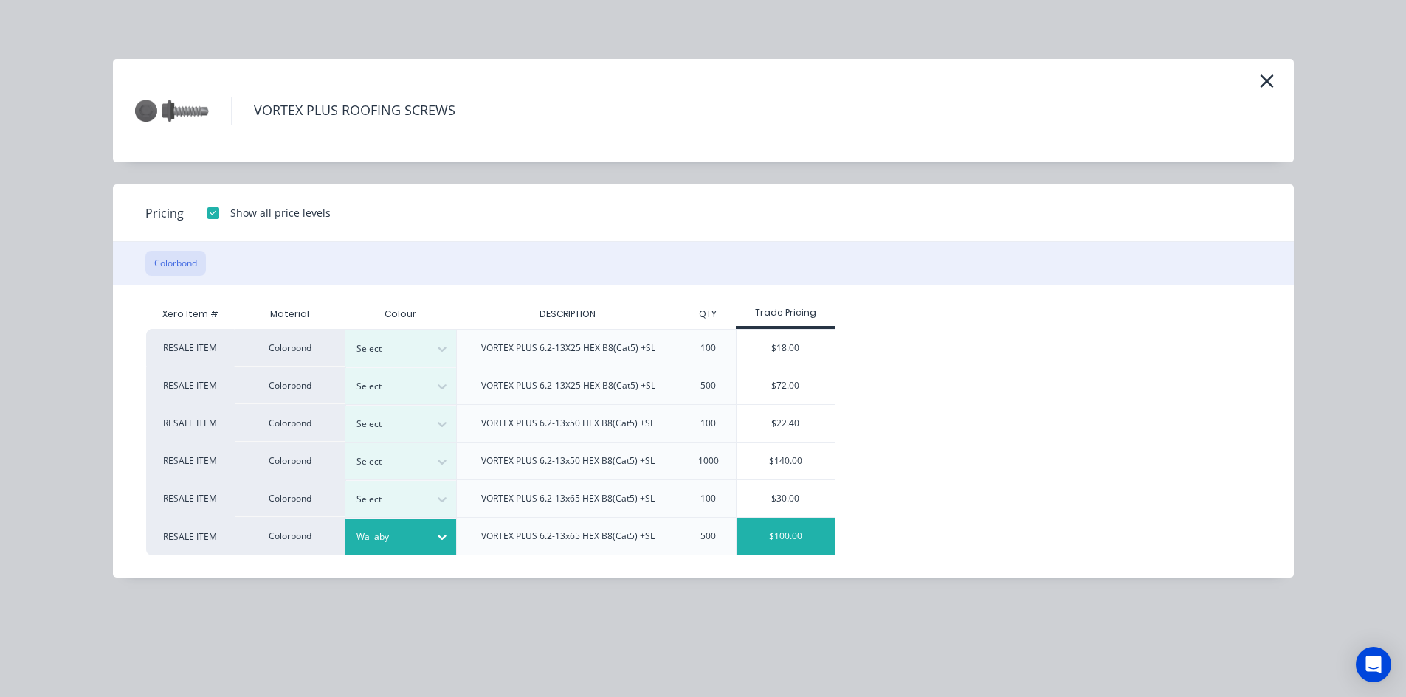
click at [808, 540] on div "$100.00" at bounding box center [786, 536] width 98 height 37
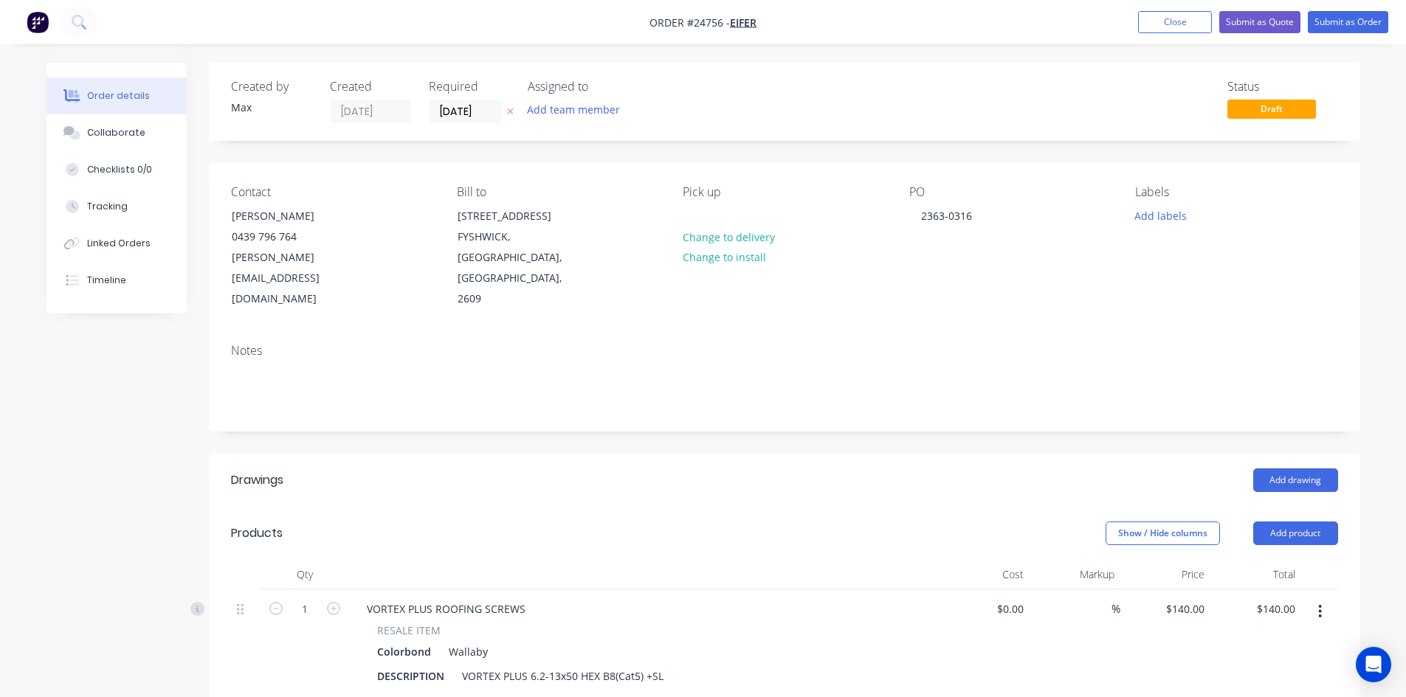
scroll to position [0, 0]
click at [1334, 18] on button "Submit as Order" at bounding box center [1348, 22] width 80 height 22
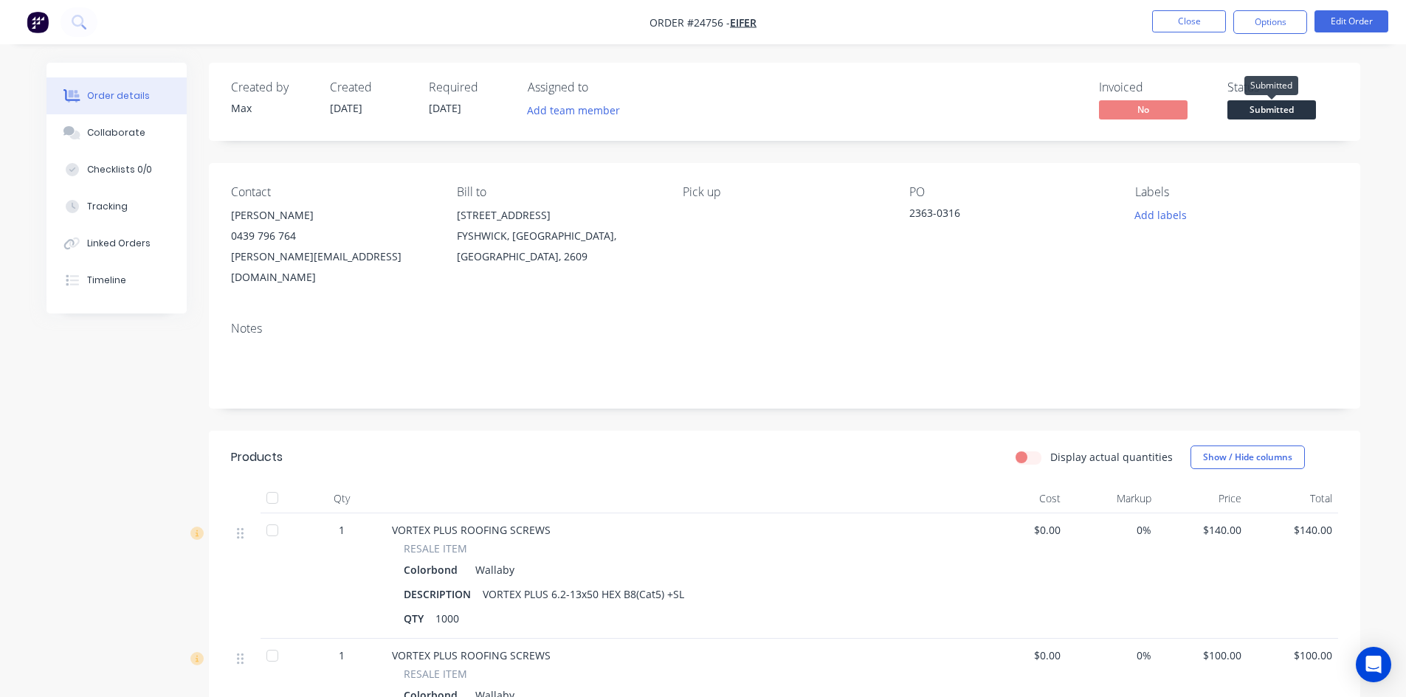
click at [1269, 112] on span "Submitted" at bounding box center [1271, 109] width 89 height 18
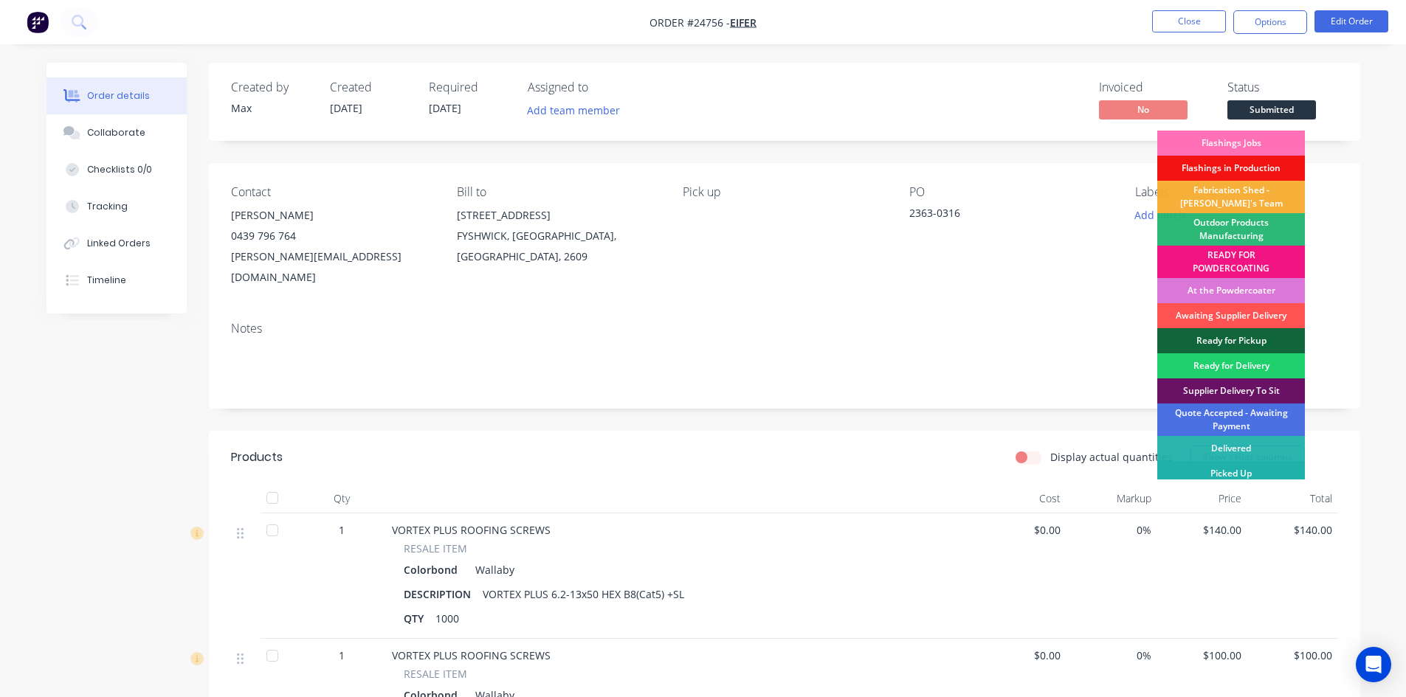
click at [1263, 472] on div "Picked Up" at bounding box center [1231, 473] width 148 height 25
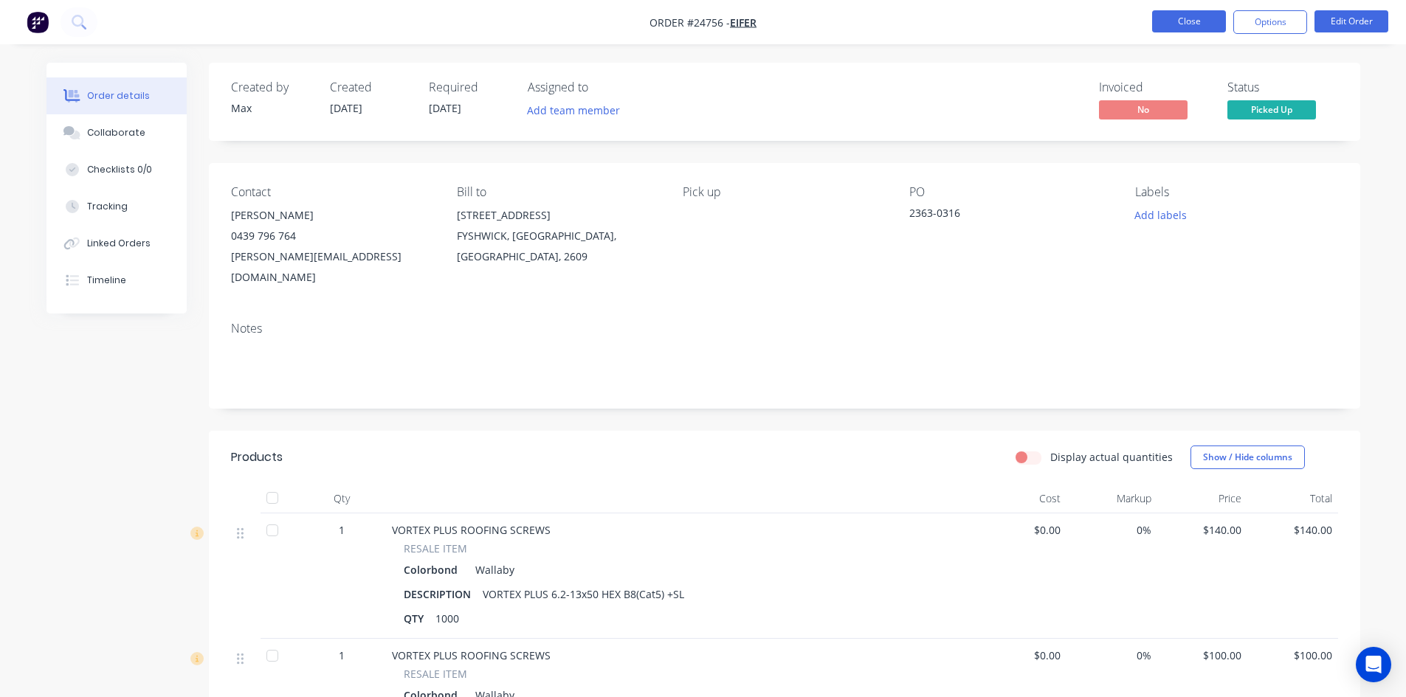
click at [1162, 20] on button "Close" at bounding box center [1189, 21] width 74 height 22
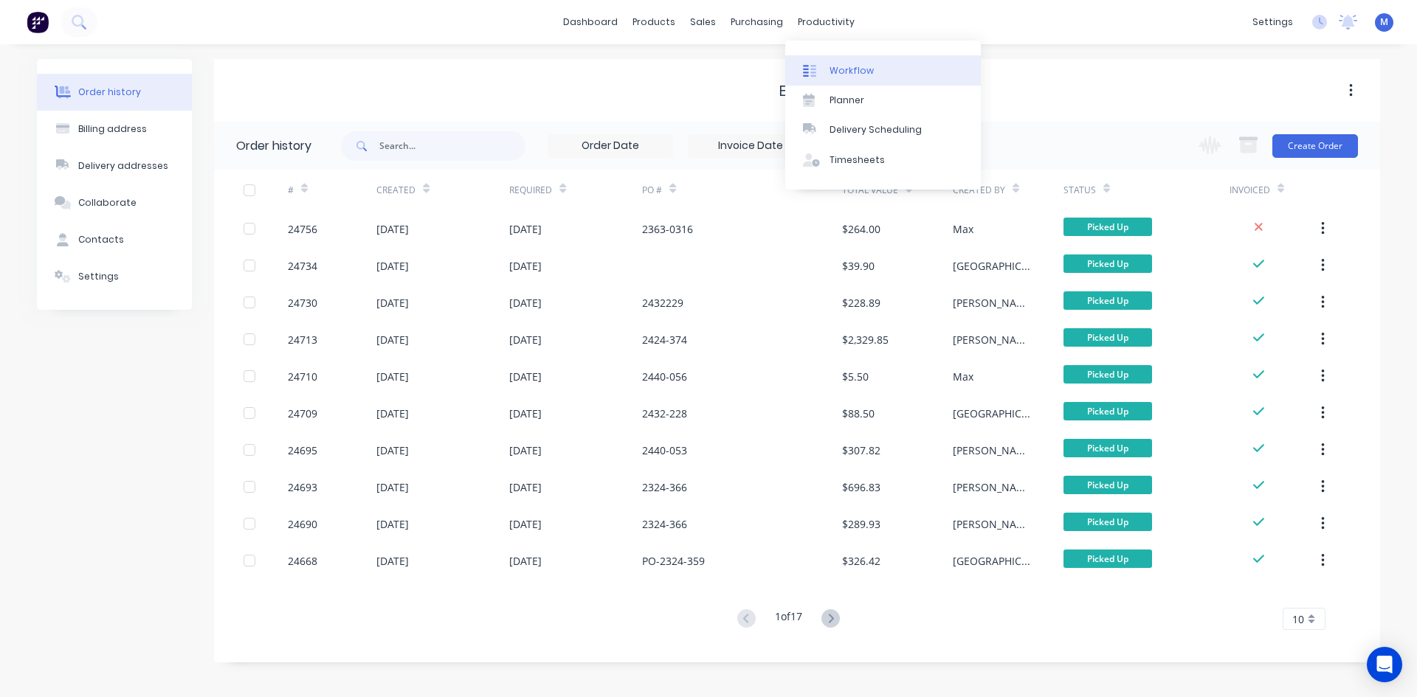
click at [858, 65] on div "Workflow" at bounding box center [852, 70] width 44 height 13
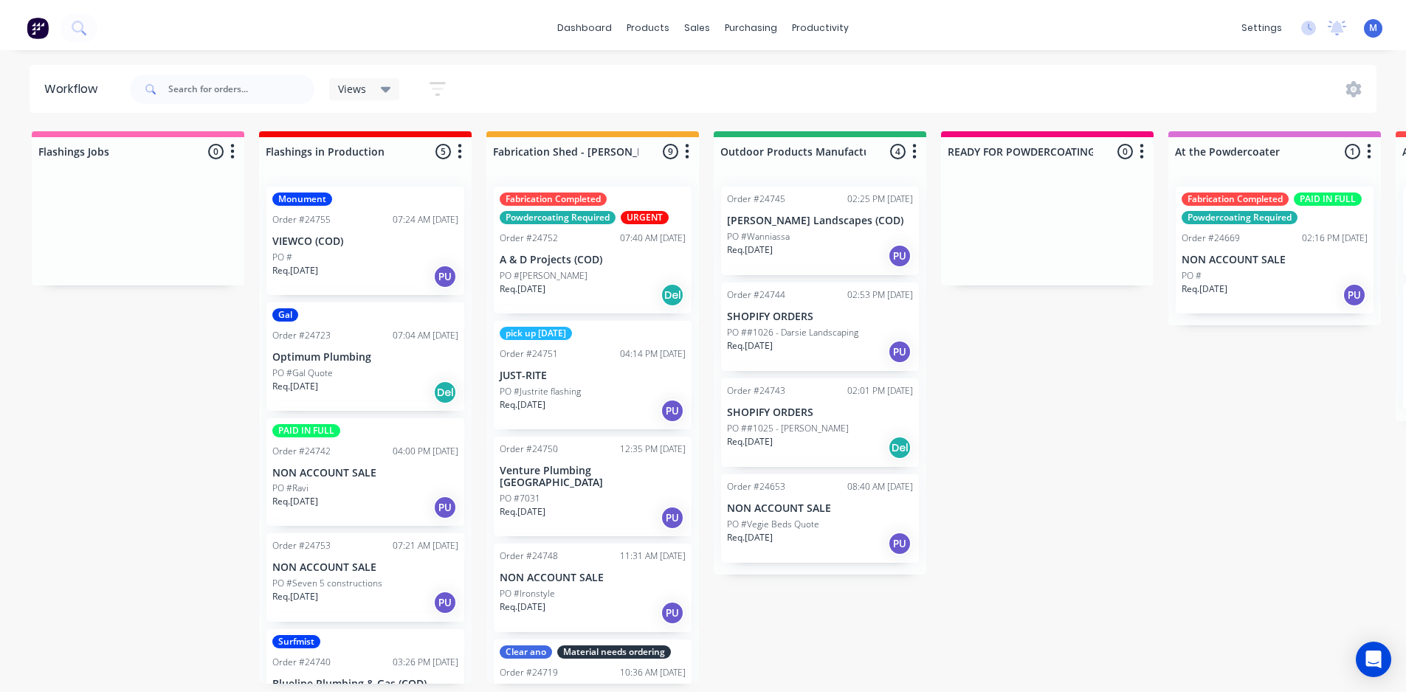
scroll to position [55, 0]
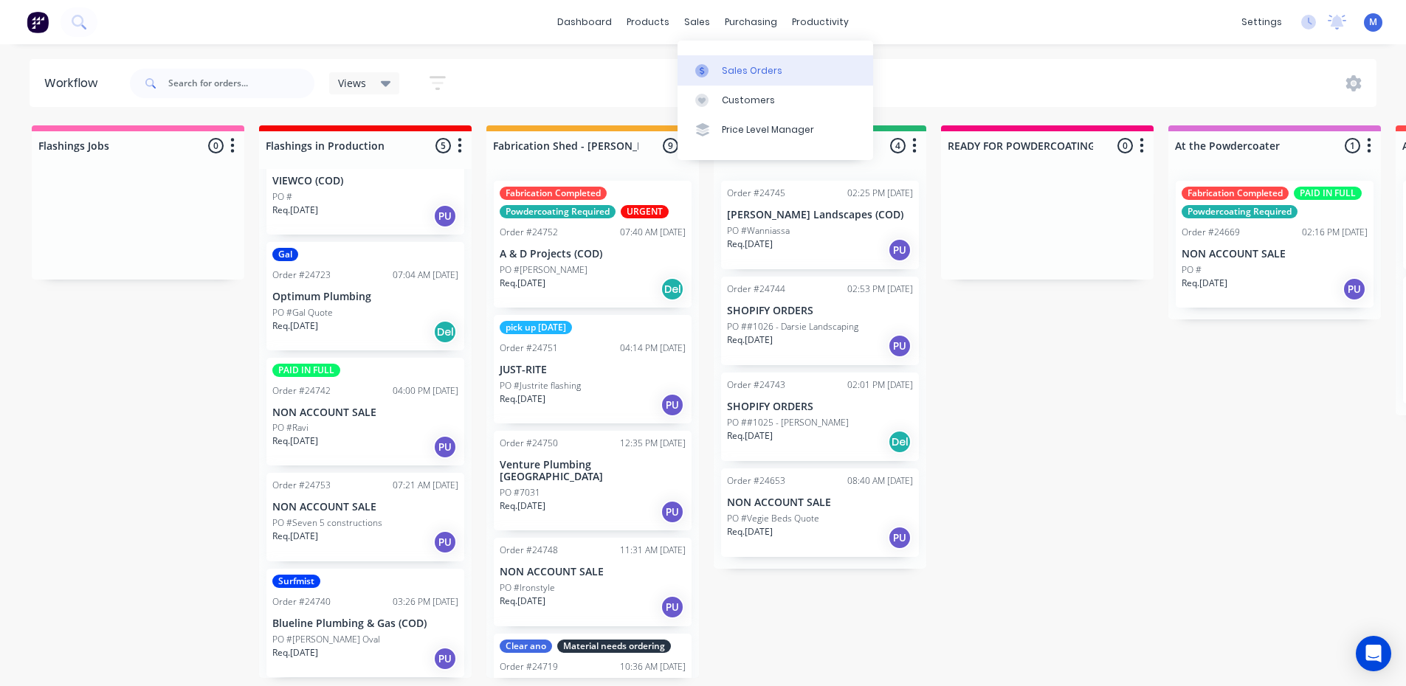
click at [756, 72] on div "Sales Orders" at bounding box center [752, 70] width 61 height 13
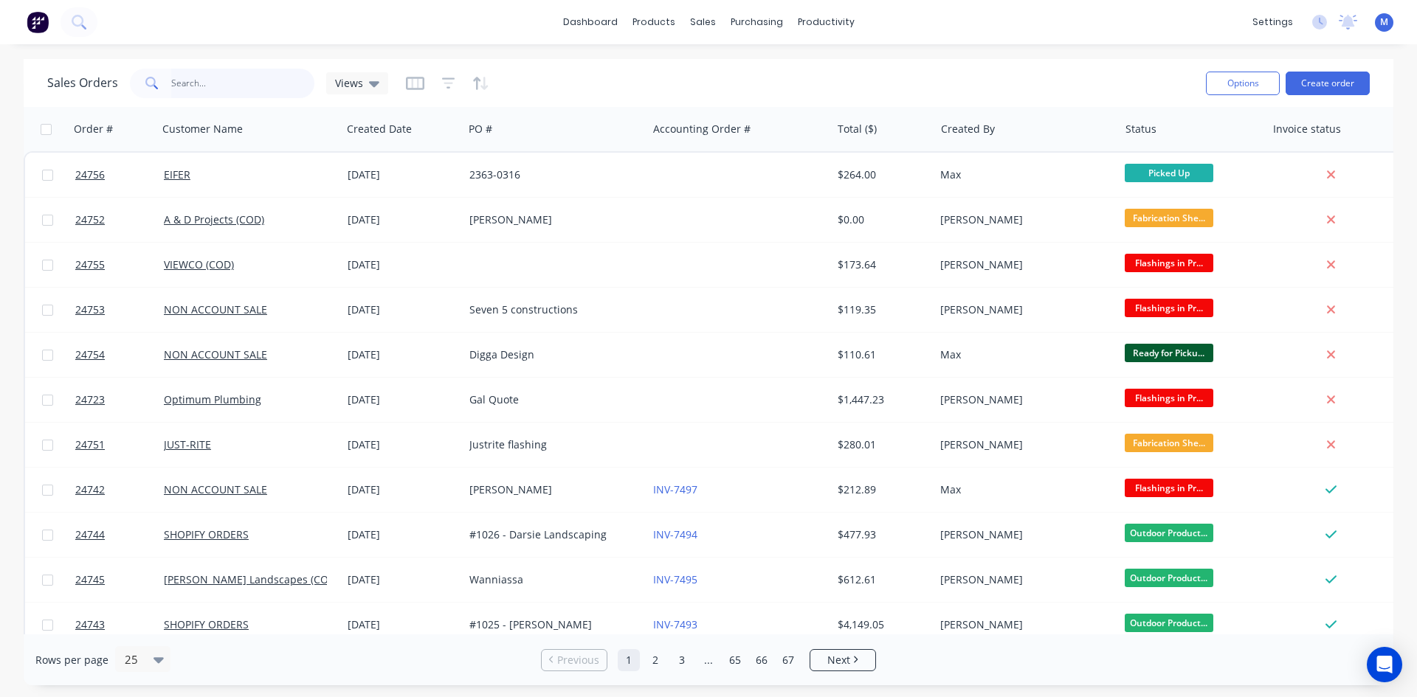
click at [205, 82] on input "text" at bounding box center [243, 84] width 144 height 30
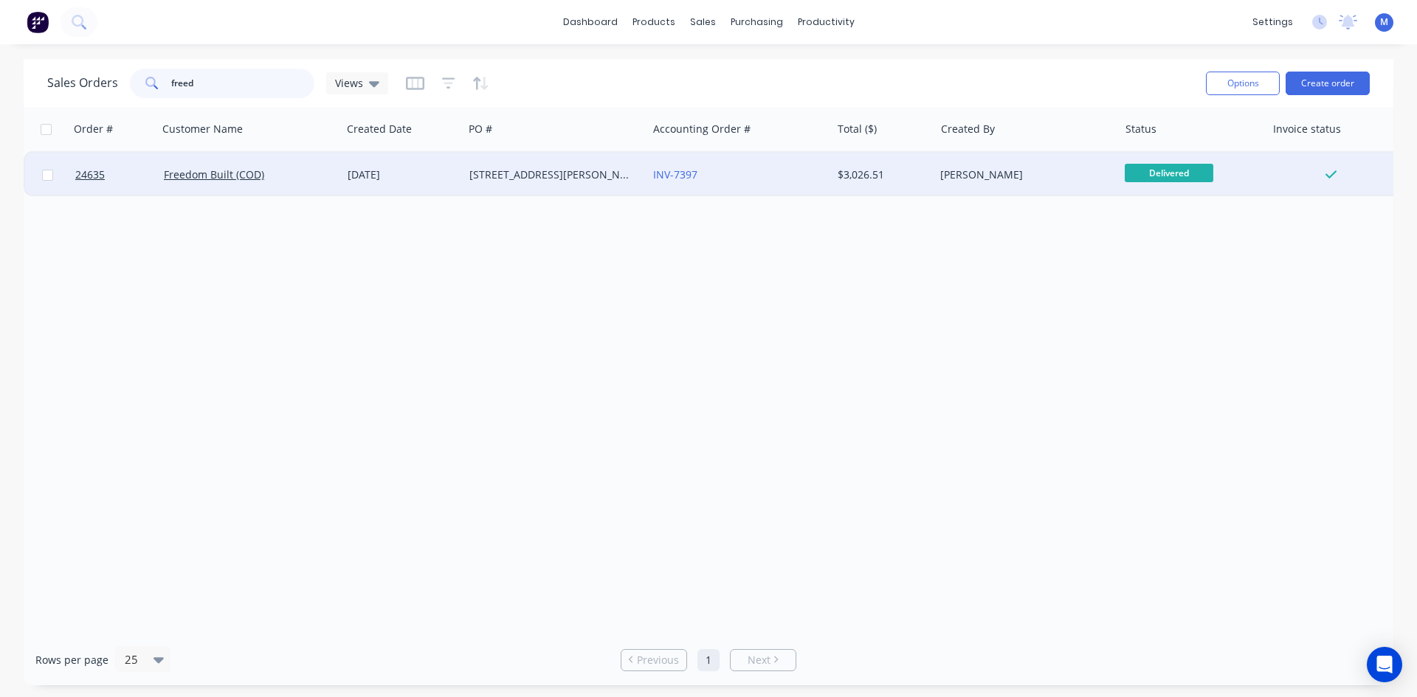
type input "freed"
click at [590, 167] on div "[STREET_ADDRESS][PERSON_NAME][PERSON_NAME]" at bounding box center [556, 175] width 184 height 44
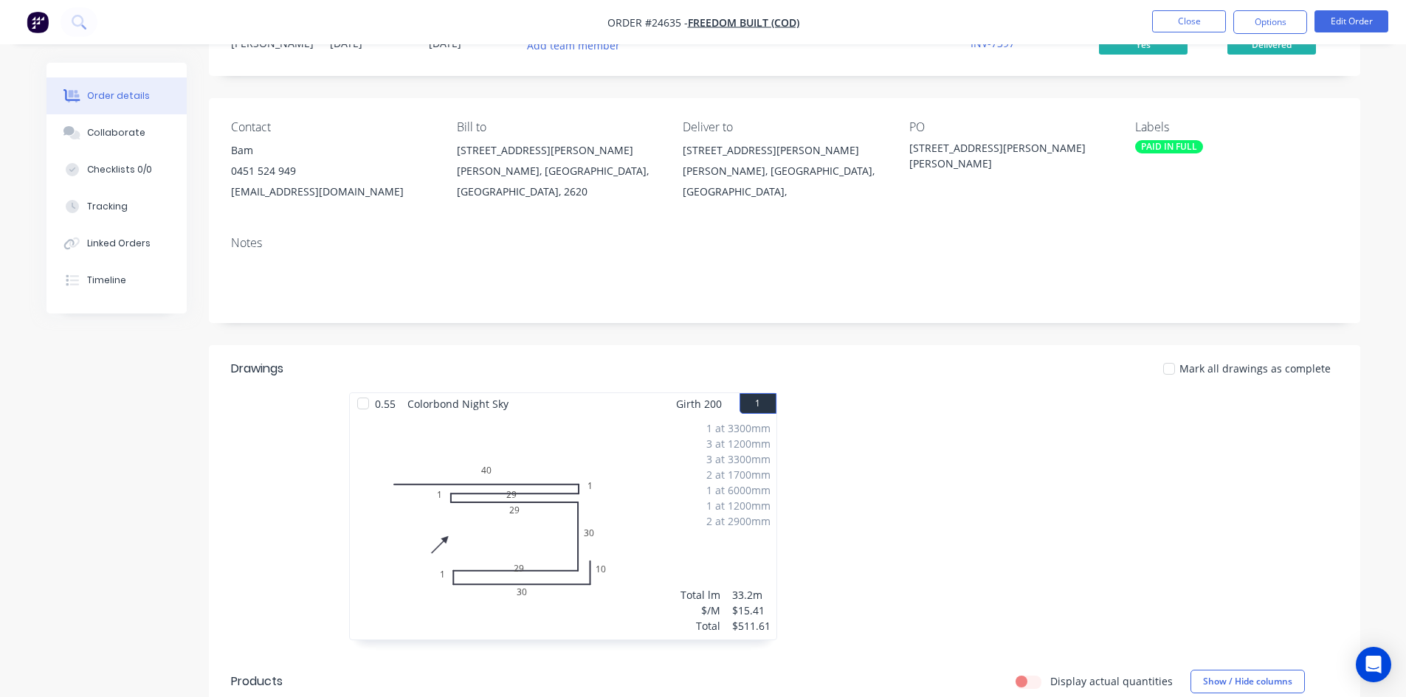
scroll to position [221, 0]
